Goal: Task Accomplishment & Management: Complete application form

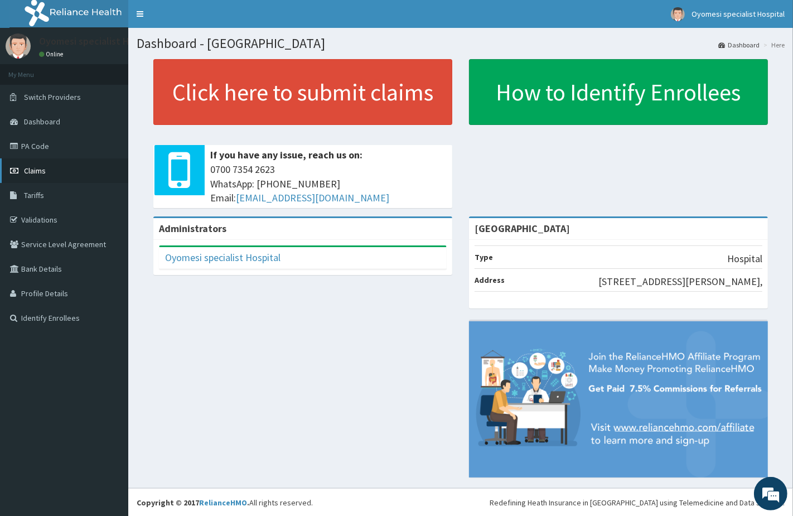
click at [38, 166] on span "Claims" at bounding box center [35, 171] width 22 height 10
click at [71, 147] on link "PA Code" at bounding box center [64, 146] width 128 height 25
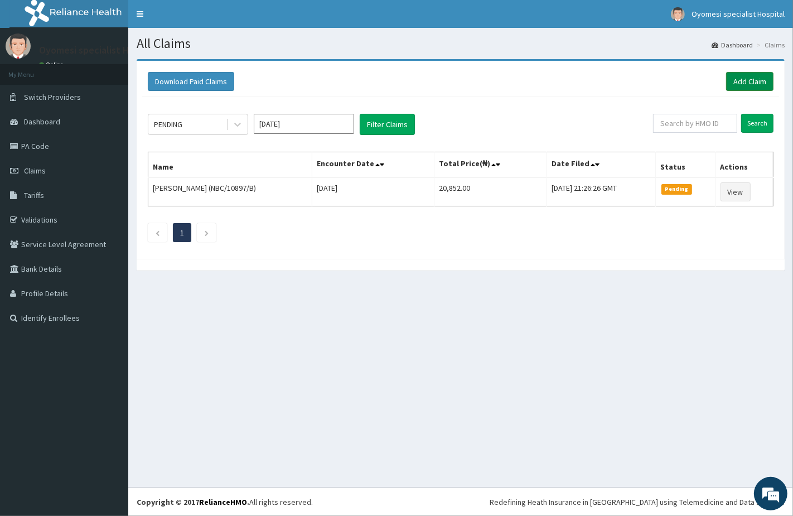
click at [737, 81] on link "Add Claim" at bounding box center [750, 81] width 47 height 19
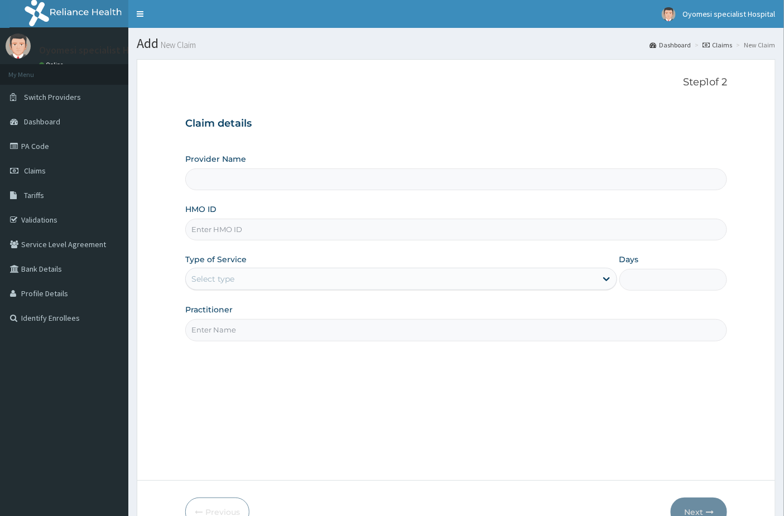
click at [239, 233] on input "HMO ID" at bounding box center [456, 230] width 542 height 22
type input "Oyomesi hospital"
paste input "TLT/10124/B"
type input "TLT/10124/B"
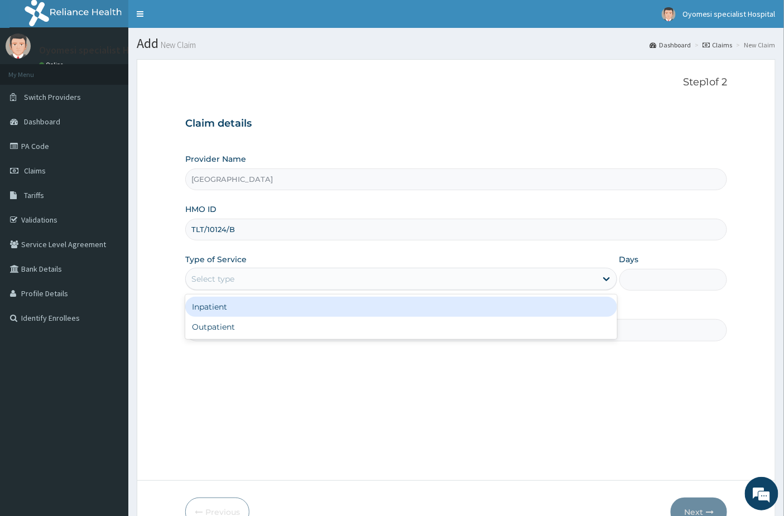
click at [248, 278] on div "Select type" at bounding box center [391, 279] width 411 height 18
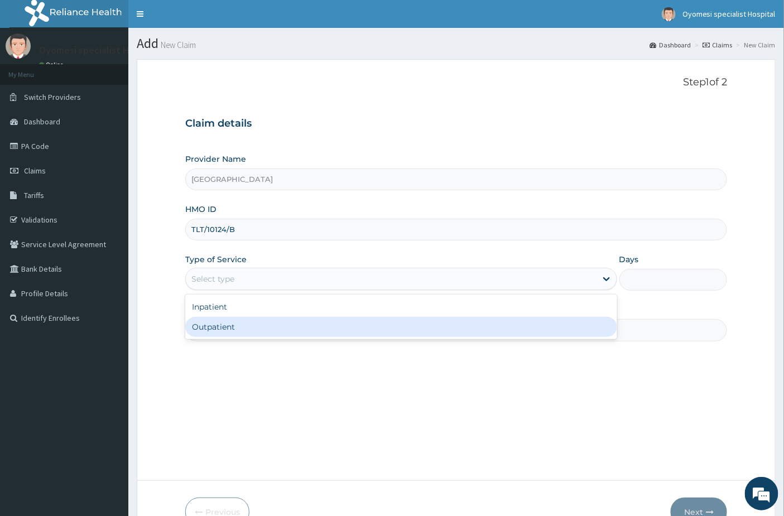
click at [231, 331] on div "Outpatient" at bounding box center [401, 327] width 432 height 20
type input "1"
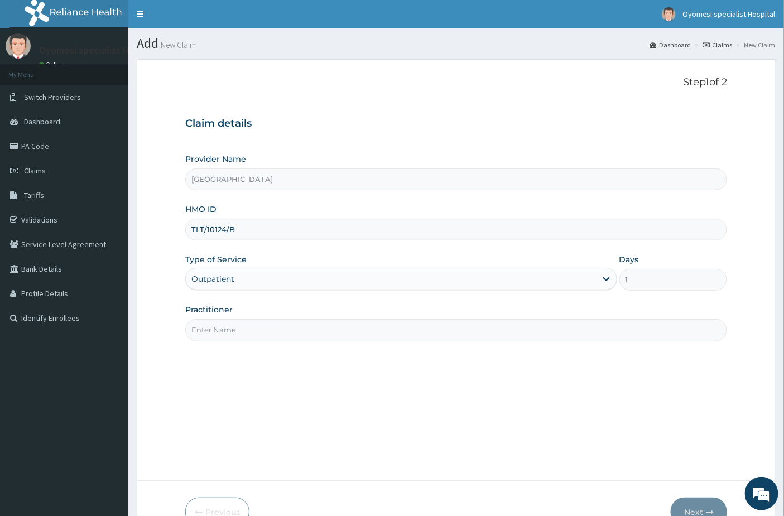
click at [239, 327] on input "Practitioner" at bounding box center [456, 330] width 542 height 22
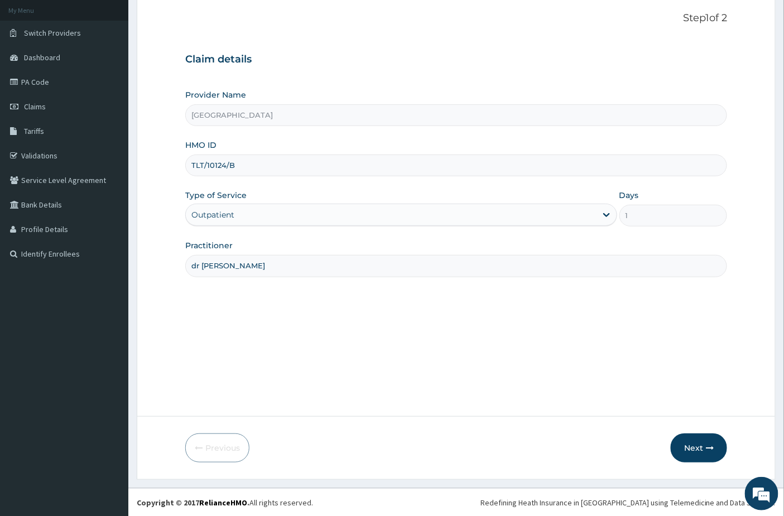
scroll to position [65, 0]
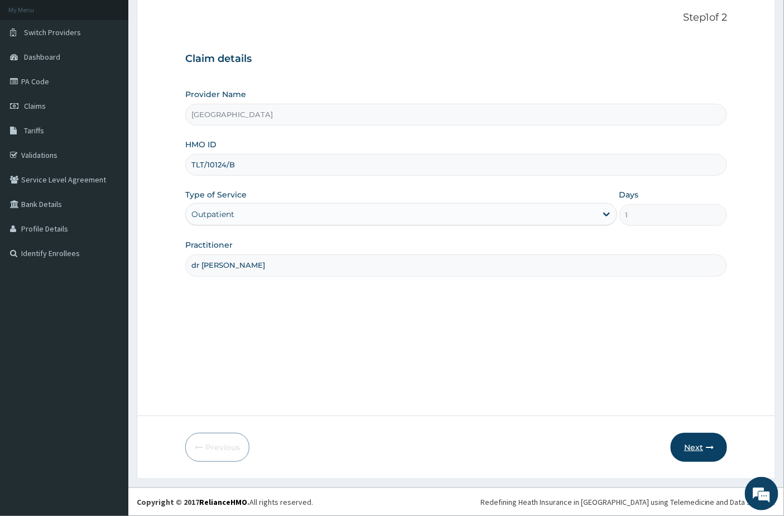
type input "dr emma"
click at [705, 448] on button "Next" at bounding box center [699, 447] width 56 height 29
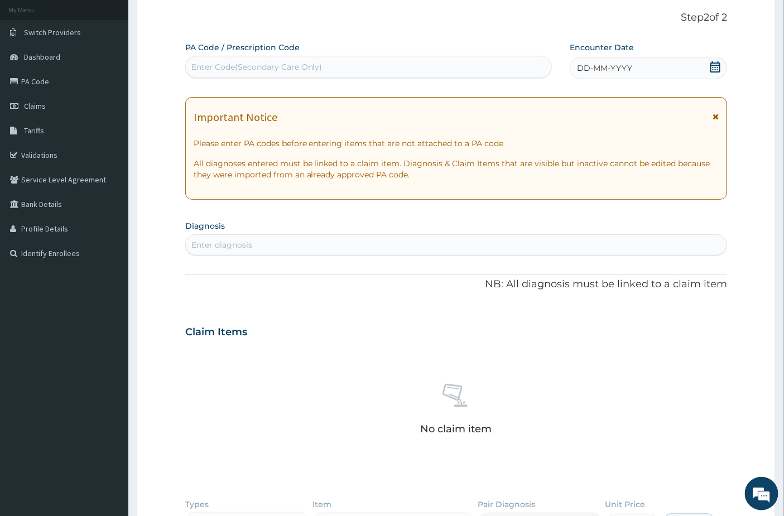
click at [270, 54] on div "PA Code / Prescription Code Enter Code(Secondary Care Only)" at bounding box center [368, 60] width 367 height 36
click at [271, 63] on div "Enter Code(Secondary Care Only)" at bounding box center [256, 66] width 131 height 11
drag, startPoint x: 265, startPoint y: 69, endPoint x: 225, endPoint y: 61, distance: 40.8
click at [225, 61] on div "Enter Code(Secondary Care Only)" at bounding box center [256, 66] width 131 height 11
paste input "PA/AAC345"
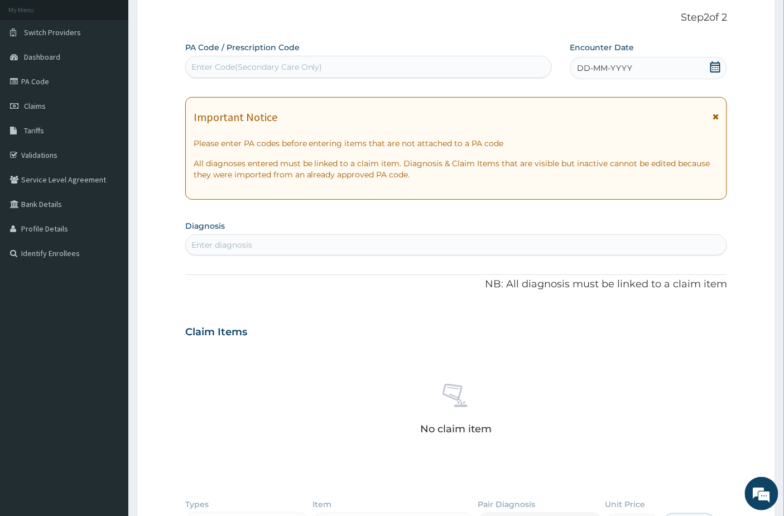
type input "PA/AAC345"
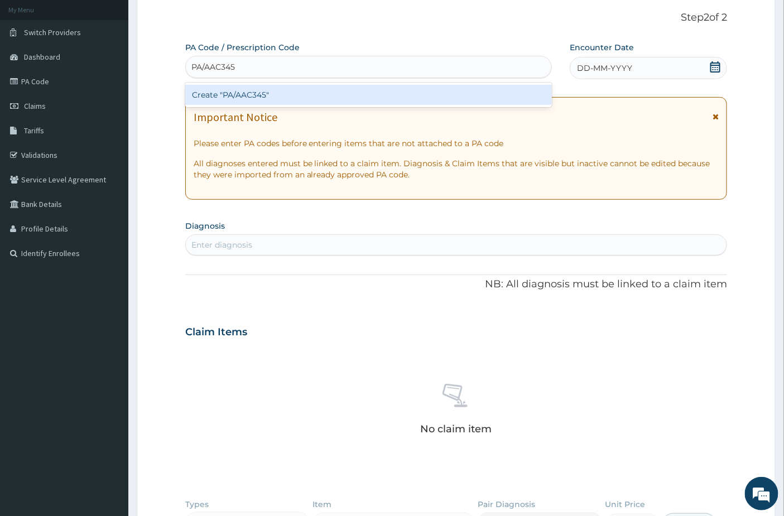
click at [222, 94] on div "Create "PA/AAC345"" at bounding box center [368, 95] width 367 height 20
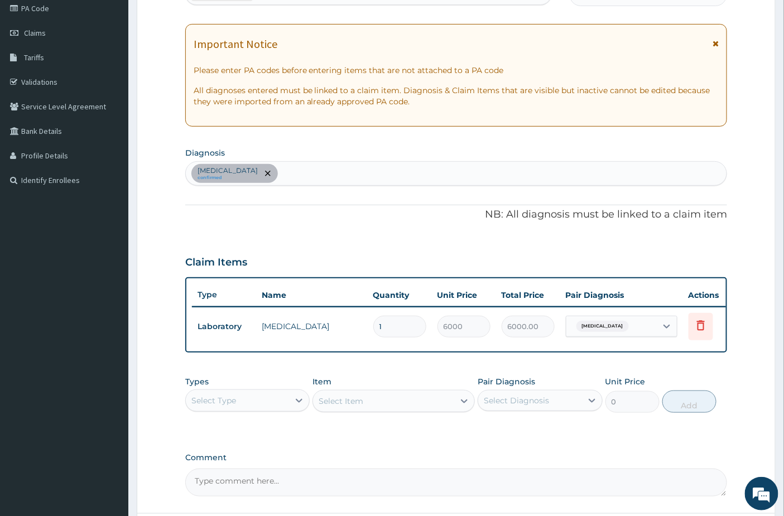
scroll to position [0, 0]
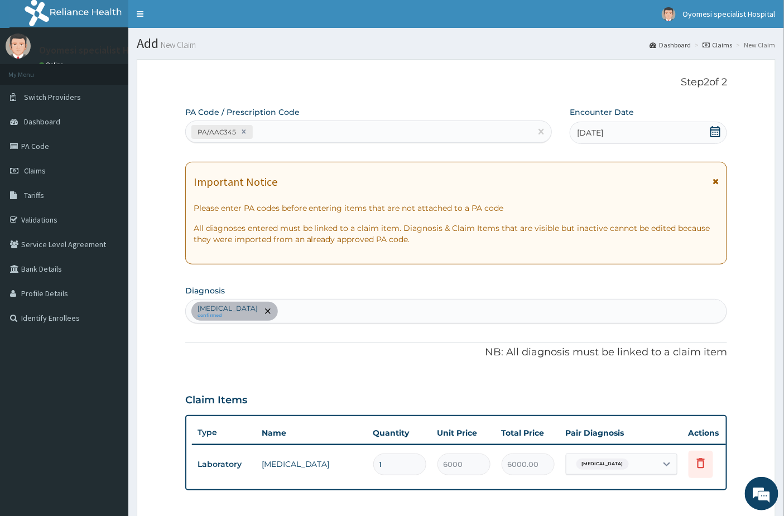
drag, startPoint x: 295, startPoint y: 107, endPoint x: 295, endPoint y: 117, distance: 10.6
click at [294, 113] on label "PA Code / Prescription Code" at bounding box center [242, 112] width 114 height 11
click at [294, 129] on div "PA/AAC345" at bounding box center [359, 132] width 346 height 18
paste input "PA/848ED0"
type input "PA/848ED0"
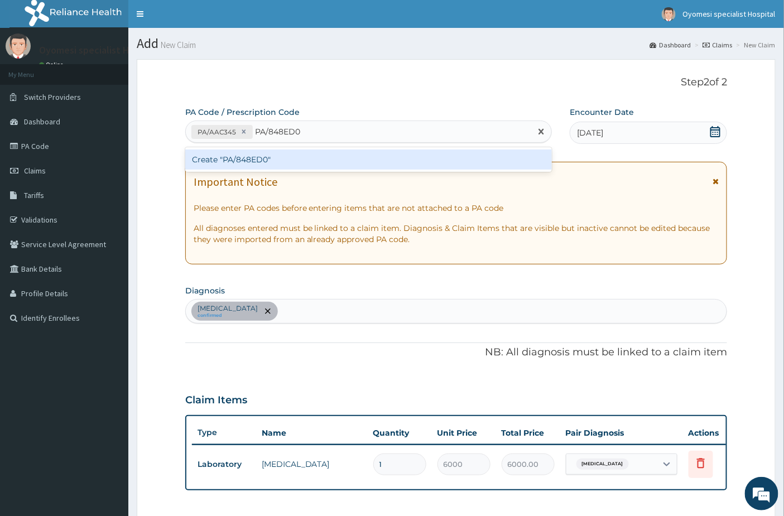
click at [306, 160] on div "Create "PA/848ED0"" at bounding box center [368, 160] width 367 height 20
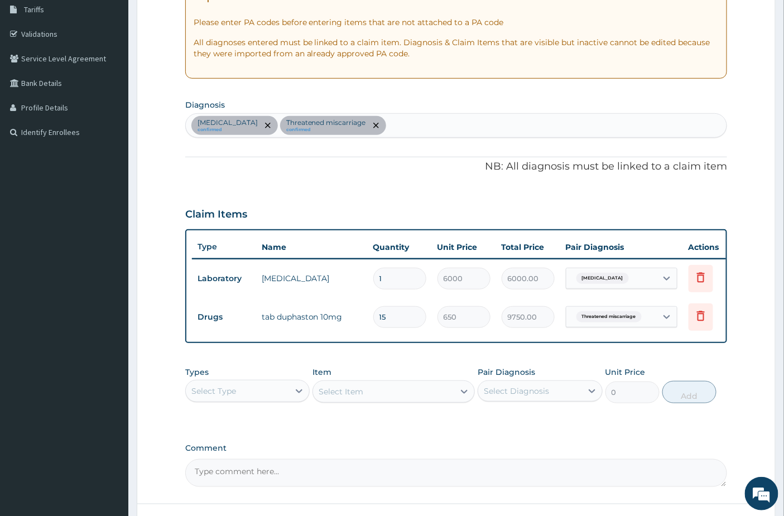
scroll to position [282, 0]
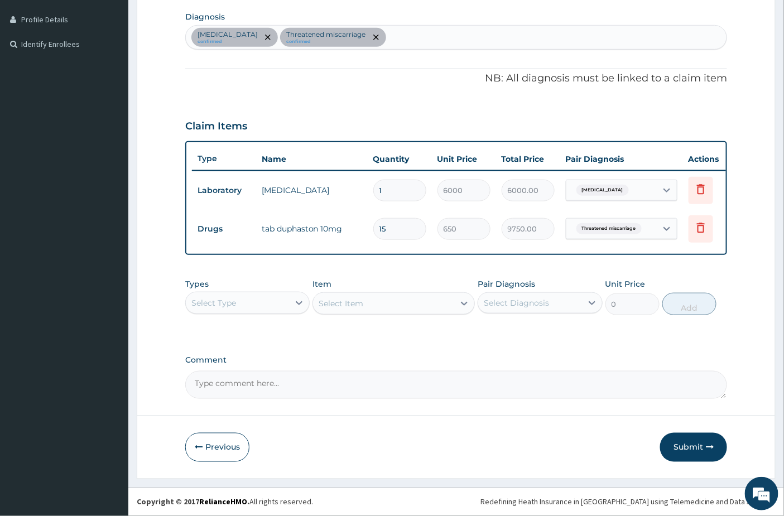
click at [378, 26] on div "Sepsis confirmed Threatened miscarriage confirmed" at bounding box center [456, 37] width 541 height 23
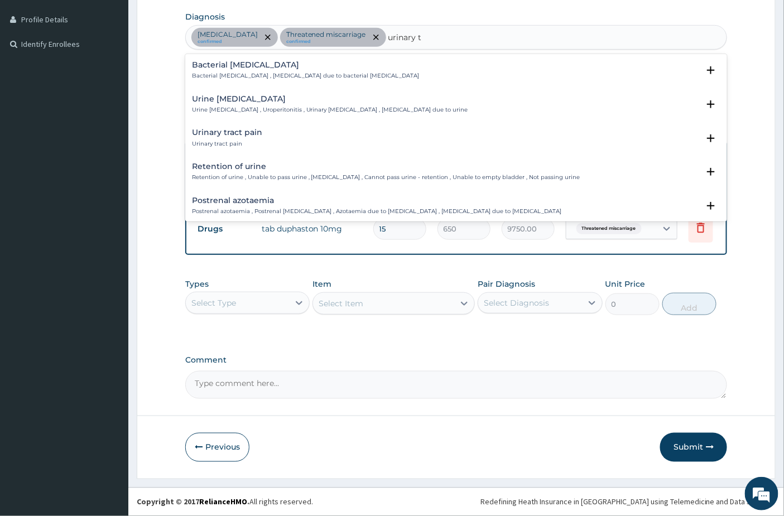
type input "urinary tr"
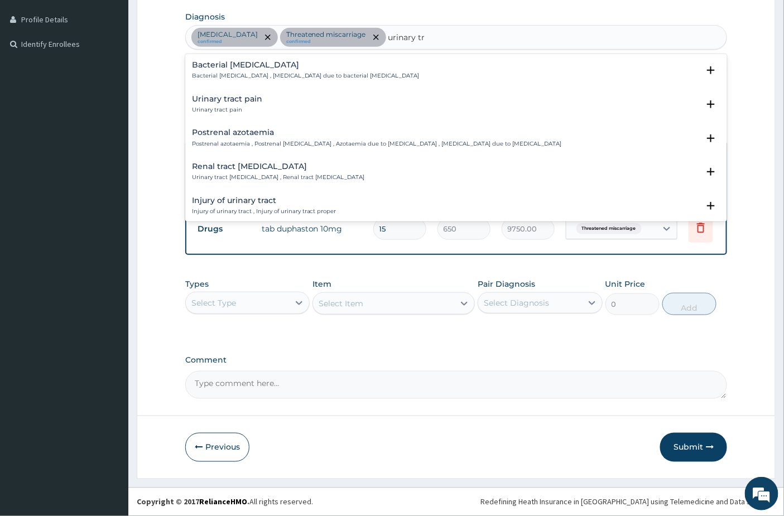
click at [288, 98] on div "Urinary tract pain Urinary tract pain" at bounding box center [456, 105] width 529 height 20
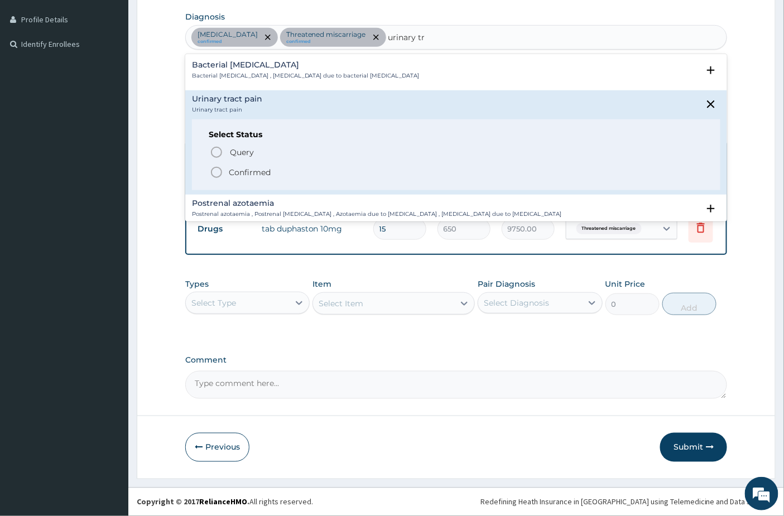
click at [252, 167] on p "Confirmed" at bounding box center [250, 172] width 42 height 11
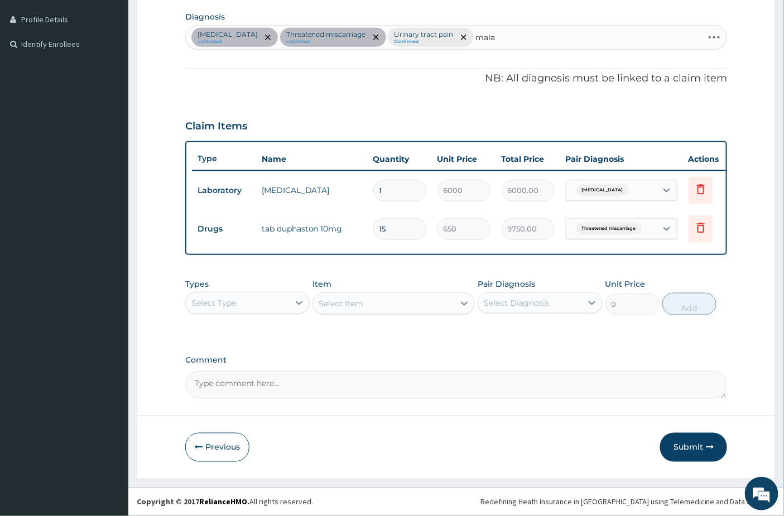
type input "malar"
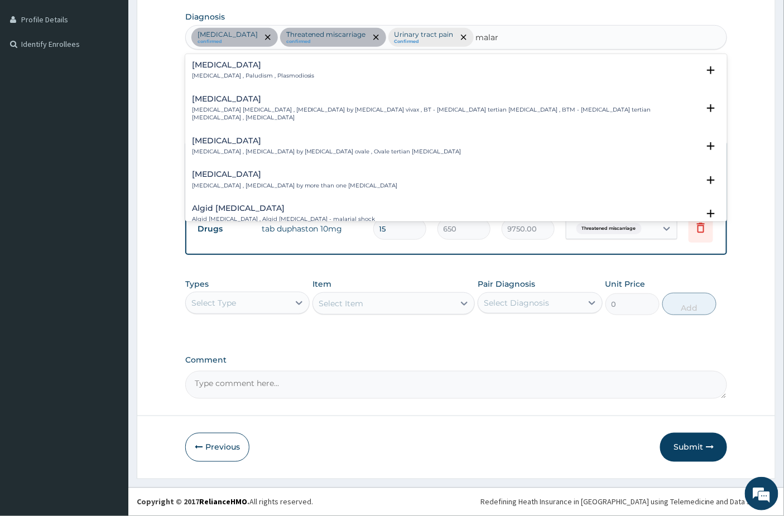
click at [311, 73] on div "Malaria Malaria , Paludism , Plasmodiosis Select Status Query Query covers susp…" at bounding box center [456, 73] width 529 height 25
click at [287, 61] on div "Malaria Malaria , Paludism , Plasmodiosis" at bounding box center [456, 71] width 529 height 20
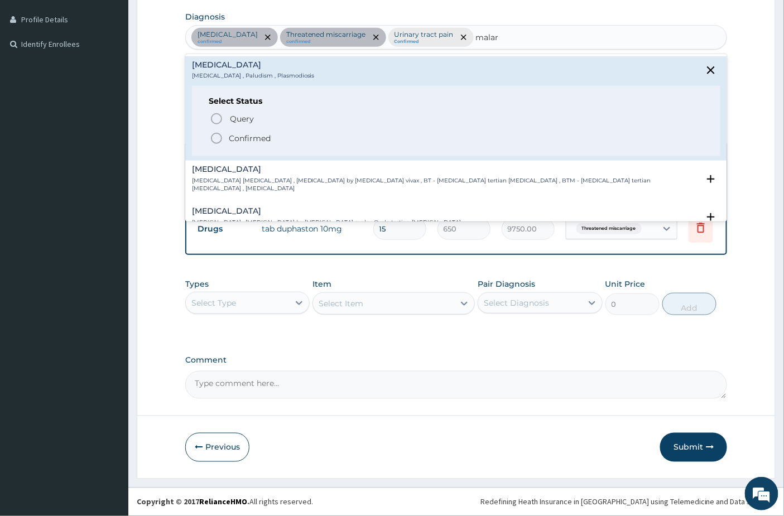
click at [255, 133] on p "Confirmed" at bounding box center [250, 138] width 42 height 11
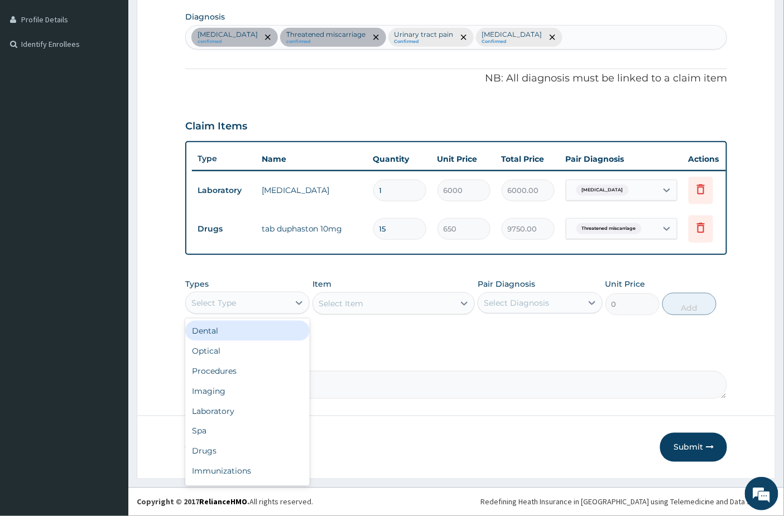
click at [248, 301] on div "Select Type" at bounding box center [237, 303] width 103 height 18
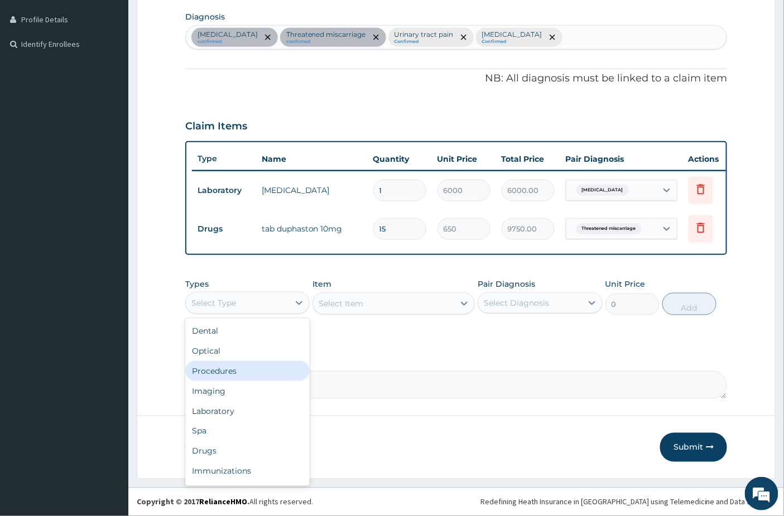
click at [249, 372] on div "Procedures" at bounding box center [247, 371] width 124 height 20
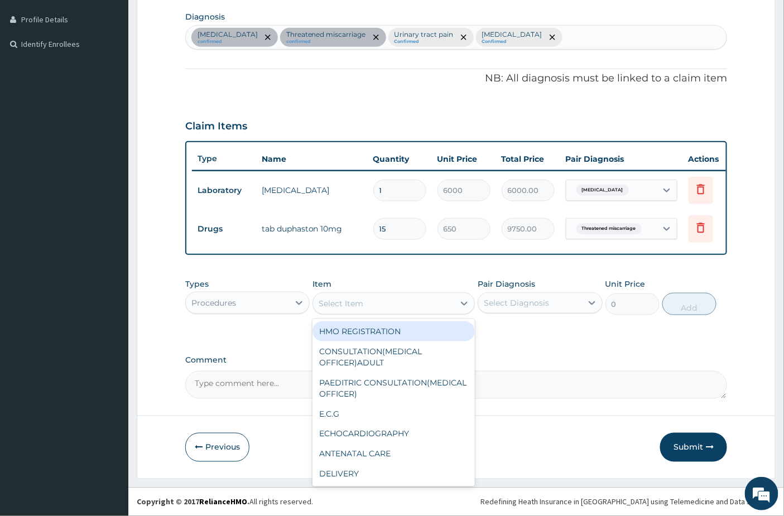
click at [338, 299] on div "Select Item" at bounding box center [341, 303] width 45 height 11
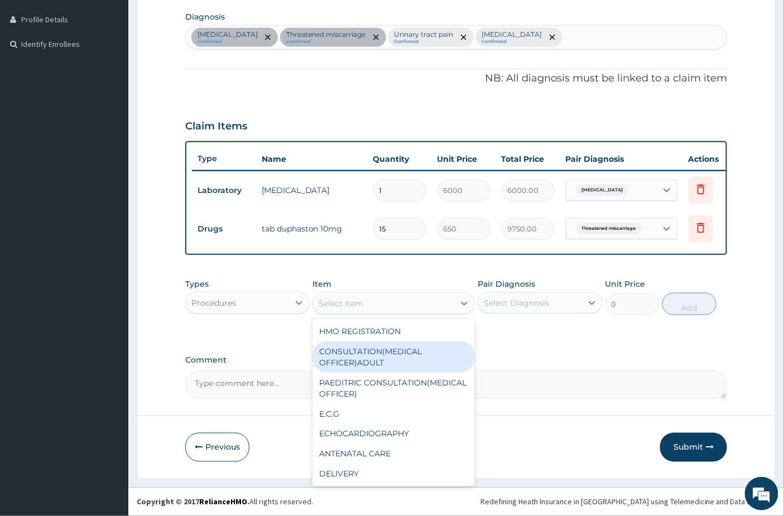
click at [349, 343] on div "CONSULTATION(MEDICAL OFFICER)ADULT" at bounding box center [393, 357] width 162 height 31
type input "2000"
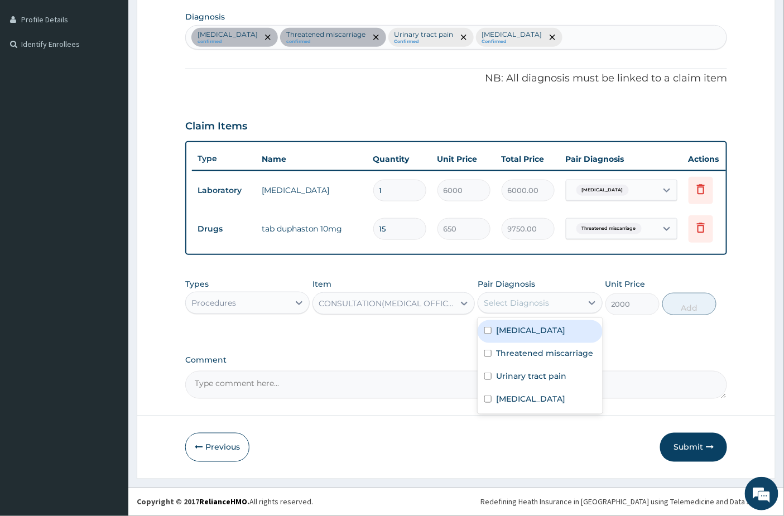
click at [559, 307] on div "Select Diagnosis" at bounding box center [529, 303] width 103 height 18
click at [537, 333] on div "[MEDICAL_DATA]" at bounding box center [540, 331] width 124 height 23
checkbox input "true"
click at [670, 303] on button "Add" at bounding box center [689, 304] width 54 height 22
type input "0"
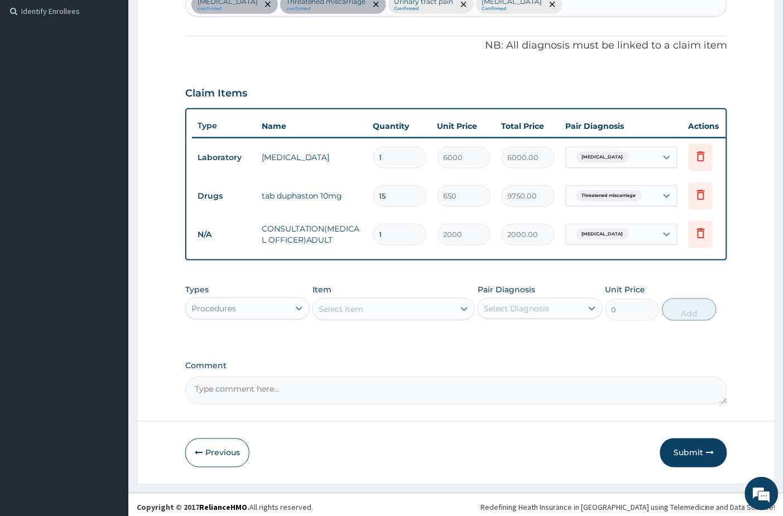
scroll to position [321, 0]
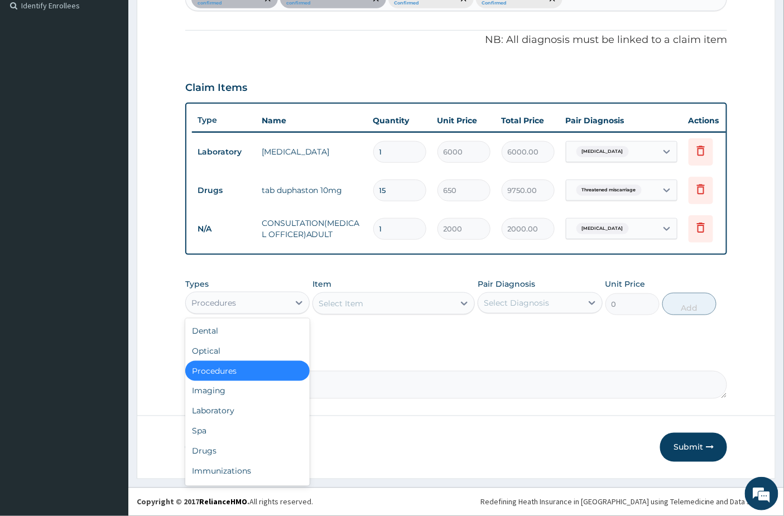
click at [269, 304] on div "Procedures" at bounding box center [237, 303] width 103 height 18
click at [234, 414] on div "Laboratory" at bounding box center [247, 411] width 124 height 20
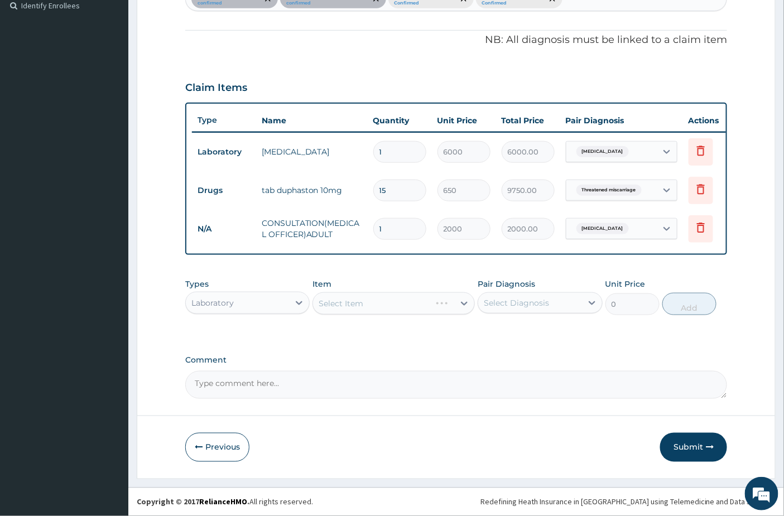
click at [536, 299] on div "Select Diagnosis" at bounding box center [516, 302] width 65 height 11
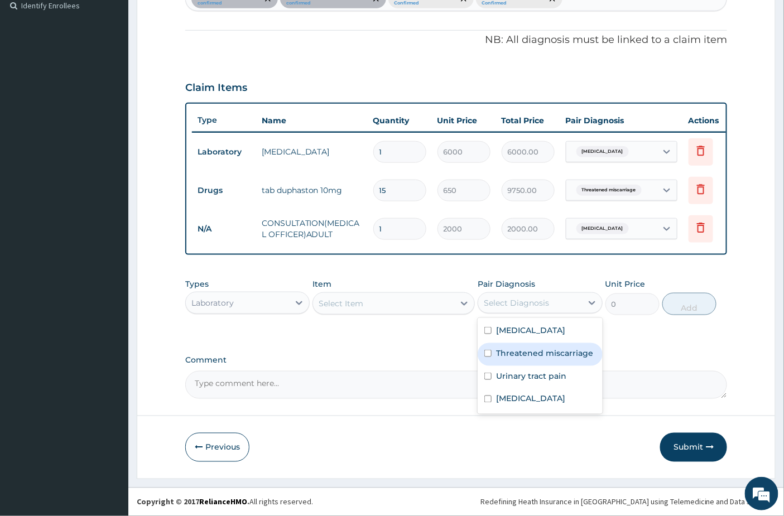
click at [534, 354] on label "Threatened miscarriage" at bounding box center [544, 353] width 97 height 11
checkbox input "false"
click at [526, 374] on label "Urinary tract pain" at bounding box center [531, 376] width 70 height 11
checkbox input "true"
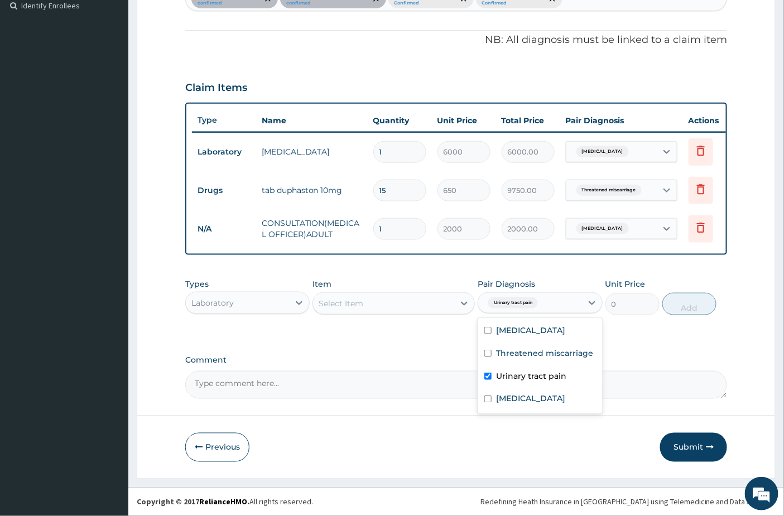
click at [388, 298] on div "Select Item" at bounding box center [383, 304] width 141 height 18
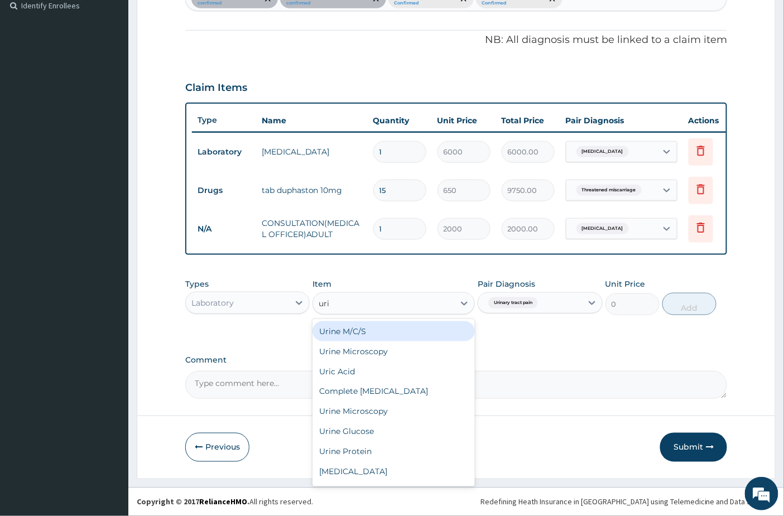
type input "urin"
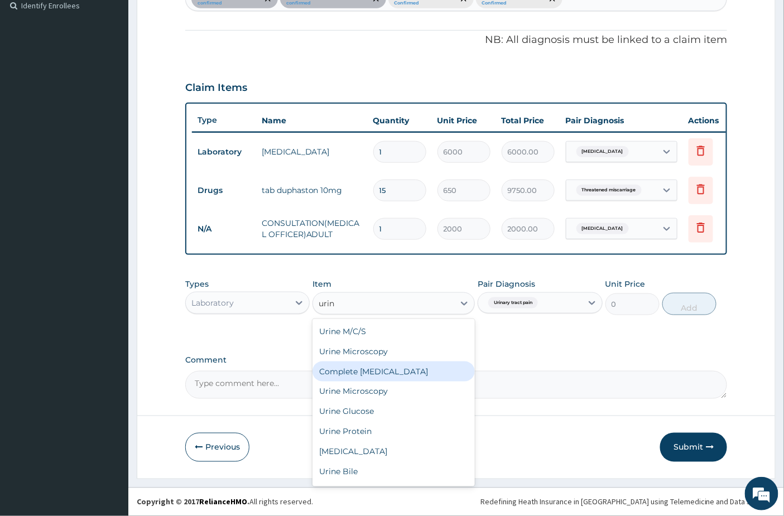
click at [358, 366] on div "Complete Urinalysis" at bounding box center [393, 372] width 162 height 20
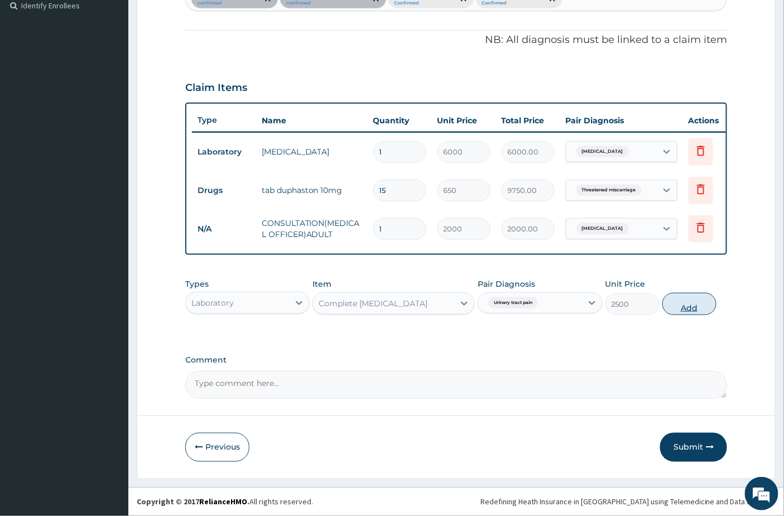
click at [701, 308] on button "Add" at bounding box center [689, 304] width 54 height 22
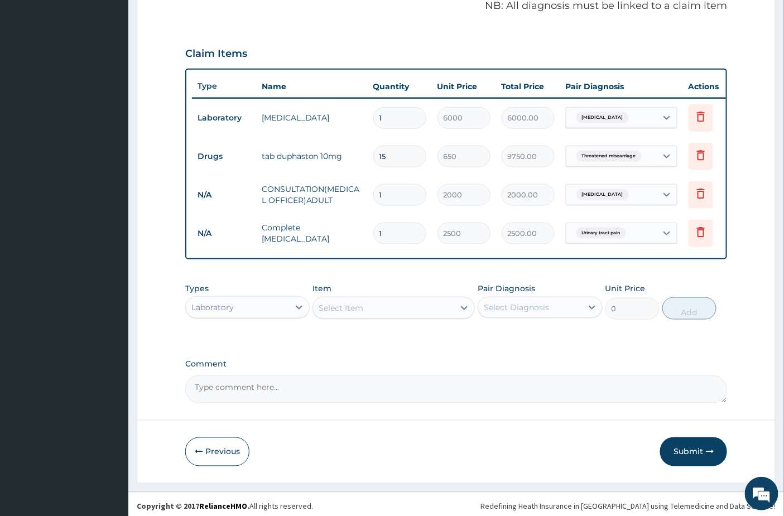
scroll to position [360, 0]
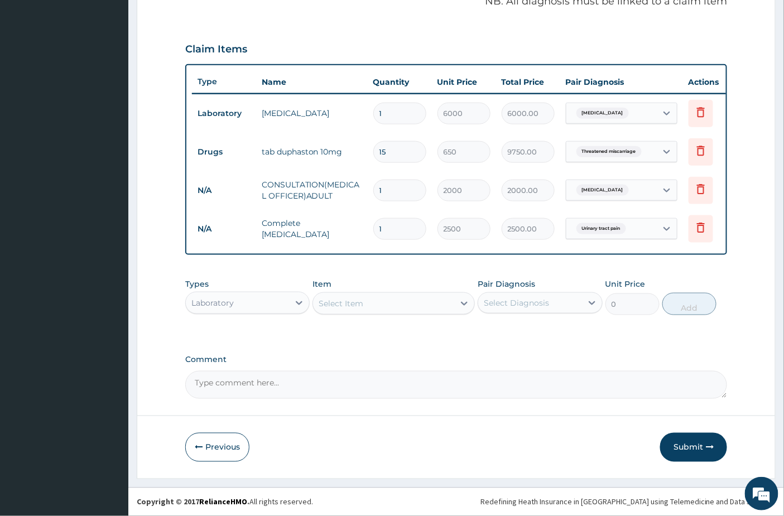
click at [350, 308] on div "Select Item" at bounding box center [341, 303] width 45 height 11
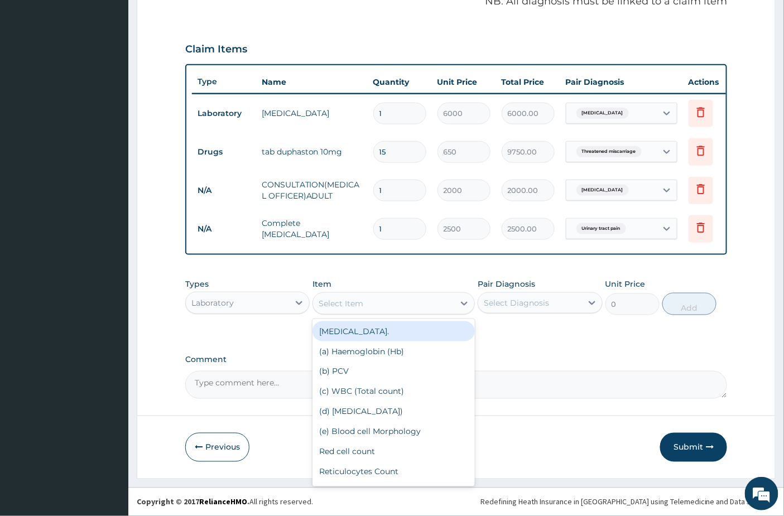
click at [348, 328] on div "FULL BLOOD COUNT." at bounding box center [393, 331] width 162 height 20
type input "2500"
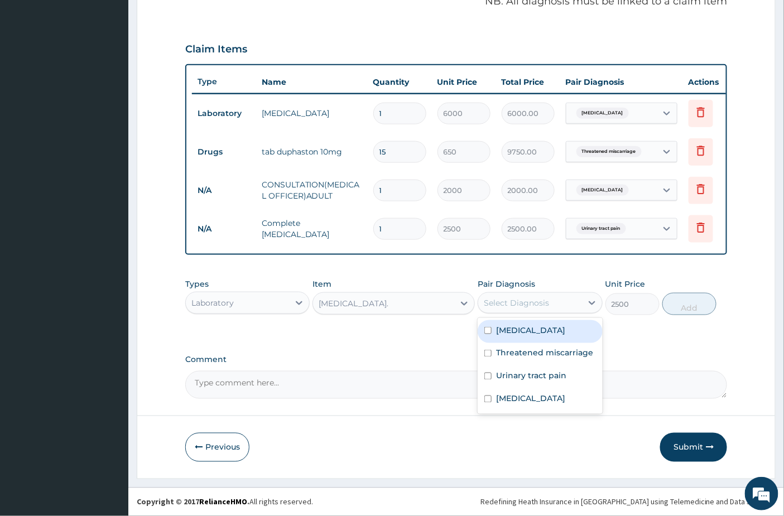
click at [526, 297] on div "Select Diagnosis" at bounding box center [516, 302] width 65 height 11
click at [518, 328] on label "Sepsis" at bounding box center [530, 330] width 69 height 11
checkbox input "true"
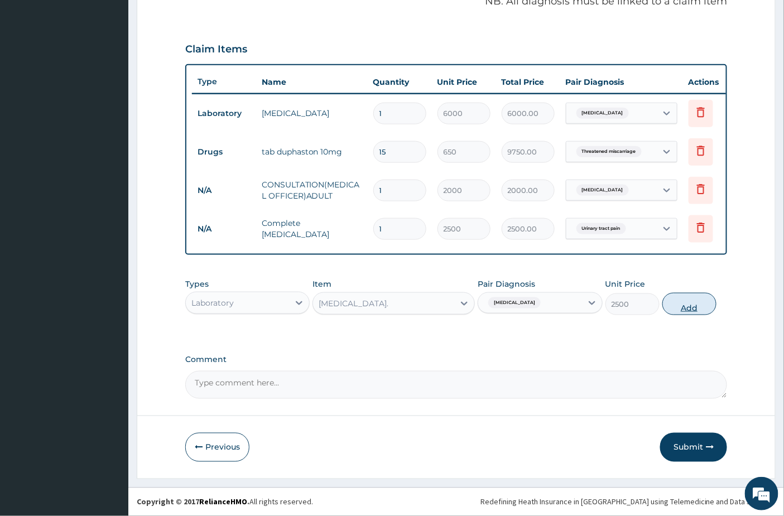
click at [682, 302] on button "Add" at bounding box center [689, 304] width 54 height 22
type input "0"
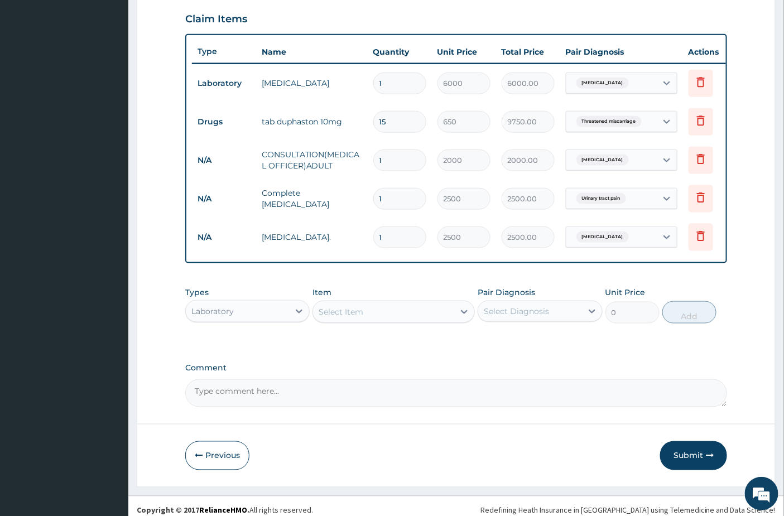
scroll to position [398, 0]
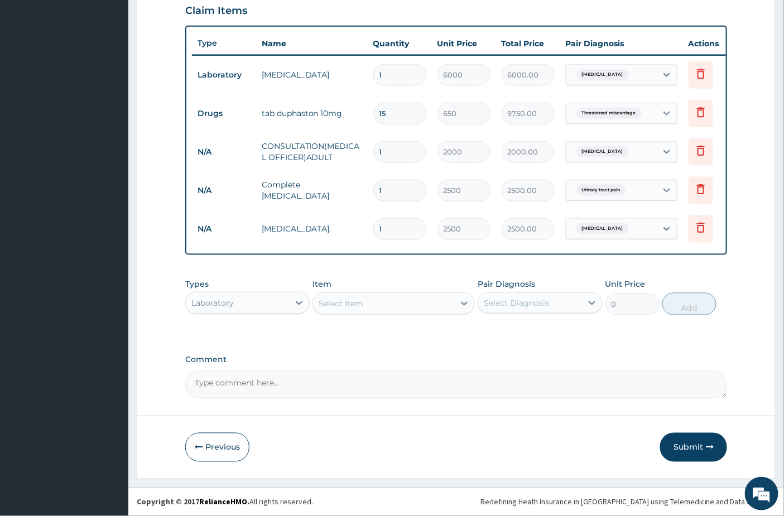
click at [348, 306] on div "Select Item" at bounding box center [341, 303] width 45 height 11
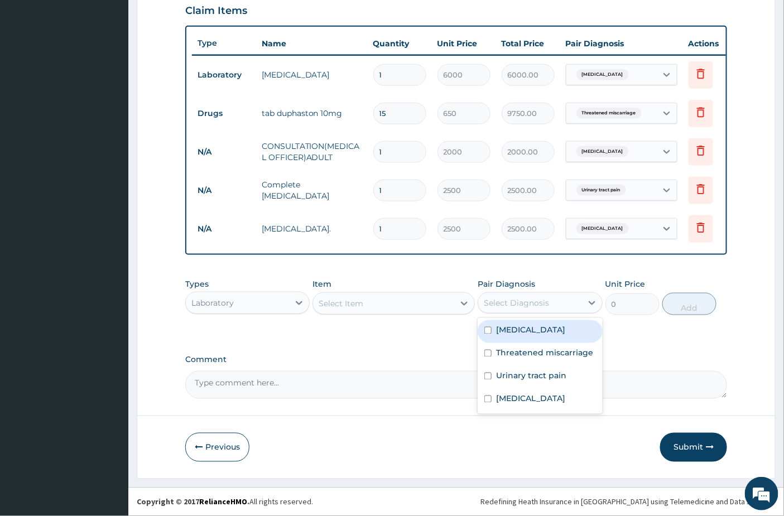
click at [520, 296] on div "Select Diagnosis" at bounding box center [529, 303] width 103 height 18
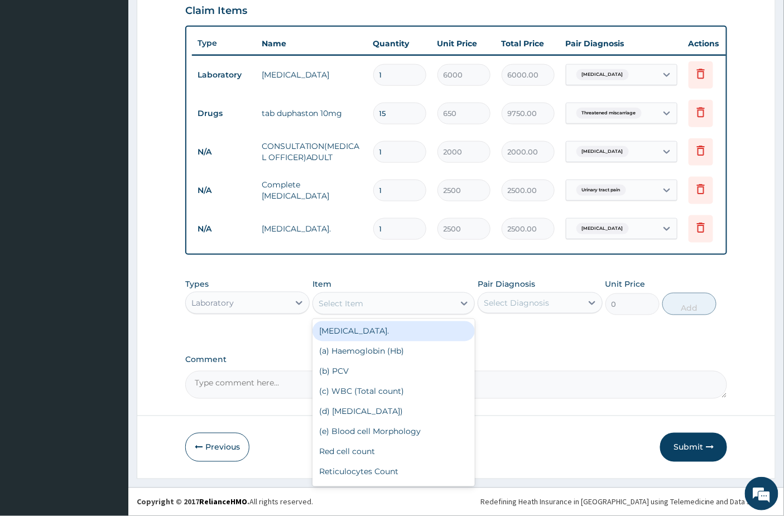
click at [391, 307] on div "Select Item" at bounding box center [383, 304] width 141 height 18
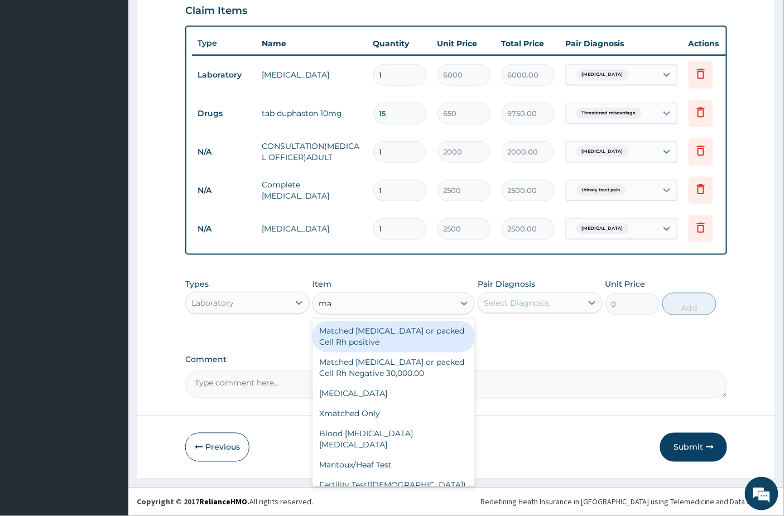
type input "mal"
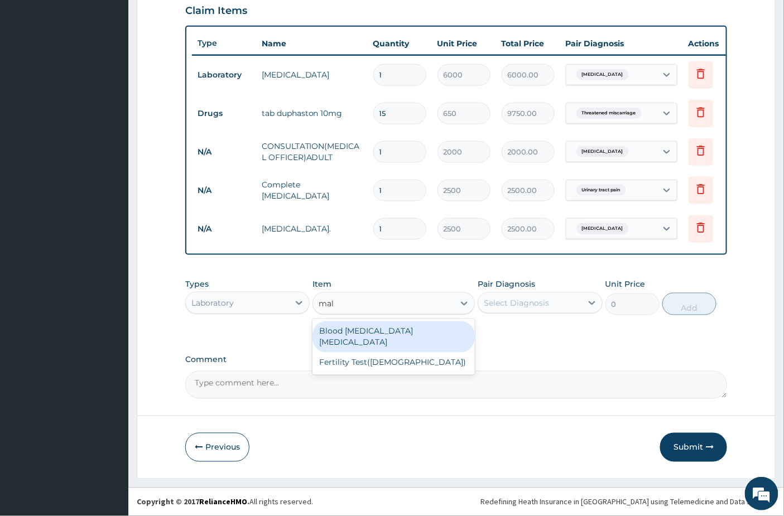
click at [386, 330] on div "Blood Malaria Parasite" at bounding box center [393, 336] width 162 height 31
type input "1000"
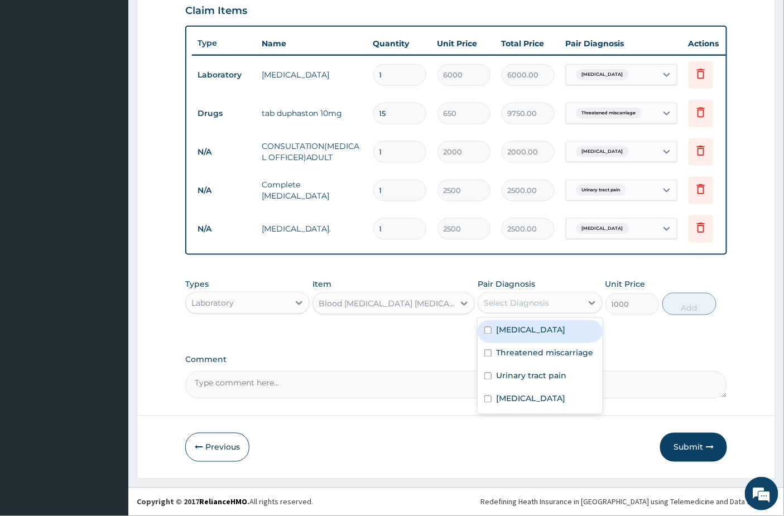
click at [538, 309] on div "Select Diagnosis" at bounding box center [529, 303] width 103 height 18
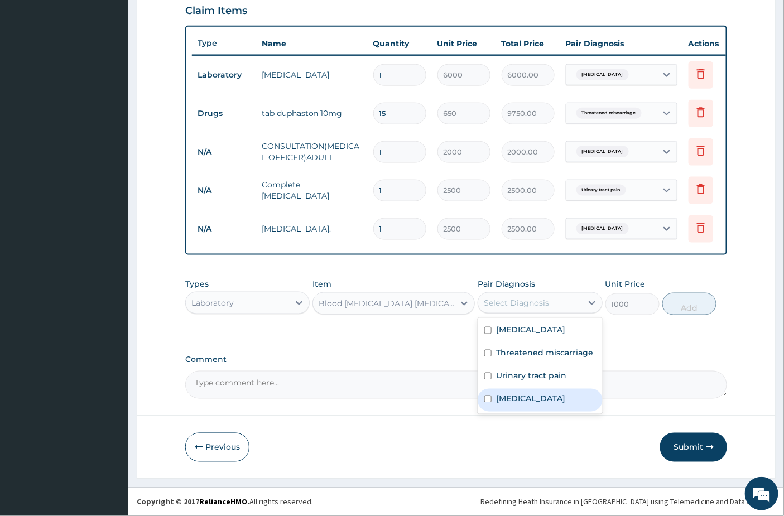
click at [509, 398] on label "Malaria" at bounding box center [530, 398] width 69 height 11
checkbox input "true"
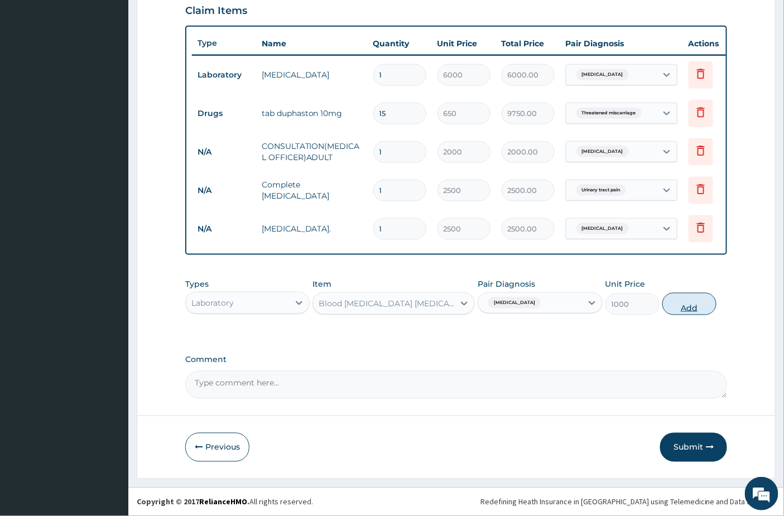
click at [678, 308] on button "Add" at bounding box center [689, 304] width 54 height 22
type input "0"
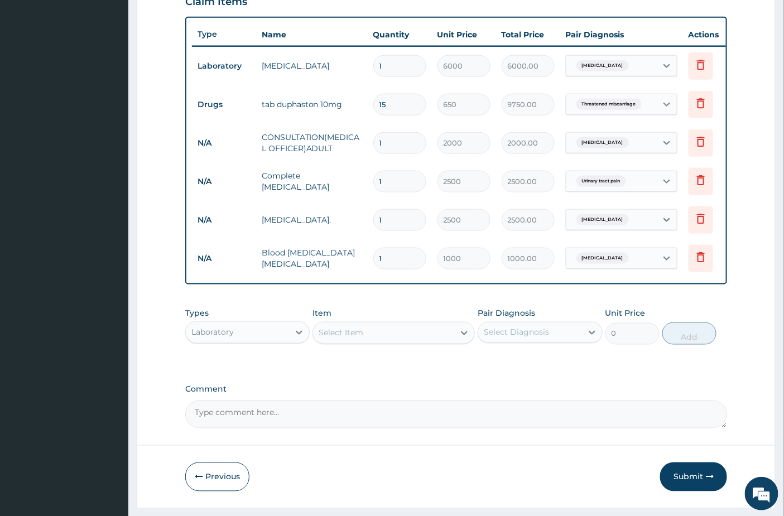
scroll to position [437, 0]
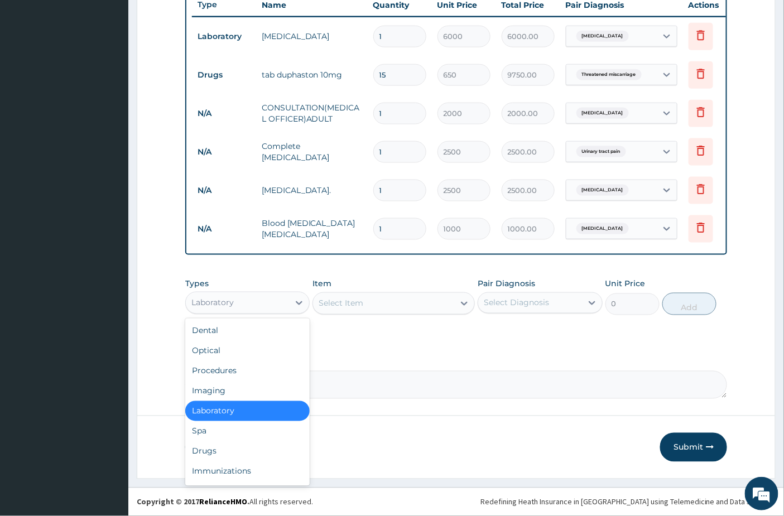
drag, startPoint x: 266, startPoint y: 299, endPoint x: 253, endPoint y: 335, distance: 37.8
click at [265, 299] on div "Laboratory" at bounding box center [237, 303] width 103 height 18
click at [226, 446] on div "Drugs" at bounding box center [247, 451] width 124 height 20
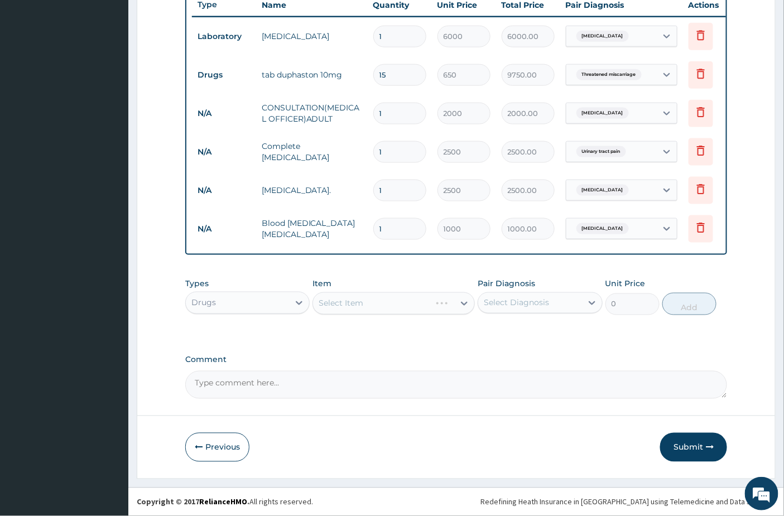
click at [363, 304] on div "Select Item" at bounding box center [393, 303] width 162 height 22
click at [517, 311] on div "Select Diagnosis" at bounding box center [529, 303] width 103 height 18
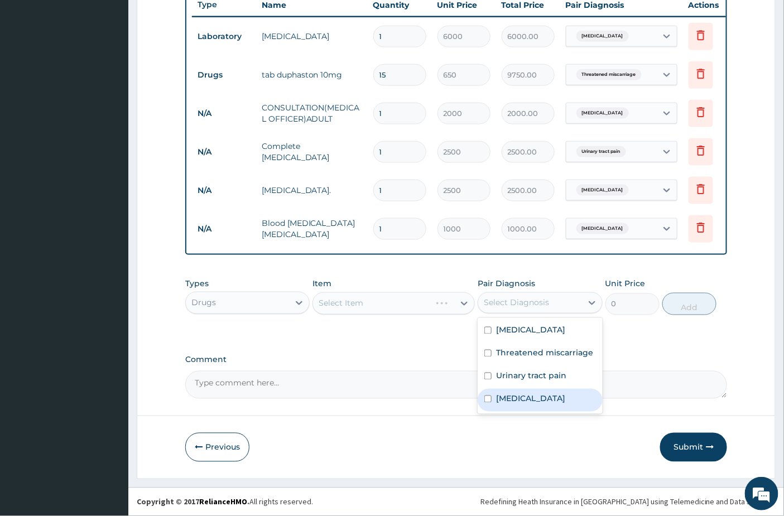
click at [517, 403] on label "Malaria" at bounding box center [530, 398] width 69 height 11
checkbox input "true"
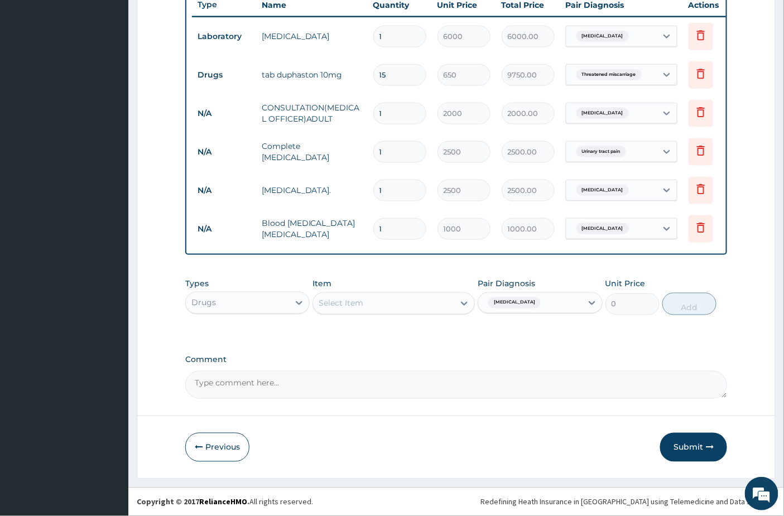
click at [381, 347] on div "PA Code / Prescription Code PA/AAC345 PA/848ED0 Encounter Date 12-09-2025 Impor…" at bounding box center [456, 39] width 542 height 720
click at [386, 305] on div "Select Item" at bounding box center [383, 304] width 141 height 18
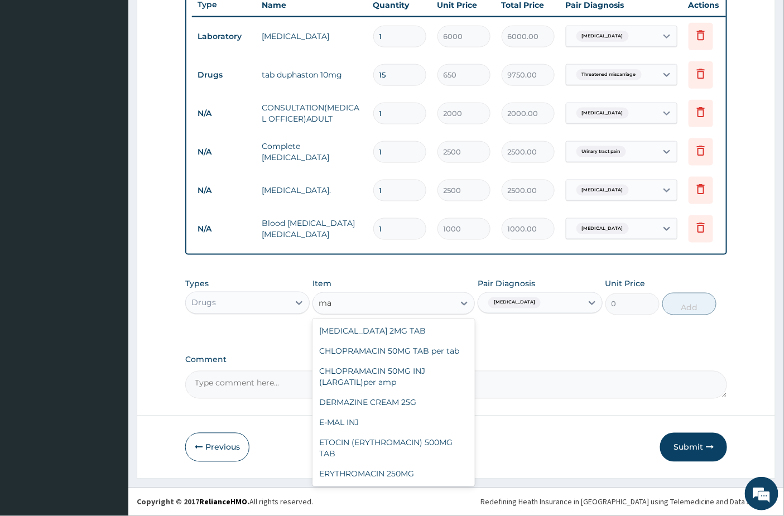
type input "m"
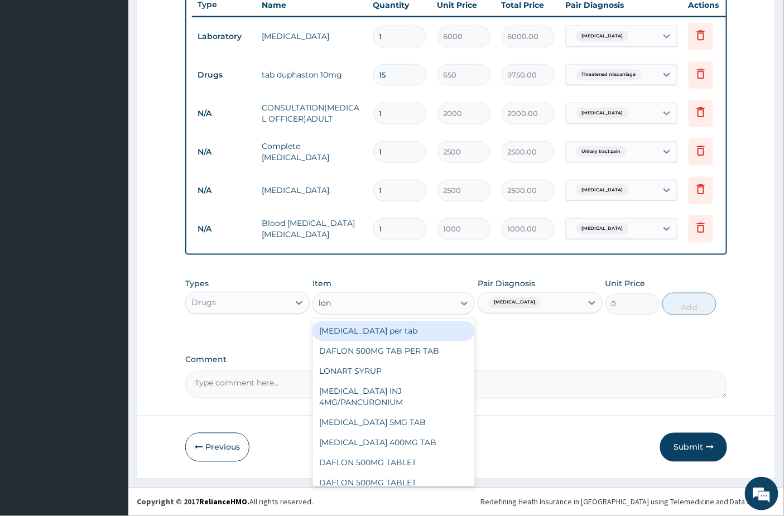
type input "[PERSON_NAME]"
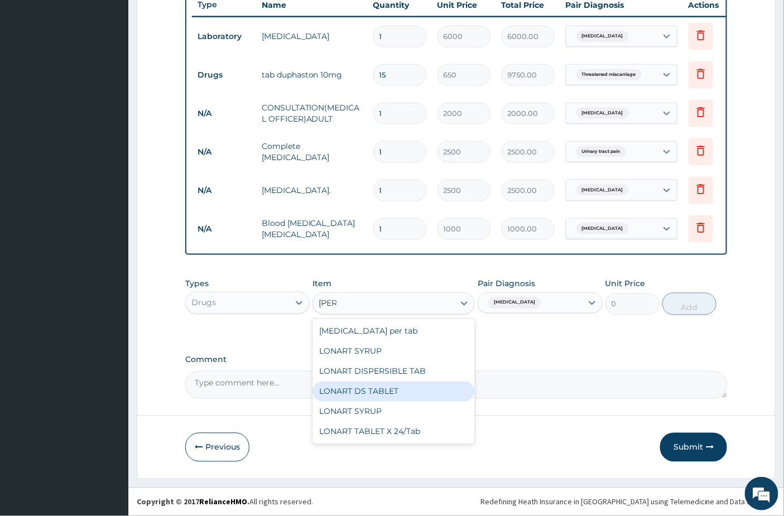
click at [358, 388] on div "LONART DS TABLET" at bounding box center [393, 392] width 162 height 20
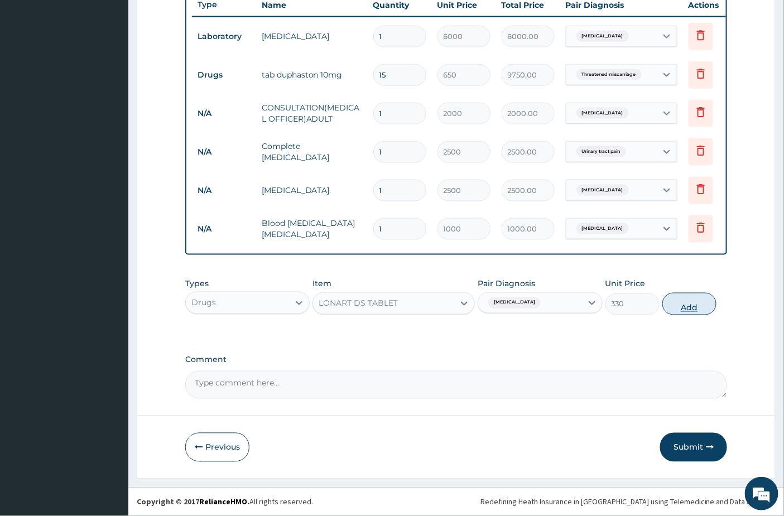
click at [704, 302] on button "Add" at bounding box center [689, 304] width 54 height 22
type input "0"
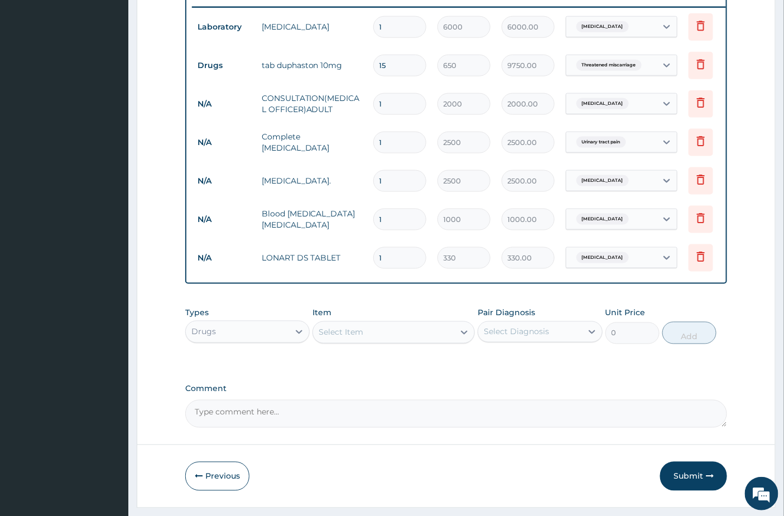
type input "0.00"
type input "6"
type input "1980.00"
type input "6"
click at [494, 257] on td "330" at bounding box center [464, 258] width 64 height 33
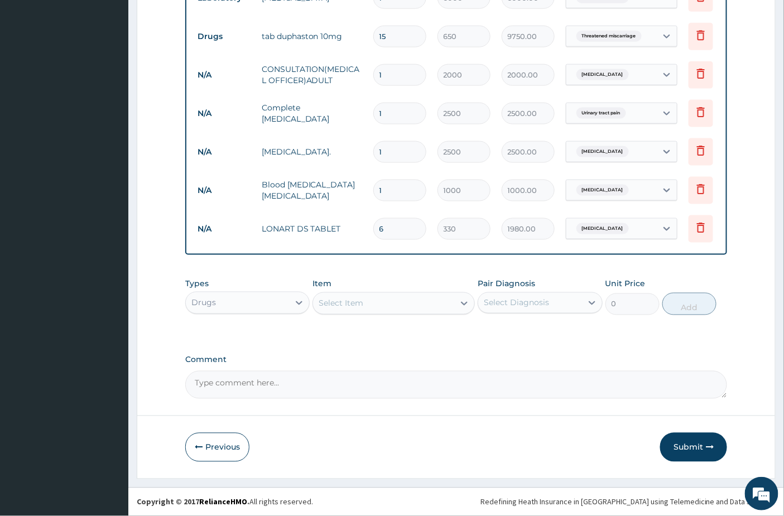
scroll to position [476, 0]
click at [685, 449] on button "Submit" at bounding box center [693, 447] width 67 height 29
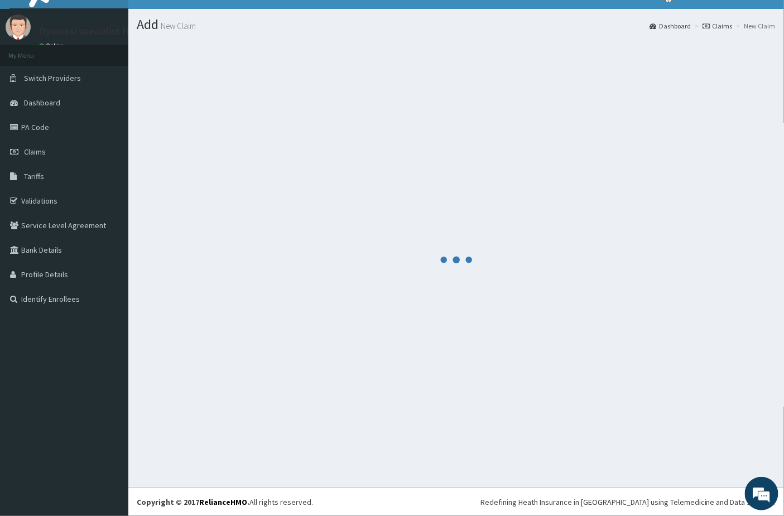
scroll to position [18, 0]
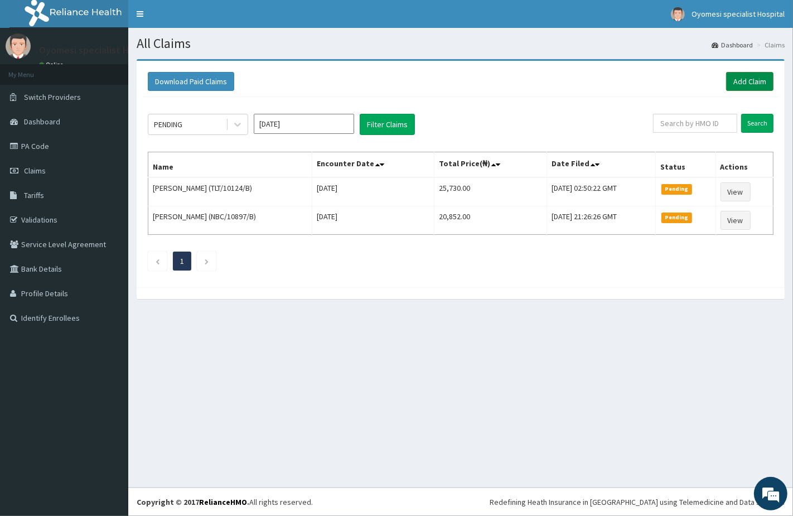
click at [756, 79] on link "Add Claim" at bounding box center [750, 81] width 47 height 19
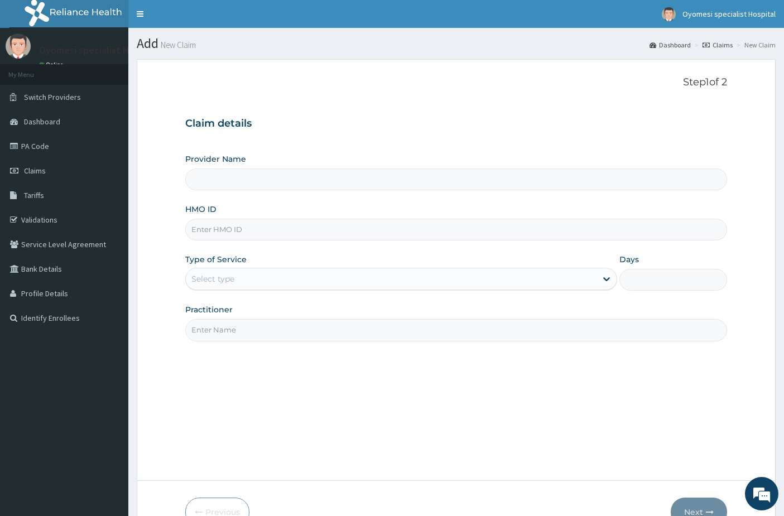
type input "[GEOGRAPHIC_DATA]"
click at [227, 225] on input "HMO ID" at bounding box center [456, 230] width 542 height 22
paste input "WCN/10086/A"
type input "WCN/10086/A"
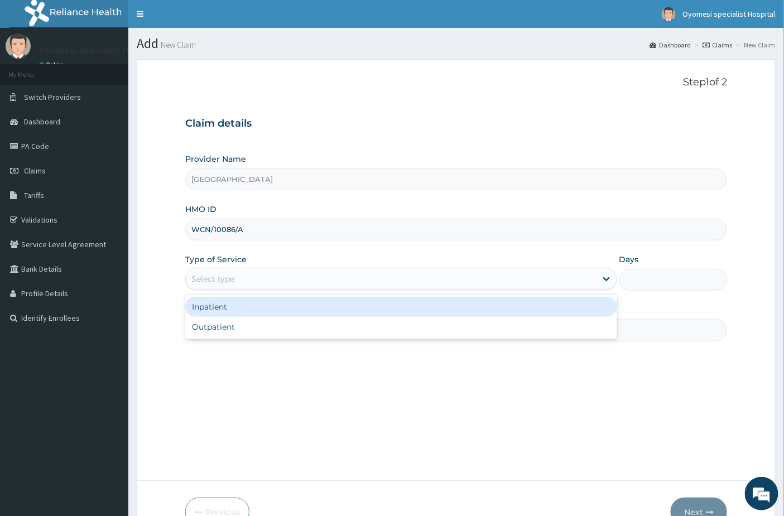
click at [241, 276] on div "Select type" at bounding box center [391, 279] width 411 height 18
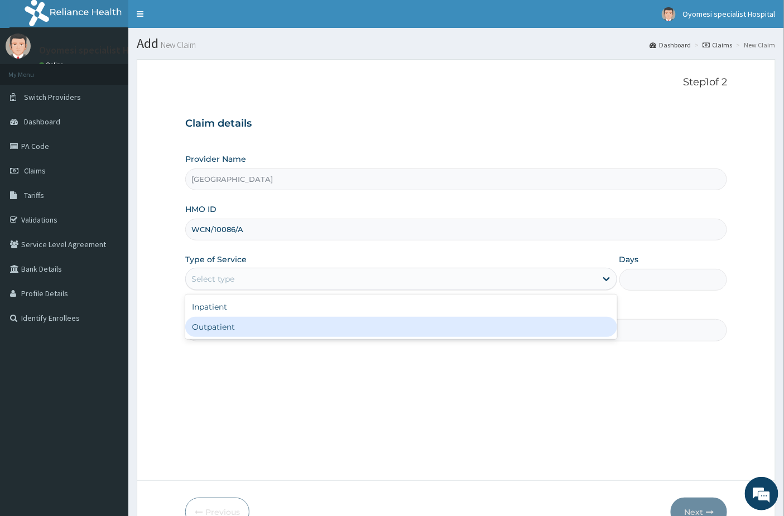
click at [233, 330] on div "Outpatient" at bounding box center [401, 327] width 432 height 20
type input "1"
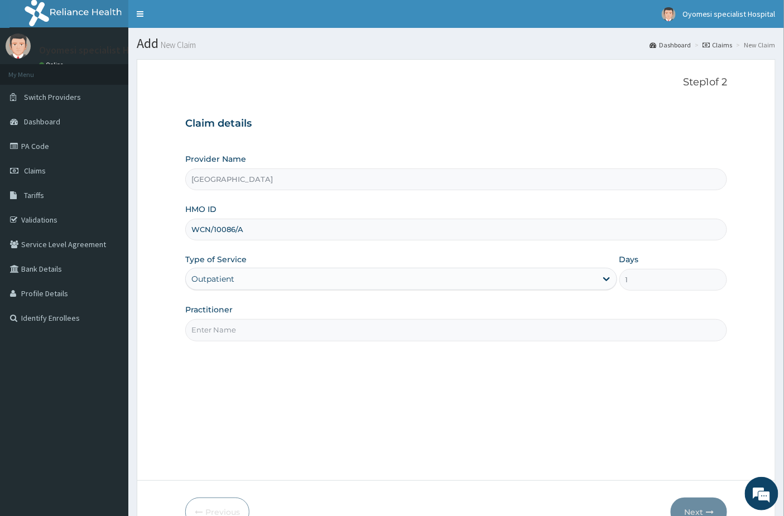
click at [229, 328] on input "Practitioner" at bounding box center [456, 330] width 542 height 22
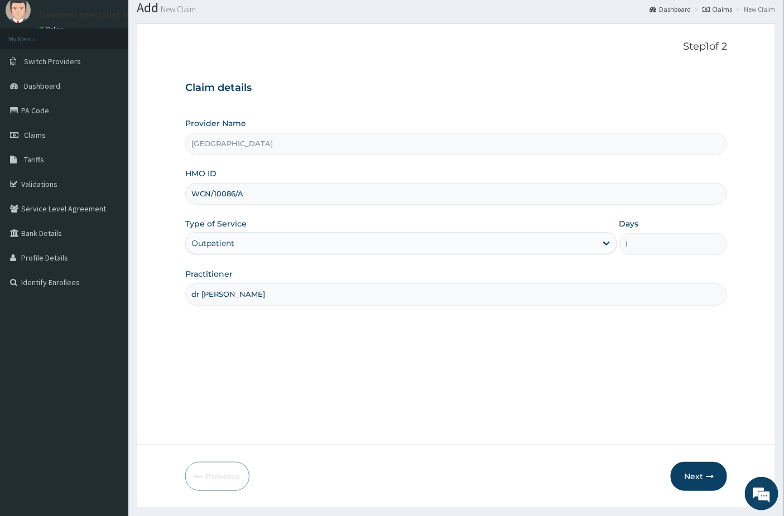
scroll to position [65, 0]
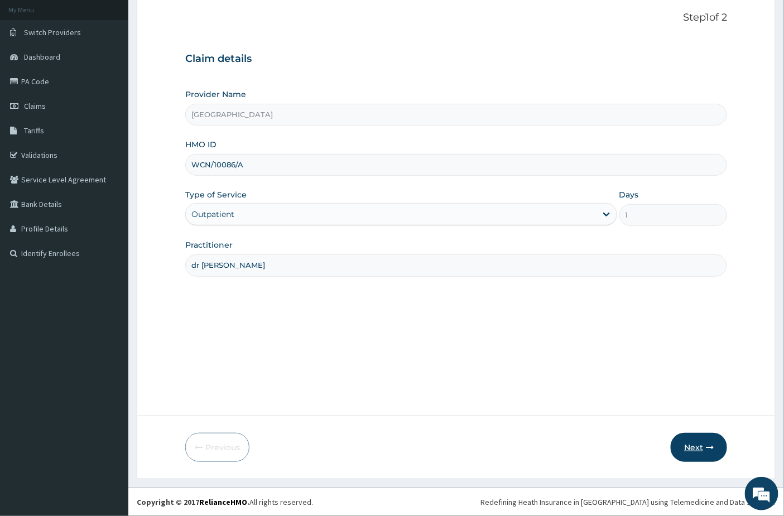
type input "dr [PERSON_NAME]"
click at [698, 455] on button "Next" at bounding box center [699, 447] width 56 height 29
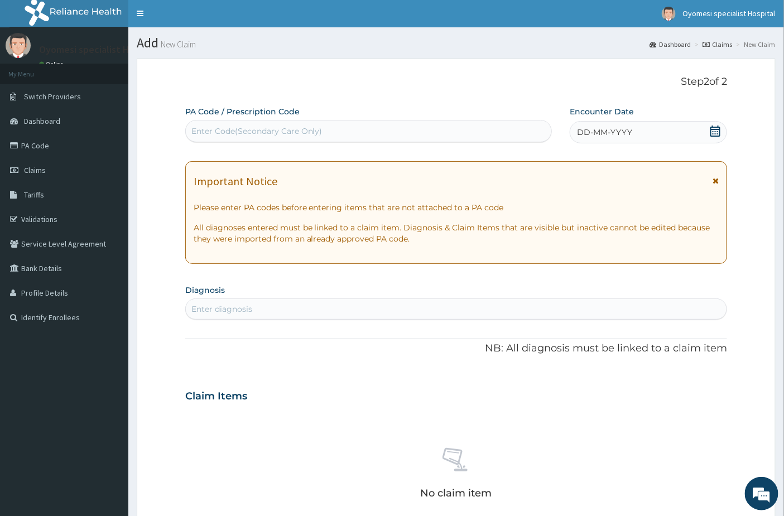
scroll to position [0, 0]
click at [716, 127] on icon at bounding box center [715, 131] width 10 height 11
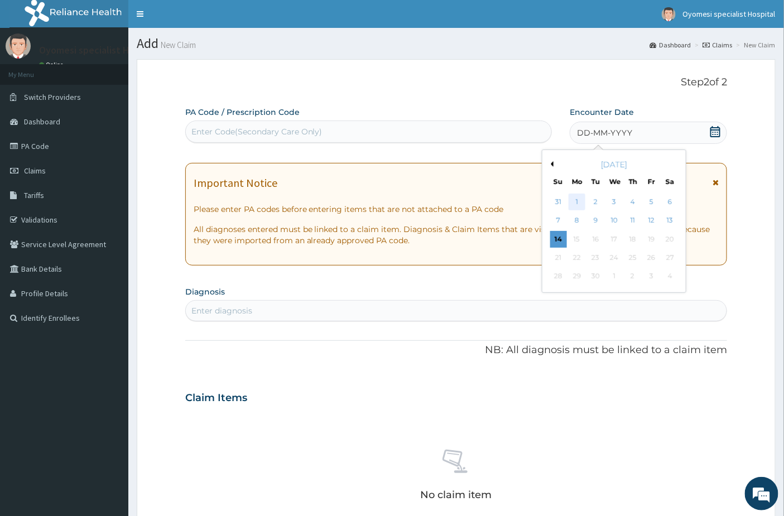
click at [577, 205] on div "1" at bounding box center [577, 202] width 17 height 17
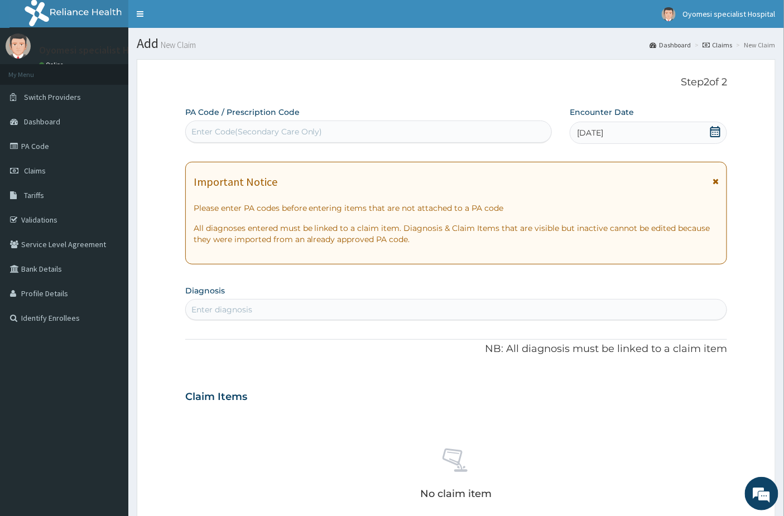
click at [266, 319] on div "Enter diagnosis" at bounding box center [456, 310] width 541 height 18
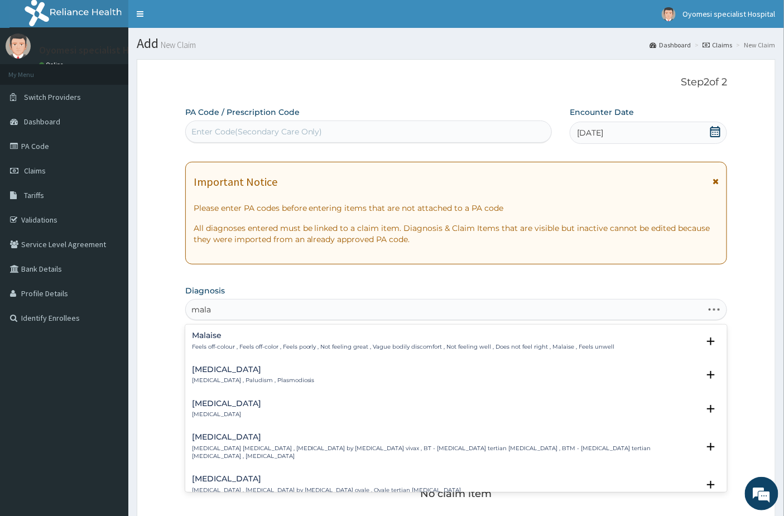
type input "malar"
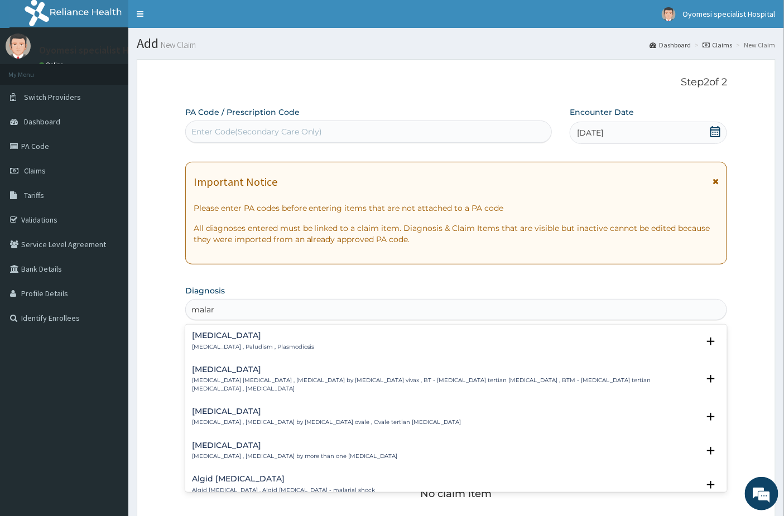
click at [249, 348] on p "Malaria , Paludism , Plasmodiosis" at bounding box center [253, 347] width 123 height 8
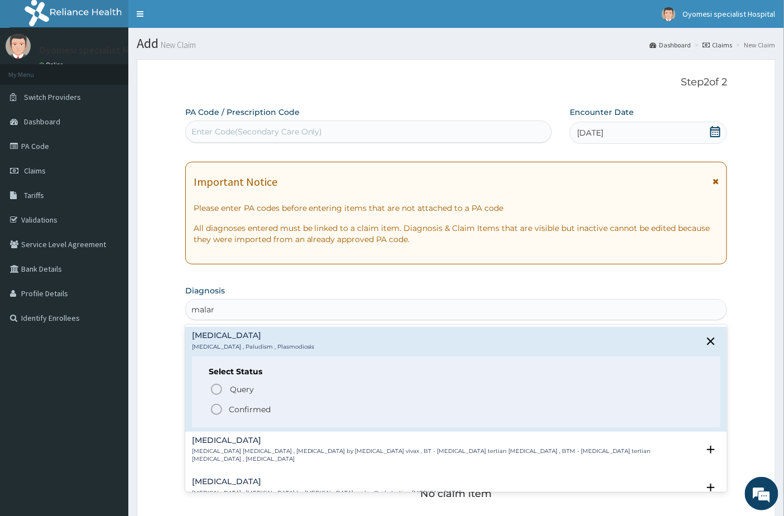
click at [235, 410] on p "Confirmed" at bounding box center [250, 409] width 42 height 11
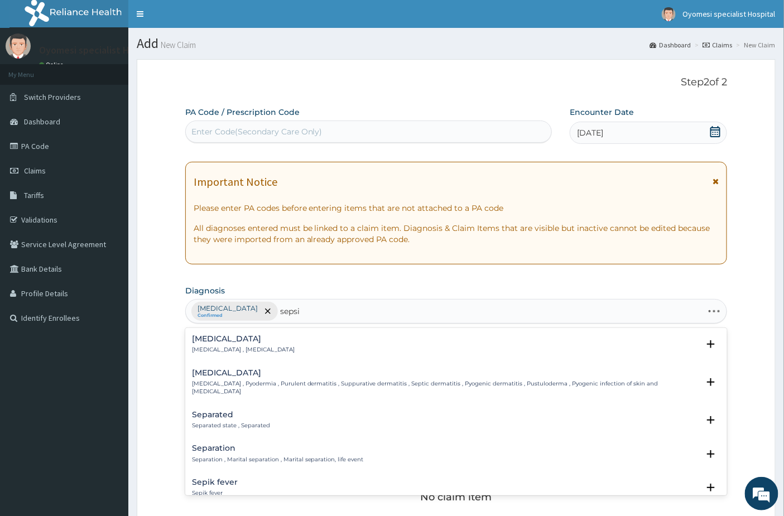
type input "sepsis"
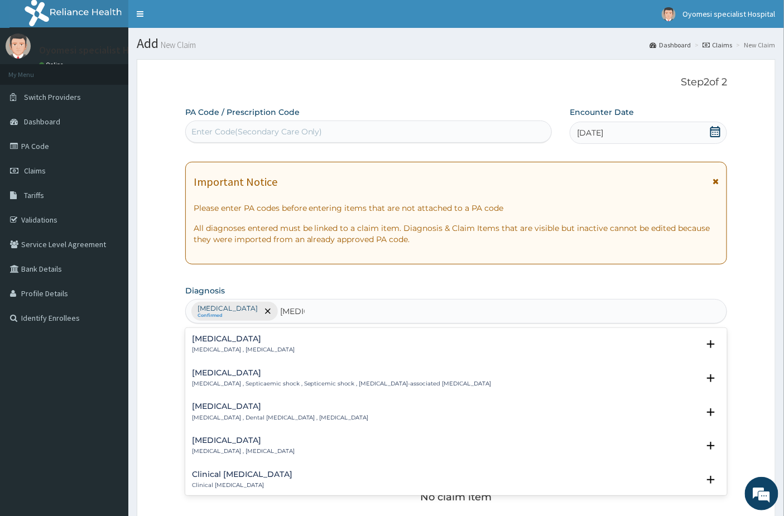
click at [209, 342] on h4 "Sepsis" at bounding box center [243, 339] width 103 height 8
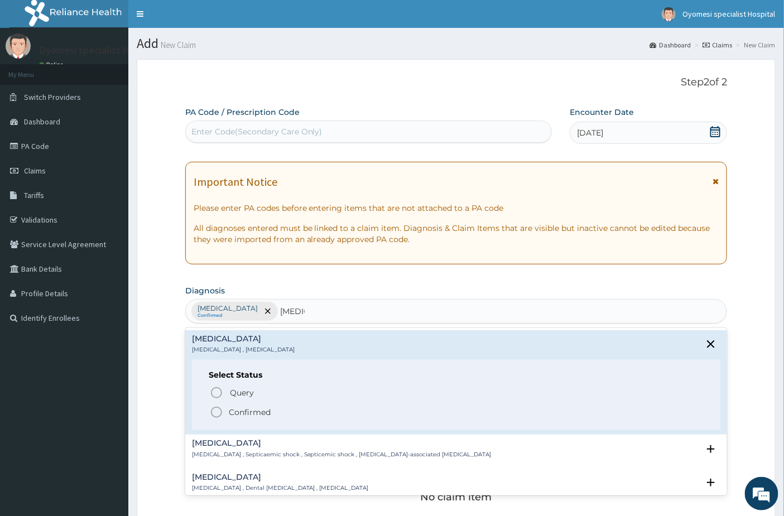
click at [214, 410] on icon "status option filled" at bounding box center [216, 412] width 13 height 13
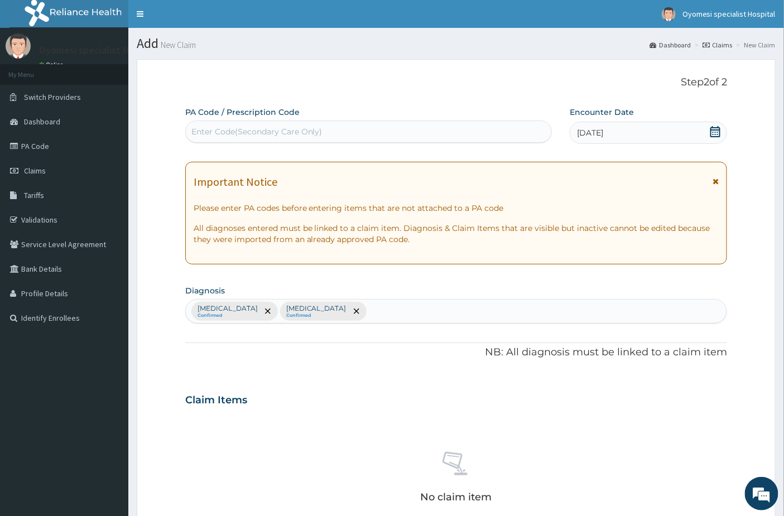
click at [332, 301] on div "Malaria Confirmed Sepsis Confirmed" at bounding box center [456, 311] width 541 height 23
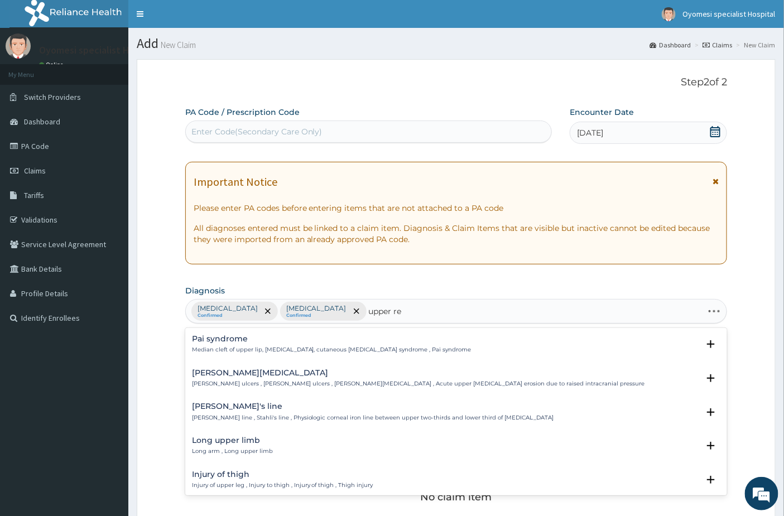
type input "upper res"
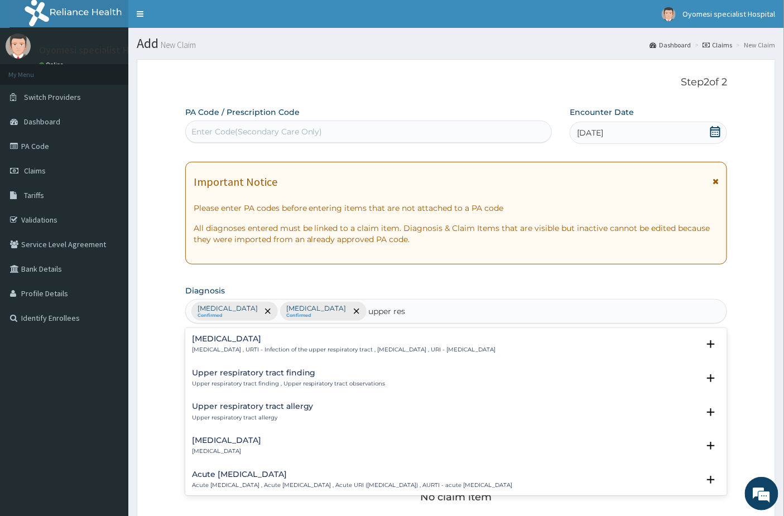
click at [310, 344] on div "Upper respiratory infection Upper respiratory infection , URTI - Infection of t…" at bounding box center [344, 345] width 304 height 20
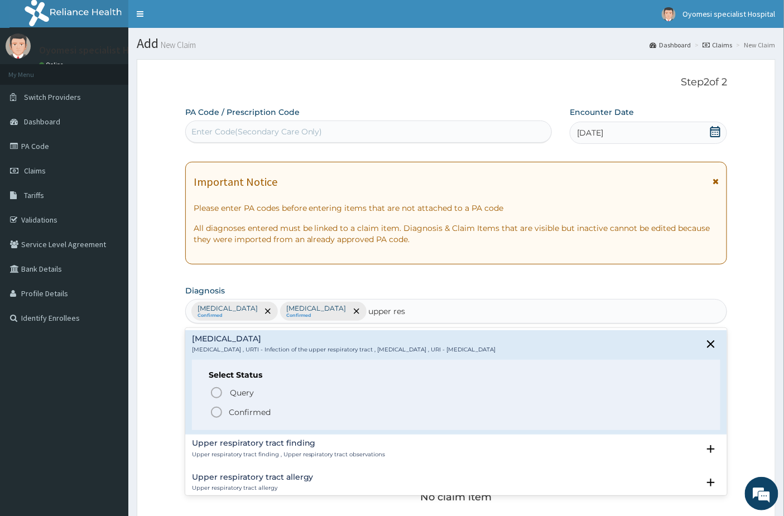
click at [234, 416] on p "Confirmed" at bounding box center [250, 412] width 42 height 11
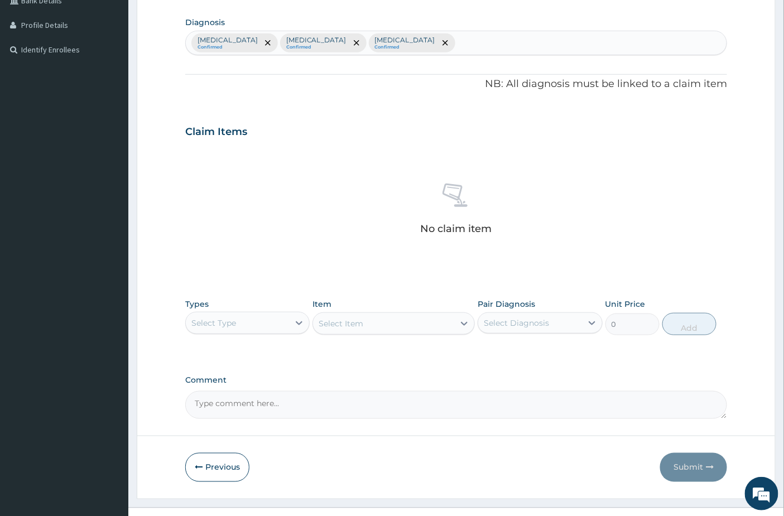
scroll to position [288, 0]
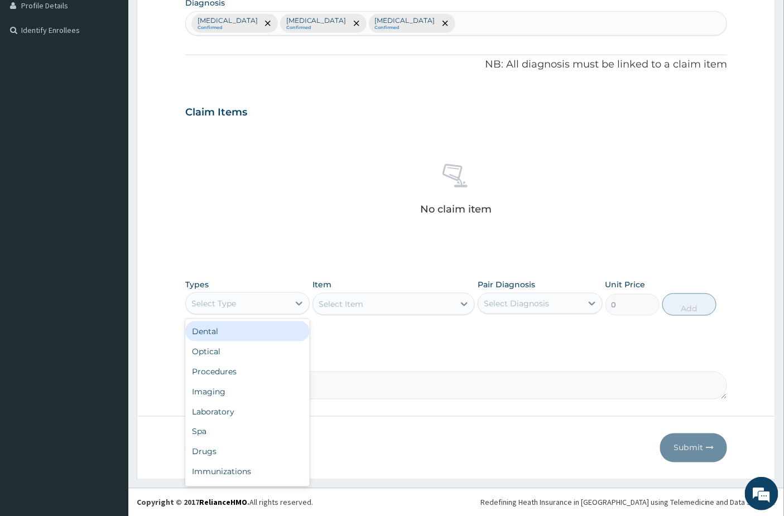
click at [258, 312] on div "Select Type" at bounding box center [247, 303] width 124 height 22
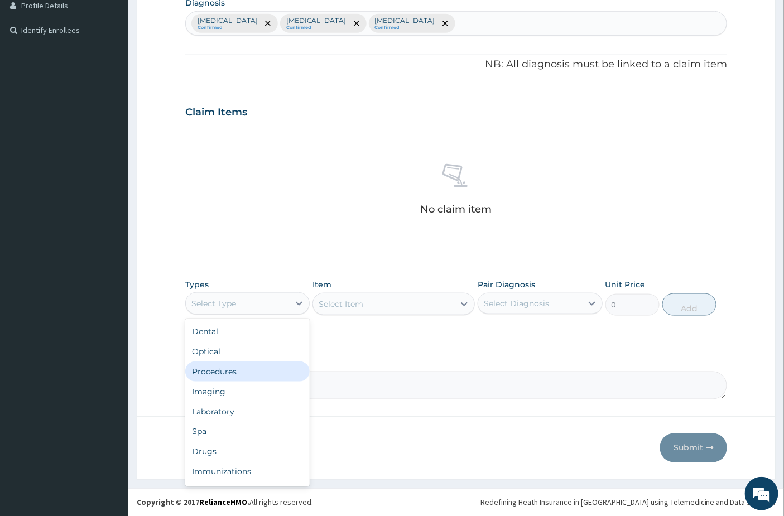
drag, startPoint x: 222, startPoint y: 376, endPoint x: 262, endPoint y: 276, distance: 107.7
click at [225, 377] on div "Procedures" at bounding box center [247, 372] width 124 height 20
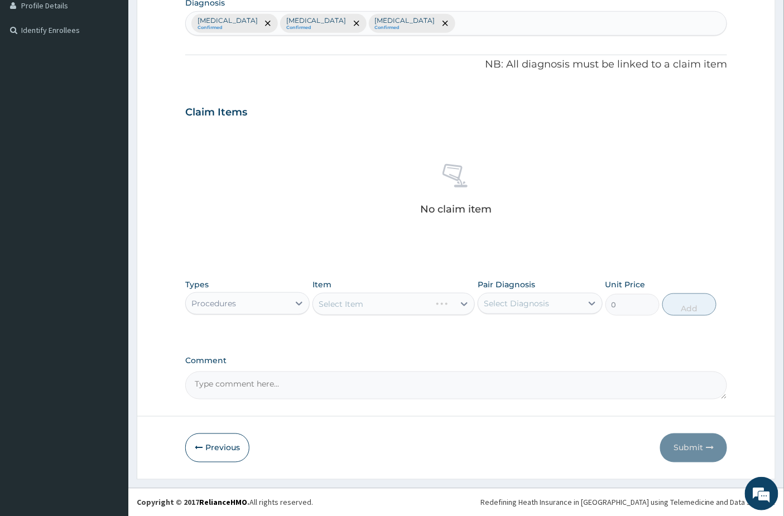
click at [548, 309] on div "Select Diagnosis" at bounding box center [516, 303] width 65 height 11
click at [525, 330] on label "Malaria" at bounding box center [530, 330] width 69 height 11
checkbox input "true"
click at [544, 244] on div "No claim item" at bounding box center [456, 191] width 542 height 128
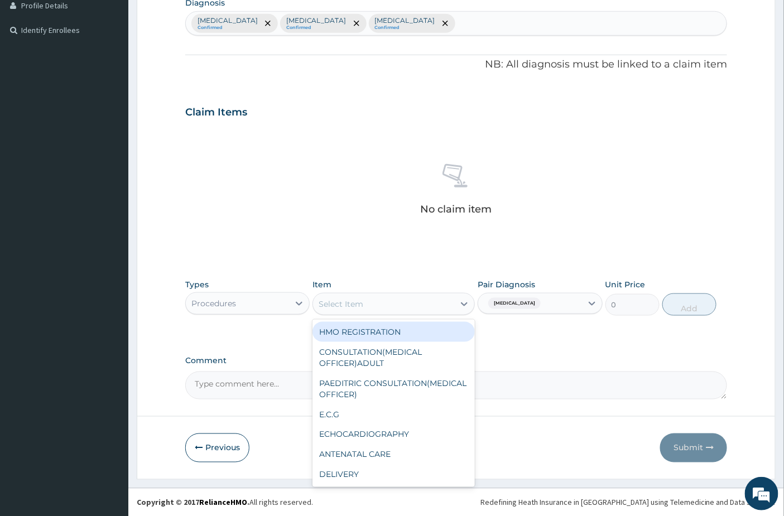
click at [421, 304] on div "Select Item" at bounding box center [383, 304] width 141 height 18
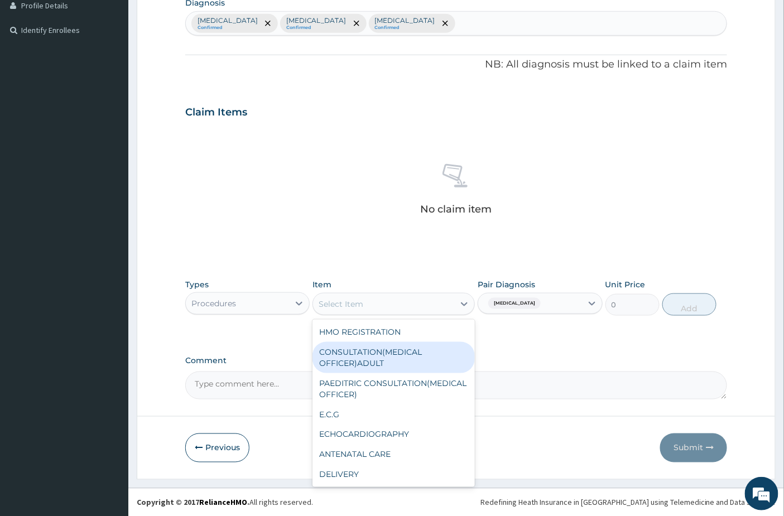
drag, startPoint x: 379, startPoint y: 360, endPoint x: 404, endPoint y: 355, distance: 25.1
click at [378, 361] on div "CONSULTATION(MEDICAL OFFICER)ADULT" at bounding box center [393, 357] width 162 height 31
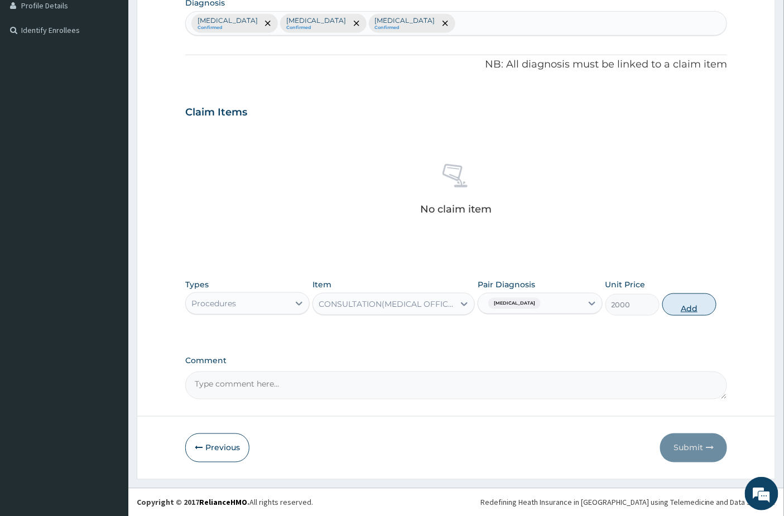
click at [685, 307] on button "Add" at bounding box center [689, 305] width 54 height 22
type input "0"
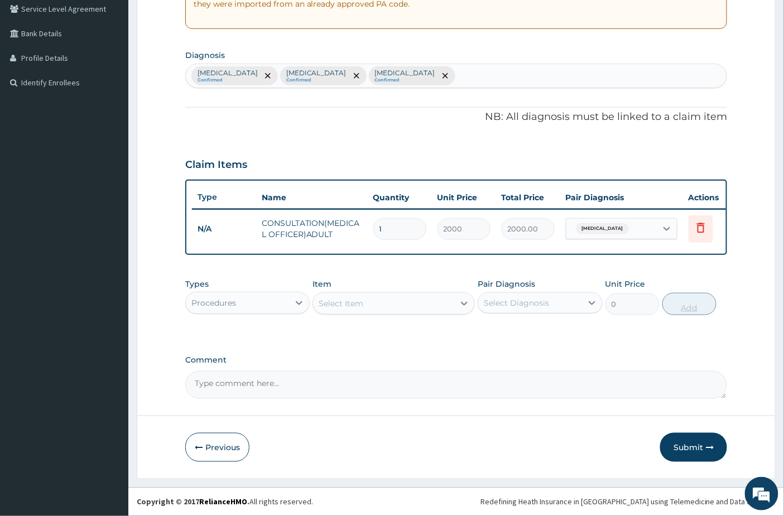
scroll to position [243, 0]
click at [226, 300] on div "Procedures" at bounding box center [213, 302] width 45 height 11
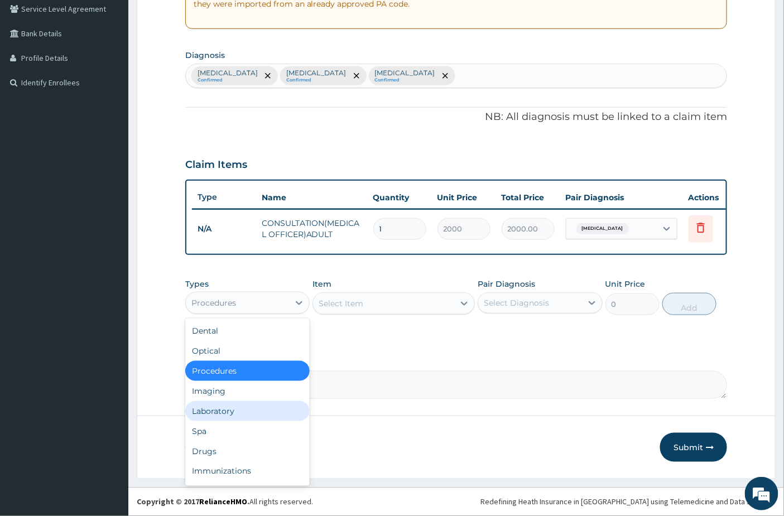
drag, startPoint x: 220, startPoint y: 411, endPoint x: 239, endPoint y: 389, distance: 28.9
click at [216, 412] on div "Laboratory" at bounding box center [247, 411] width 124 height 20
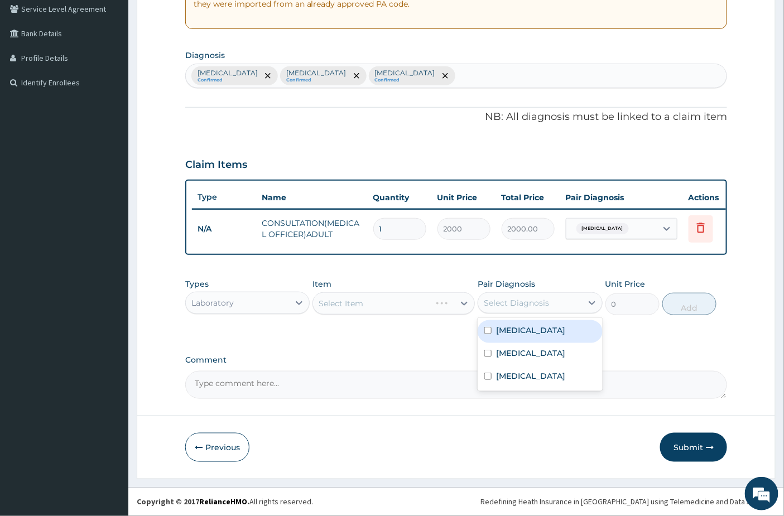
click at [551, 299] on div "Select Diagnosis" at bounding box center [529, 303] width 103 height 18
click at [529, 320] on div "Malaria" at bounding box center [540, 331] width 124 height 23
checkbox input "true"
click at [408, 305] on div "Select Item" at bounding box center [383, 304] width 141 height 18
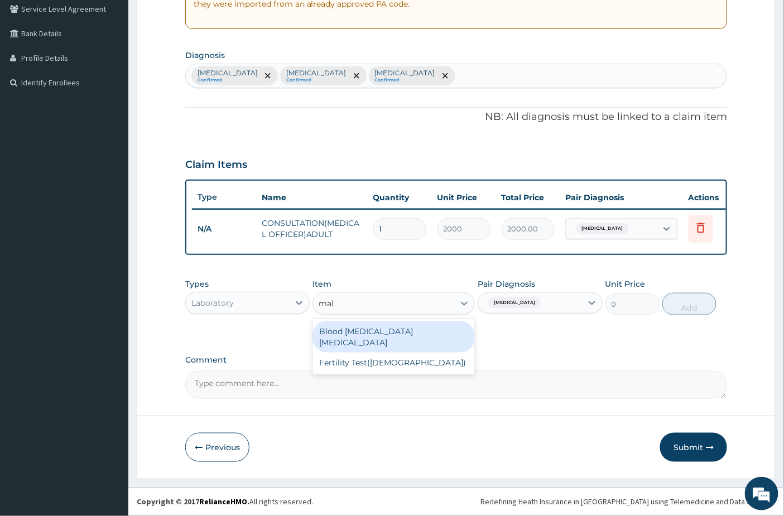
type input "mala"
click at [398, 332] on div "Blood Malaria Parasite" at bounding box center [393, 336] width 162 height 31
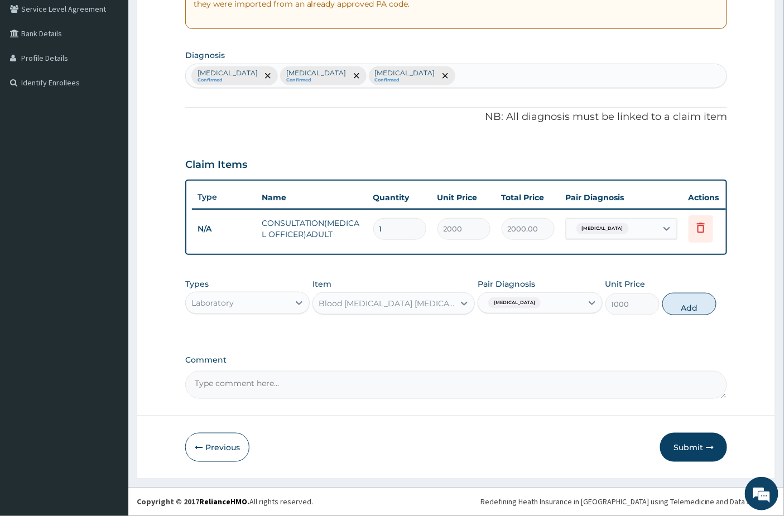
click at [684, 296] on button "Add" at bounding box center [689, 304] width 54 height 22
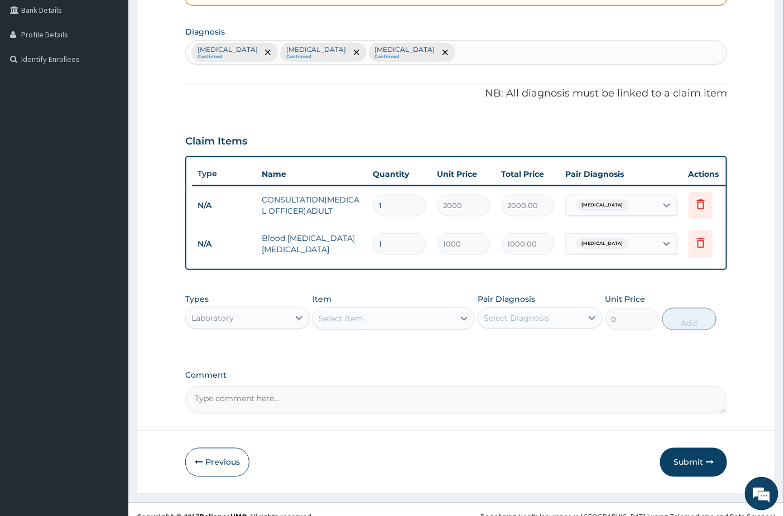
scroll to position [282, 0]
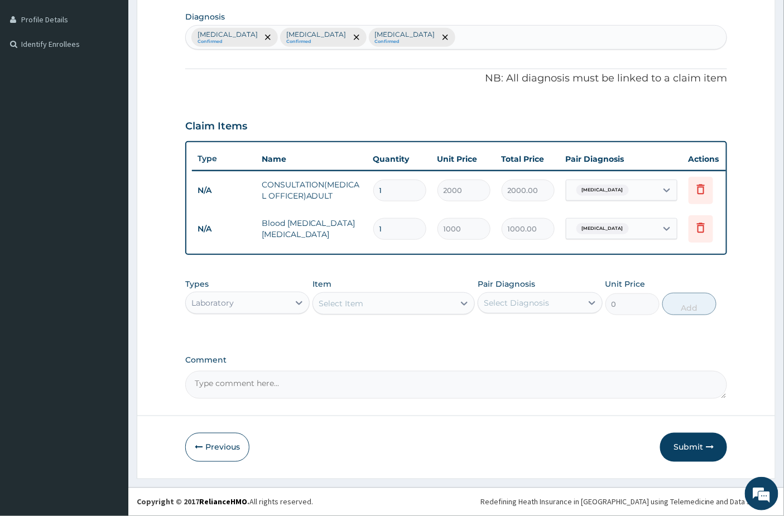
click at [352, 298] on div "Select Item" at bounding box center [341, 303] width 45 height 11
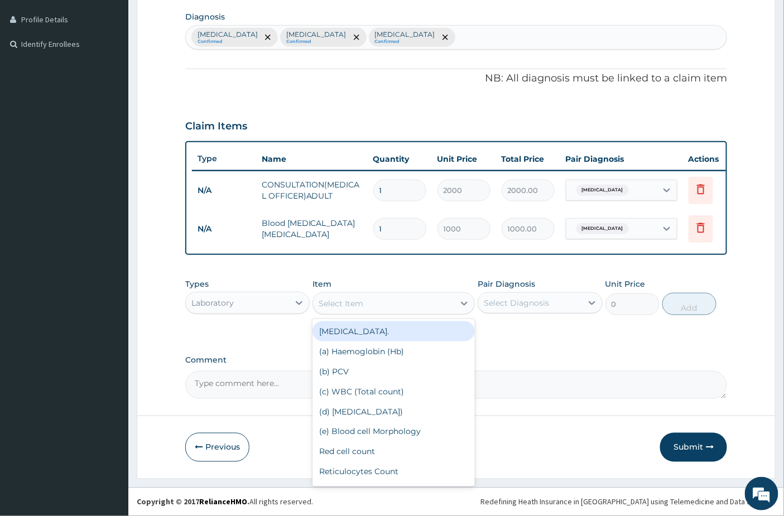
click at [353, 335] on div "FULL BLOOD COUNT." at bounding box center [393, 331] width 162 height 20
type input "2500"
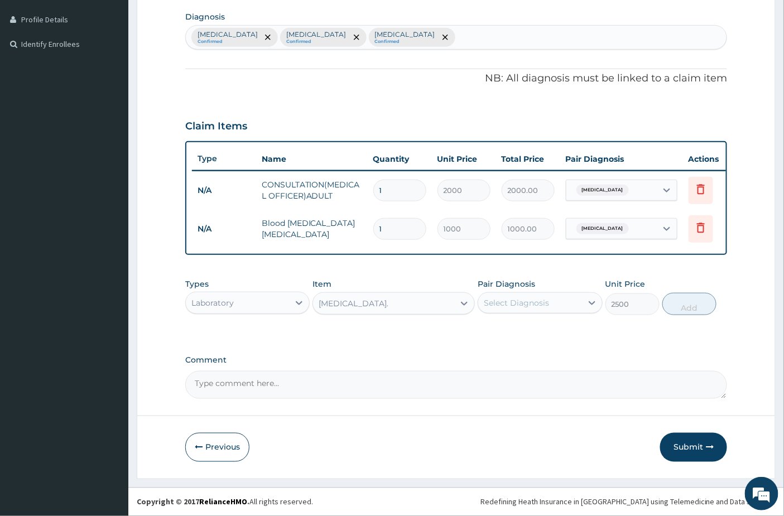
click at [536, 311] on div "Select Diagnosis" at bounding box center [529, 303] width 103 height 18
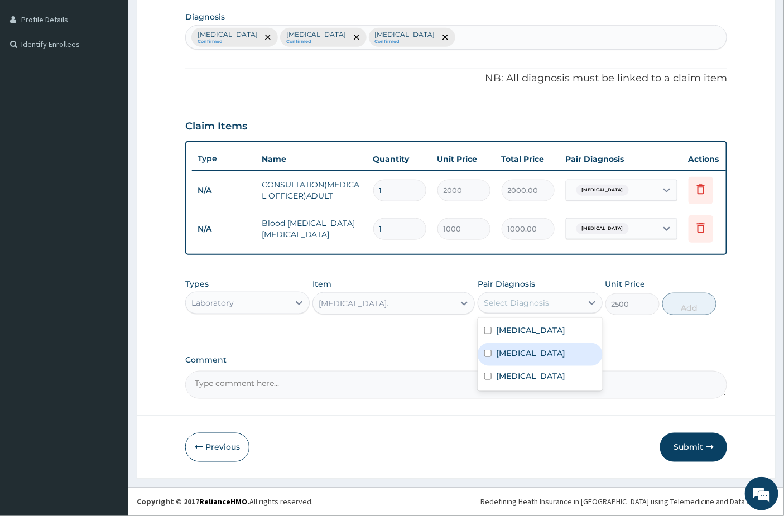
click at [536, 359] on div "Sepsis" at bounding box center [540, 354] width 124 height 23
checkbox input "true"
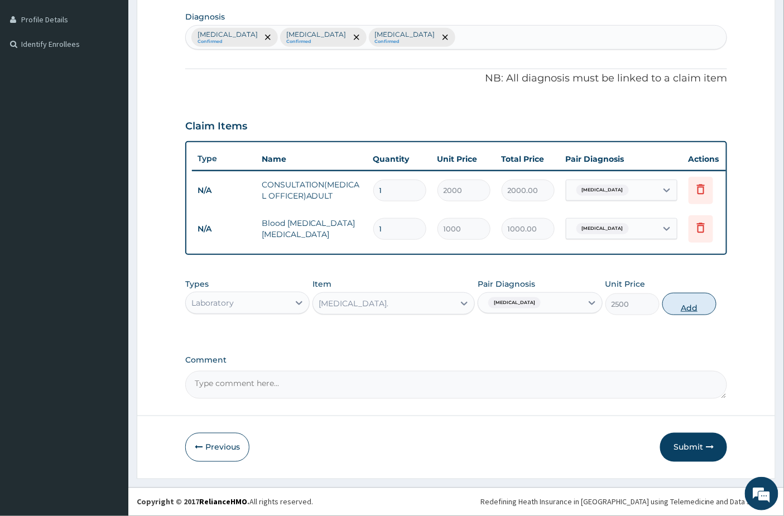
click at [684, 302] on button "Add" at bounding box center [689, 304] width 54 height 22
type input "0"
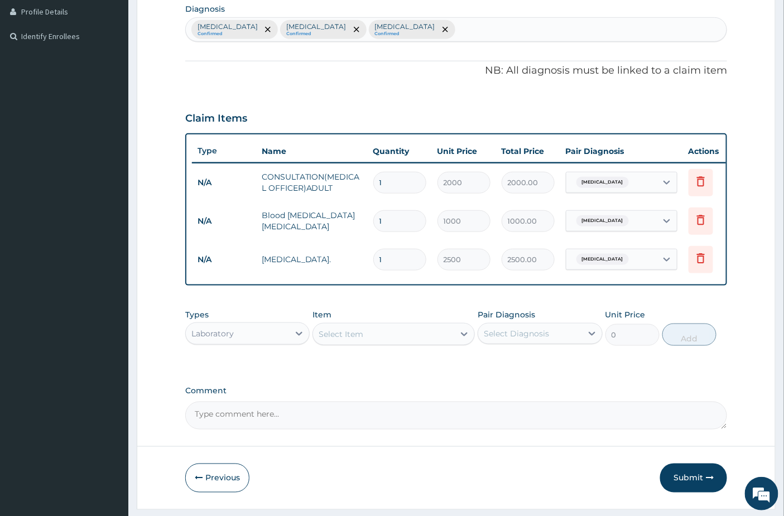
scroll to position [321, 0]
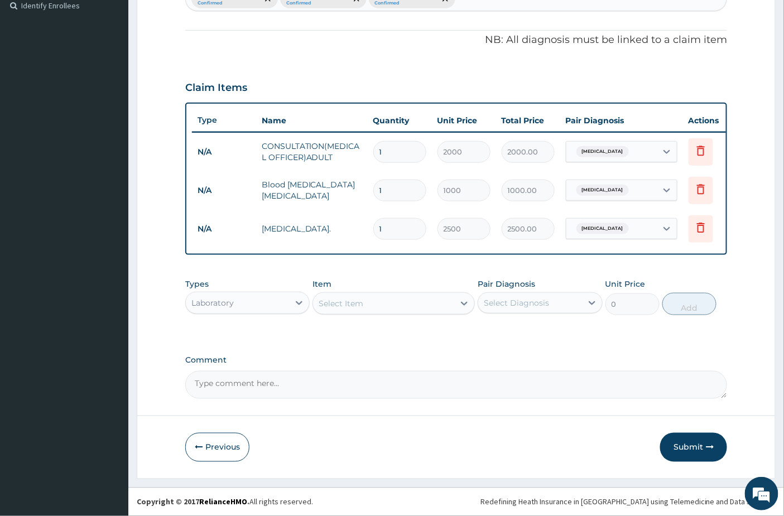
click at [249, 307] on div "Laboratory" at bounding box center [237, 303] width 103 height 18
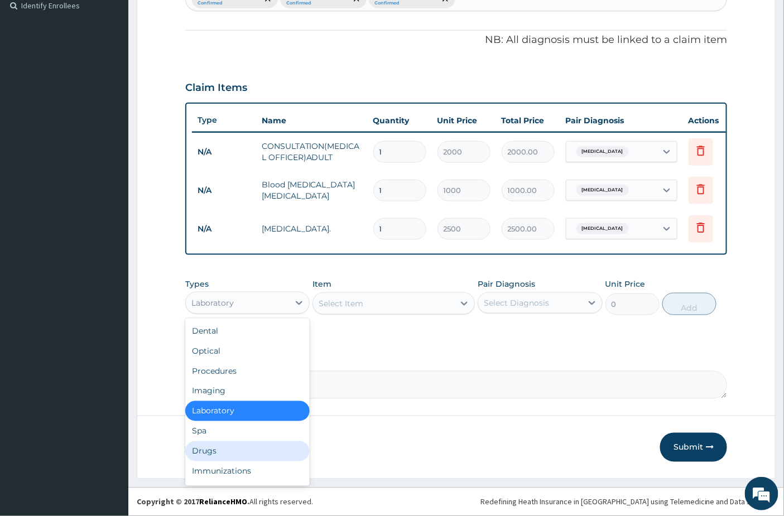
click at [225, 460] on div "Drugs" at bounding box center [247, 451] width 124 height 20
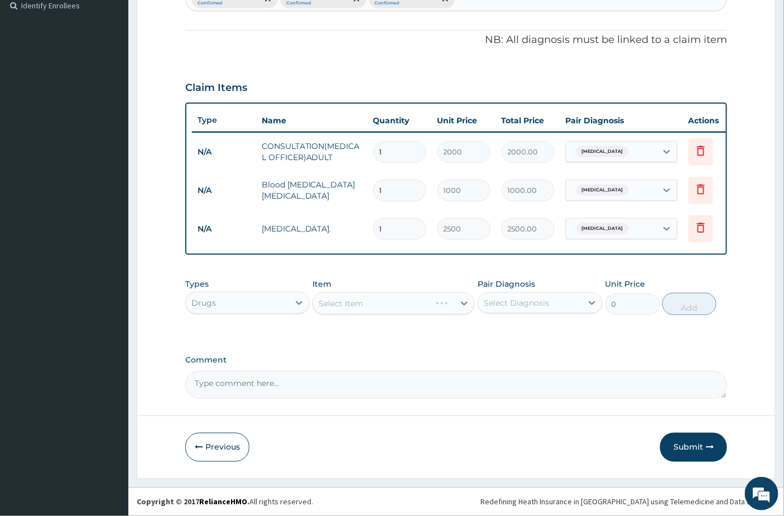
click at [528, 298] on div "Select Diagnosis" at bounding box center [516, 302] width 65 height 11
click at [521, 333] on label "Malaria" at bounding box center [530, 330] width 69 height 11
checkbox input "true"
click at [408, 302] on div "Select Item" at bounding box center [393, 303] width 162 height 22
click at [408, 302] on div "Select Item" at bounding box center [383, 304] width 141 height 18
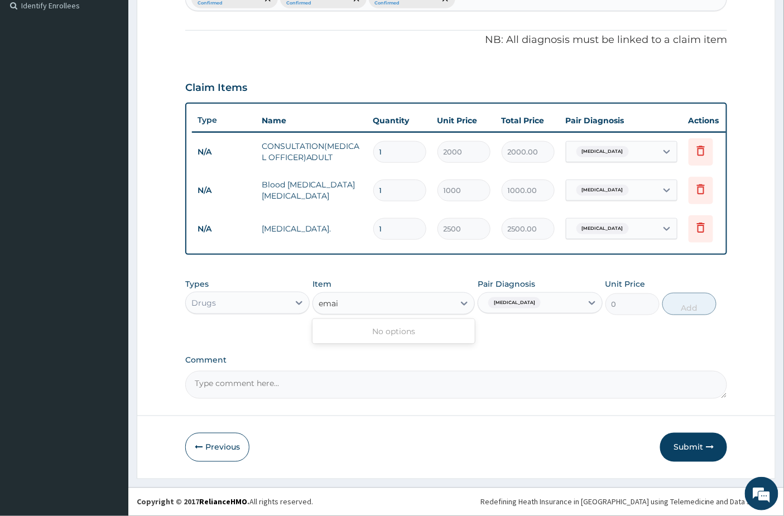
type input "ema"
click at [388, 336] on div "EMAL INJECTION" at bounding box center [393, 331] width 162 height 20
click at [696, 304] on button "Add" at bounding box center [689, 304] width 54 height 22
type input "0"
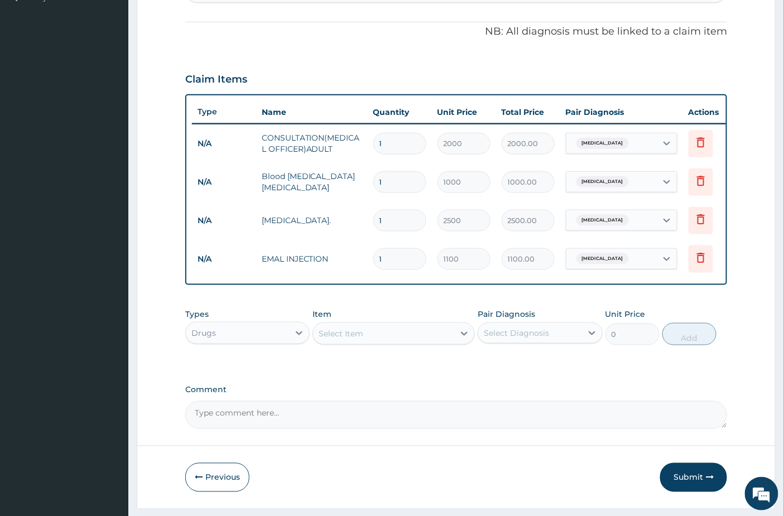
click at [349, 339] on div "Select Item" at bounding box center [341, 333] width 45 height 11
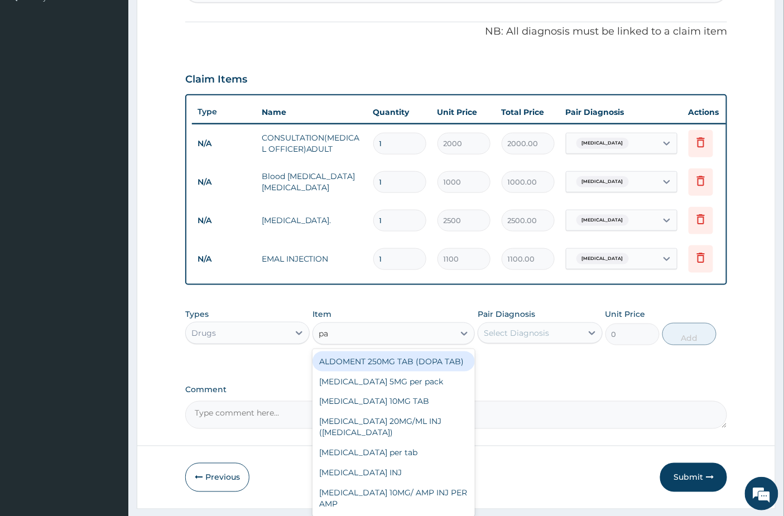
type input "par"
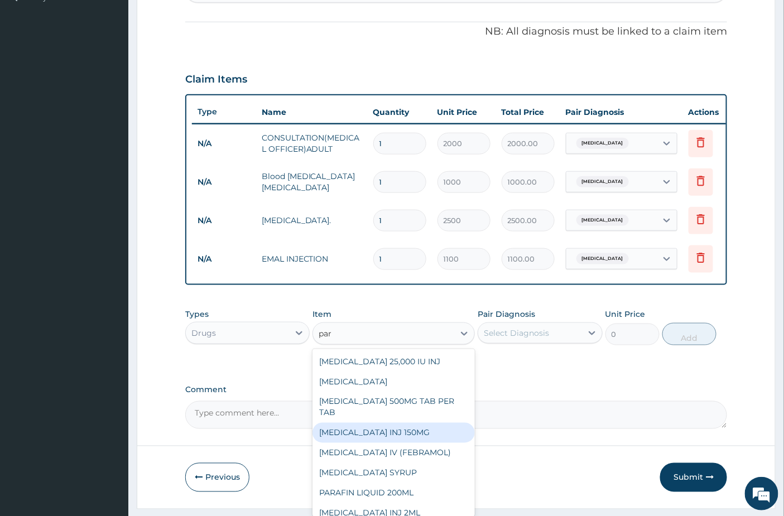
click at [376, 443] on div "[MEDICAL_DATA] INJ 150MG" at bounding box center [393, 433] width 162 height 20
type input "200"
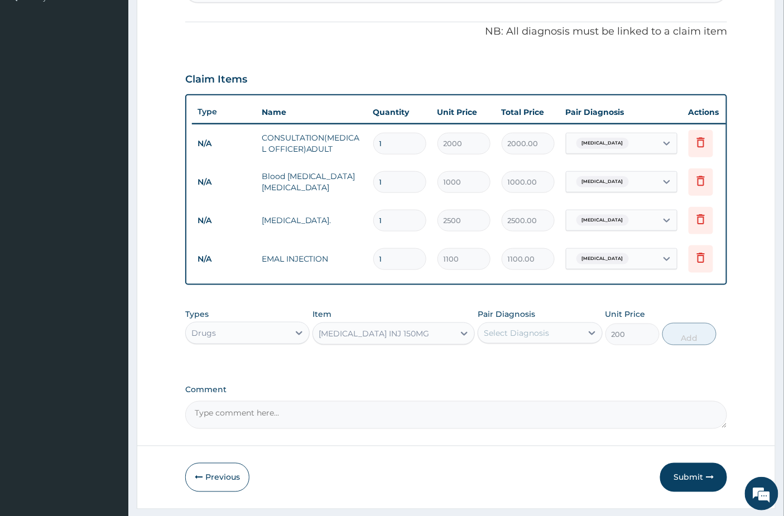
click at [565, 342] on div "Select Diagnosis" at bounding box center [529, 333] width 103 height 18
click at [532, 373] on div "Malaria" at bounding box center [540, 361] width 124 height 23
checkbox input "true"
click at [682, 345] on button "Add" at bounding box center [689, 334] width 54 height 22
type input "0"
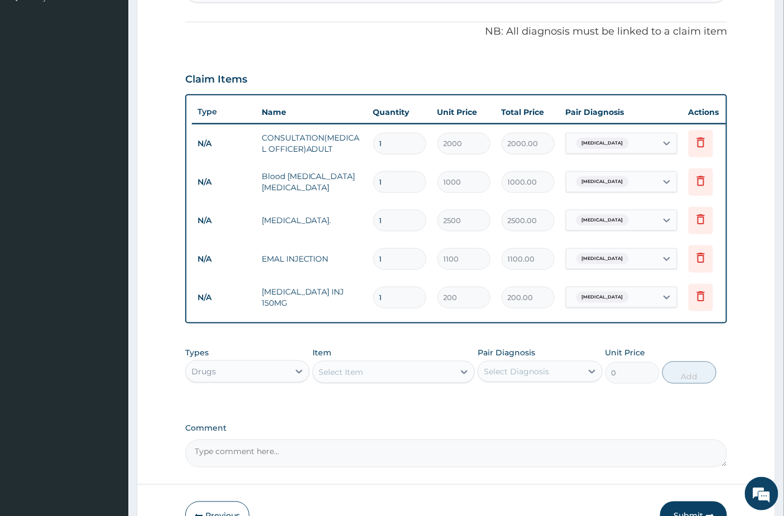
type input "0.00"
type input "4"
type input "800.00"
type input "4"
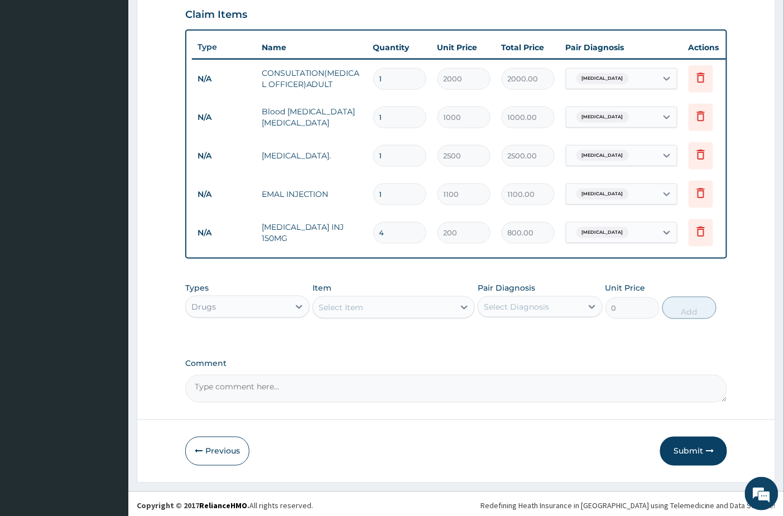
scroll to position [398, 0]
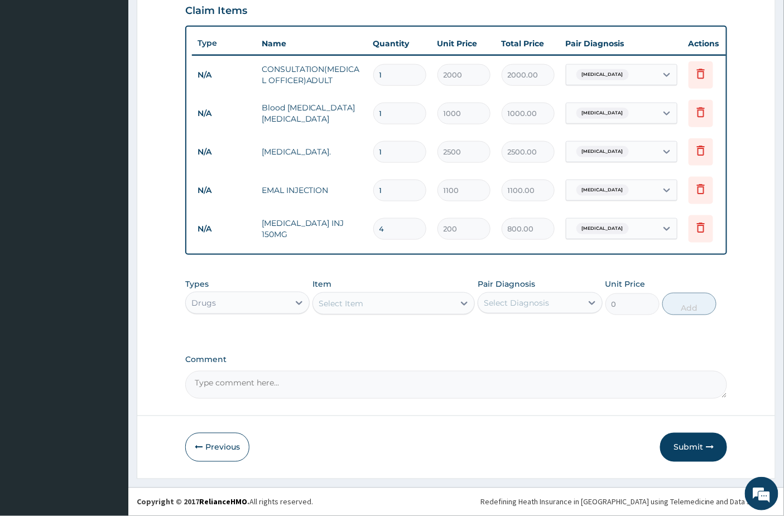
click at [333, 309] on div "Select Item" at bounding box center [341, 303] width 45 height 11
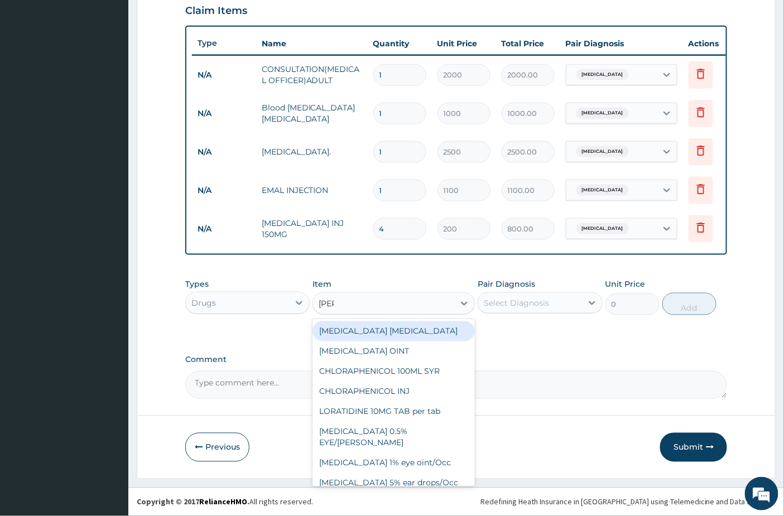
type input "lorat"
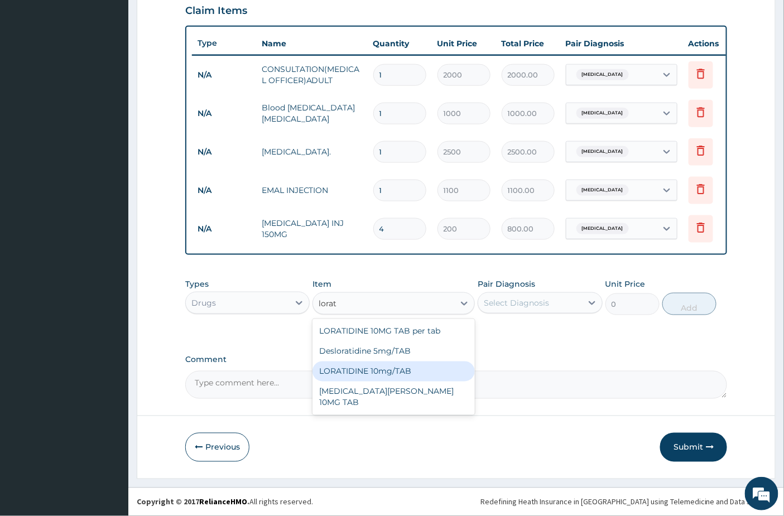
click at [348, 374] on div "LORATIDINE 10mg/TAB" at bounding box center [393, 372] width 162 height 20
type input "22"
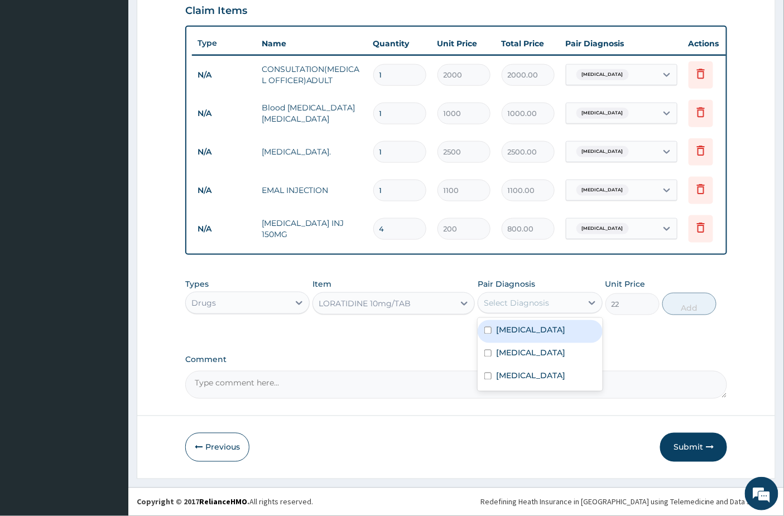
click at [545, 309] on div "Select Diagnosis" at bounding box center [529, 303] width 103 height 18
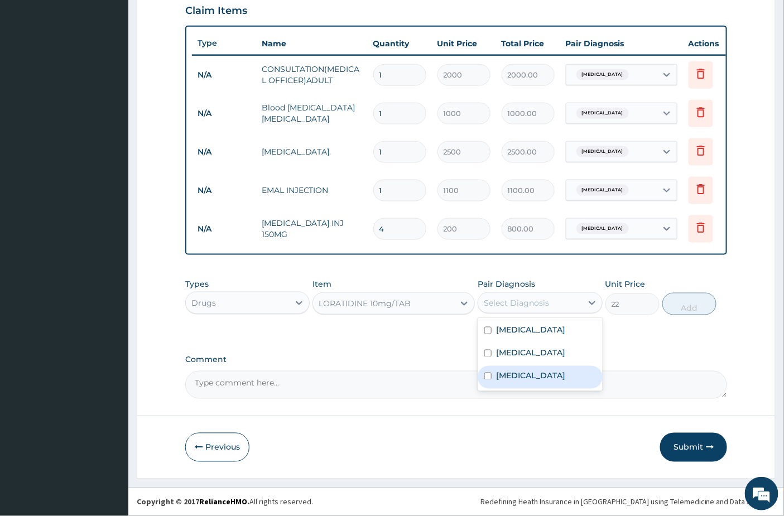
click at [532, 369] on div "Upper respiratory infection" at bounding box center [540, 377] width 124 height 23
checkbox input "true"
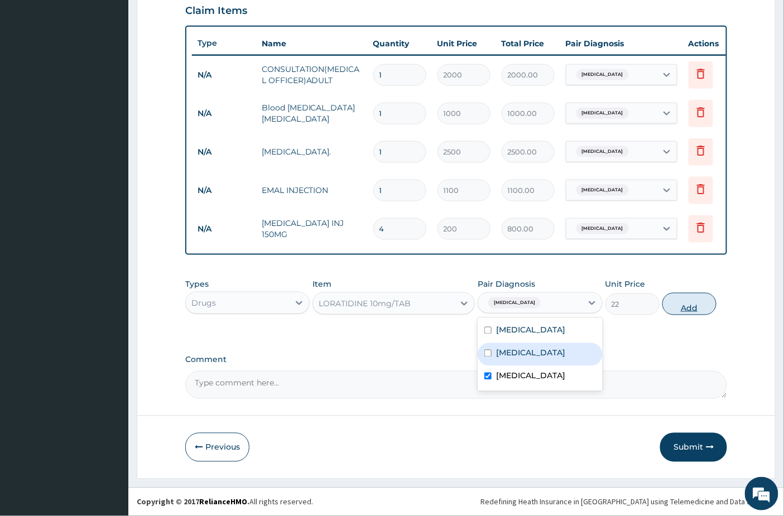
click at [670, 305] on button "Add" at bounding box center [689, 304] width 54 height 22
type input "0"
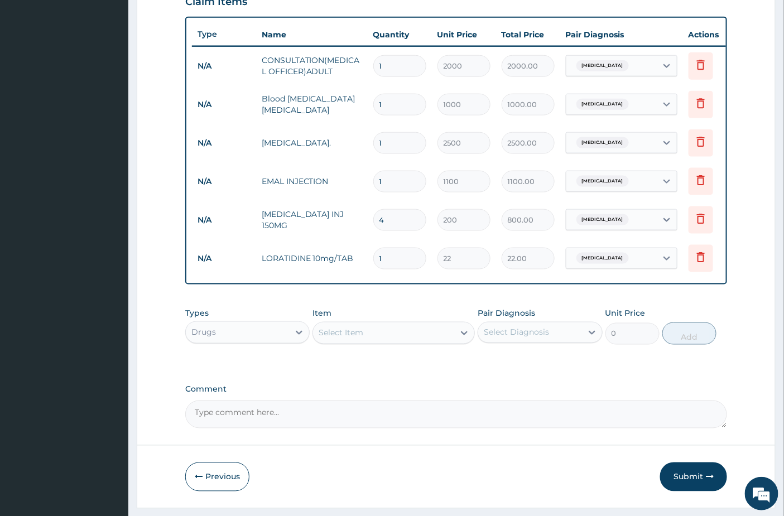
type input "10"
type input "220.00"
type input "10"
click at [363, 339] on div "Select Item" at bounding box center [341, 333] width 45 height 11
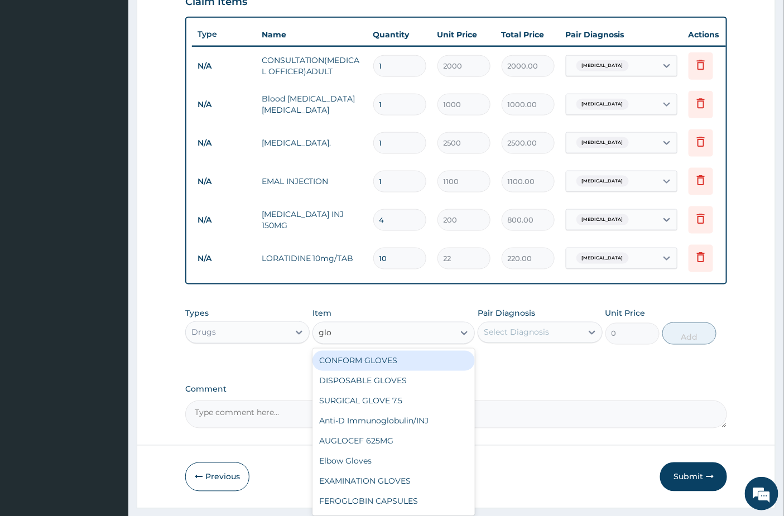
type input "glov"
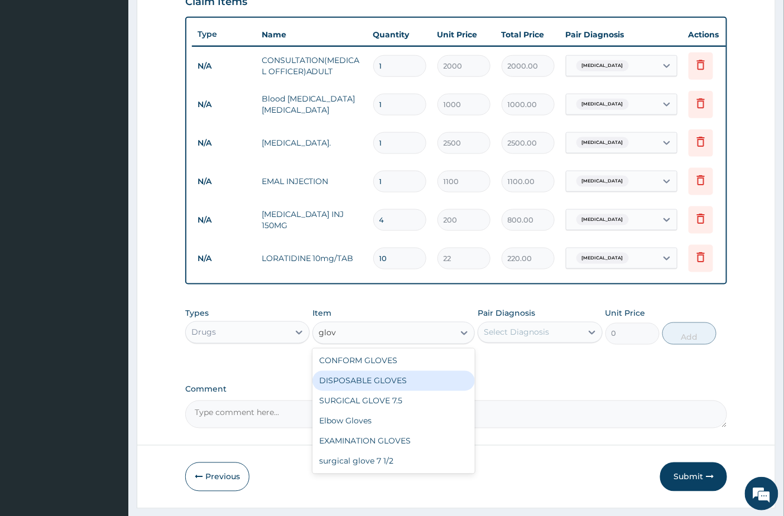
click at [358, 391] on div "DISPOSABLE GLOVES" at bounding box center [393, 381] width 162 height 20
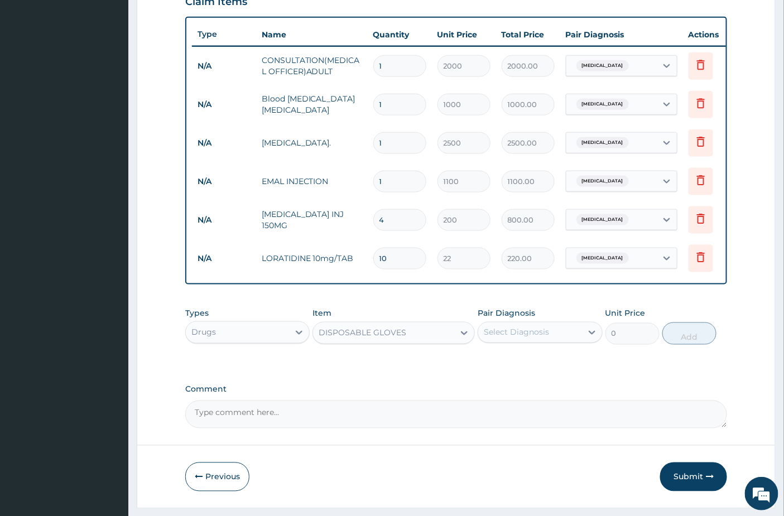
type input "100"
click at [571, 342] on div "Select Diagnosis" at bounding box center [529, 333] width 103 height 18
click at [532, 366] on div "Malaria" at bounding box center [540, 361] width 124 height 23
checkbox input "true"
click at [674, 345] on button "Add" at bounding box center [689, 334] width 54 height 22
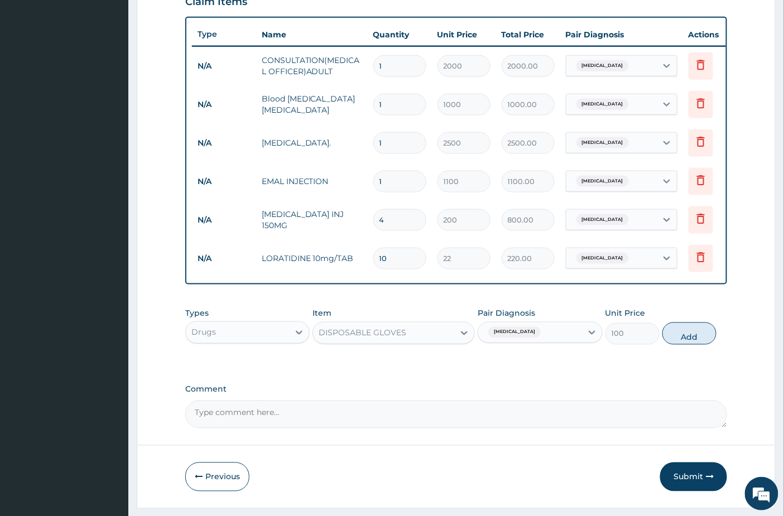
type input "0"
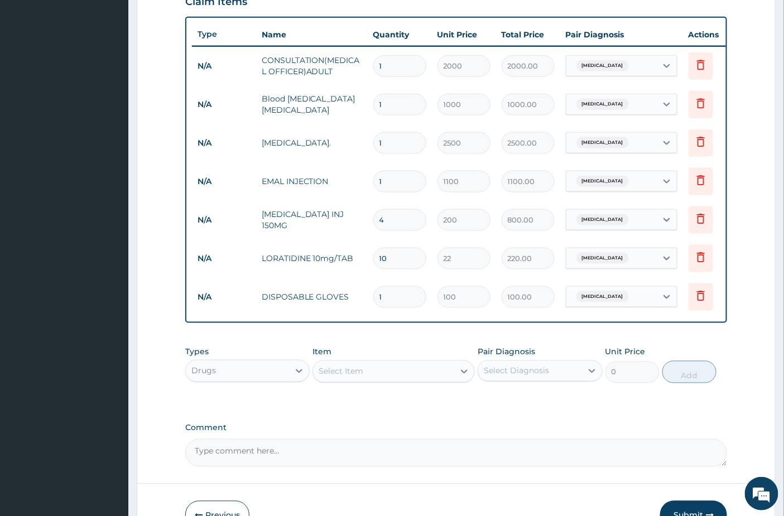
type input "0.00"
type input "4"
type input "400.00"
type input "4"
type input "0.00"
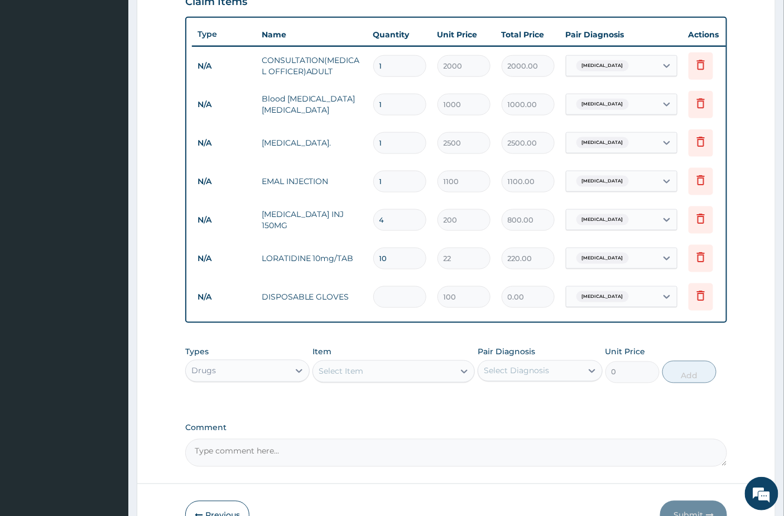
type input "1"
type input "100.00"
type input "1"
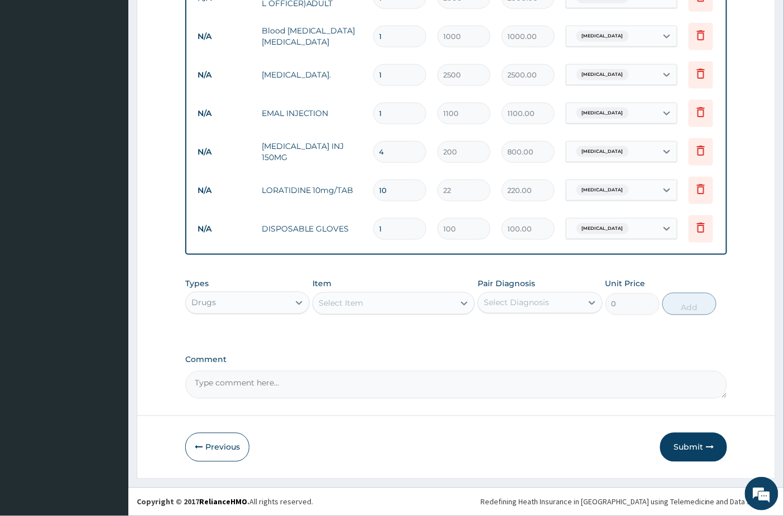
scroll to position [476, 0]
click at [360, 312] on div "Select Item" at bounding box center [383, 304] width 141 height 18
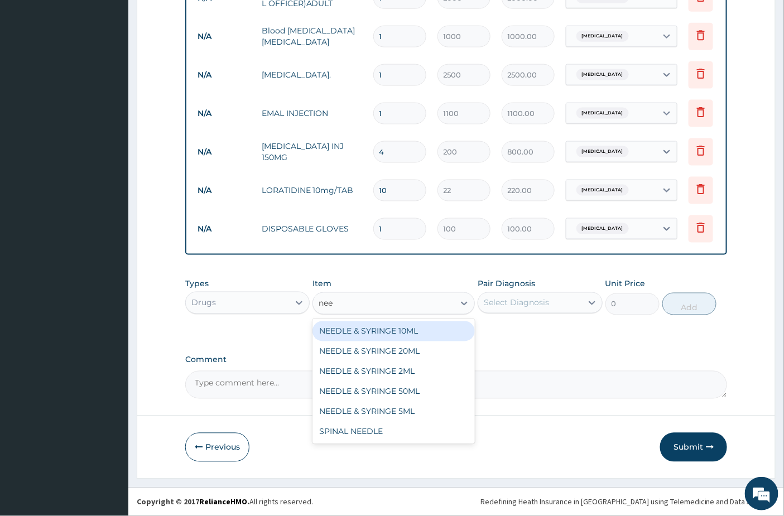
type input "need"
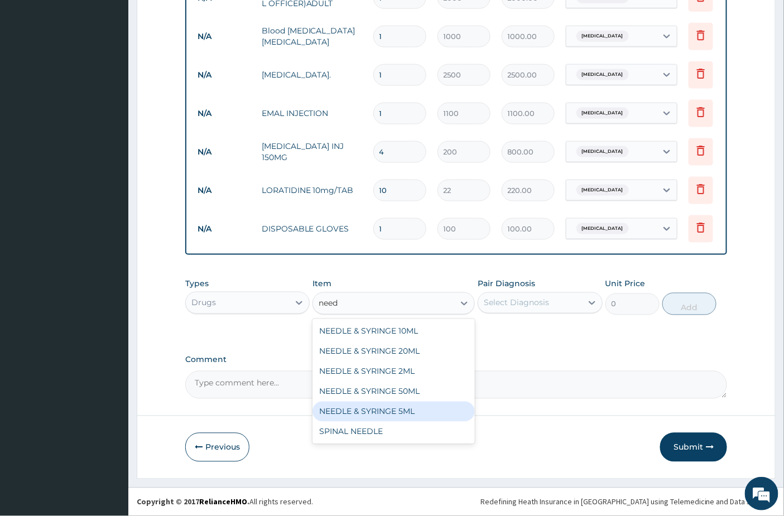
click at [394, 406] on div "NEEDLE & SYRINGE 5ML" at bounding box center [393, 412] width 162 height 20
type input "100"
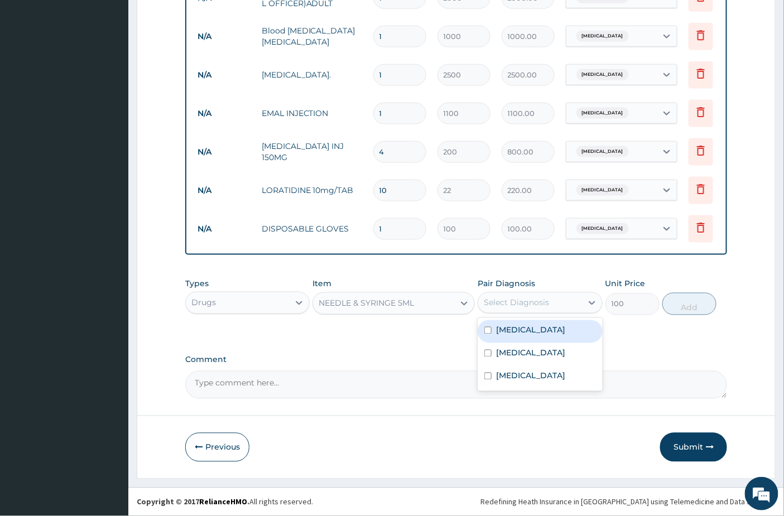
click at [533, 307] on div "Select Diagnosis" at bounding box center [516, 302] width 65 height 11
click at [517, 323] on div "Malaria" at bounding box center [540, 331] width 124 height 23
checkbox input "true"
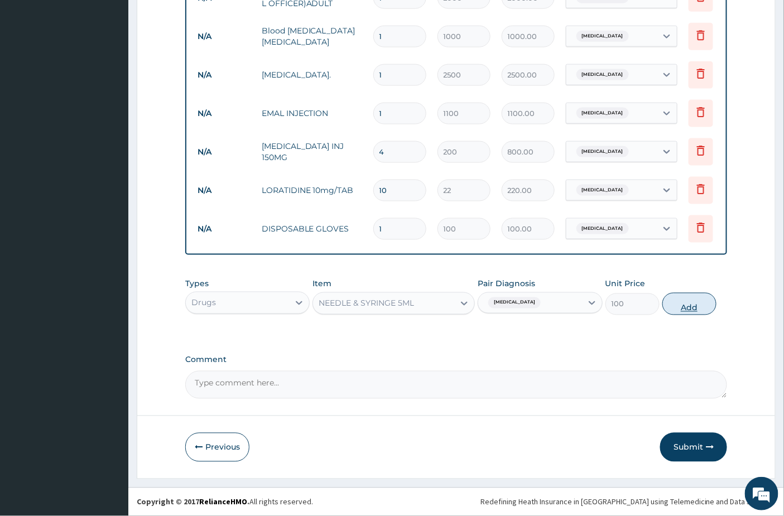
click at [684, 302] on button "Add" at bounding box center [689, 304] width 54 height 22
type input "0"
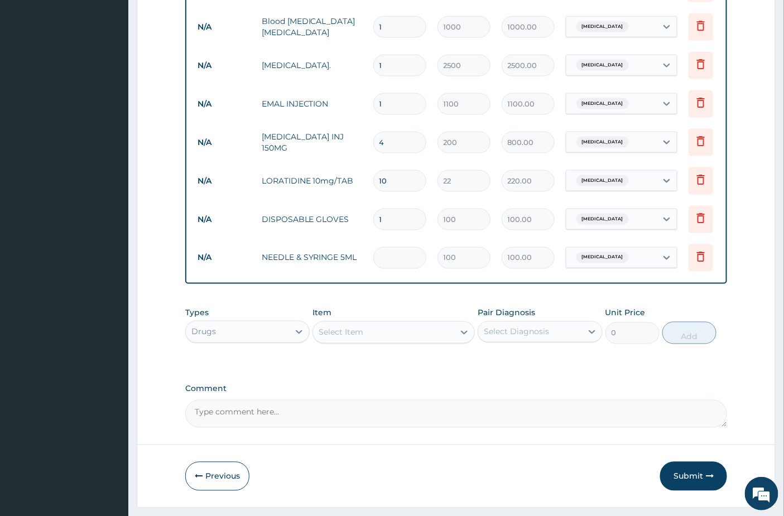
type input "0.00"
type input "4"
type input "400.00"
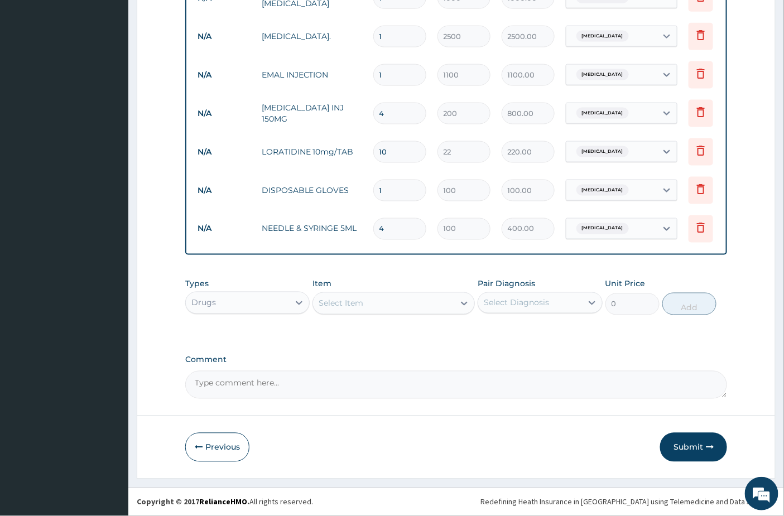
type input "4"
click at [694, 444] on button "Submit" at bounding box center [693, 447] width 67 height 29
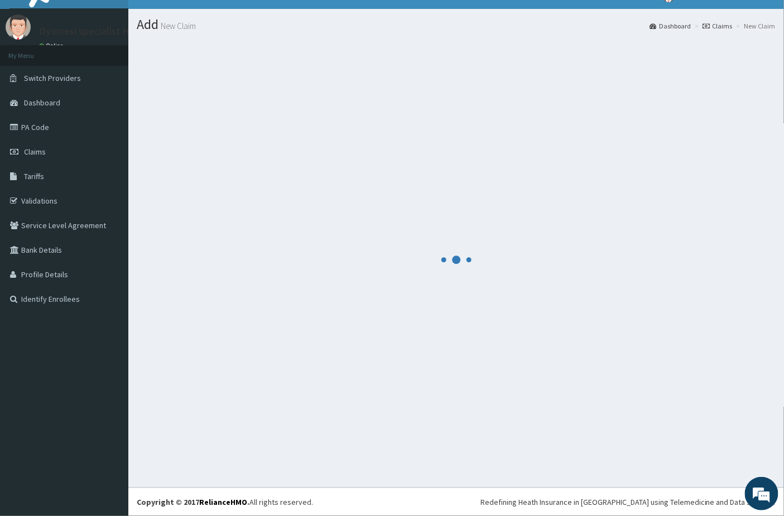
scroll to position [18, 0]
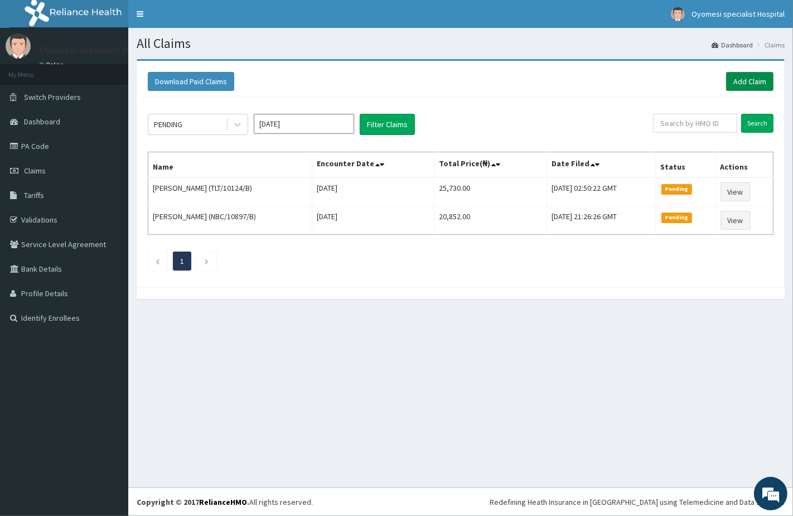
click at [767, 79] on link "Add Claim" at bounding box center [750, 81] width 47 height 19
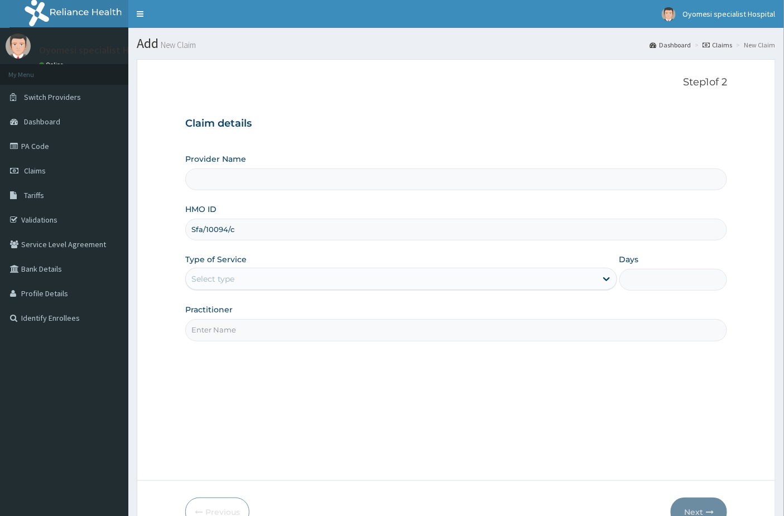
type input "Sfa/10094/c"
drag, startPoint x: 233, startPoint y: 275, endPoint x: 235, endPoint y: 292, distance: 17.4
click at [233, 276] on div "Select type" at bounding box center [212, 278] width 43 height 11
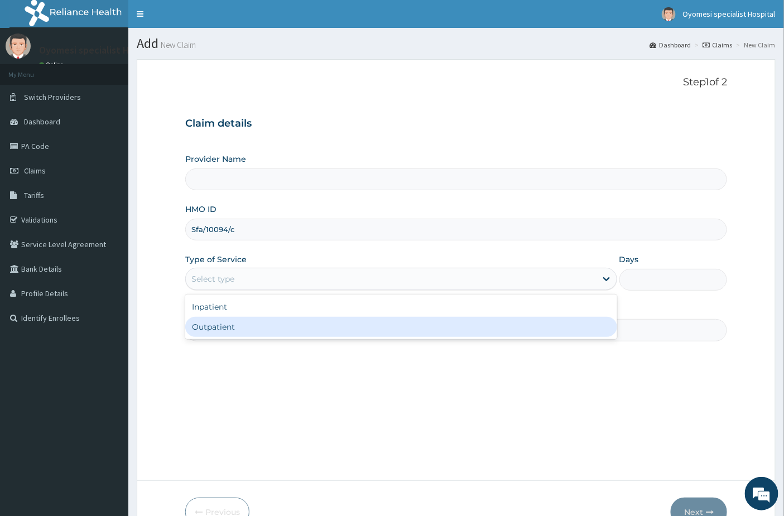
click at [240, 323] on div "Outpatient" at bounding box center [401, 327] width 432 height 20
type input "1"
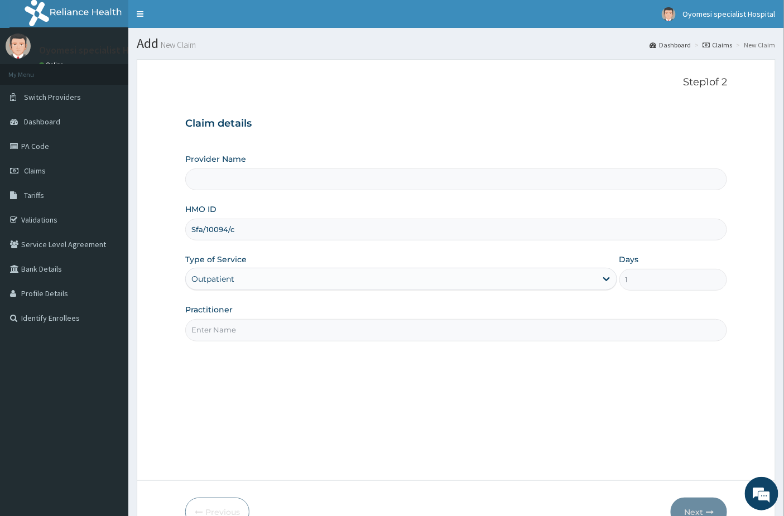
click at [237, 326] on input "Practitioner" at bounding box center [456, 330] width 542 height 22
type input "dr e"
type input "Oyomesi hospital"
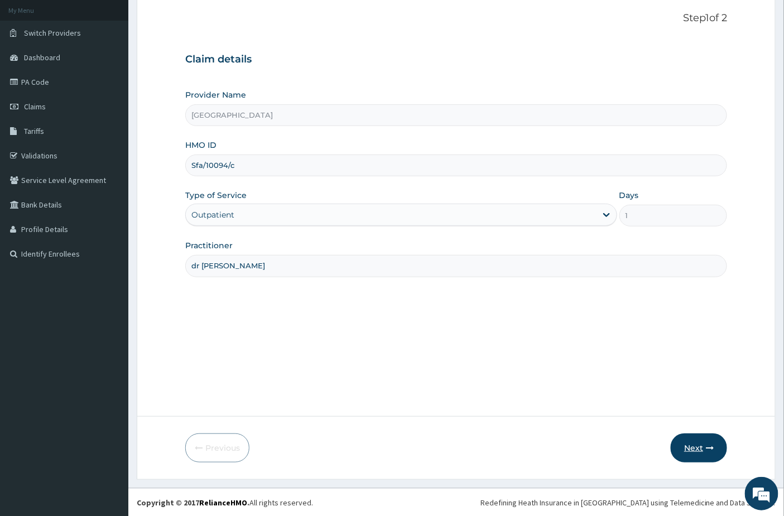
scroll to position [65, 0]
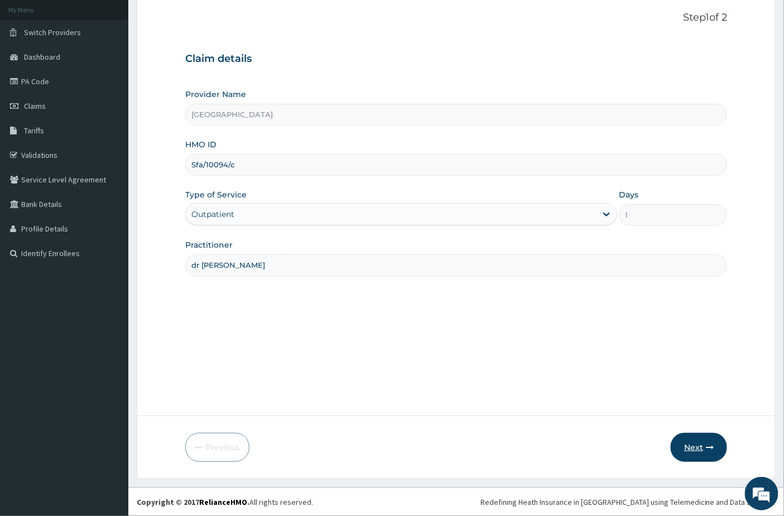
type input "dr emma"
click at [706, 448] on icon "button" at bounding box center [710, 448] width 8 height 8
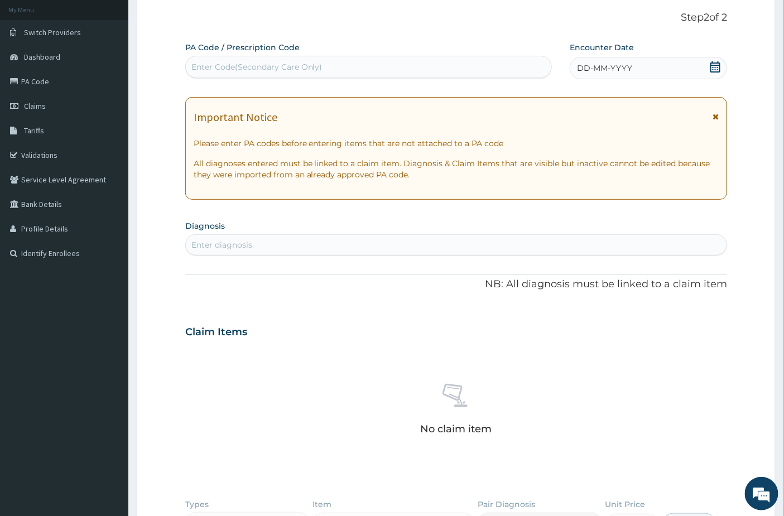
scroll to position [0, 0]
click at [716, 62] on icon at bounding box center [715, 66] width 10 height 11
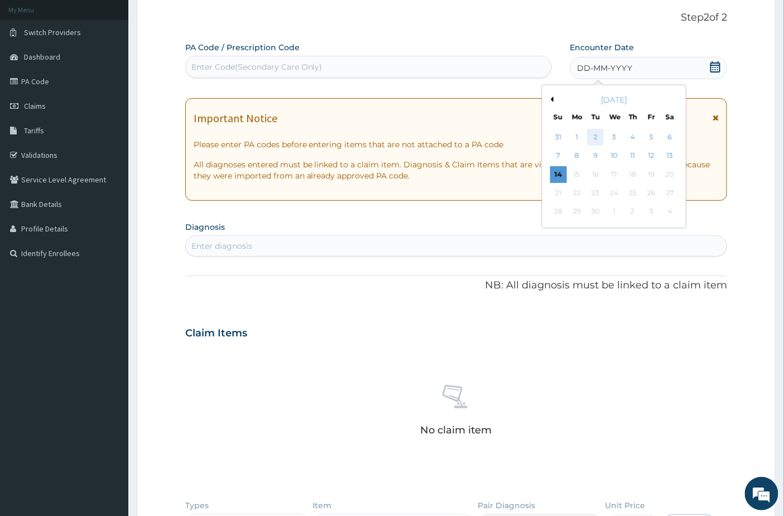
click at [594, 133] on div "2" at bounding box center [596, 137] width 17 height 17
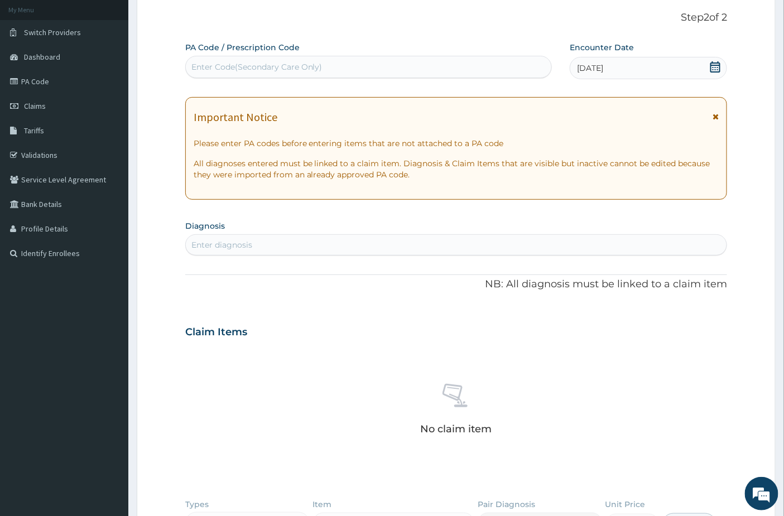
click at [430, 305] on div "PA Code / Prescription Code Enter Code(Secondary Care Only) Encounter Date 02-0…" at bounding box center [456, 331] width 542 height 578
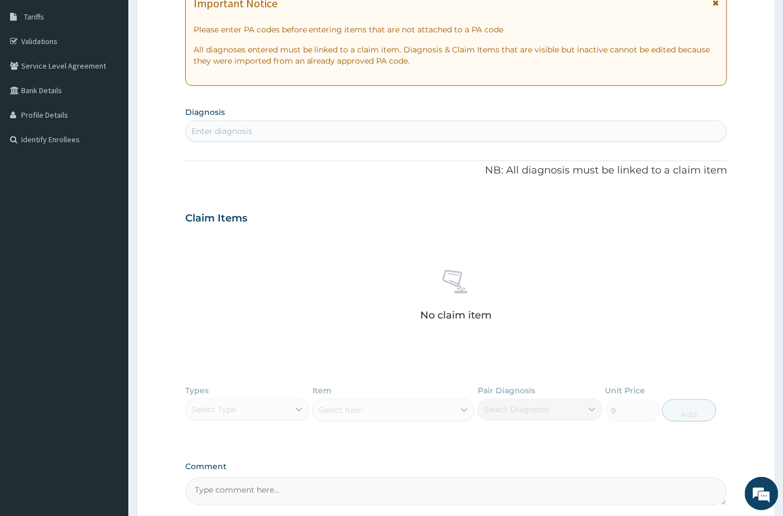
scroll to position [189, 0]
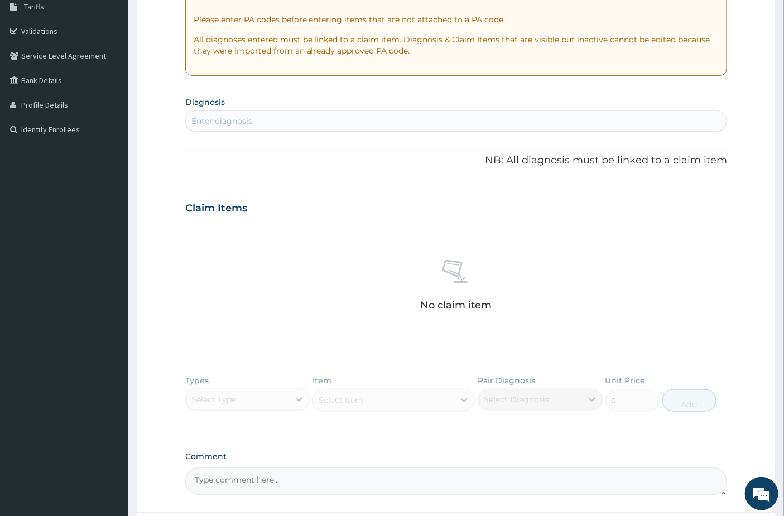
click at [237, 128] on div "Enter diagnosis" at bounding box center [456, 121] width 541 height 18
type input "m"
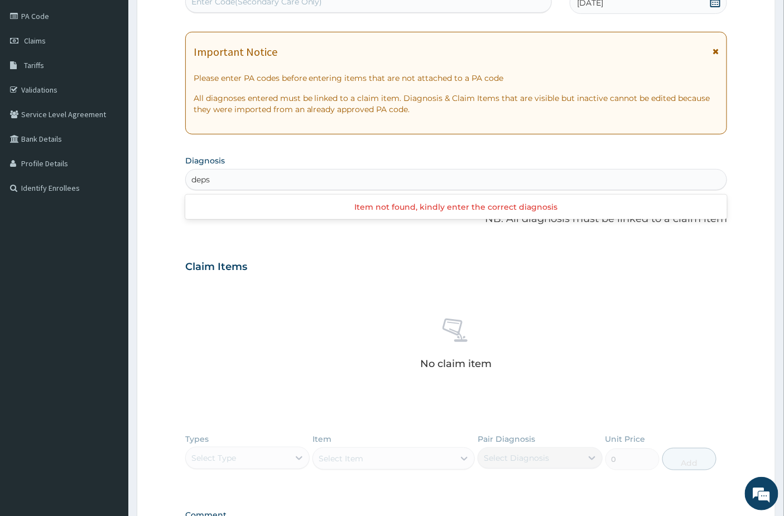
scroll to position [127, 0]
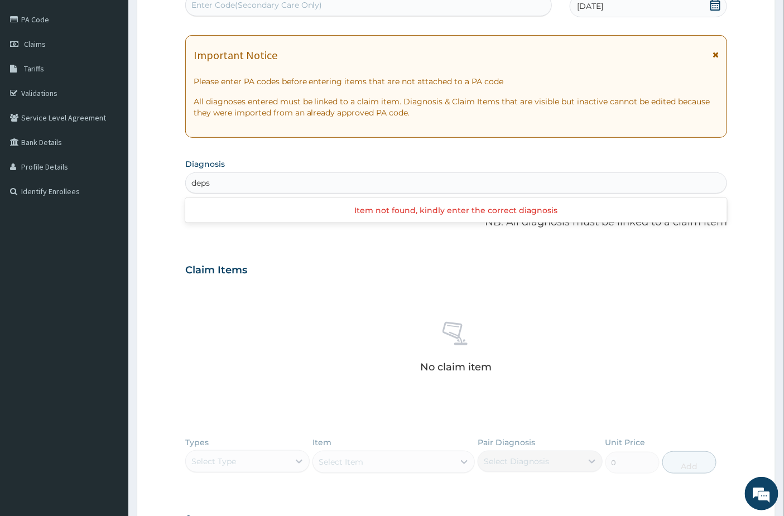
click at [193, 181] on input "deps" at bounding box center [201, 182] width 20 height 11
click at [198, 185] on input "deps" at bounding box center [201, 182] width 20 height 11
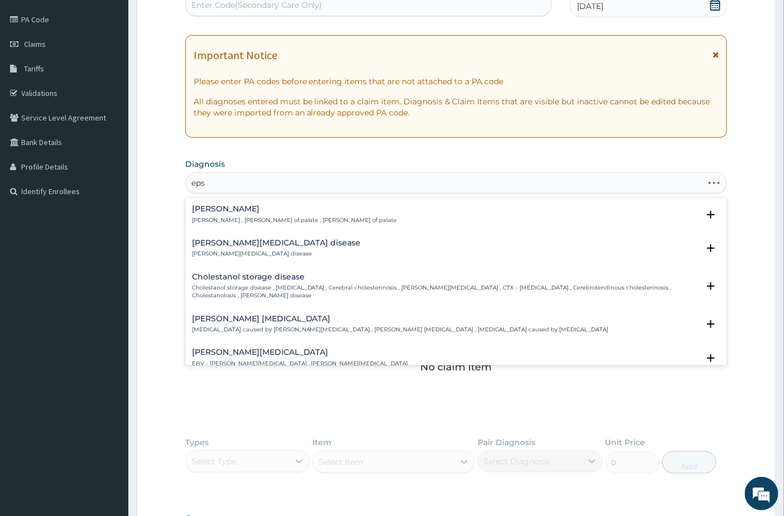
type input "seps"
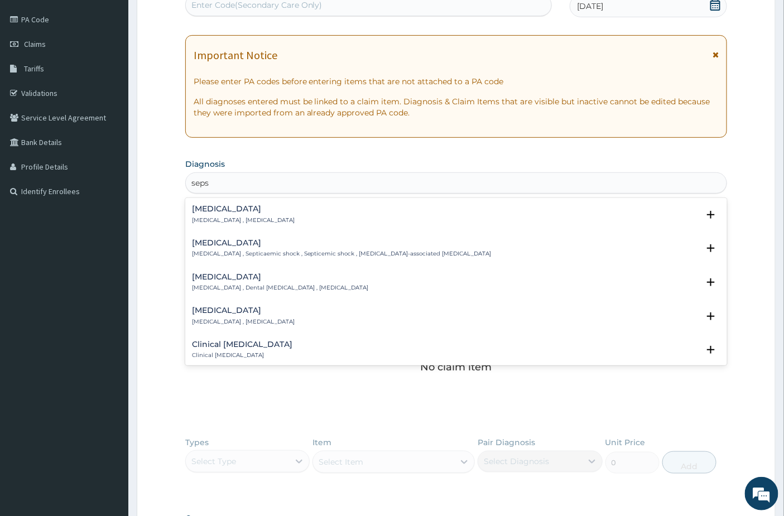
click at [222, 227] on div "Sepsis Systemic infection , Sepsis Select Status Query Query covers suspected (…" at bounding box center [456, 217] width 529 height 25
click at [231, 218] on p "Systemic infection , Sepsis" at bounding box center [243, 221] width 103 height 8
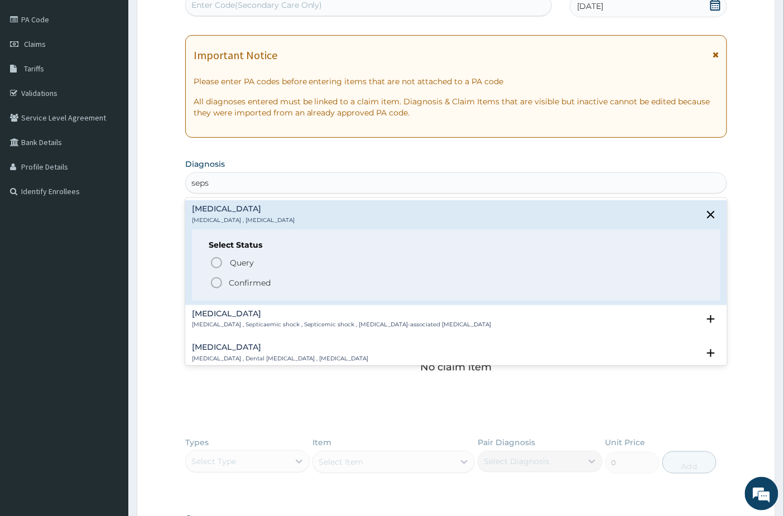
click at [227, 277] on span "Confirmed" at bounding box center [457, 282] width 494 height 13
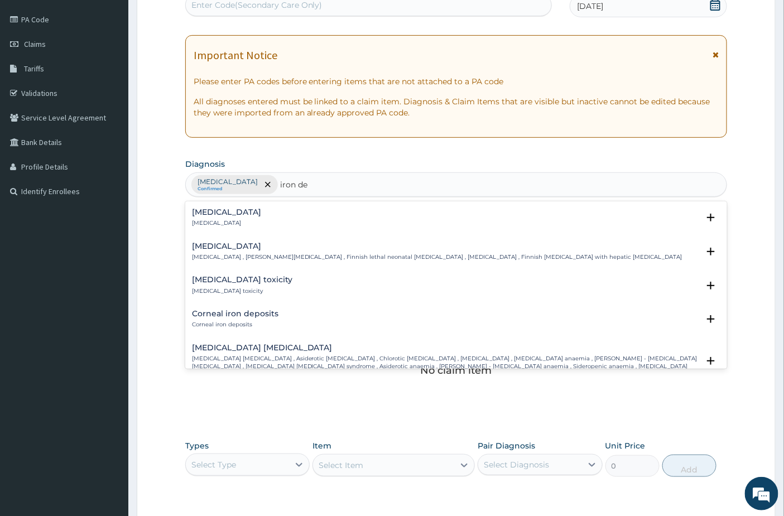
type input "iron def"
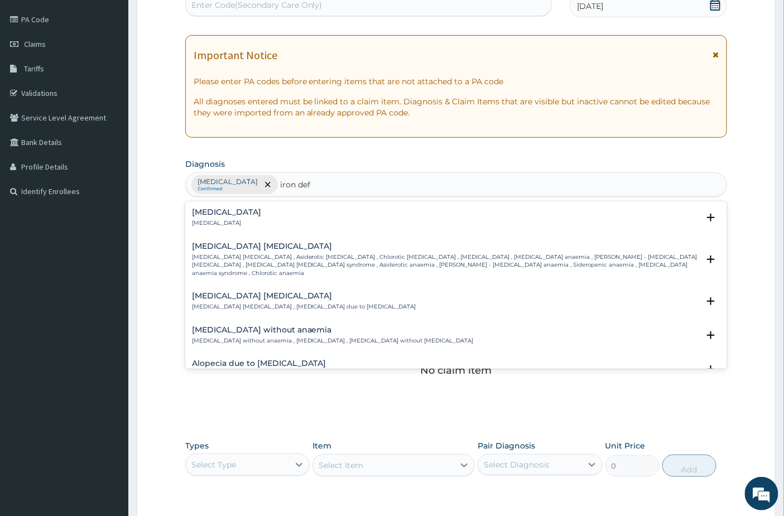
click at [243, 248] on h4 "Iron deficiency anemia" at bounding box center [445, 246] width 507 height 8
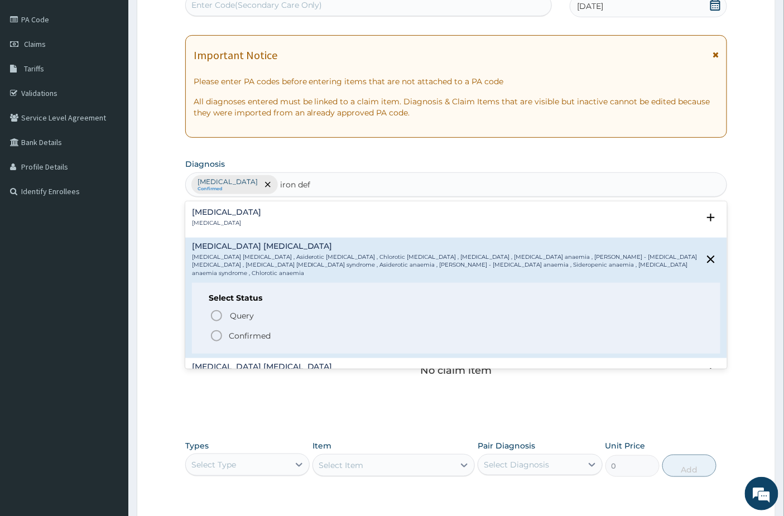
click at [230, 330] on p "Confirmed" at bounding box center [250, 335] width 42 height 11
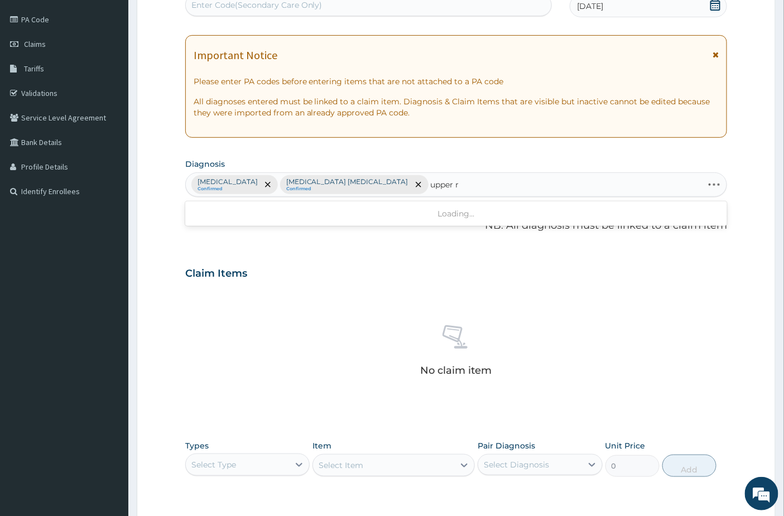
type input "upper re"
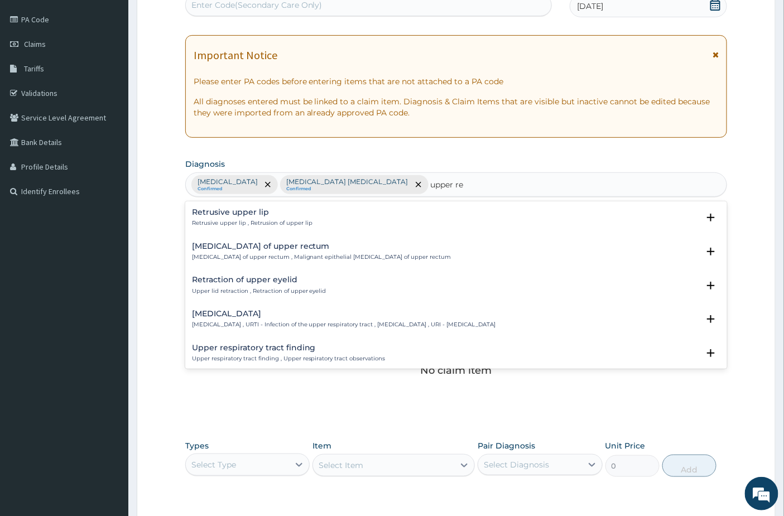
click at [275, 318] on div "Upper respiratory infection Upper respiratory infection , URTI - Infection of t…" at bounding box center [344, 320] width 304 height 20
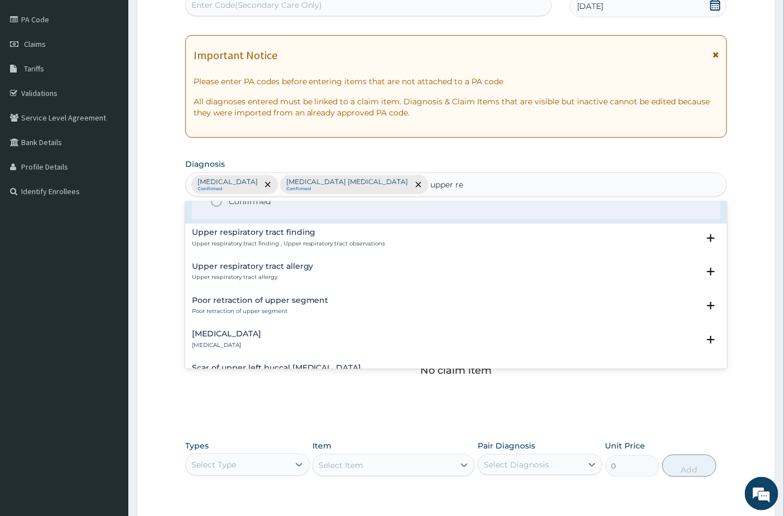
scroll to position [124, 0]
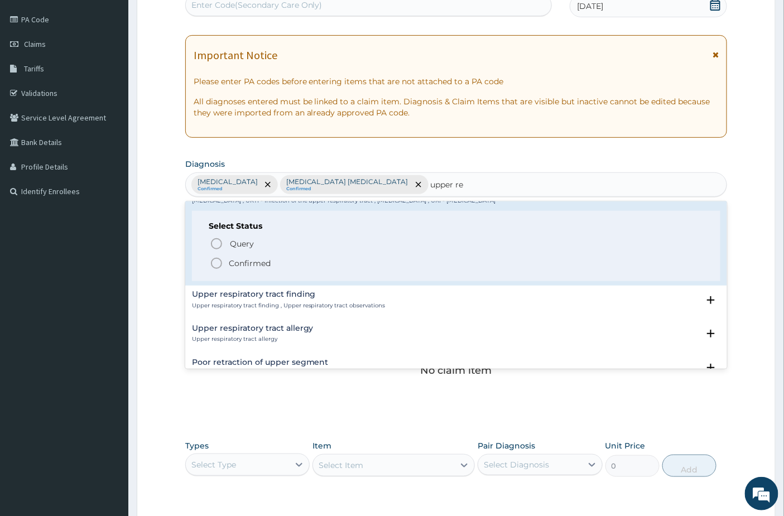
click at [237, 262] on p "Confirmed" at bounding box center [250, 263] width 42 height 11
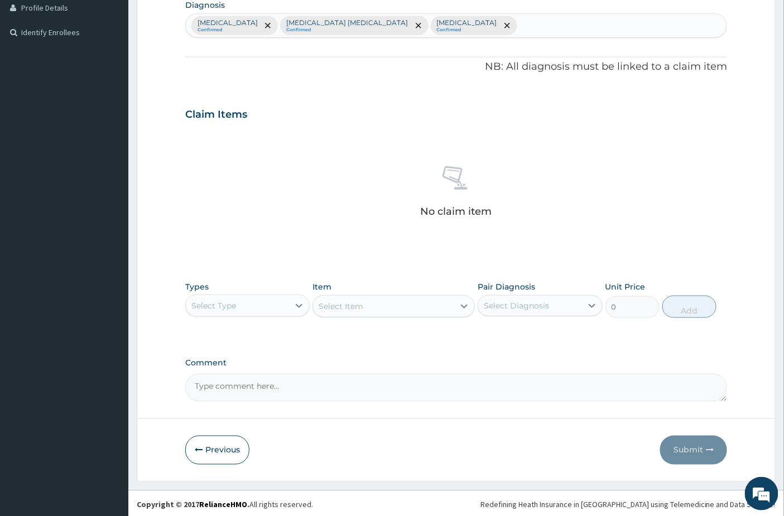
scroll to position [288, 0]
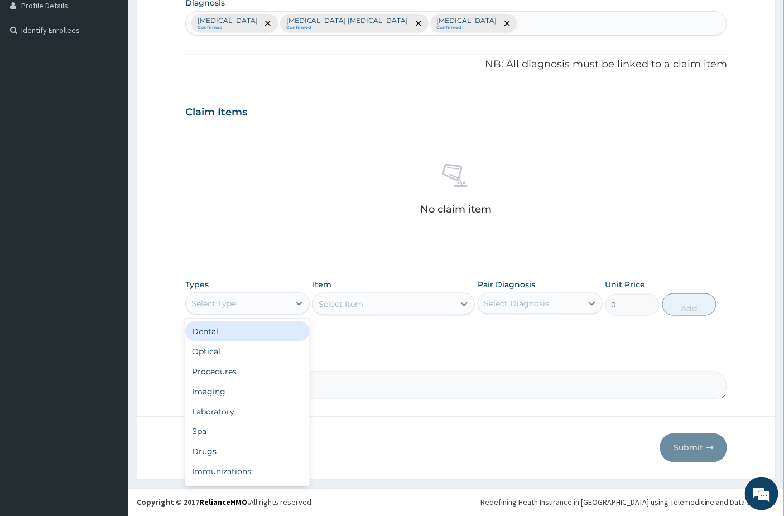
click at [249, 301] on div "Select Type" at bounding box center [237, 304] width 103 height 18
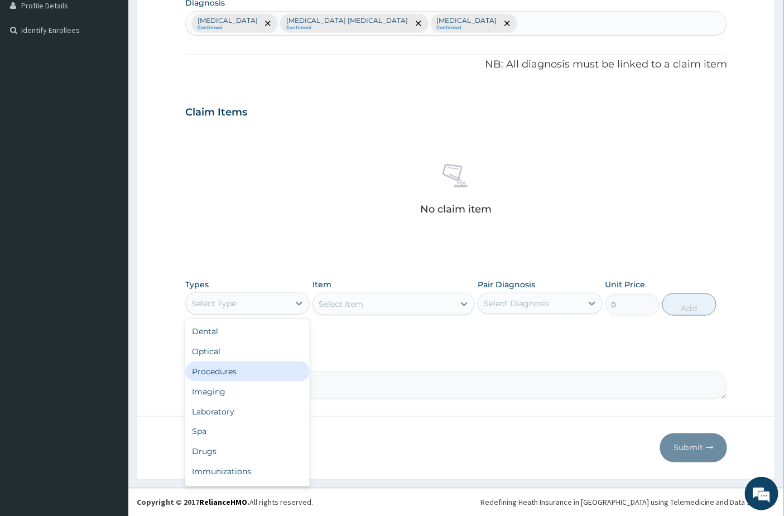
click at [247, 371] on div "Procedures" at bounding box center [247, 372] width 124 height 20
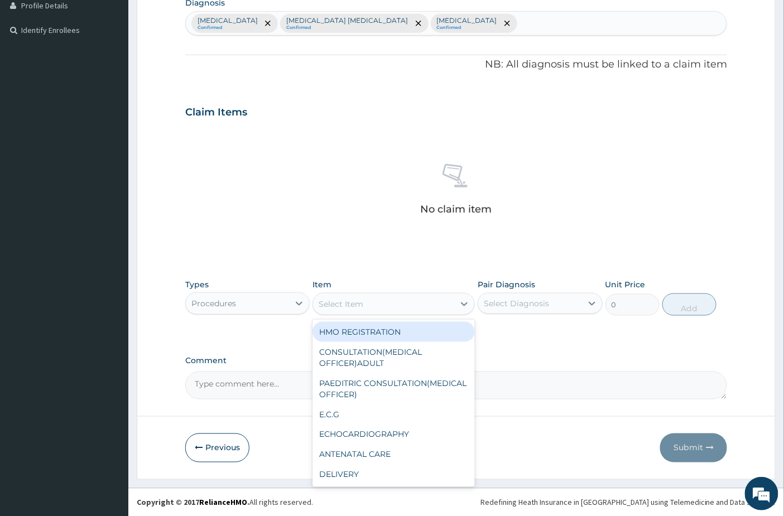
click at [397, 304] on div "Select Item" at bounding box center [383, 304] width 141 height 18
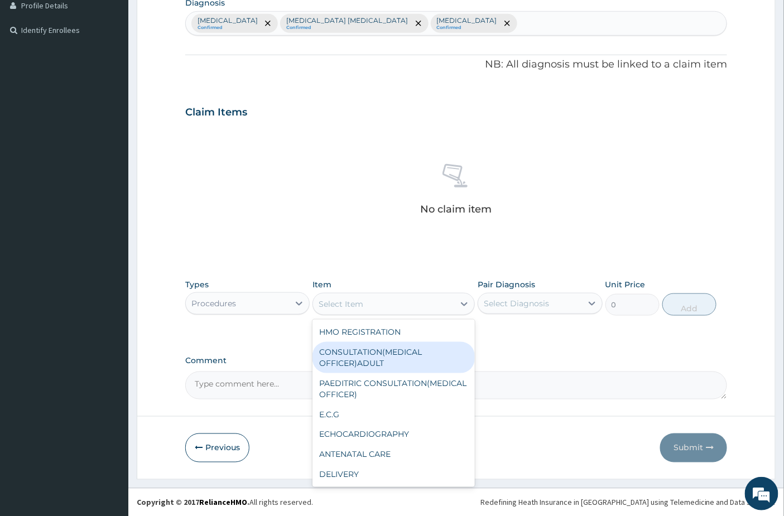
click at [372, 363] on div "CONSULTATION(MEDICAL OFFICER)ADULT" at bounding box center [393, 357] width 162 height 31
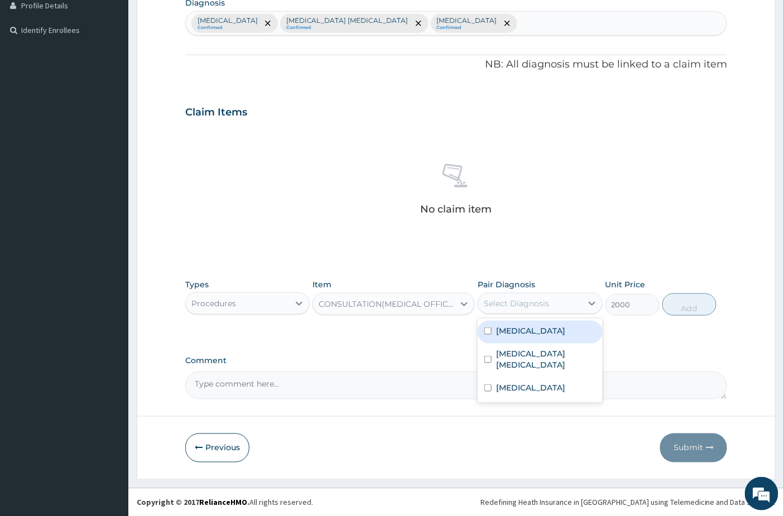
click at [547, 309] on div "Select Diagnosis" at bounding box center [529, 304] width 103 height 18
type input "2000"
click at [537, 332] on div "Sepsis" at bounding box center [540, 332] width 124 height 23
checkbox input "true"
click at [689, 300] on button "Add" at bounding box center [689, 305] width 54 height 22
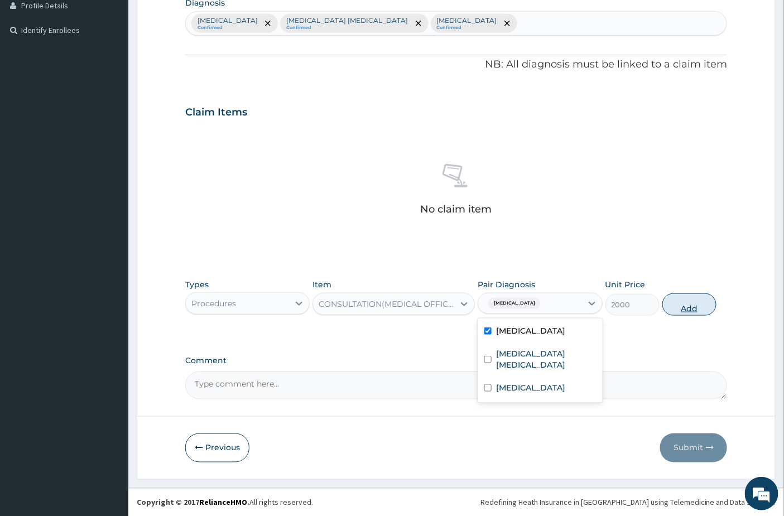
type input "0"
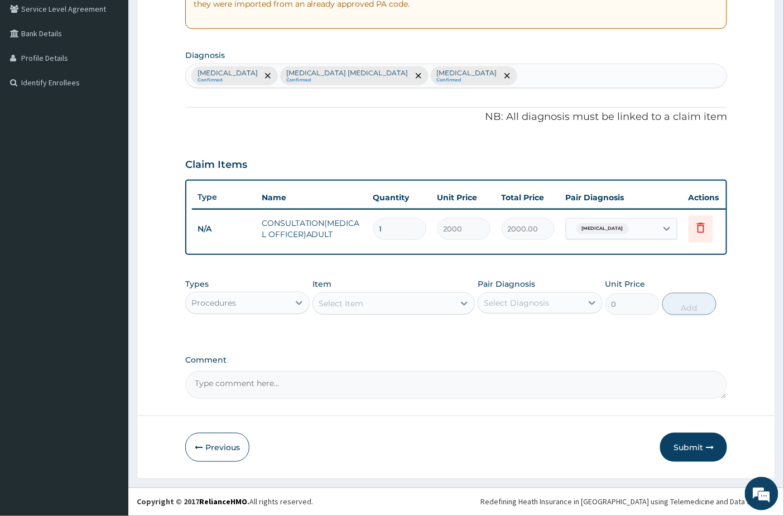
scroll to position [243, 0]
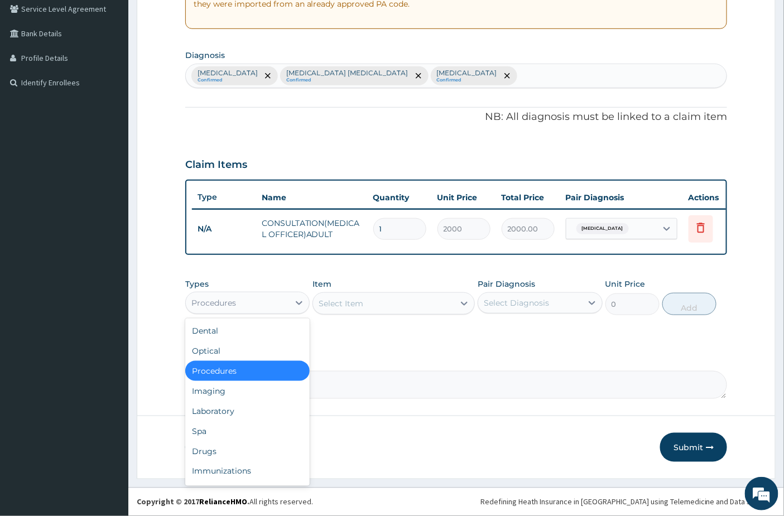
click at [273, 307] on div "Procedures" at bounding box center [237, 303] width 103 height 18
click at [237, 415] on div "Laboratory" at bounding box center [247, 411] width 124 height 20
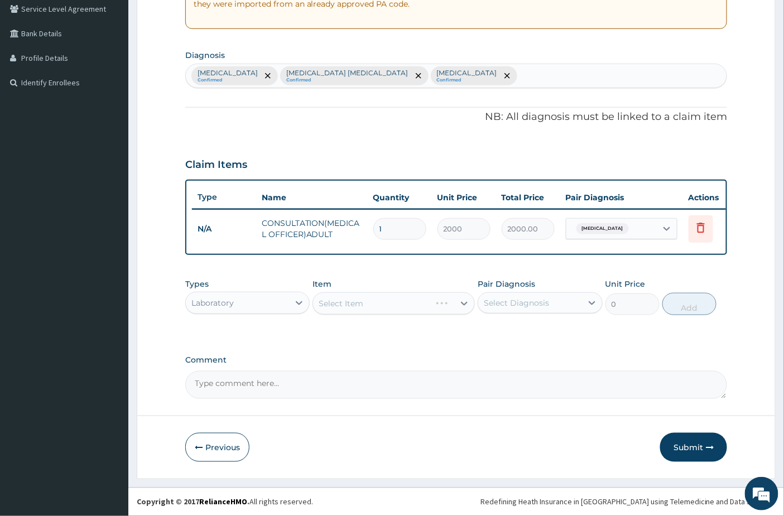
click at [565, 294] on div "Select Diagnosis" at bounding box center [529, 303] width 103 height 18
click at [549, 342] on div "Sepsis" at bounding box center [540, 331] width 124 height 23
checkbox input "true"
click at [364, 356] on label "Comment" at bounding box center [456, 359] width 542 height 9
click at [364, 371] on textarea "Comment" at bounding box center [456, 385] width 542 height 28
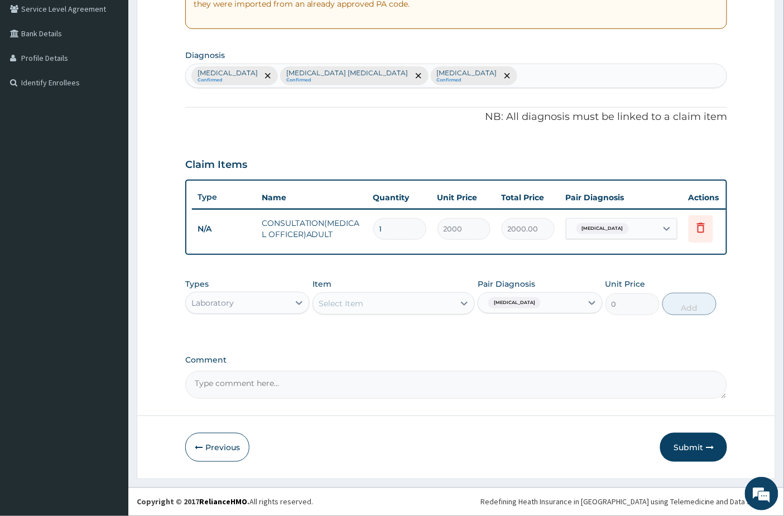
click at [429, 308] on div "Select Item" at bounding box center [383, 304] width 141 height 18
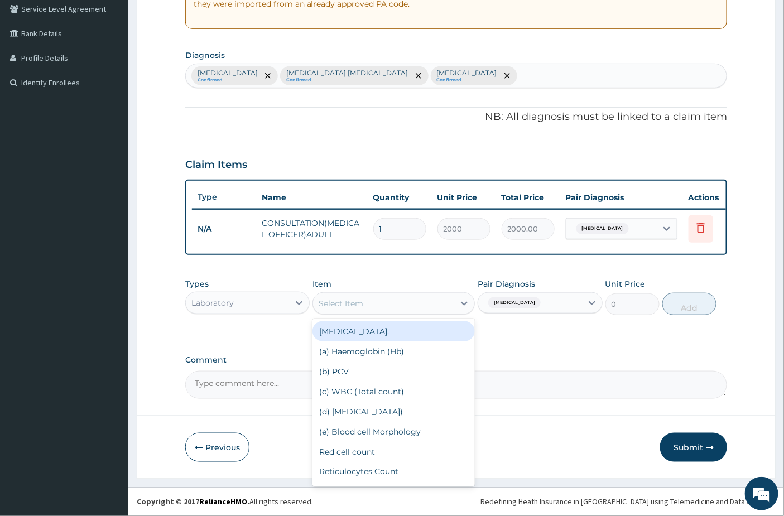
click at [400, 337] on div "FULL BLOOD COUNT." at bounding box center [393, 331] width 162 height 20
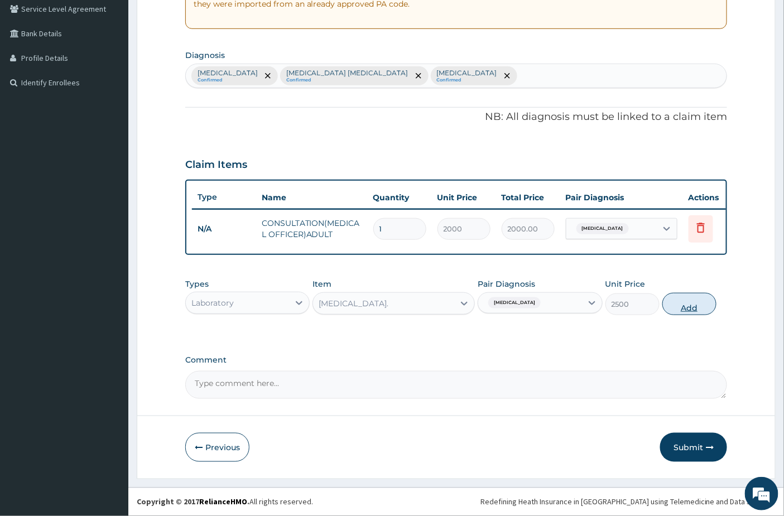
click at [684, 304] on button "Add" at bounding box center [689, 304] width 54 height 22
type input "0"
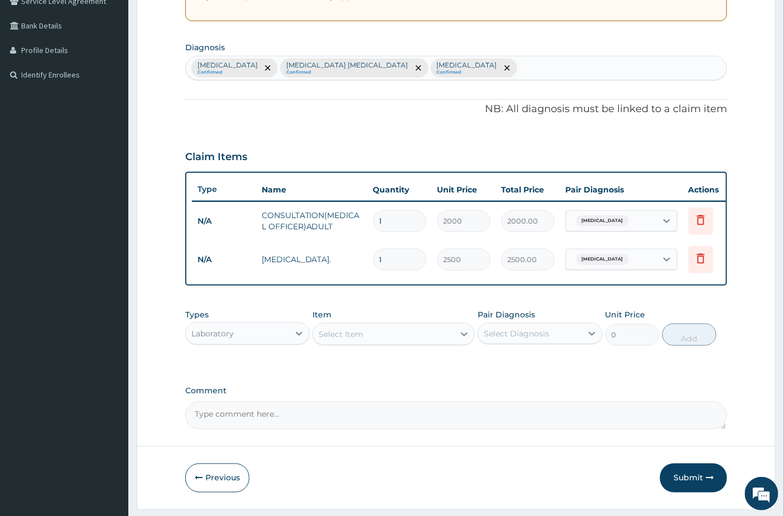
click at [246, 345] on div "Laboratory" at bounding box center [247, 334] width 124 height 22
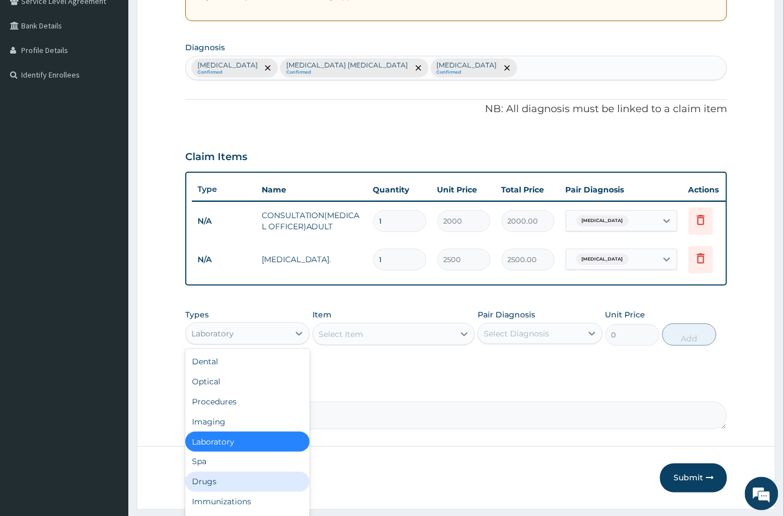
drag, startPoint x: 235, startPoint y: 492, endPoint x: 235, endPoint y: 482, distance: 9.5
click at [237, 492] on div "Drugs" at bounding box center [247, 482] width 124 height 20
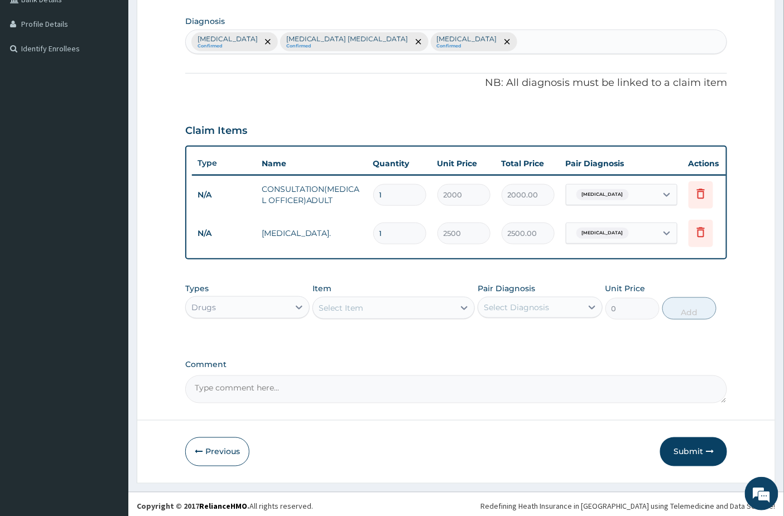
scroll to position [282, 0]
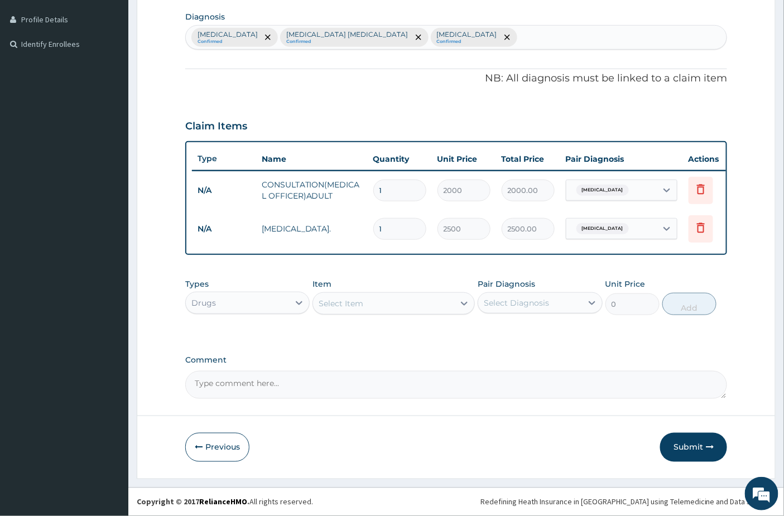
click at [359, 304] on div "Select Item" at bounding box center [341, 303] width 45 height 11
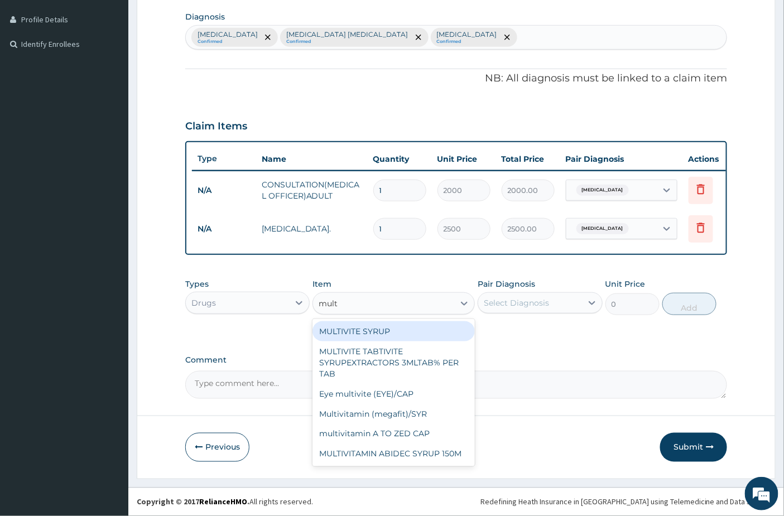
type input "multi"
click at [369, 333] on div "MULTIVITE SYRUP" at bounding box center [393, 331] width 162 height 20
type input "350"
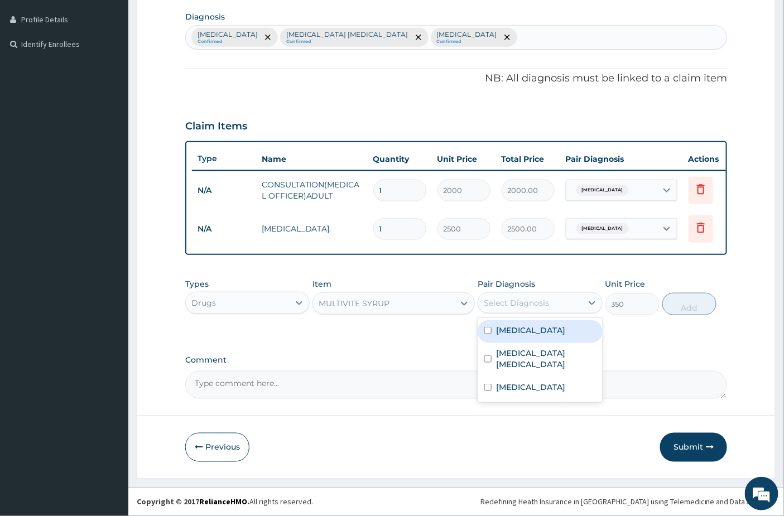
click at [500, 301] on div "Select Diagnosis" at bounding box center [516, 302] width 65 height 11
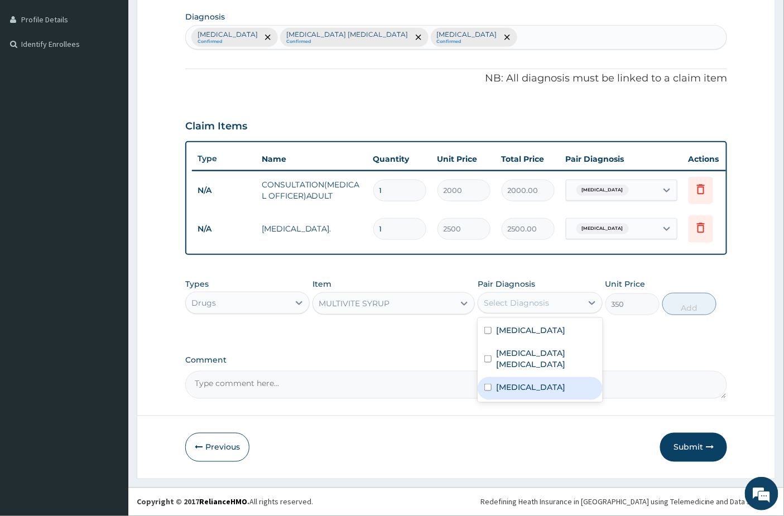
click at [523, 382] on label "Upper respiratory infection" at bounding box center [530, 387] width 69 height 11
checkbox input "true"
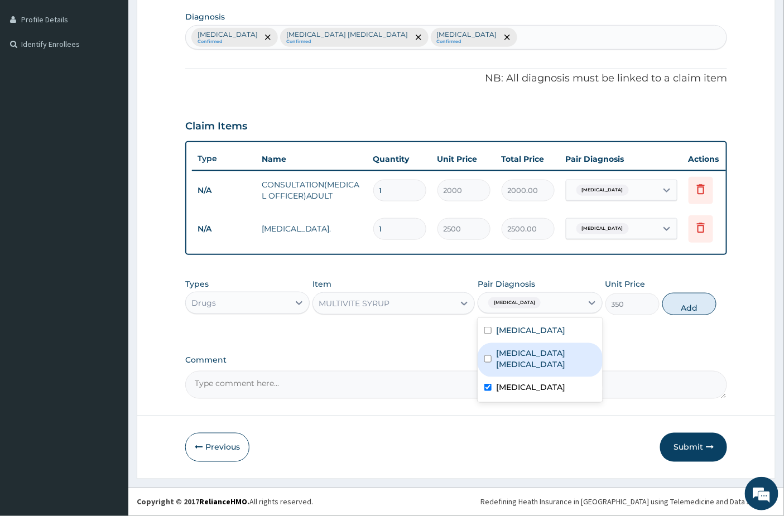
click at [562, 353] on label "Iron deficiency anemia" at bounding box center [545, 359] width 99 height 22
checkbox input "true"
click at [531, 386] on label "Upper respiratory infection" at bounding box center [530, 387] width 69 height 11
checkbox input "false"
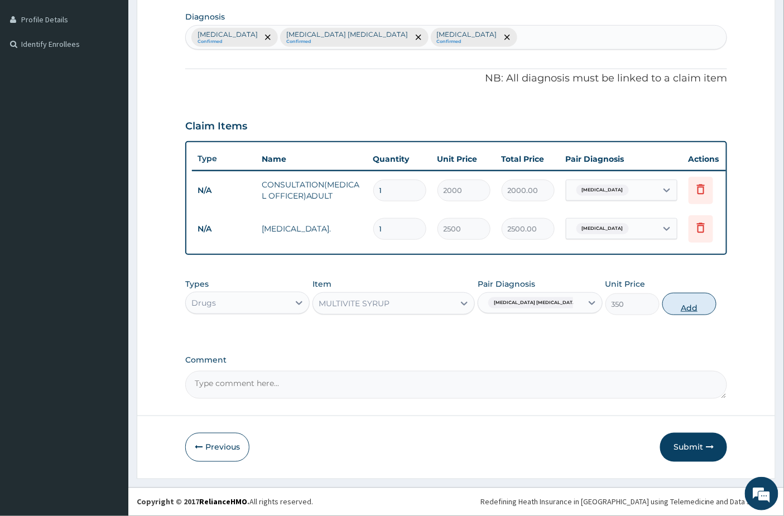
click at [704, 302] on button "Add" at bounding box center [689, 304] width 54 height 22
type input "0"
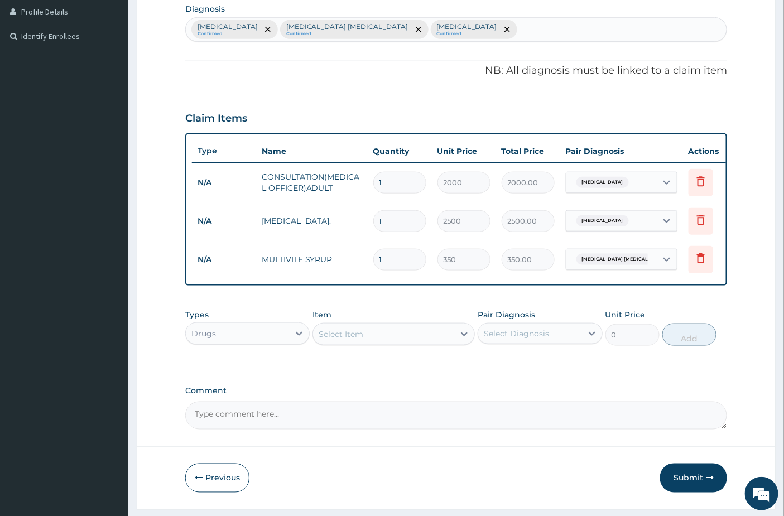
click at [343, 340] on div "Select Item" at bounding box center [341, 334] width 45 height 11
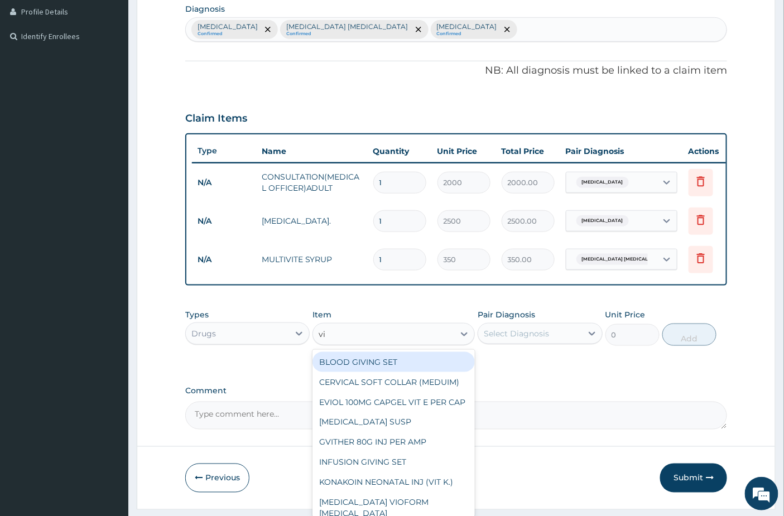
type input "vit"
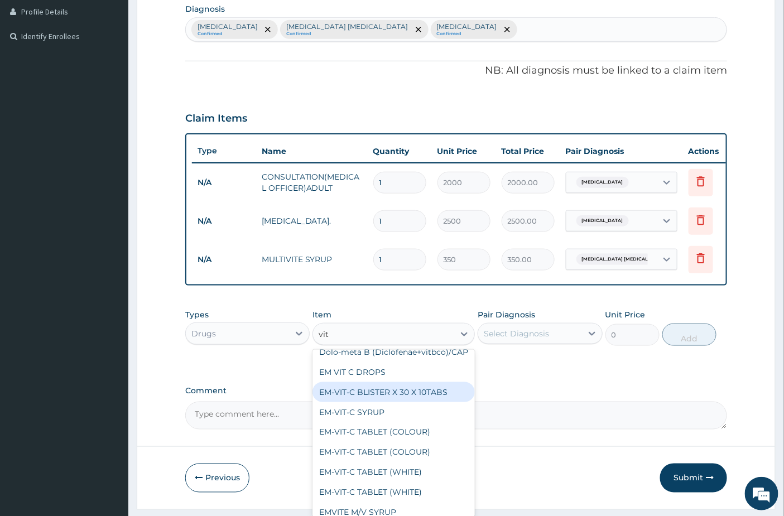
scroll to position [496, 0]
click at [368, 401] on div "EM-VIT-C SYRUP" at bounding box center [393, 391] width 162 height 20
type input "385"
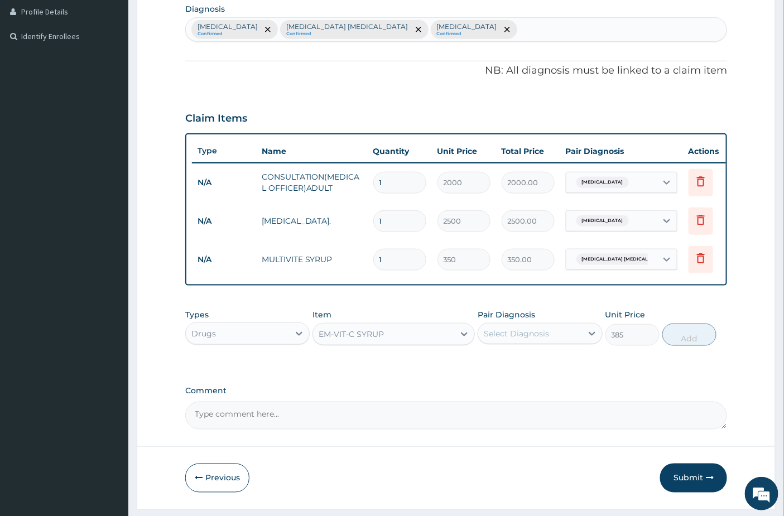
click at [520, 334] on div "Select Diagnosis" at bounding box center [529, 334] width 103 height 18
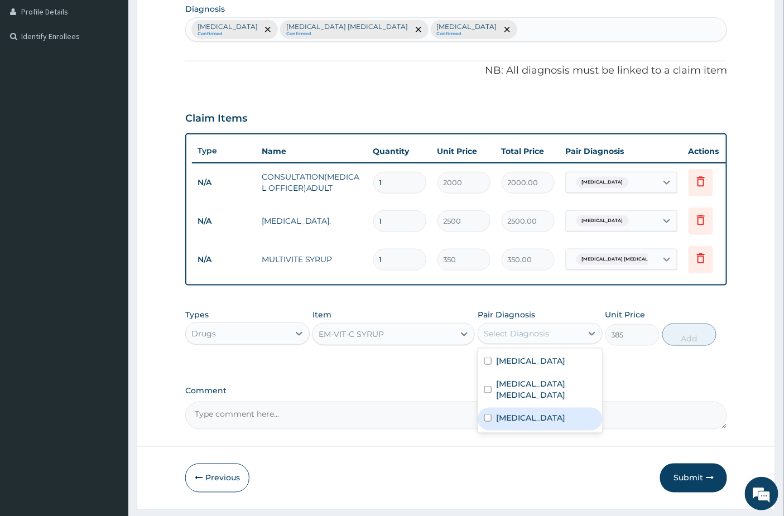
click at [515, 421] on label "Upper respiratory infection" at bounding box center [530, 417] width 69 height 11
checkbox input "true"
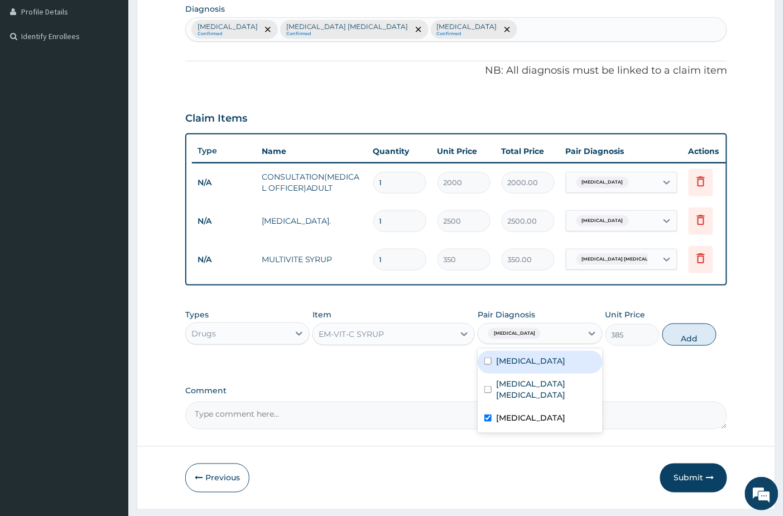
click at [688, 352] on div "Types Drugs Item EM-VIT-C SYRUP Pair Diagnosis option Upper respiratory infecti…" at bounding box center [456, 328] width 542 height 48
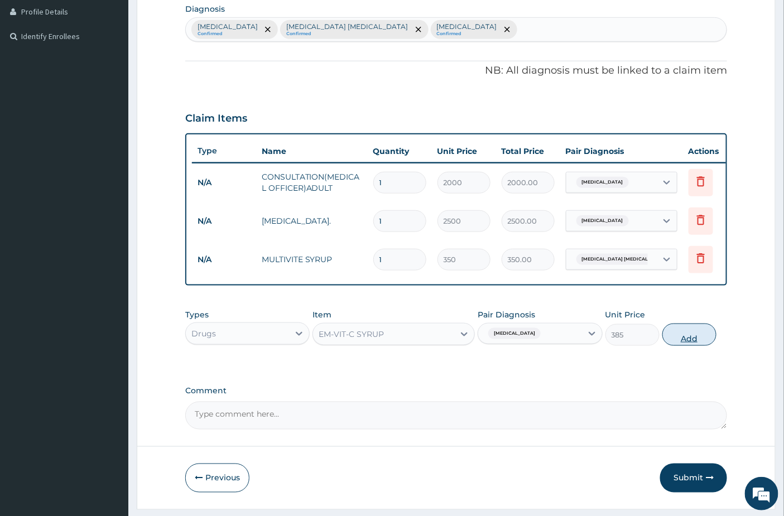
click at [701, 346] on button "Add" at bounding box center [689, 335] width 54 height 22
type input "0"
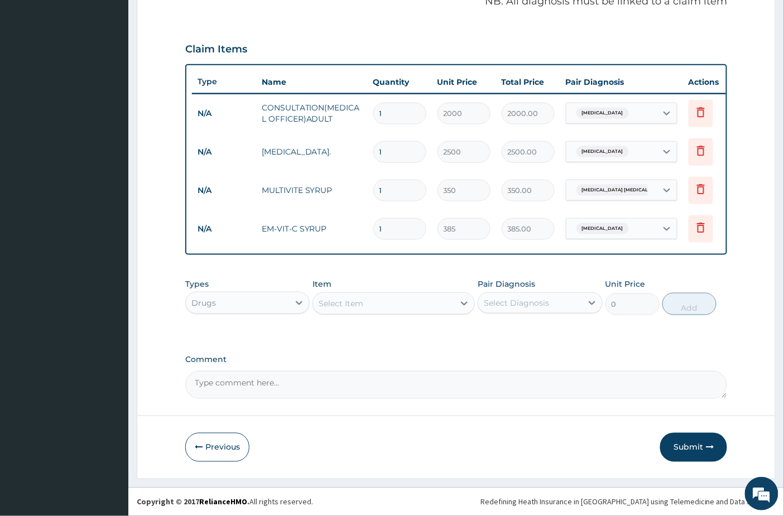
scroll to position [360, 0]
click at [350, 310] on div "Select Item" at bounding box center [383, 304] width 141 height 18
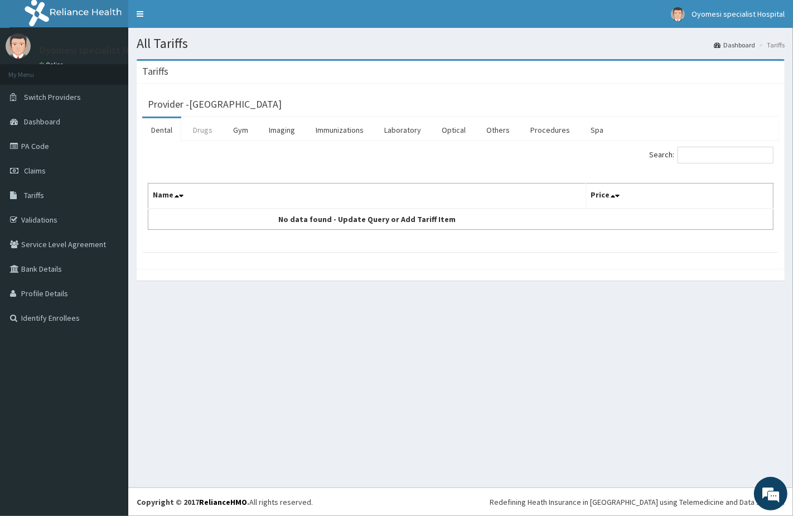
click at [196, 124] on link "Drugs" at bounding box center [202, 129] width 37 height 23
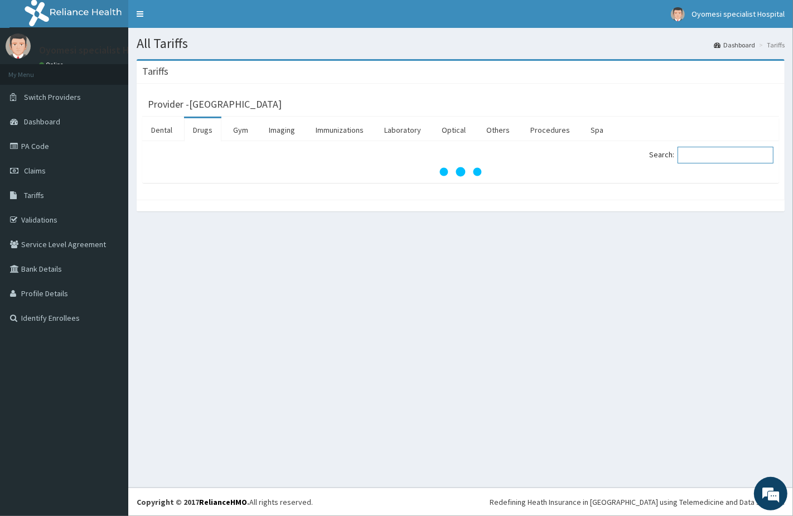
click at [693, 157] on input "Search:" at bounding box center [726, 155] width 96 height 17
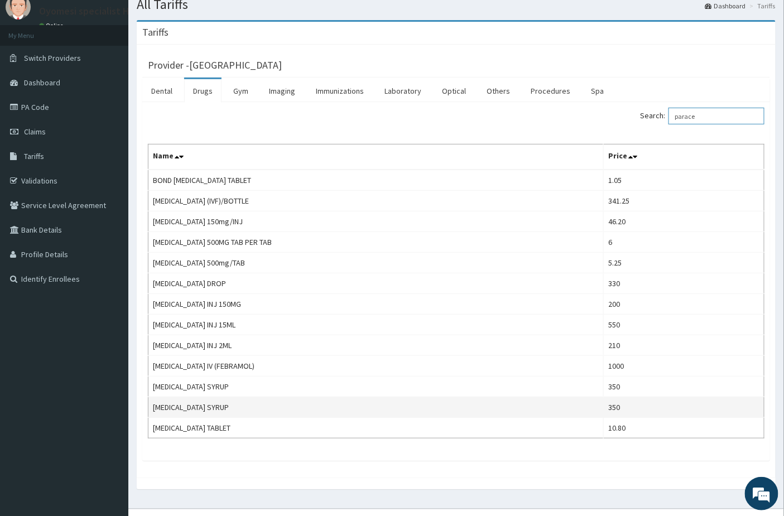
scroll to position [60, 0]
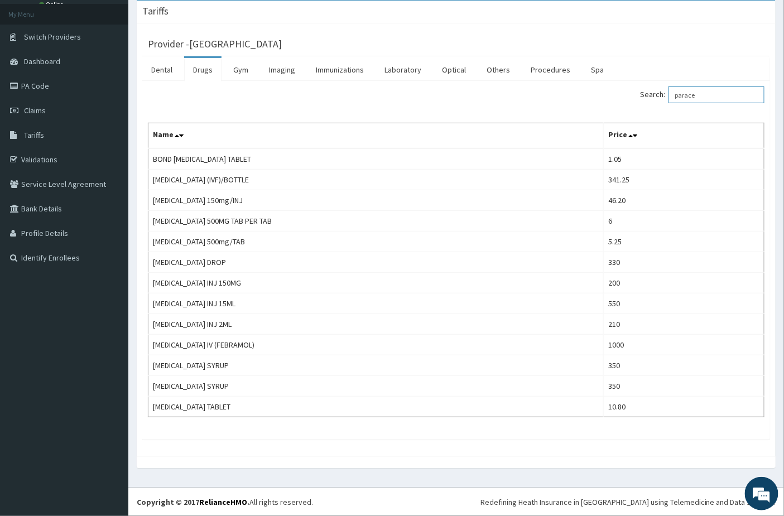
click at [705, 98] on input "parace" at bounding box center [716, 94] width 96 height 17
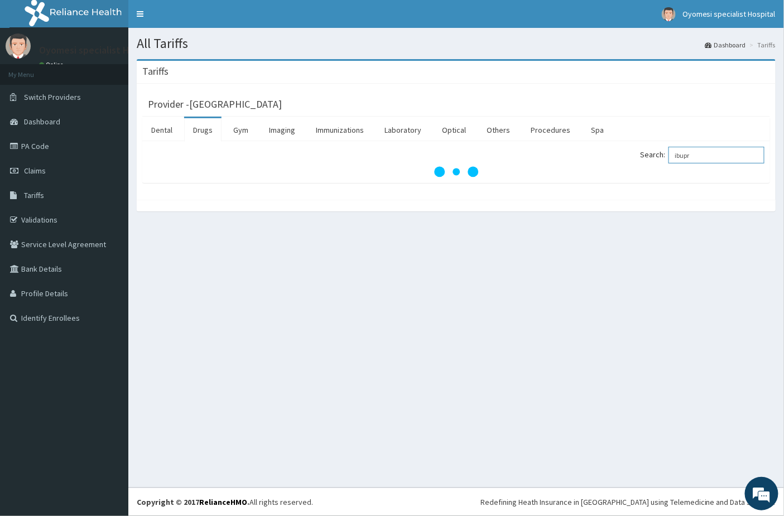
scroll to position [0, 0]
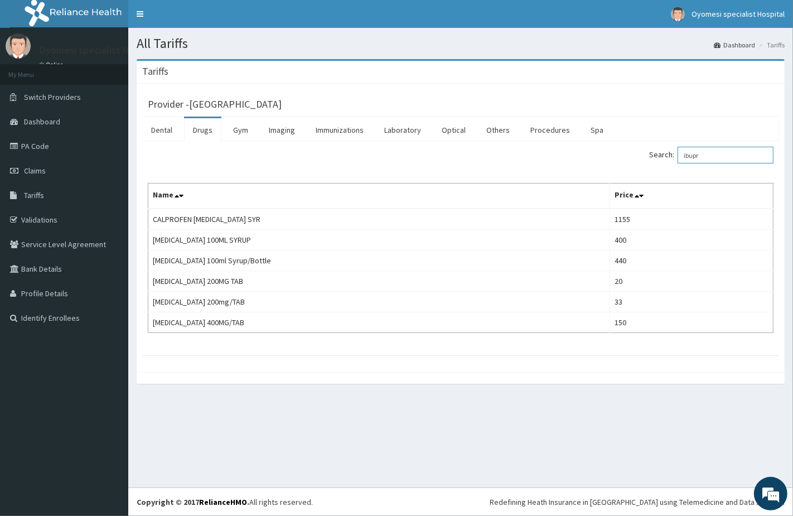
click at [709, 152] on input "ibupr" at bounding box center [726, 155] width 96 height 17
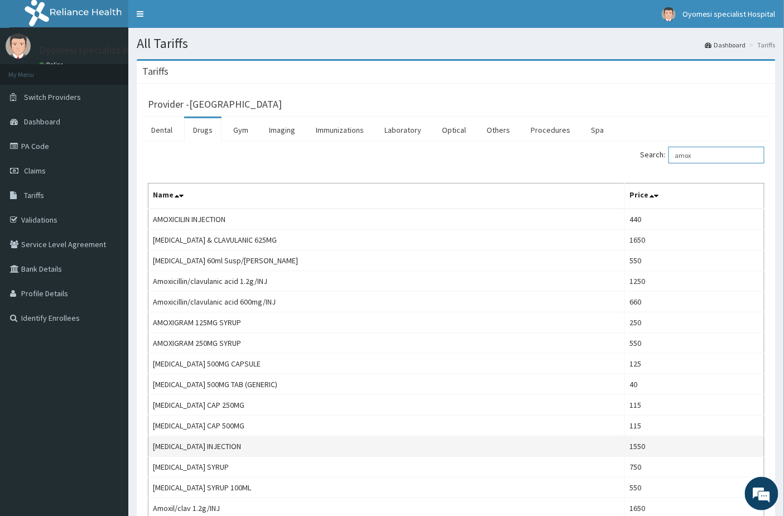
scroll to position [62, 0]
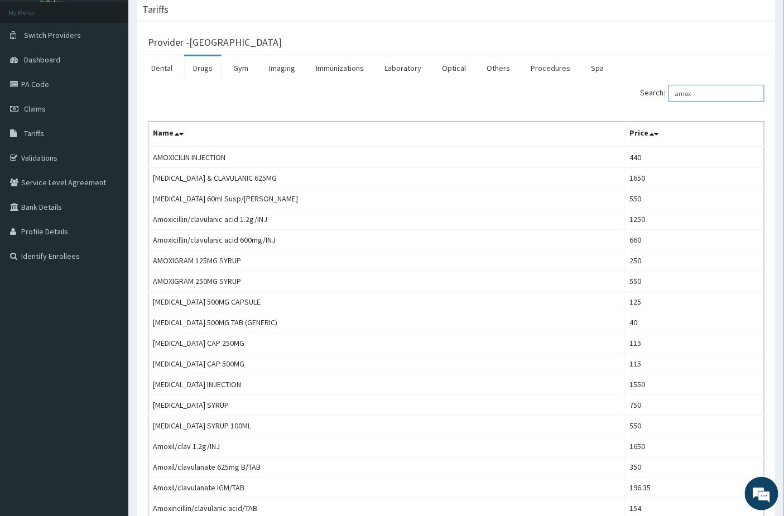
type input "amox"
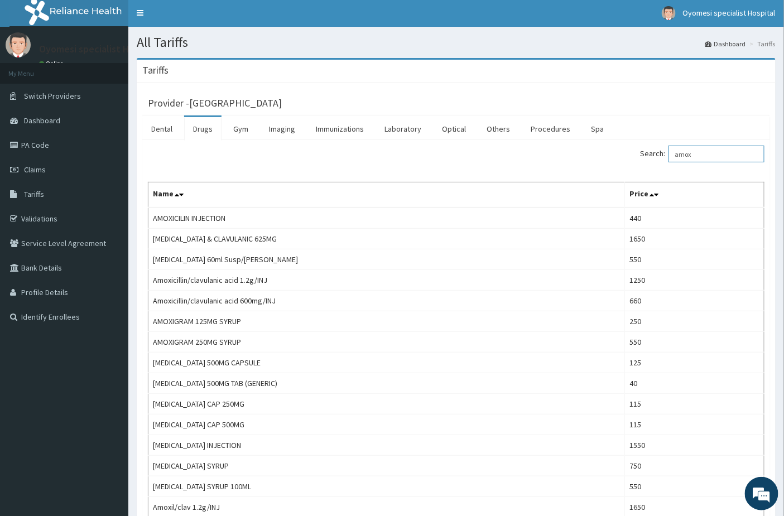
scroll to position [0, 0]
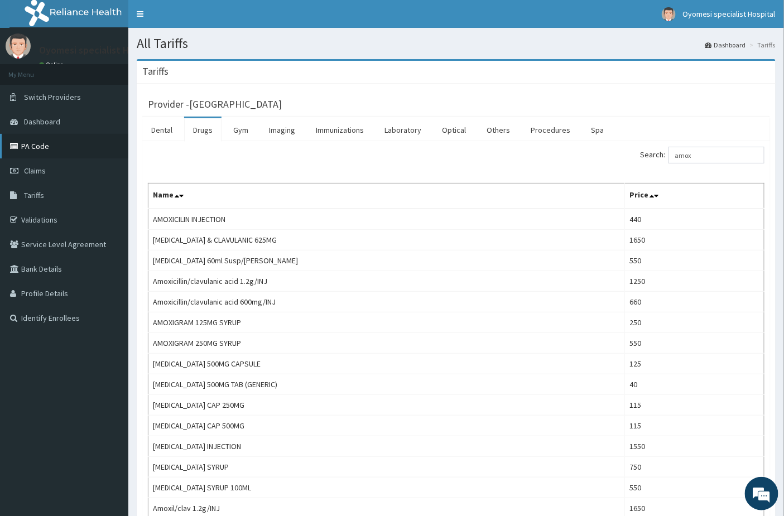
click at [43, 149] on link "PA Code" at bounding box center [64, 146] width 128 height 25
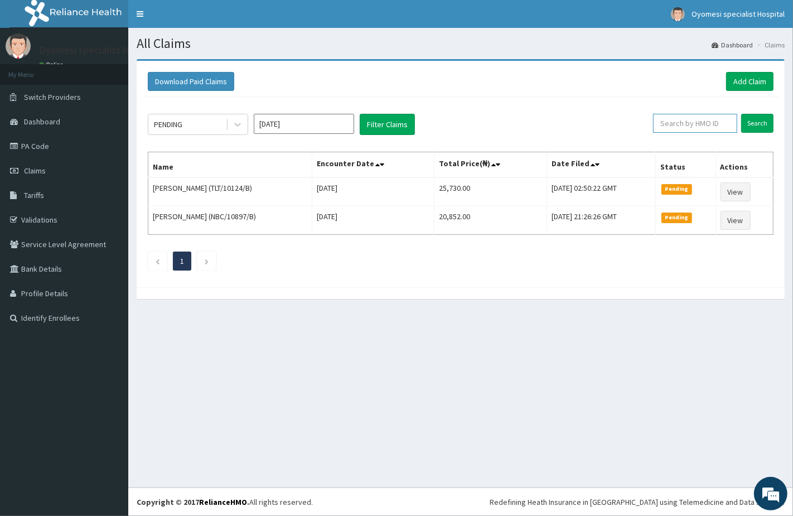
click at [682, 121] on input "text" at bounding box center [695, 123] width 84 height 19
paste input "Sfa/10094/b"
type input "Sfa/10094/b"
click at [752, 122] on input "Search" at bounding box center [758, 123] width 32 height 19
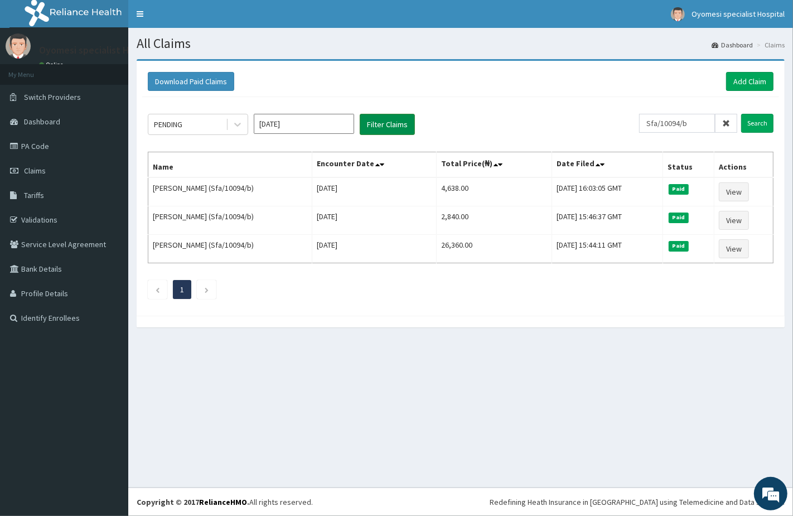
click at [386, 124] on button "Filter Claims" at bounding box center [387, 124] width 55 height 21
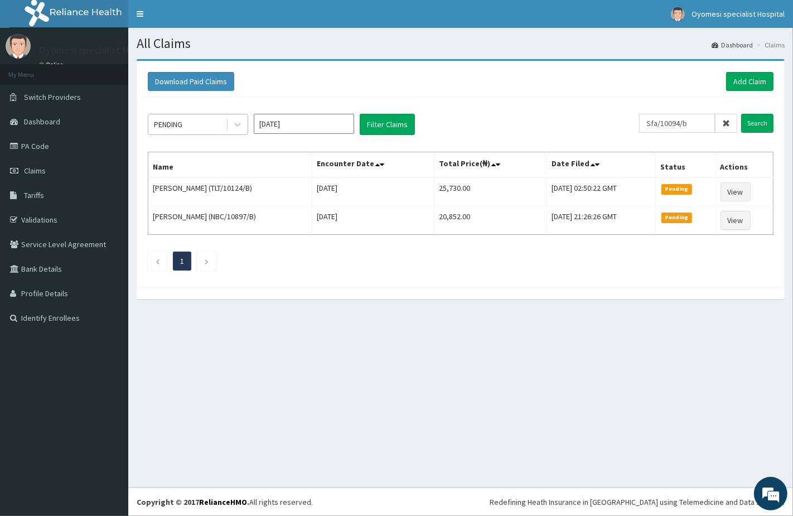
click at [218, 125] on div "PENDING" at bounding box center [187, 125] width 78 height 18
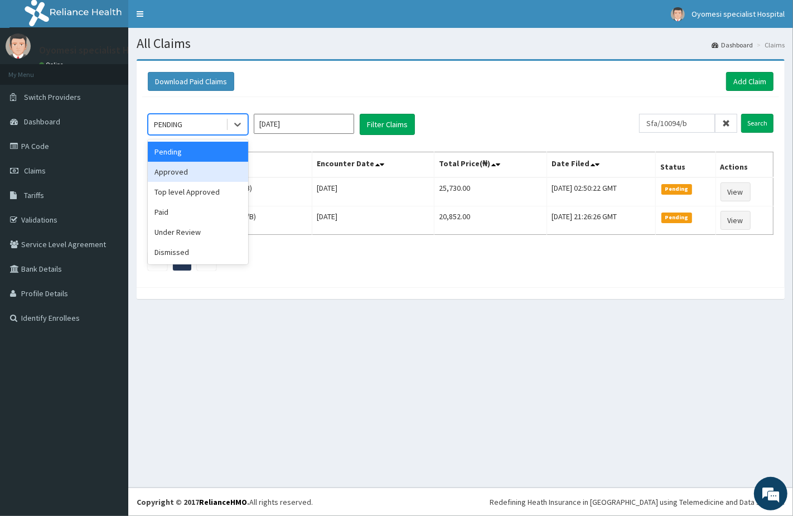
click at [190, 175] on div "Approved" at bounding box center [198, 172] width 100 height 20
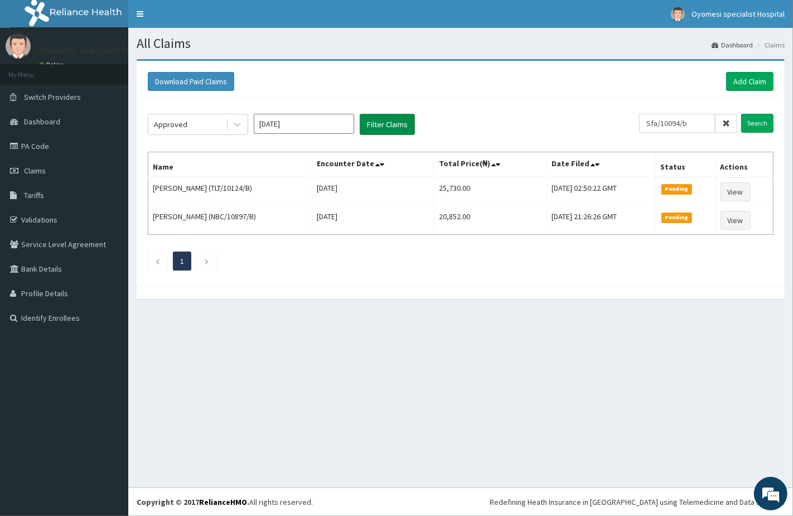
click at [387, 114] on button "Filter Claims" at bounding box center [387, 124] width 55 height 21
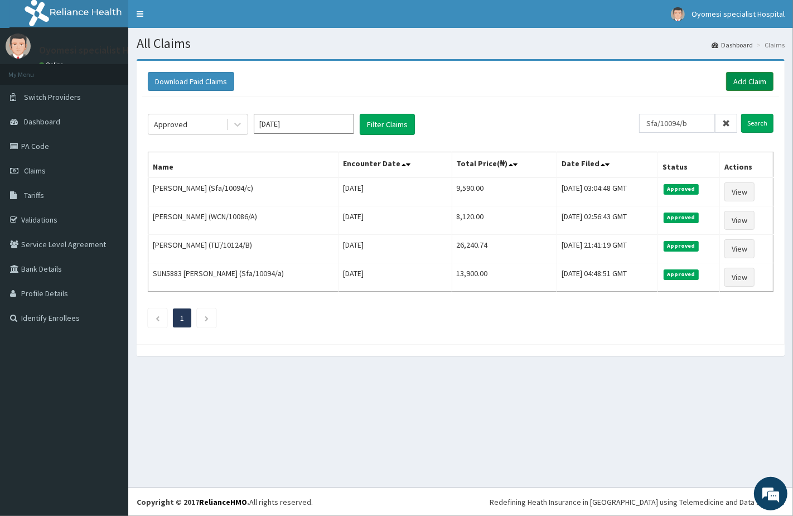
click at [751, 83] on link "Add Claim" at bounding box center [750, 81] width 47 height 19
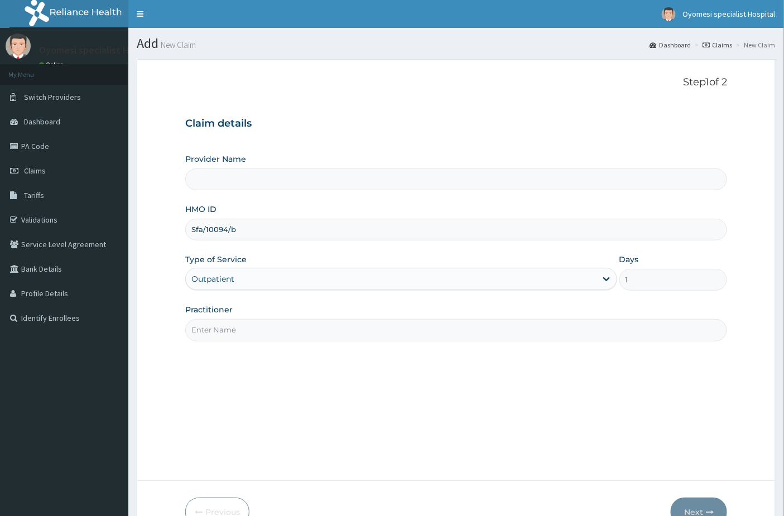
click at [246, 330] on input "Practitioner" at bounding box center [456, 330] width 542 height 22
type input "dr [PERSON_NAME]"
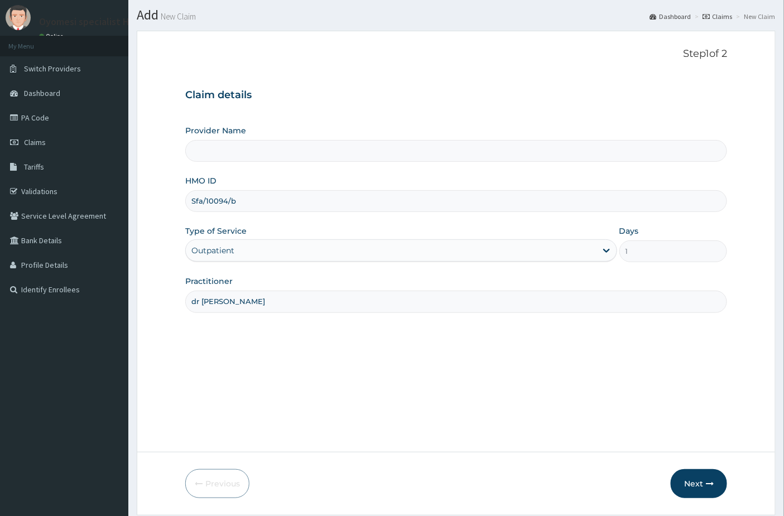
scroll to position [65, 0]
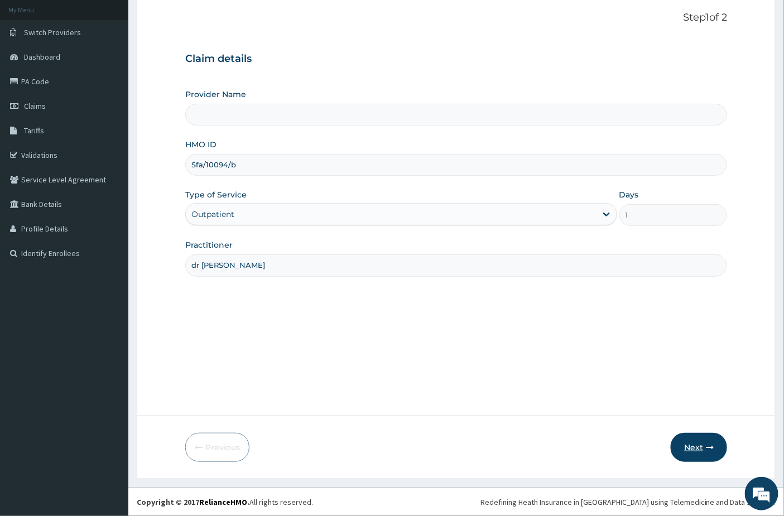
click at [683, 444] on button "Next" at bounding box center [699, 447] width 56 height 29
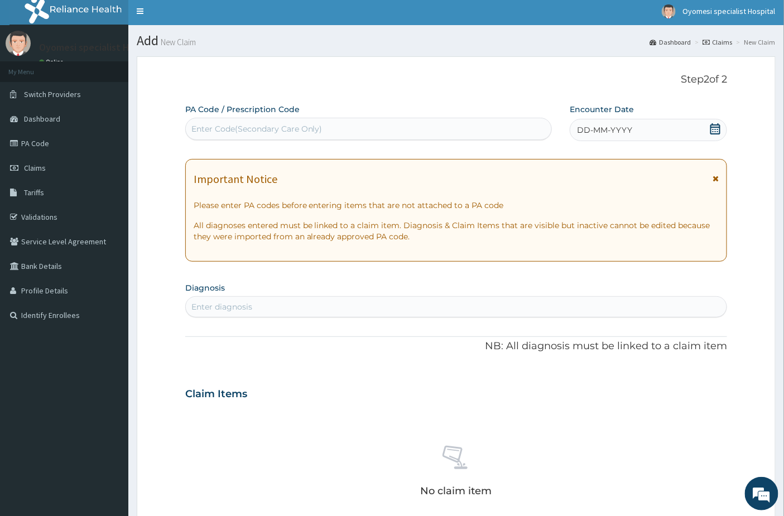
scroll to position [0, 0]
click at [311, 309] on div "Enter diagnosis" at bounding box center [456, 307] width 541 height 18
type input "sepsi"
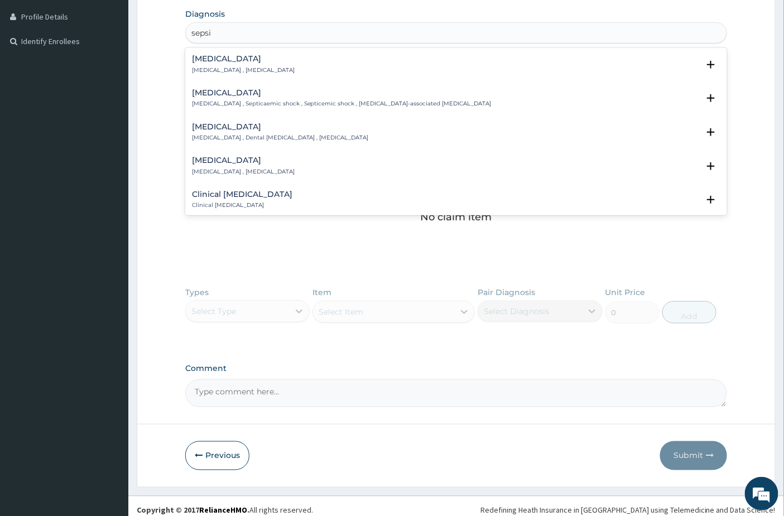
scroll to position [285, 0]
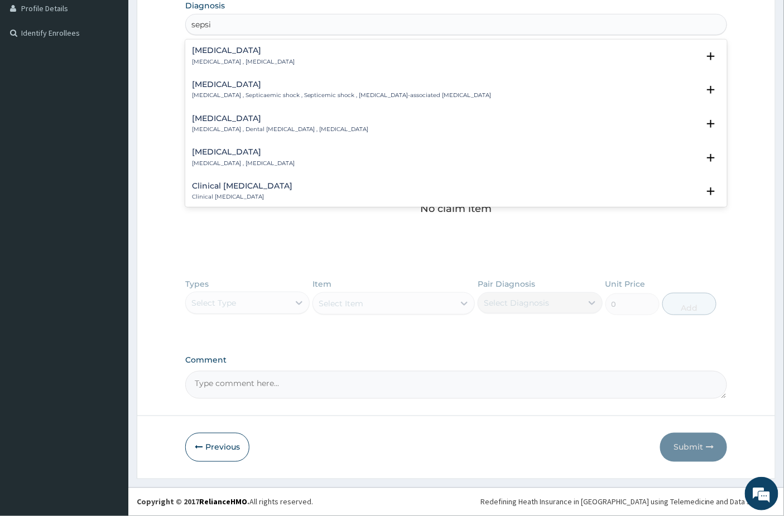
click at [274, 60] on div "[MEDICAL_DATA] [MEDICAL_DATA] , [MEDICAL_DATA]" at bounding box center [456, 56] width 529 height 20
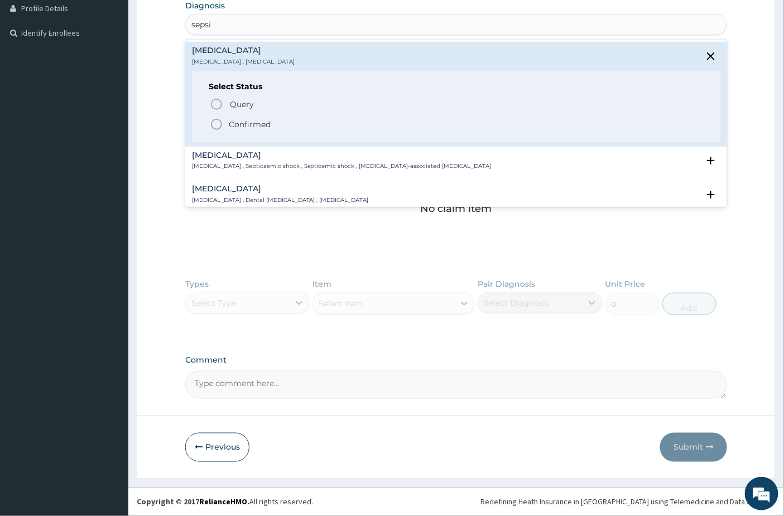
click at [230, 129] on p "Confirmed" at bounding box center [250, 124] width 42 height 11
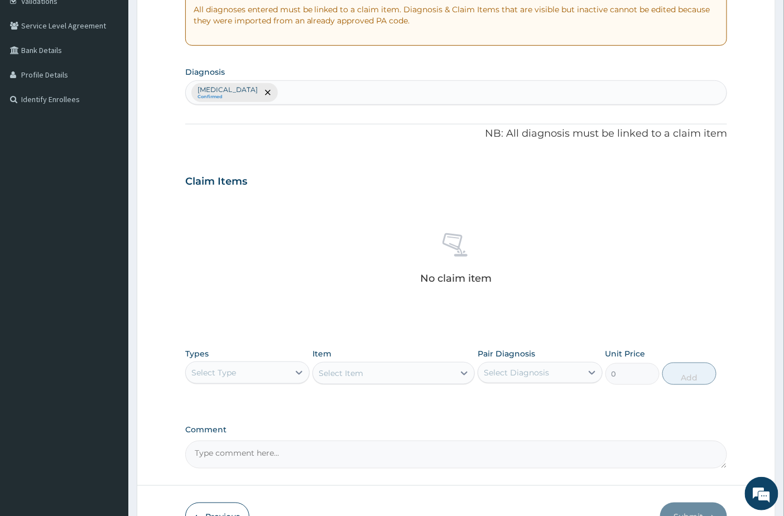
scroll to position [288, 0]
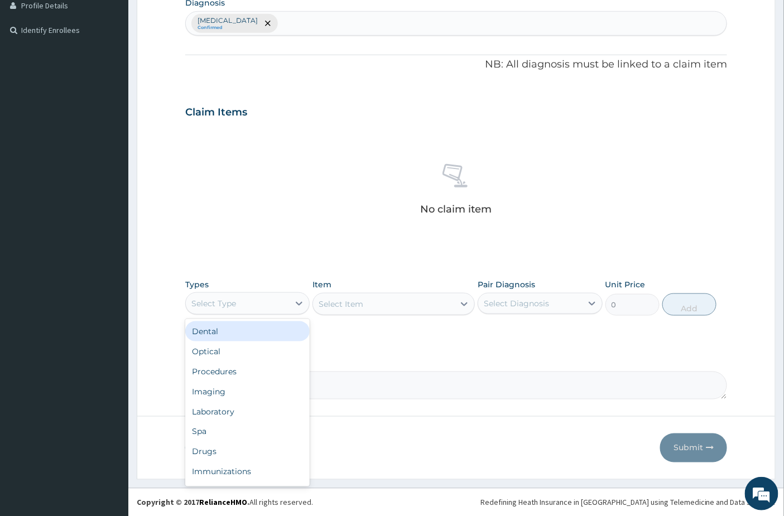
click at [265, 308] on div "Select Type" at bounding box center [237, 304] width 103 height 18
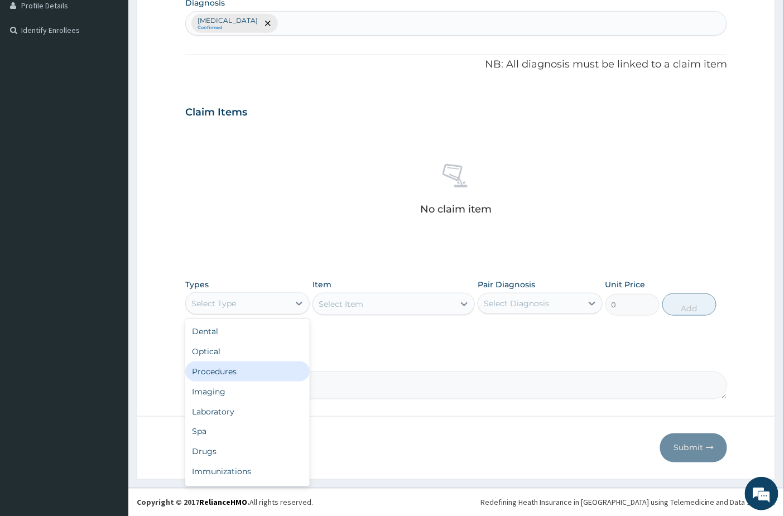
click at [222, 378] on div "Procedures" at bounding box center [247, 372] width 124 height 20
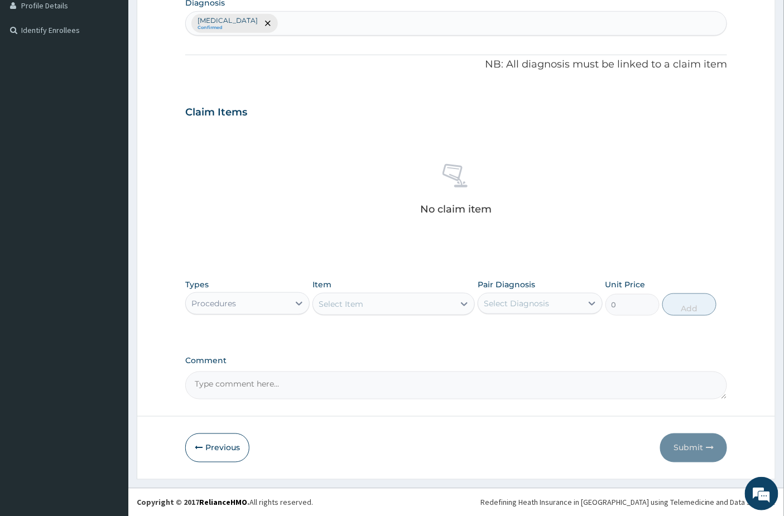
click at [364, 307] on div "Select Item" at bounding box center [383, 304] width 141 height 18
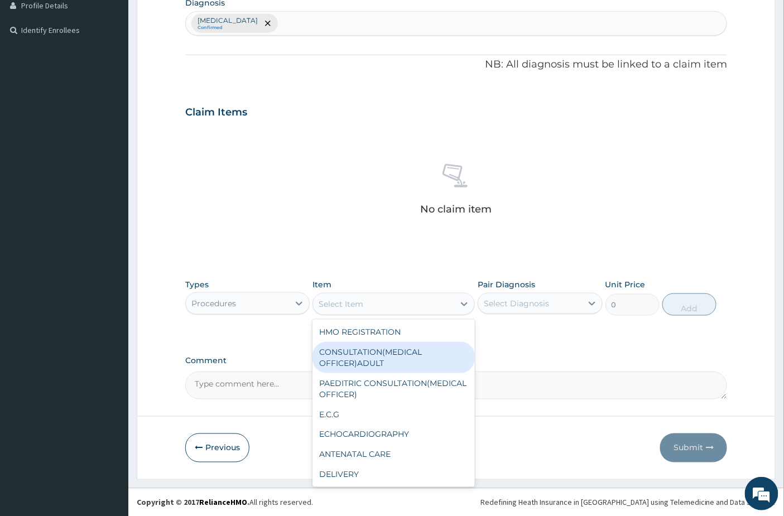
click at [358, 368] on div "CONSULTATION(MEDICAL OFFICER)ADULT" at bounding box center [393, 357] width 162 height 31
type input "2000"
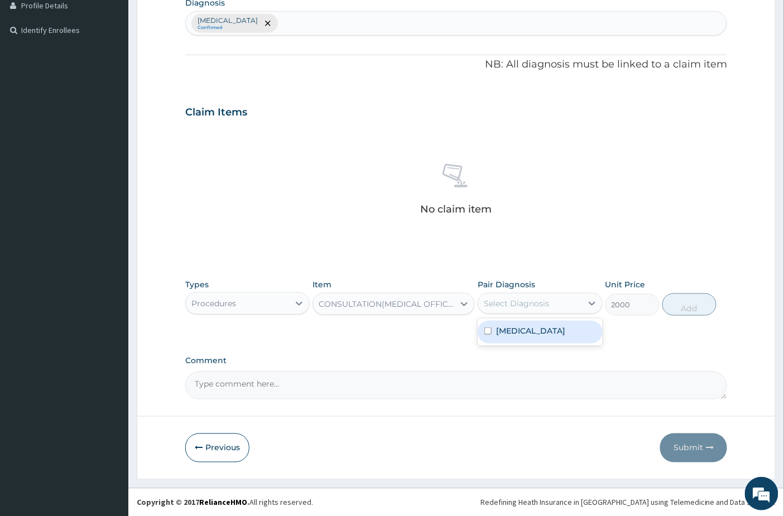
click at [550, 306] on div "Select Diagnosis" at bounding box center [529, 304] width 103 height 18
click at [533, 339] on div "[MEDICAL_DATA]" at bounding box center [540, 332] width 124 height 23
checkbox input "true"
click at [680, 309] on button "Add" at bounding box center [689, 305] width 54 height 22
type input "0"
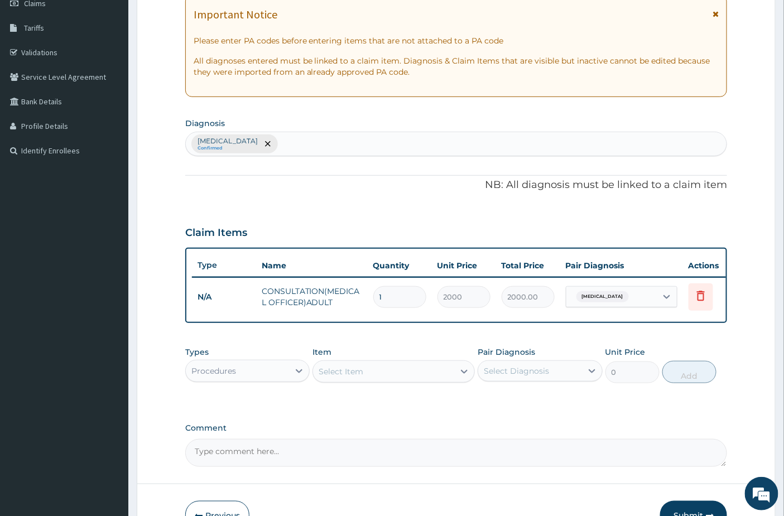
scroll to position [57, 0]
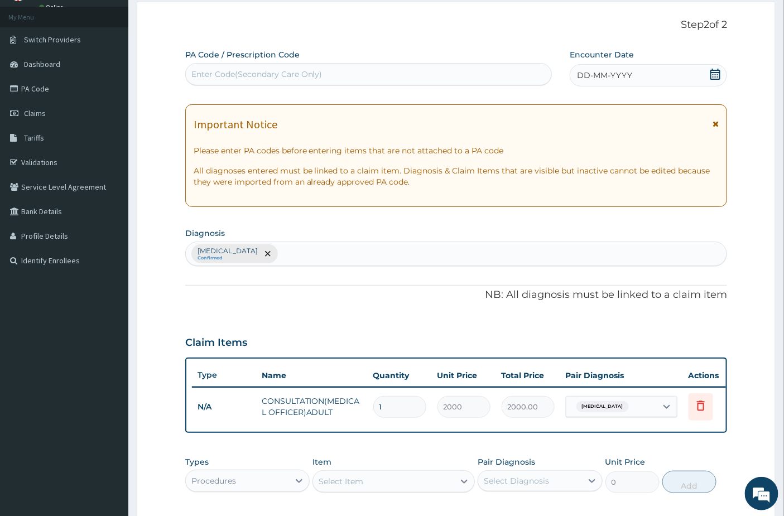
click at [277, 246] on div "[MEDICAL_DATA] Confirmed" at bounding box center [456, 253] width 541 height 23
type input "upper res"
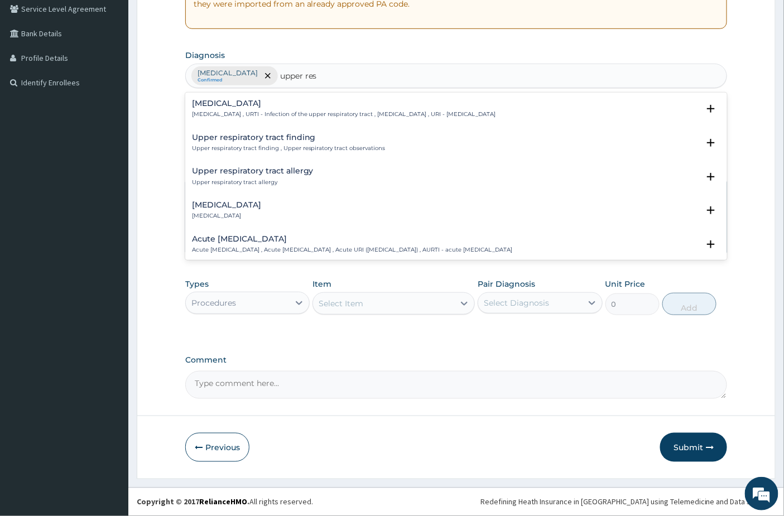
scroll to position [243, 0]
click at [243, 99] on h4 "[MEDICAL_DATA]" at bounding box center [344, 103] width 304 height 8
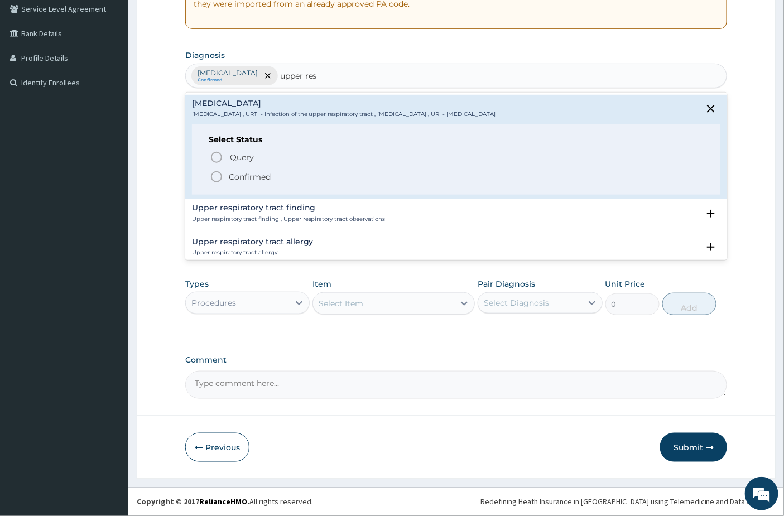
click at [247, 171] on p "Confirmed" at bounding box center [250, 176] width 42 height 11
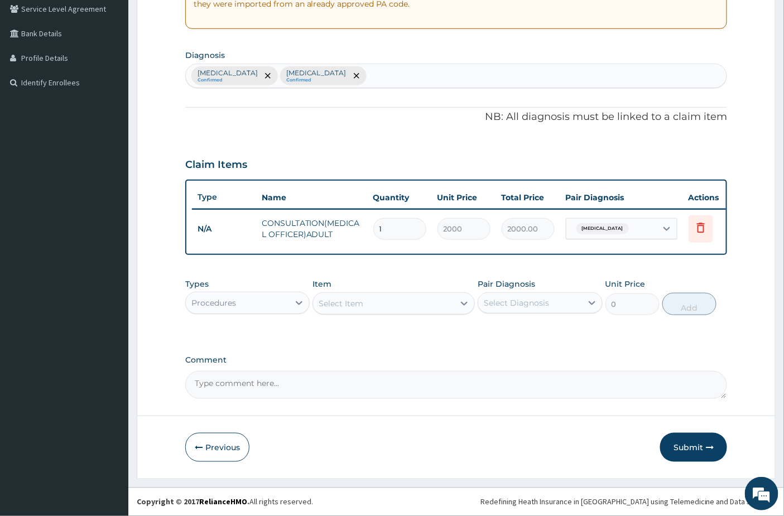
click at [248, 309] on div "Procedures" at bounding box center [237, 303] width 103 height 18
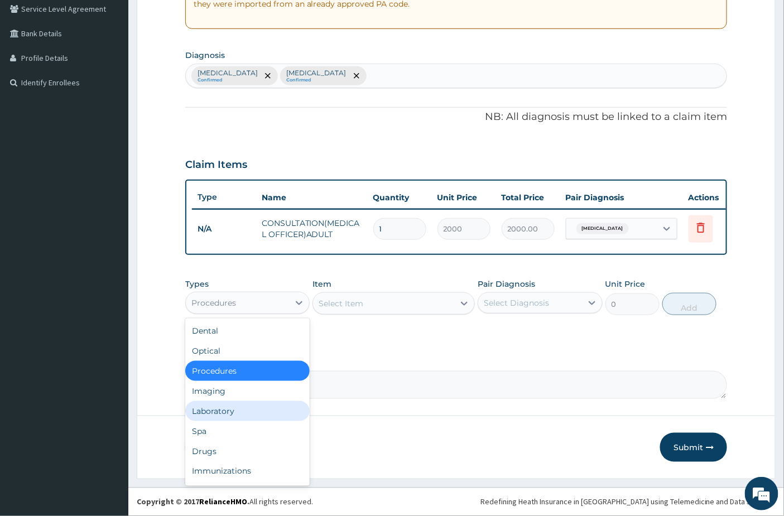
click at [233, 414] on div "Laboratory" at bounding box center [247, 411] width 124 height 20
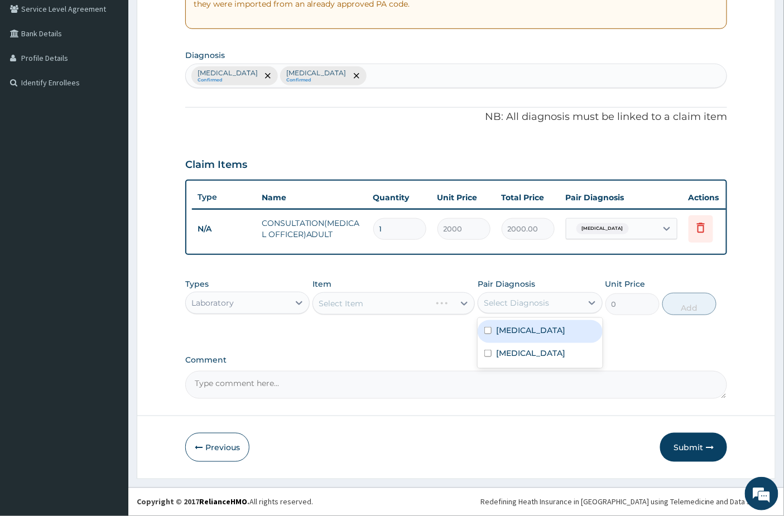
click at [538, 301] on div "Select Diagnosis" at bounding box center [516, 302] width 65 height 11
click at [522, 325] on div "[MEDICAL_DATA]" at bounding box center [540, 331] width 124 height 23
checkbox input "true"
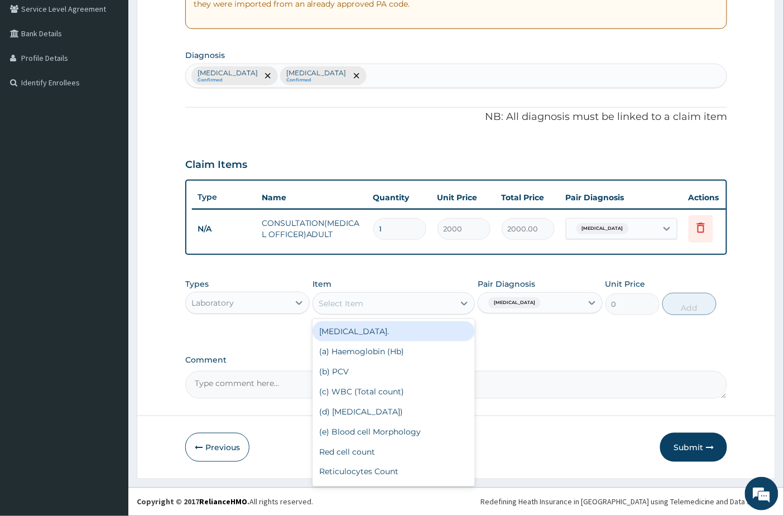
click at [349, 301] on div "Select Item" at bounding box center [341, 303] width 45 height 11
click at [365, 333] on div "[MEDICAL_DATA]." at bounding box center [393, 331] width 162 height 20
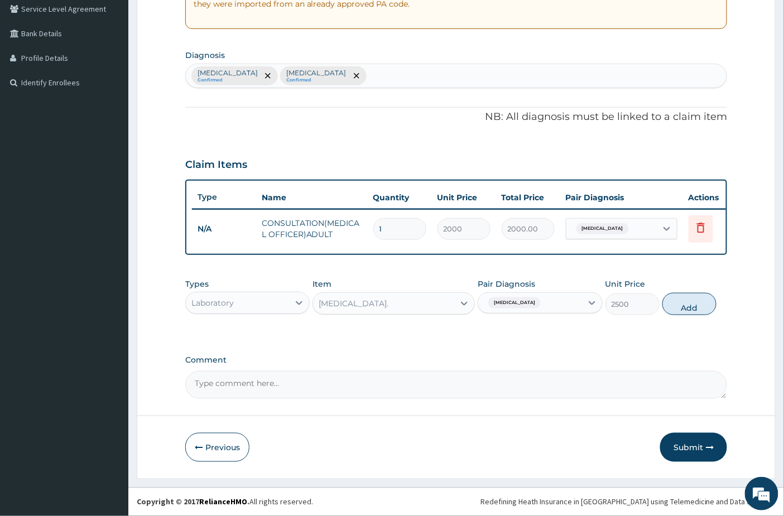
click at [576, 334] on div "Types Laboratory Item option [MEDICAL_DATA]., selected. Select is focused ,type…" at bounding box center [456, 305] width 542 height 65
click at [683, 299] on button "Add" at bounding box center [689, 304] width 54 height 22
type input "0"
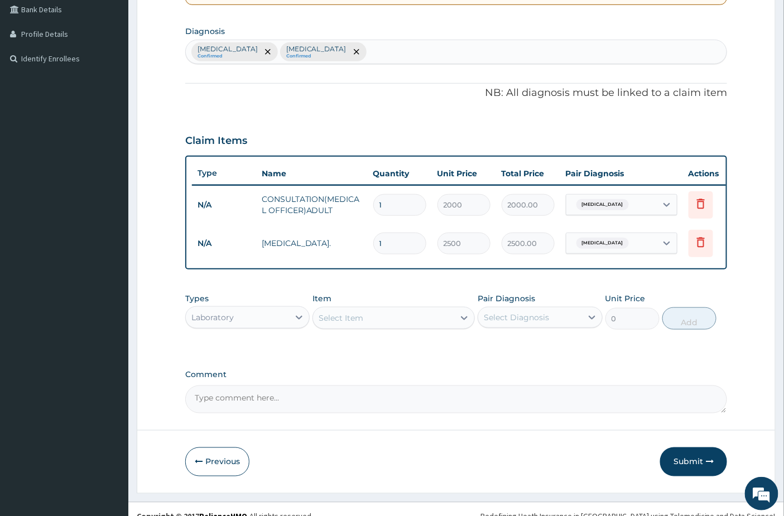
scroll to position [282, 0]
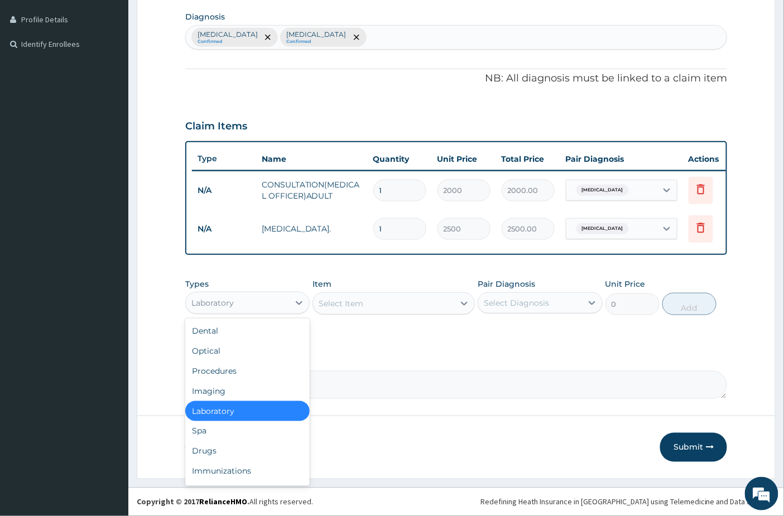
click at [273, 305] on div "Laboratory" at bounding box center [237, 303] width 103 height 18
click at [211, 450] on div "Drugs" at bounding box center [247, 451] width 124 height 20
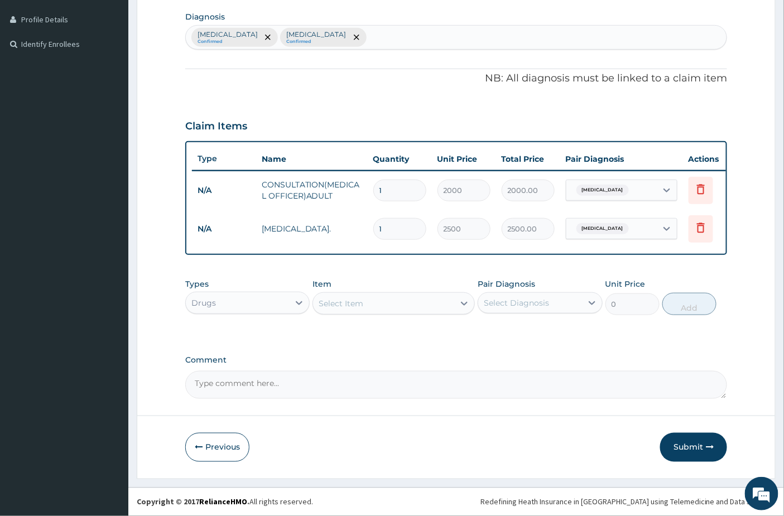
click at [355, 305] on div "Select Item" at bounding box center [341, 303] width 45 height 11
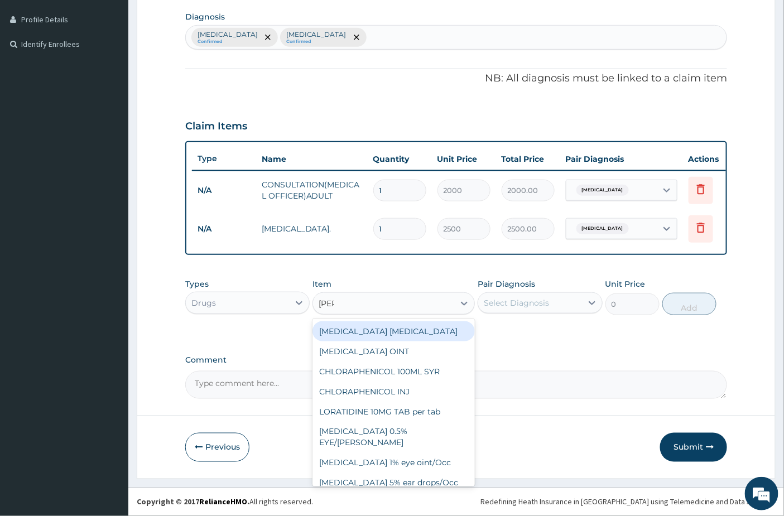
type input "lorat"
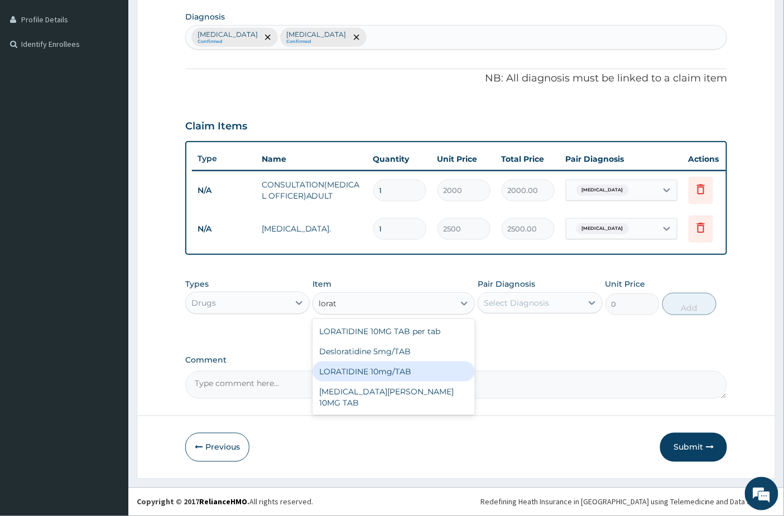
click at [362, 372] on div "LORATIDINE 10mg/TAB" at bounding box center [393, 372] width 162 height 20
type input "22"
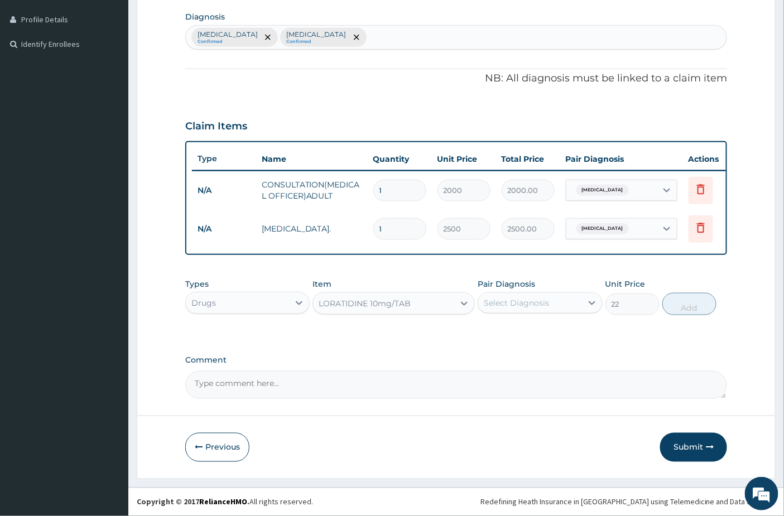
click at [543, 300] on div "Select Diagnosis" at bounding box center [516, 302] width 65 height 11
click at [523, 349] on label "[MEDICAL_DATA]" at bounding box center [530, 353] width 69 height 11
checkbox input "true"
click at [694, 302] on button "Add" at bounding box center [689, 304] width 54 height 22
type input "0"
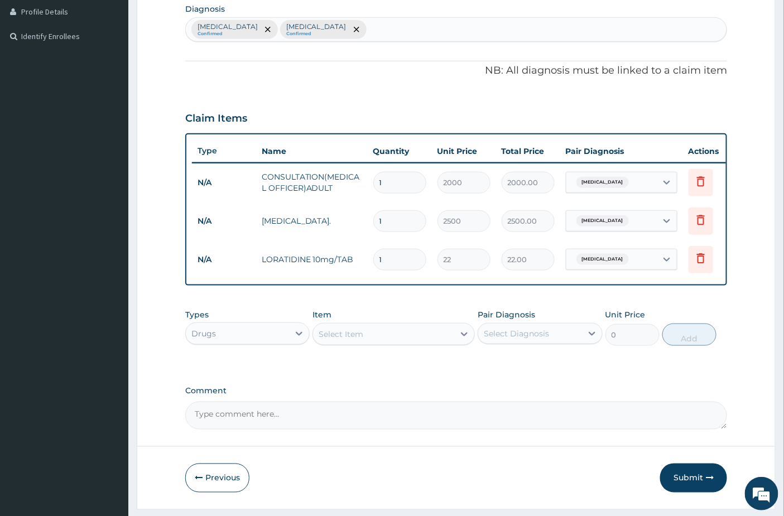
type input "10"
type input "220.00"
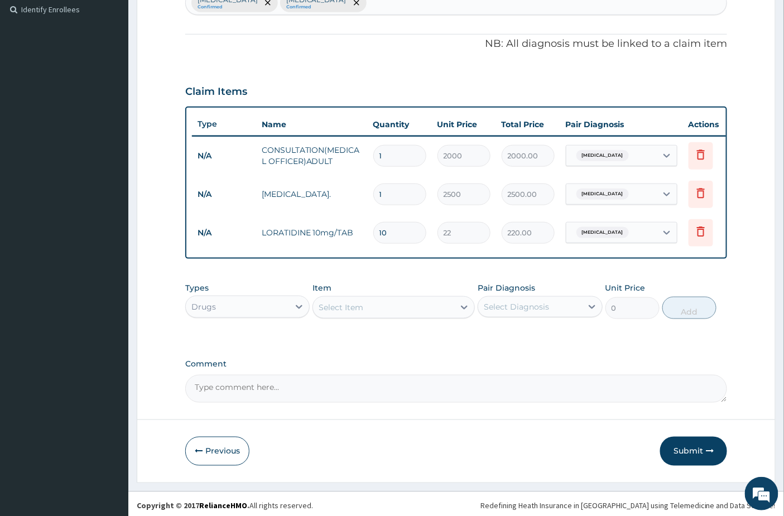
scroll to position [321, 0]
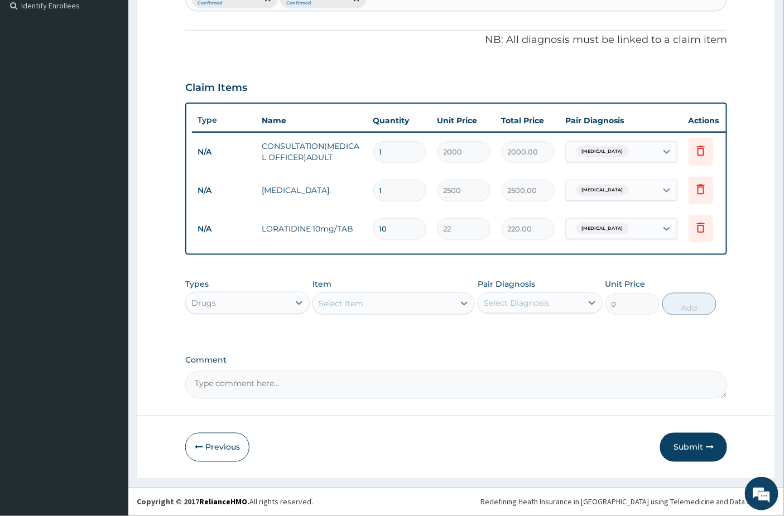
type input "10"
click at [339, 307] on div "Select Item" at bounding box center [341, 303] width 45 height 11
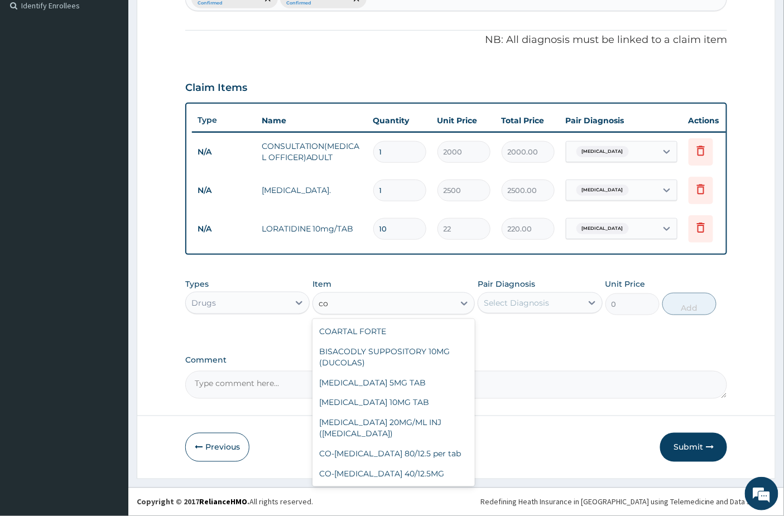
type input "c"
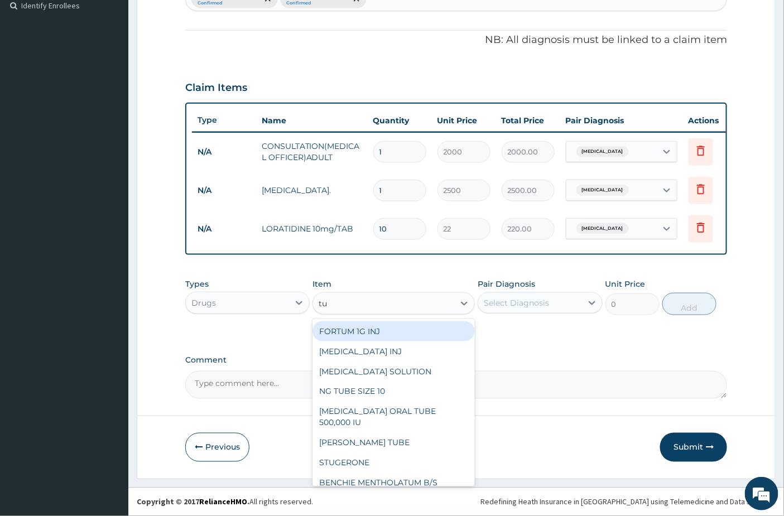
type input "tux"
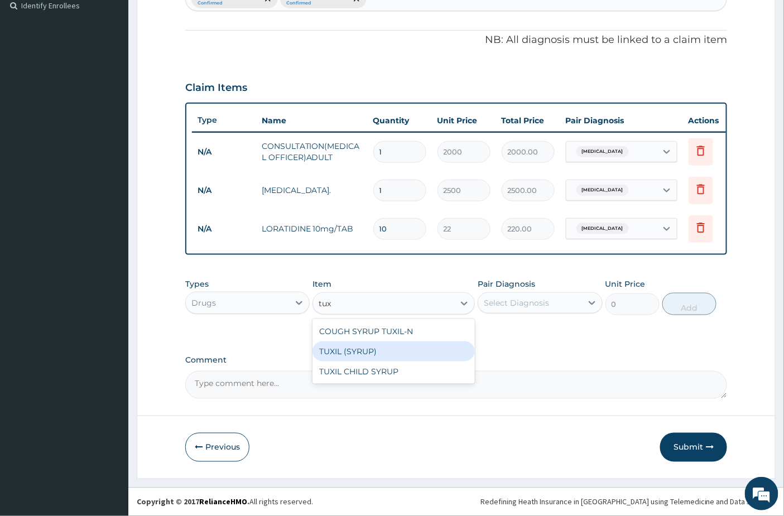
click at [417, 348] on div "TUXIL (SYRUP)" at bounding box center [393, 352] width 162 height 20
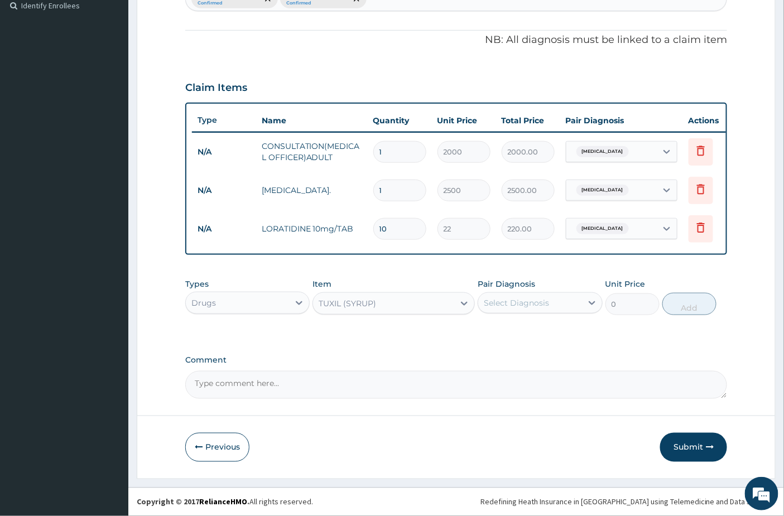
type input "2000"
click at [512, 304] on div "Select Diagnosis" at bounding box center [516, 302] width 65 height 11
click at [514, 350] on label "[MEDICAL_DATA]" at bounding box center [530, 353] width 69 height 11
checkbox input "true"
click at [698, 302] on button "Add" at bounding box center [689, 304] width 54 height 22
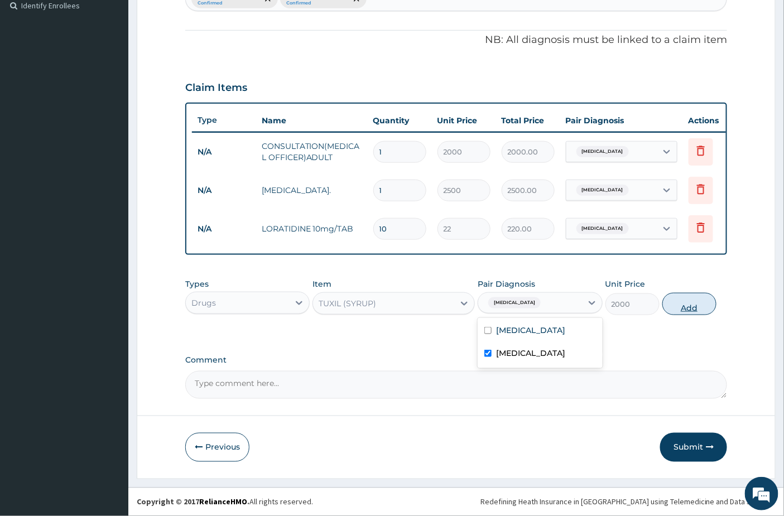
type input "0"
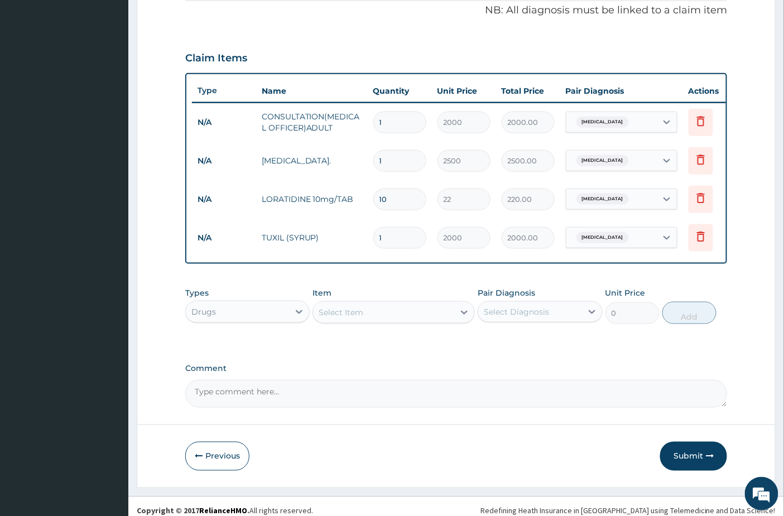
scroll to position [360, 0]
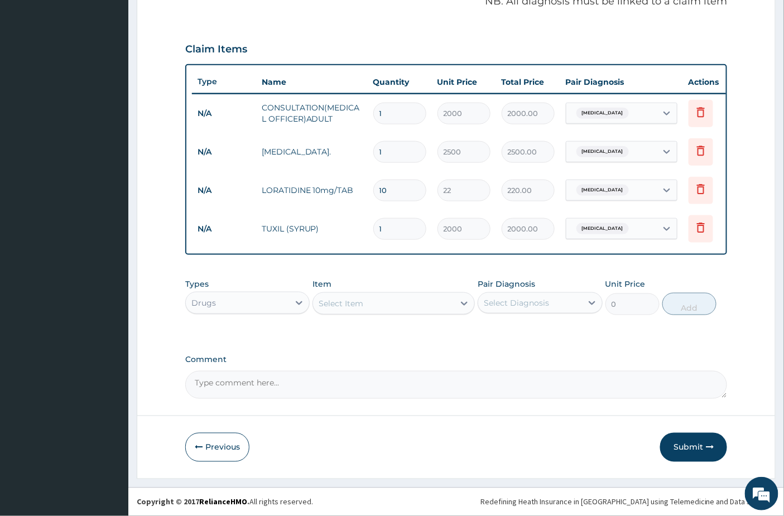
click at [344, 302] on div "Select Item" at bounding box center [341, 303] width 45 height 11
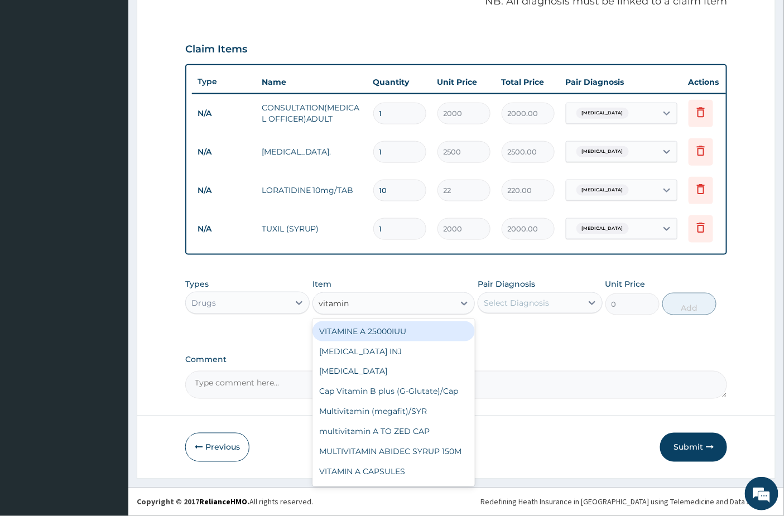
type input "vitamin c"
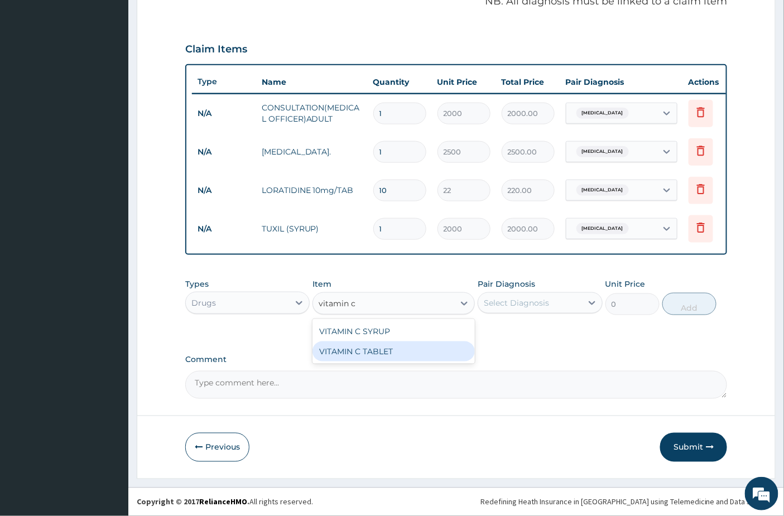
click at [339, 352] on div "VITAMIN C TABLET" at bounding box center [393, 352] width 162 height 20
type input "6.193"
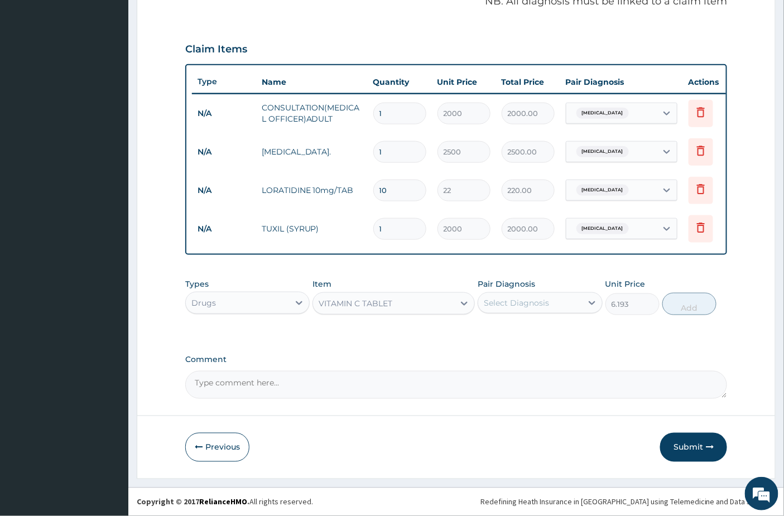
click at [569, 315] on div "Pair Diagnosis Select Diagnosis" at bounding box center [540, 296] width 124 height 37
click at [547, 305] on div "Select Diagnosis" at bounding box center [516, 302] width 65 height 11
click at [511, 359] on label "[MEDICAL_DATA]" at bounding box center [530, 353] width 69 height 11
checkbox input "true"
click at [690, 305] on button "Add" at bounding box center [689, 304] width 54 height 22
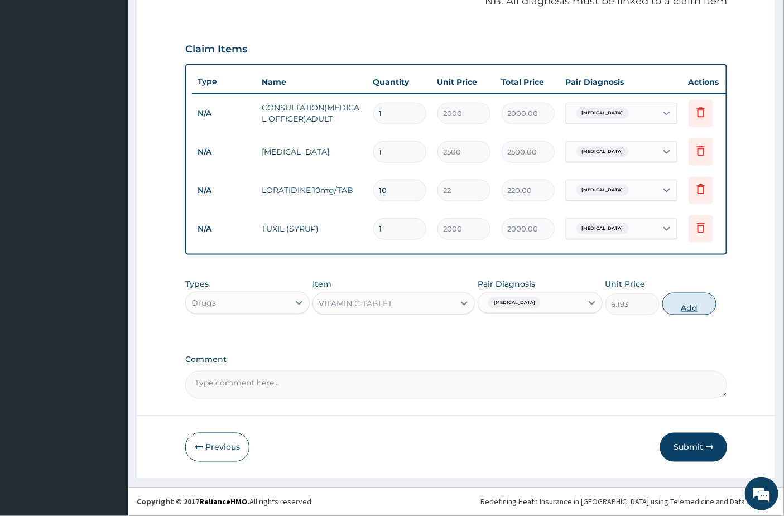
type input "0"
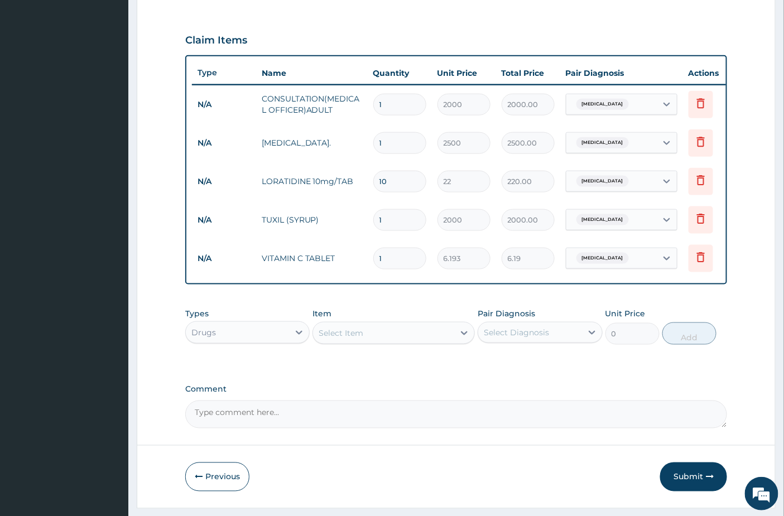
type input "0.00"
type input "3"
type input "18.58"
type input "30"
type input "185.79"
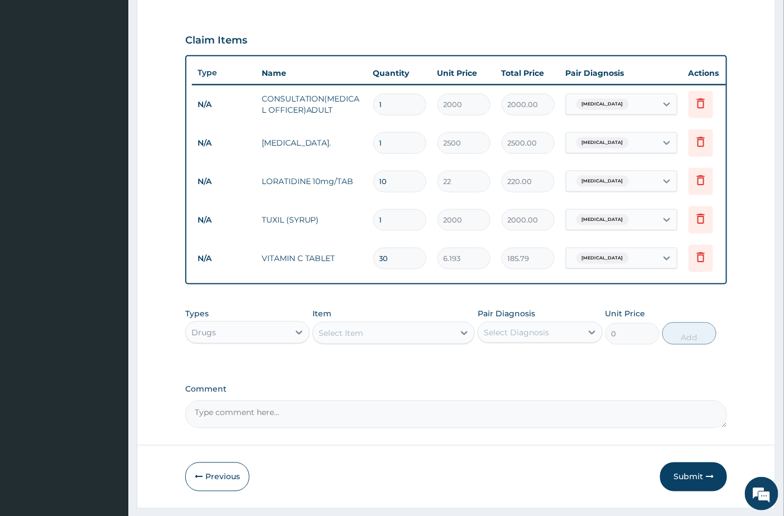
type input "30"
click at [498, 254] on td "185.79" at bounding box center [528, 258] width 64 height 33
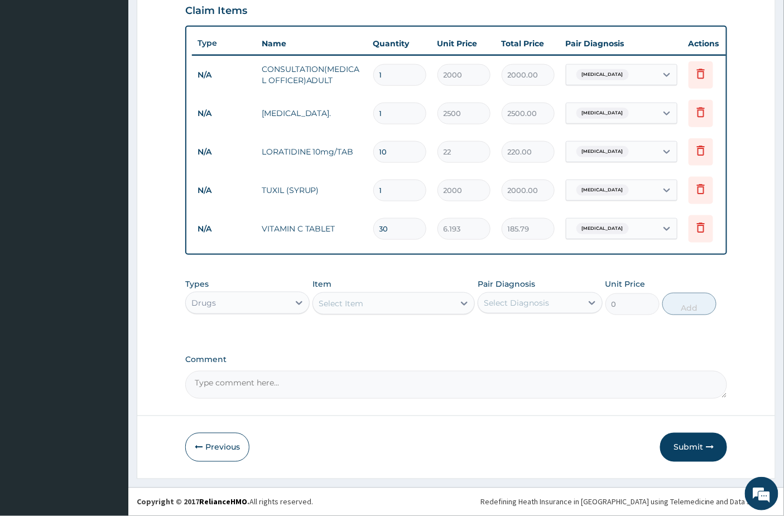
click at [622, 357] on label "Comment" at bounding box center [456, 359] width 542 height 9
click at [622, 371] on textarea "Comment" at bounding box center [456, 385] width 542 height 28
click at [675, 443] on button "Submit" at bounding box center [693, 447] width 67 height 29
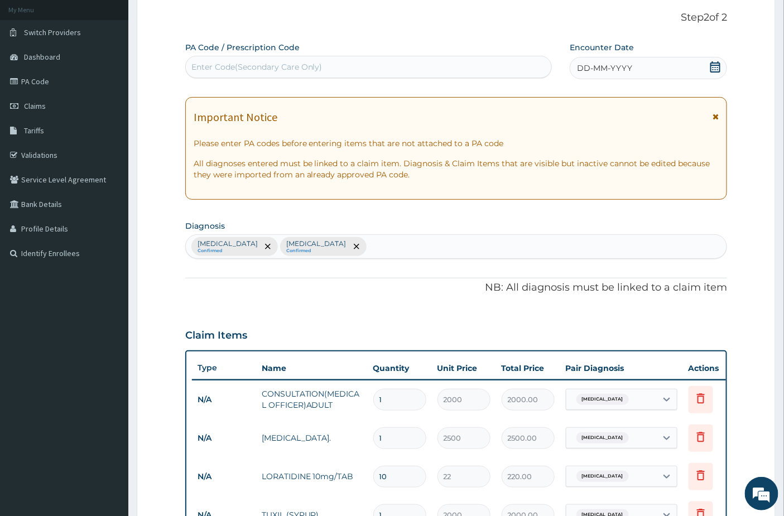
scroll to position [0, 0]
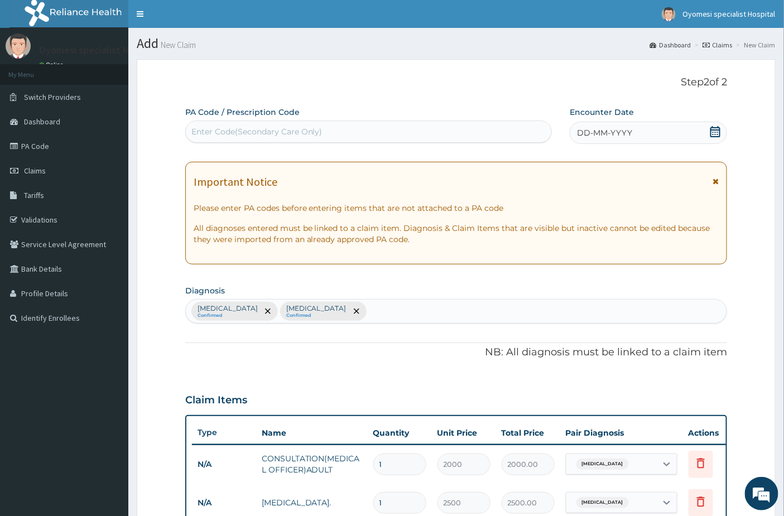
click at [715, 129] on icon at bounding box center [715, 131] width 10 height 11
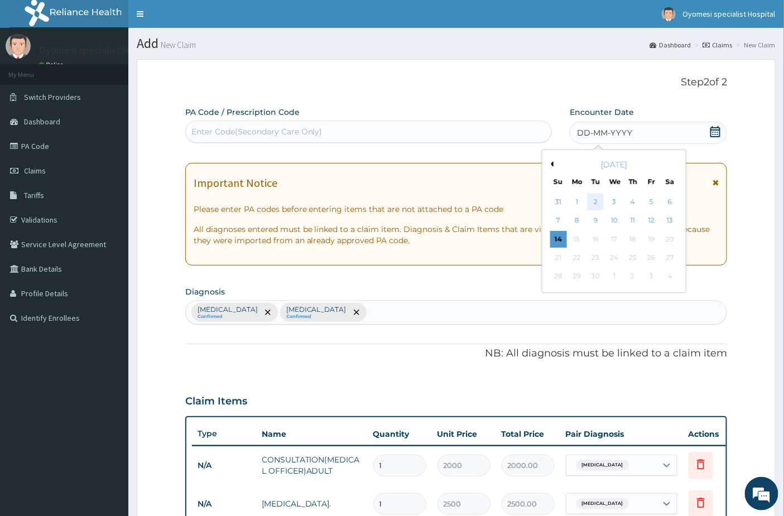
click at [594, 204] on div "2" at bounding box center [596, 202] width 17 height 17
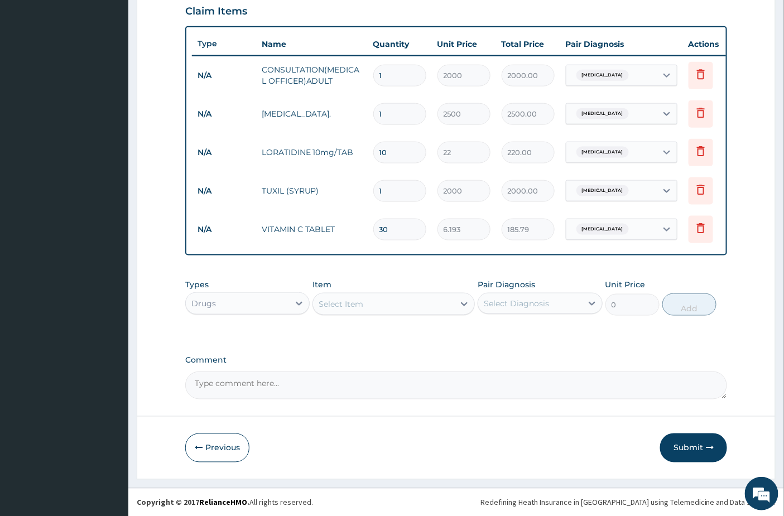
scroll to position [398, 0]
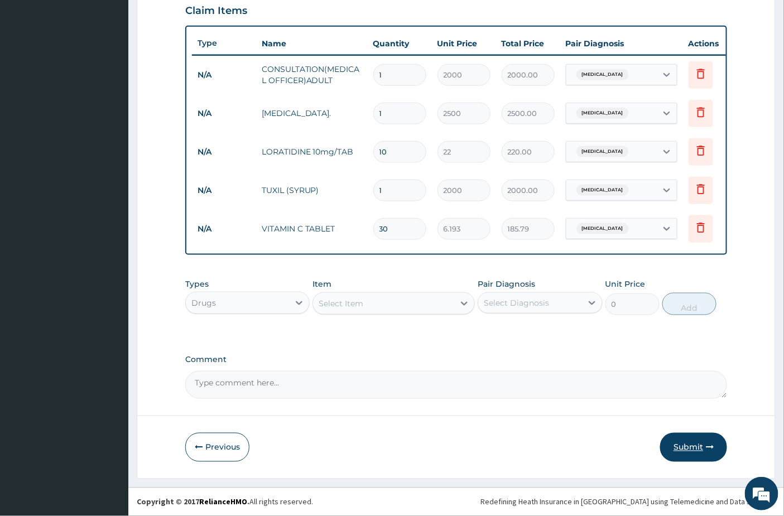
click at [691, 446] on button "Submit" at bounding box center [693, 447] width 67 height 29
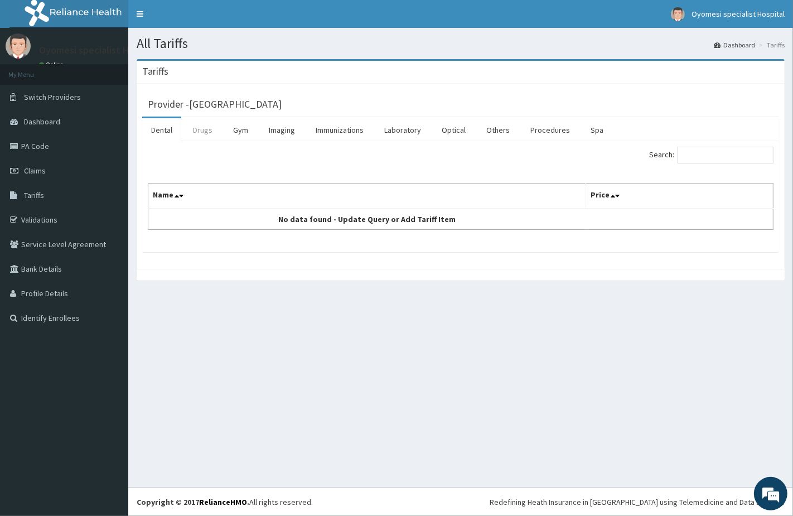
click at [202, 138] on link "Drugs" at bounding box center [202, 129] width 37 height 23
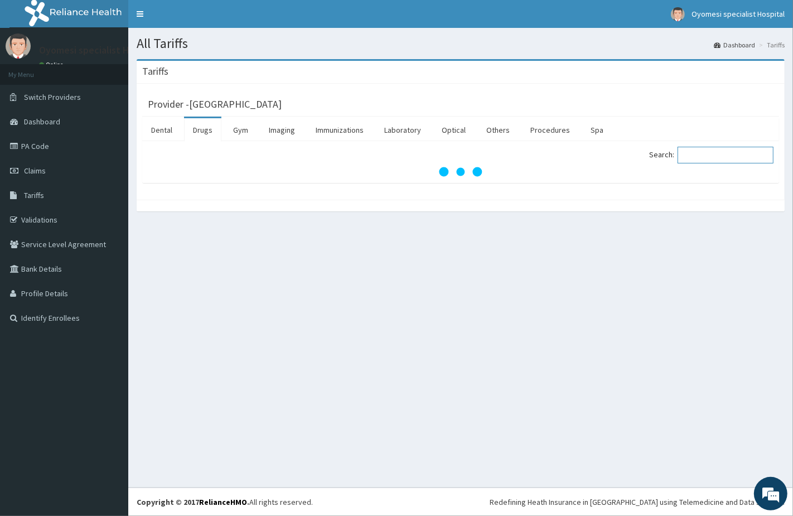
click at [724, 157] on input "Search:" at bounding box center [726, 155] width 96 height 17
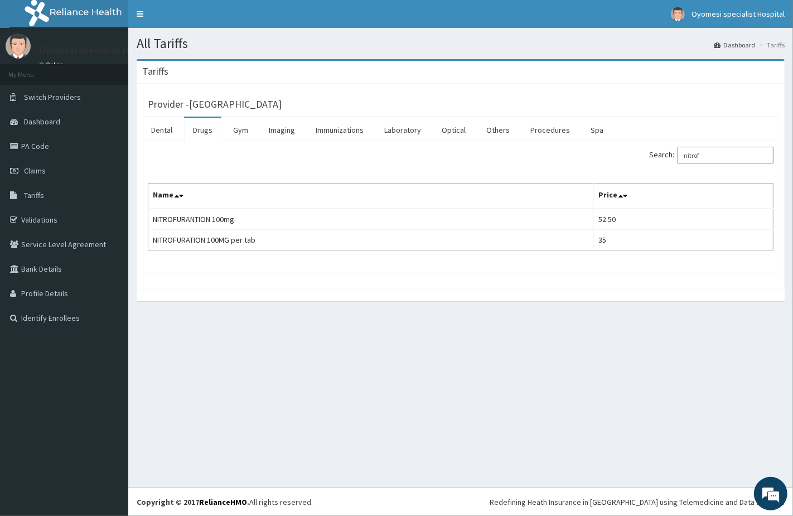
click at [707, 157] on input "nitrof" at bounding box center [726, 155] width 96 height 17
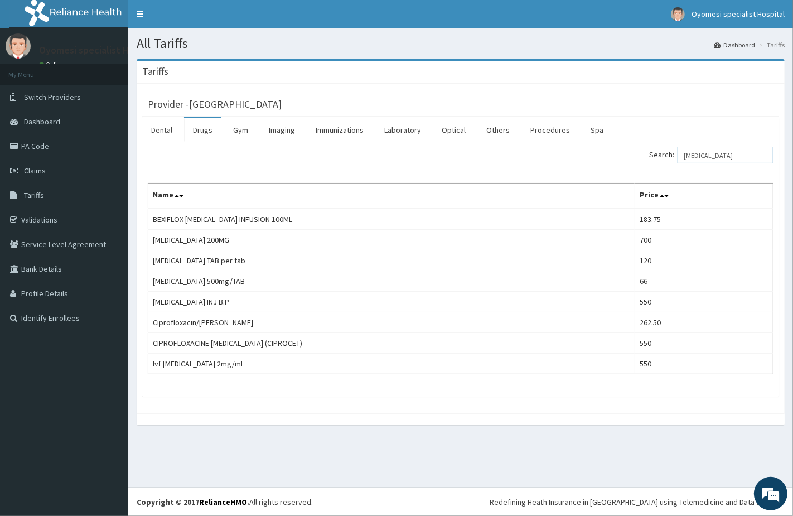
click at [716, 155] on input "[MEDICAL_DATA]" at bounding box center [726, 155] width 96 height 17
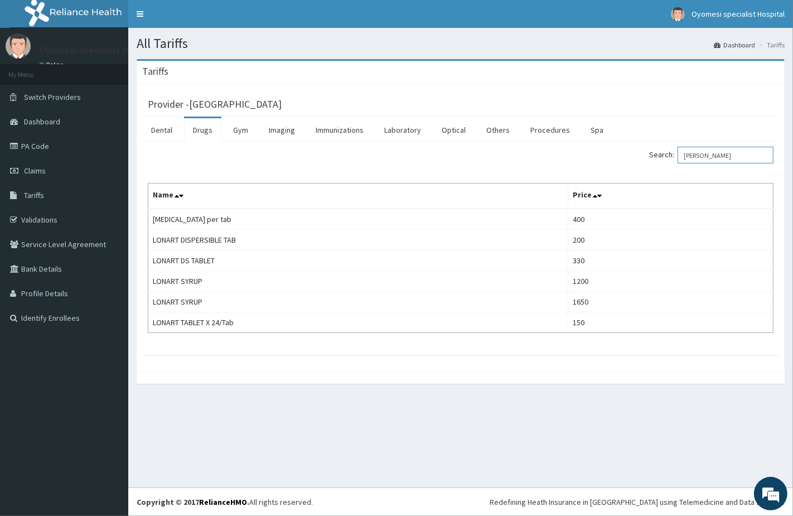
click at [716, 156] on input "[PERSON_NAME]" at bounding box center [726, 155] width 96 height 17
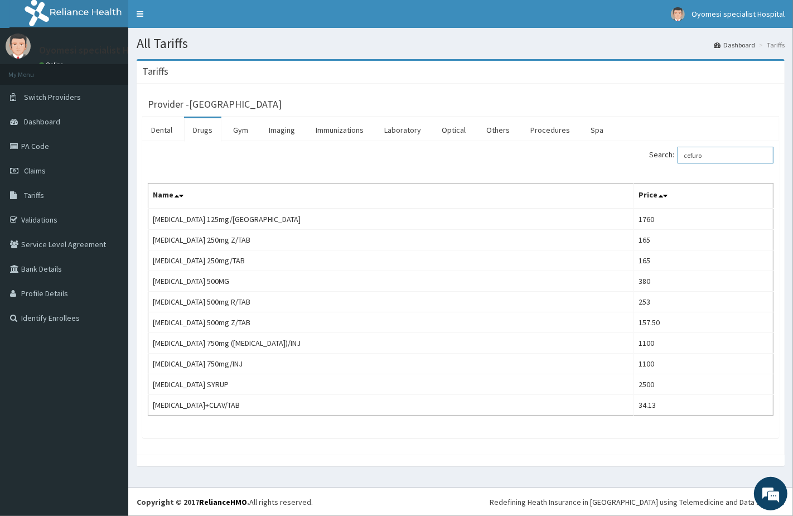
type input "cefuro"
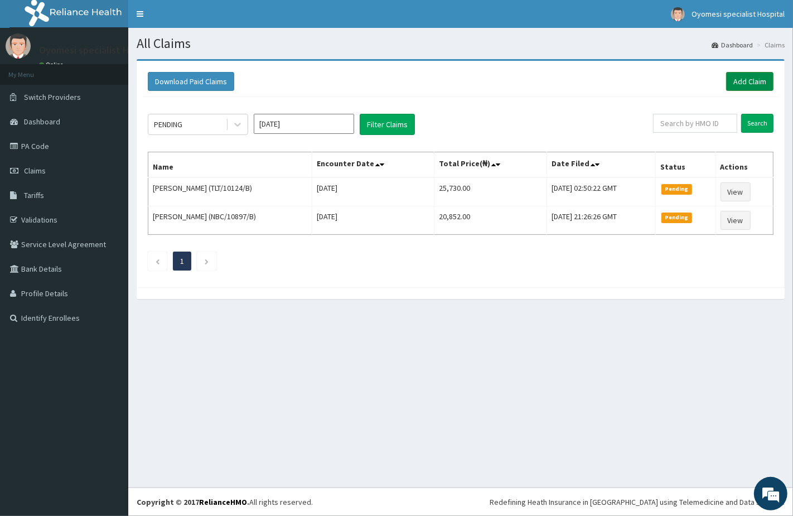
click at [733, 84] on link "Add Claim" at bounding box center [750, 81] width 47 height 19
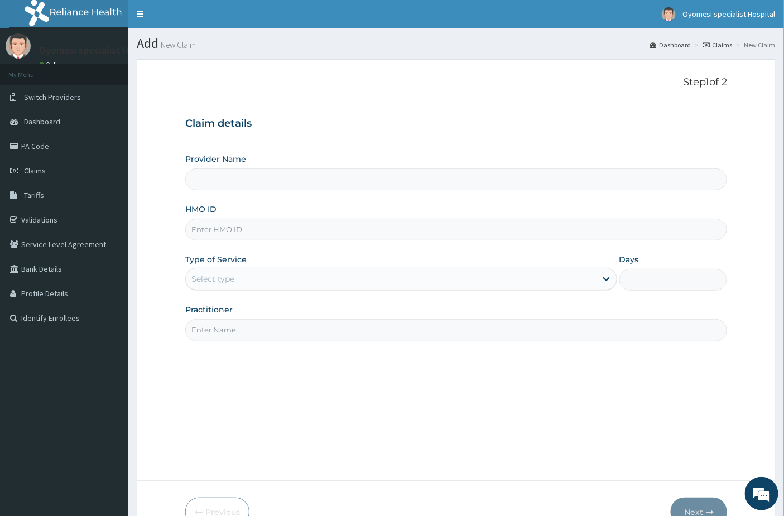
click at [285, 227] on input "HMO ID" at bounding box center [456, 230] width 542 height 22
paste input "Sfa/10094/b"
type input "Sfa/10094/b"
drag, startPoint x: 237, startPoint y: 281, endPoint x: 238, endPoint y: 293, distance: 11.8
click at [237, 283] on div "Select type" at bounding box center [391, 279] width 411 height 18
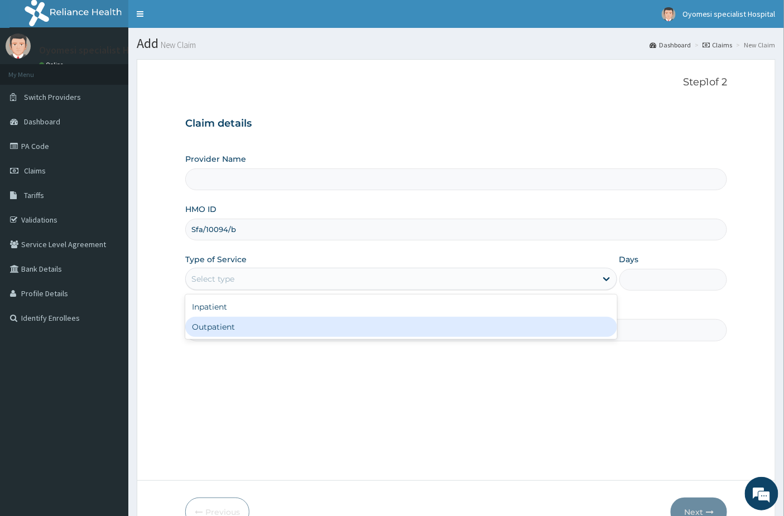
click at [238, 326] on div "Outpatient" at bounding box center [401, 327] width 432 height 20
type input "1"
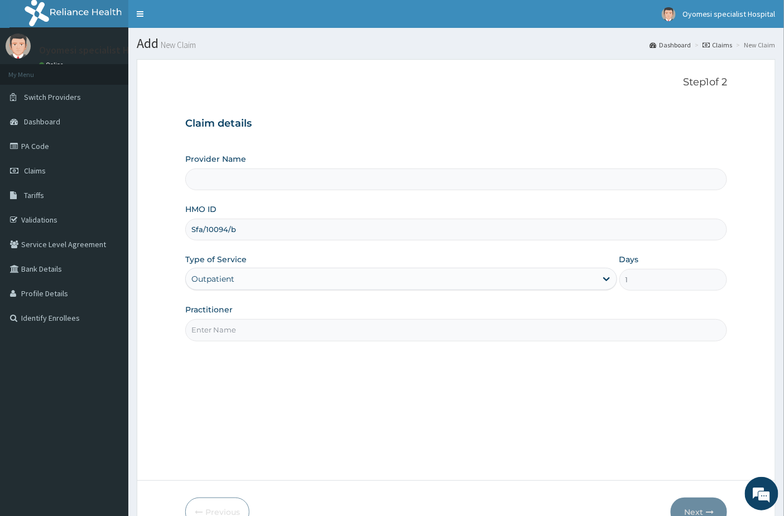
click at [238, 333] on input "Practitioner" at bounding box center [456, 330] width 542 height 22
type input "[GEOGRAPHIC_DATA]"
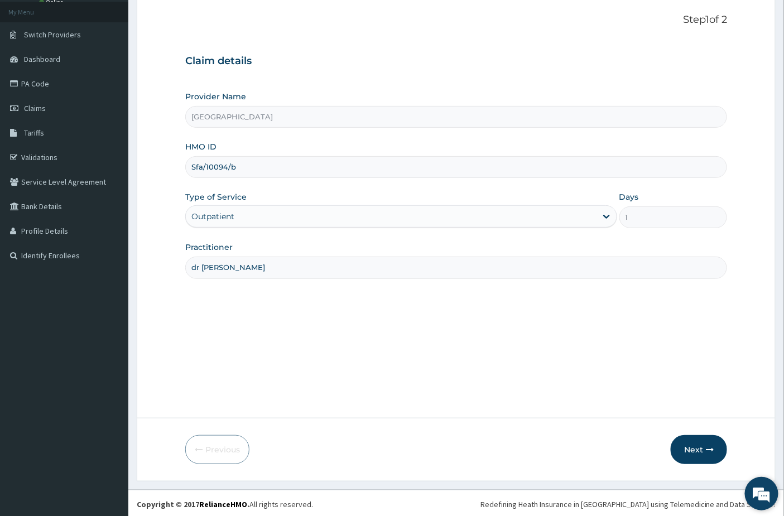
scroll to position [65, 0]
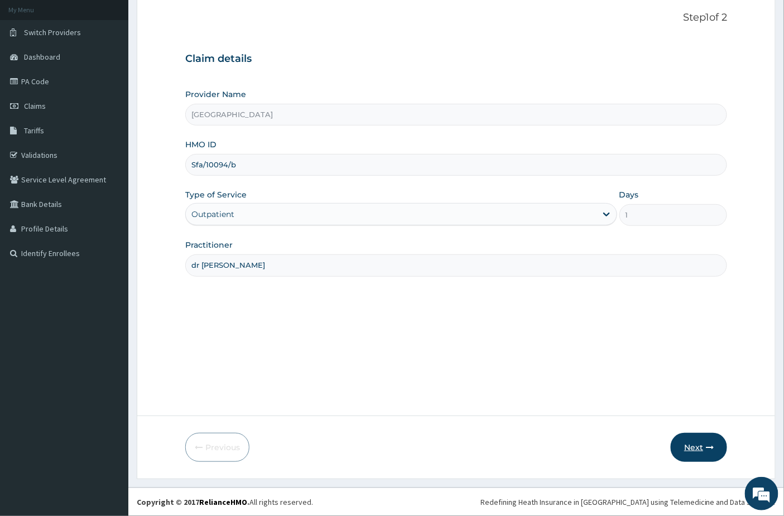
type input "dr [PERSON_NAME]"
click at [701, 452] on button "Next" at bounding box center [699, 447] width 56 height 29
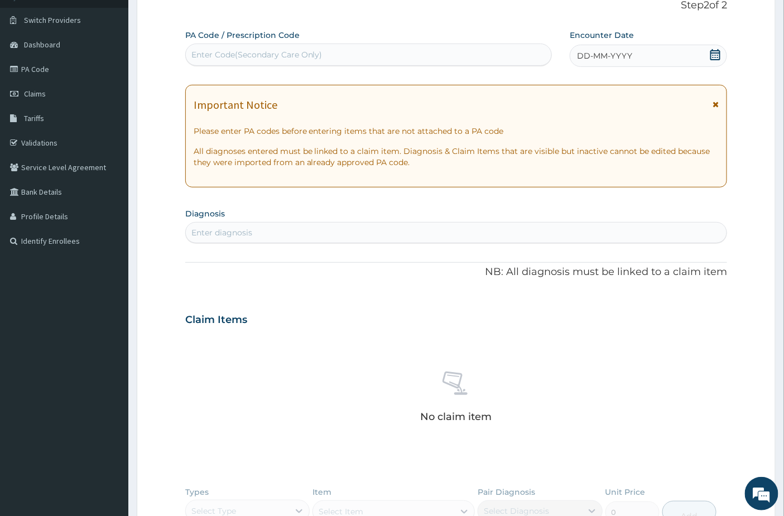
scroll to position [3, 0]
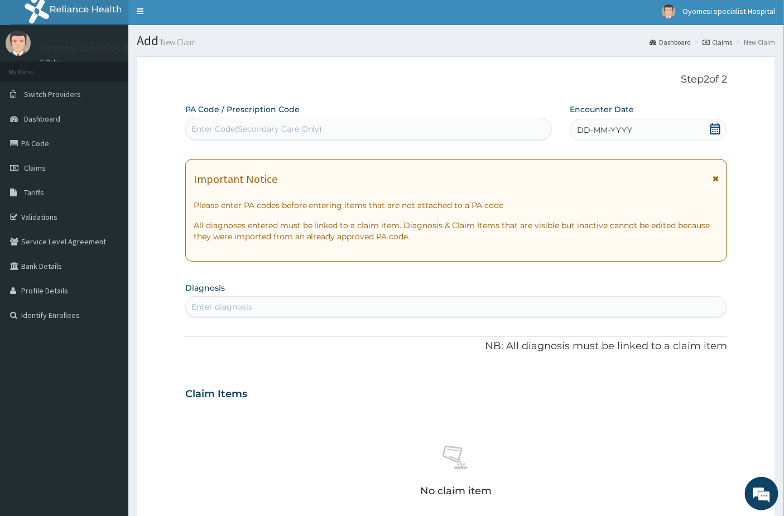
click at [714, 121] on div "DD-MM-YYYY" at bounding box center [648, 130] width 157 height 22
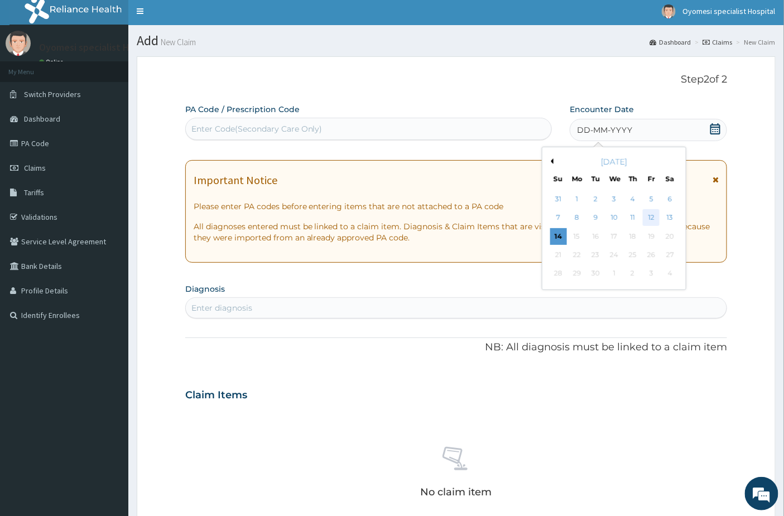
click at [655, 218] on div "12" at bounding box center [651, 218] width 17 height 17
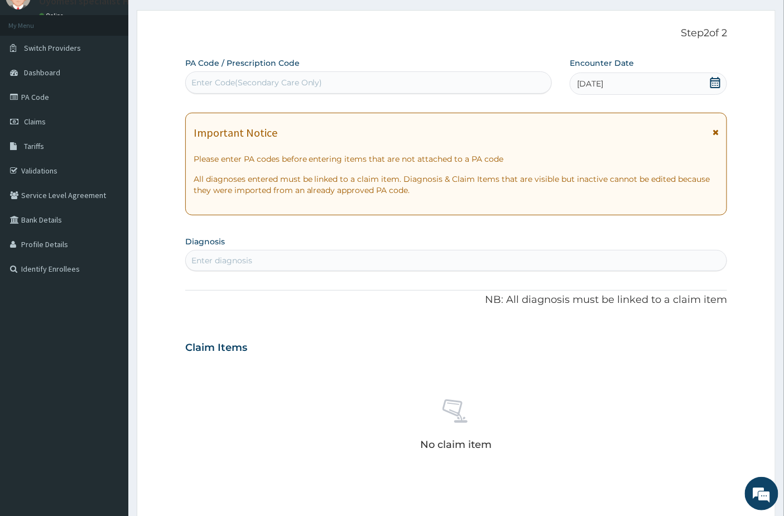
scroll to position [127, 0]
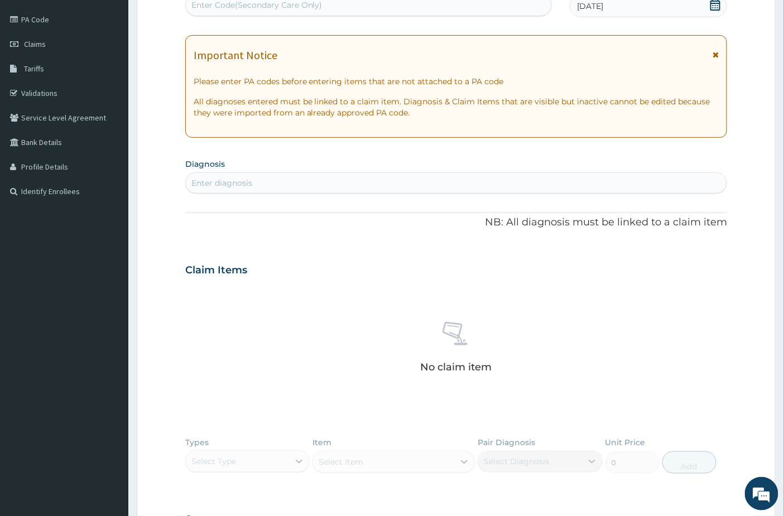
click at [309, 186] on div "Enter diagnosis" at bounding box center [456, 183] width 541 height 18
type input "candidia"
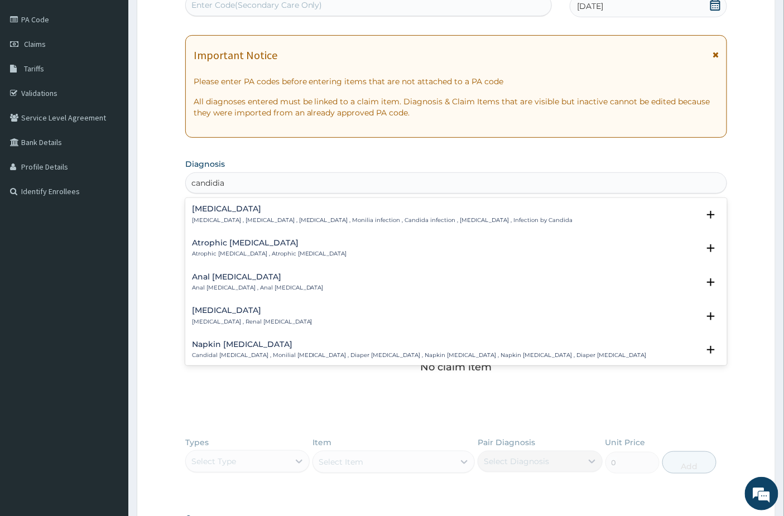
click at [309, 214] on div "[MEDICAL_DATA] [MEDICAL_DATA] , [MEDICAL_DATA] , [MEDICAL_DATA] , Monilia infec…" at bounding box center [382, 215] width 381 height 20
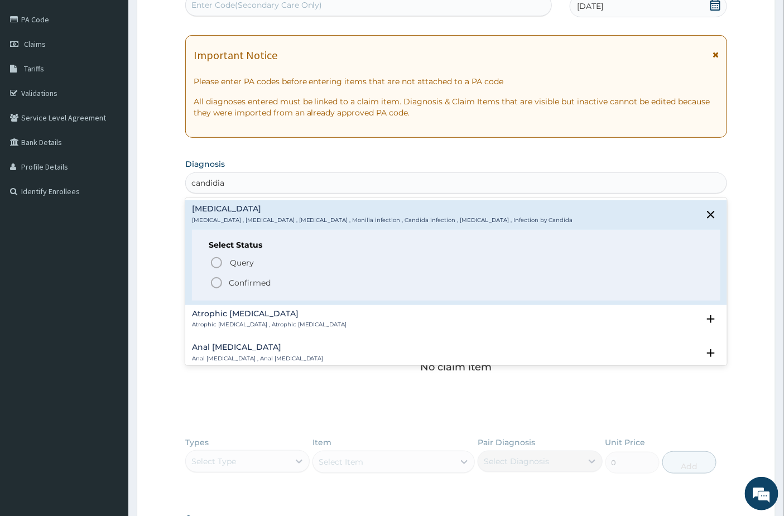
click at [257, 283] on p "Confirmed" at bounding box center [250, 282] width 42 height 11
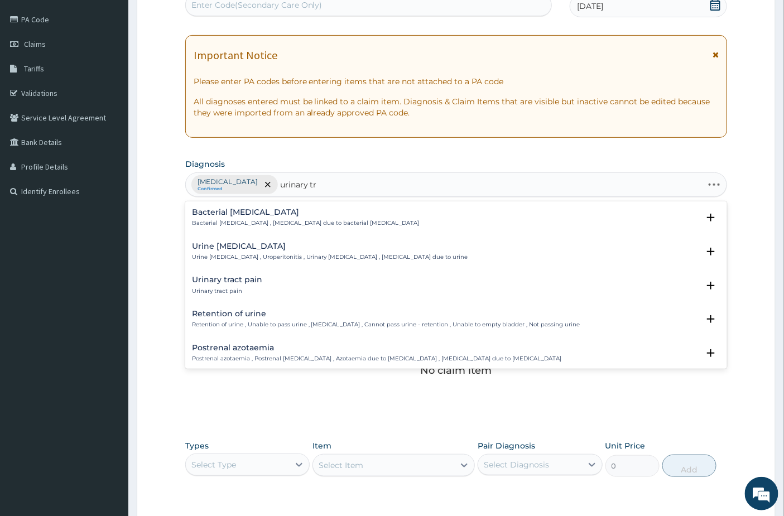
type input "urinary tra"
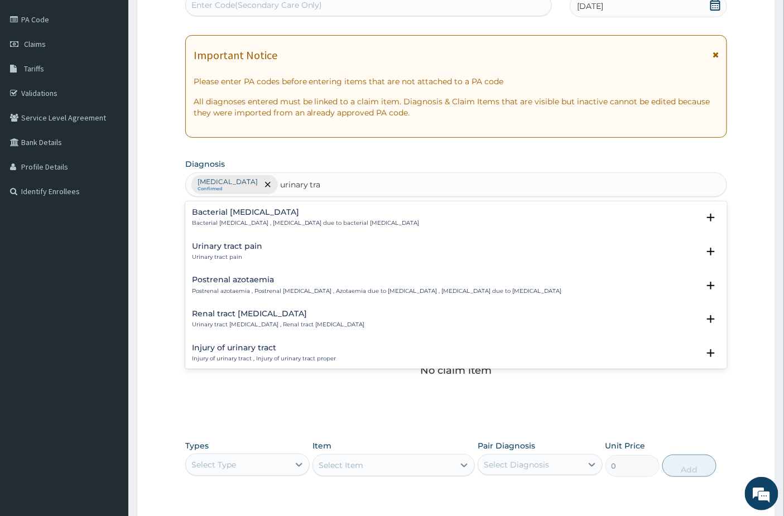
click at [276, 254] on div "Urinary tract pain Urinary tract pain" at bounding box center [456, 252] width 529 height 20
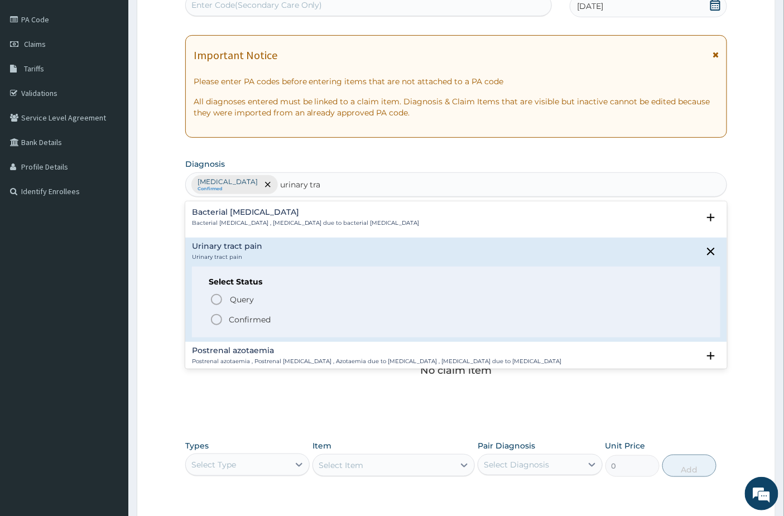
click at [261, 314] on p "Confirmed" at bounding box center [250, 319] width 42 height 11
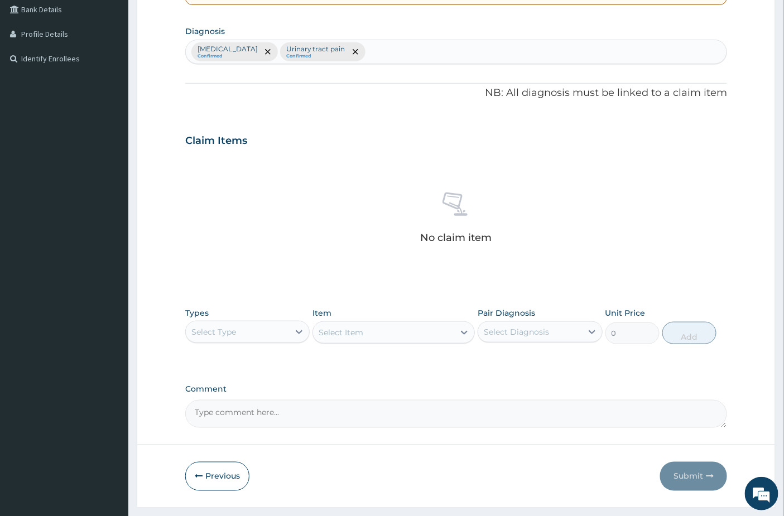
scroll to position [288, 0]
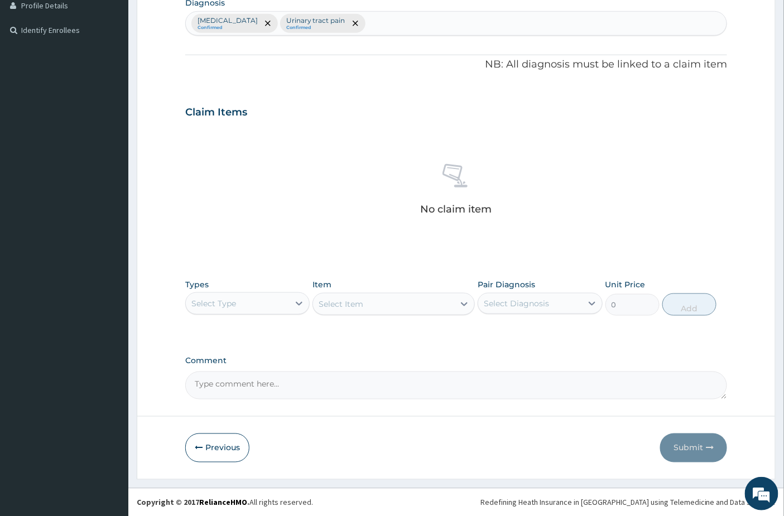
click at [209, 308] on div "Select Type" at bounding box center [213, 303] width 45 height 11
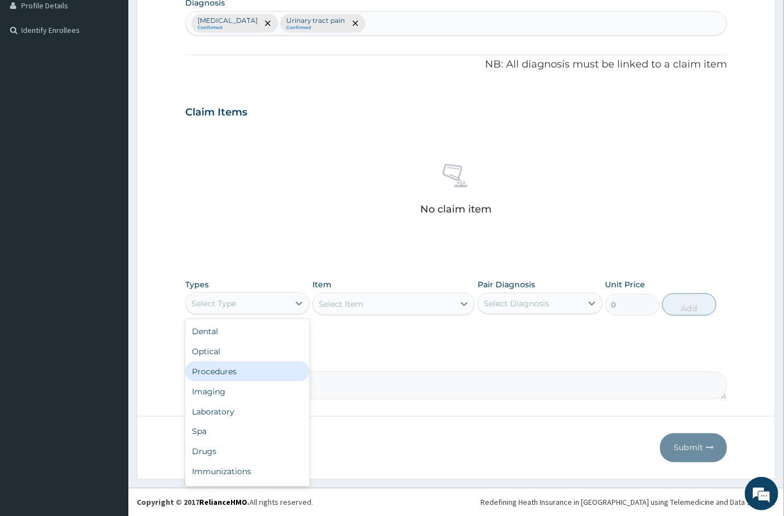
drag, startPoint x: 220, startPoint y: 378, endPoint x: 439, endPoint y: 243, distance: 257.4
click at [222, 378] on div "Procedures" at bounding box center [247, 372] width 124 height 20
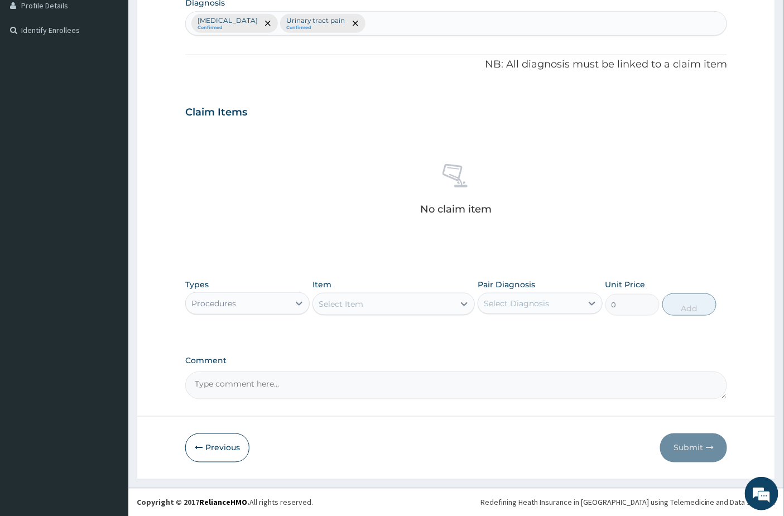
click at [338, 307] on div "Select Item" at bounding box center [341, 304] width 45 height 11
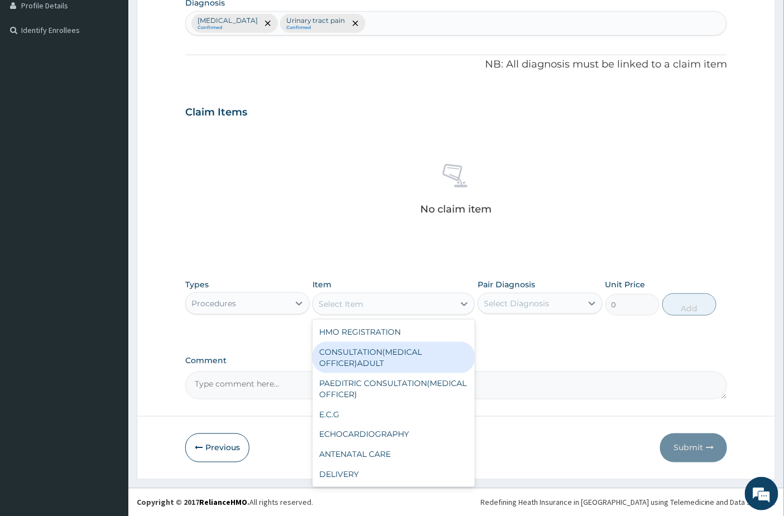
click at [321, 365] on div "CONSULTATION(MEDICAL OFFICER)ADULT" at bounding box center [393, 357] width 162 height 31
type input "2000"
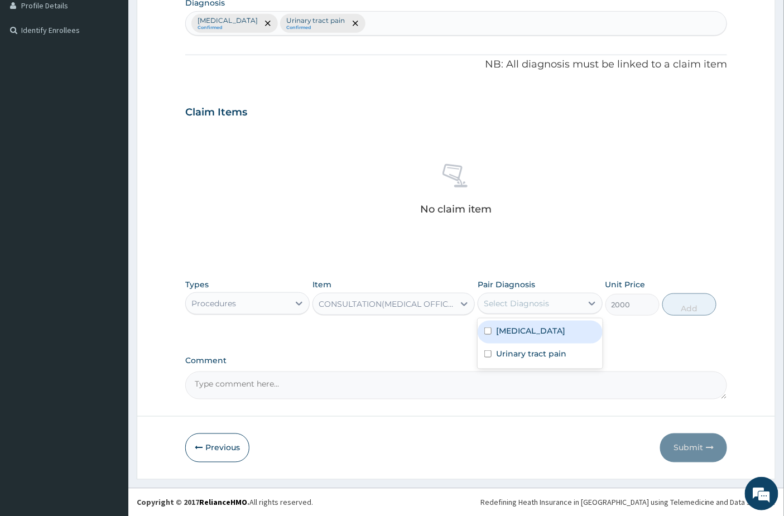
click at [553, 295] on div "Select Diagnosis" at bounding box center [529, 304] width 103 height 18
click at [519, 339] on div "[MEDICAL_DATA]" at bounding box center [540, 332] width 124 height 23
checkbox input "true"
click at [683, 311] on button "Add" at bounding box center [689, 305] width 54 height 22
type input "0"
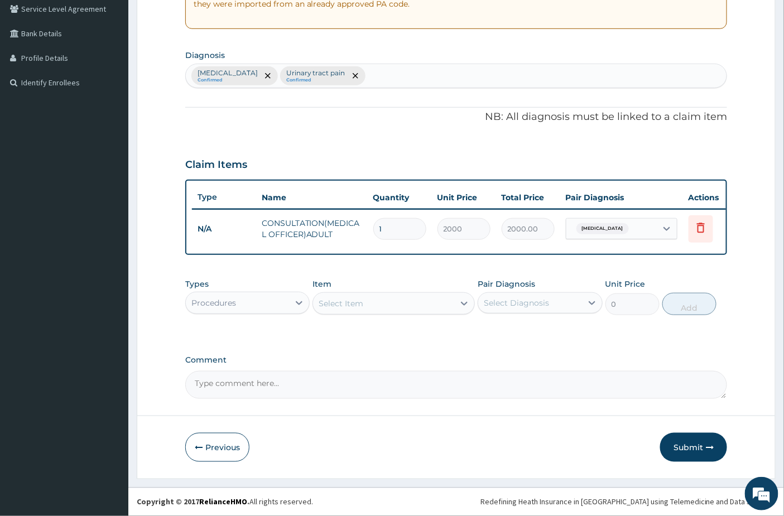
scroll to position [243, 0]
click at [254, 307] on div "Procedures" at bounding box center [237, 303] width 103 height 18
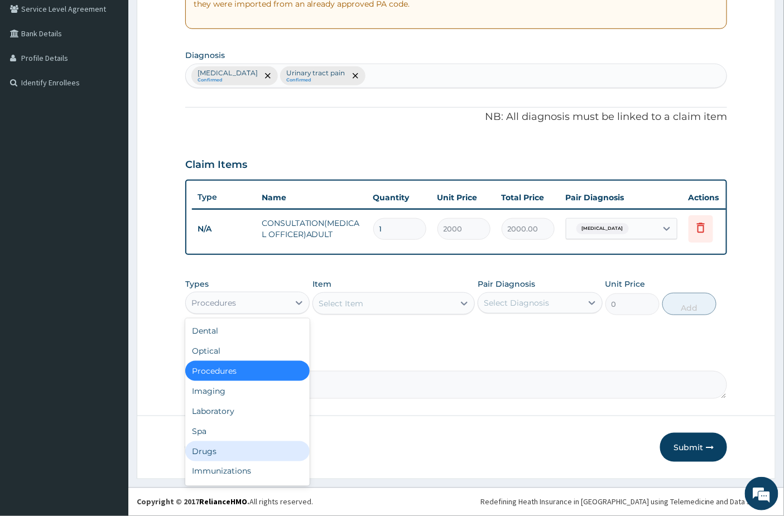
click at [229, 448] on div "Drugs" at bounding box center [247, 451] width 124 height 20
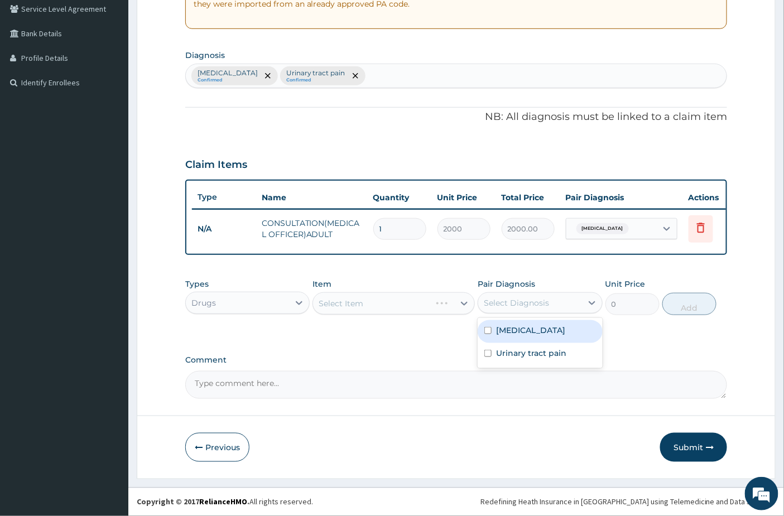
click at [573, 300] on div "Select Diagnosis" at bounding box center [529, 303] width 103 height 18
click at [531, 342] on div "[MEDICAL_DATA]" at bounding box center [540, 331] width 124 height 23
checkbox input "true"
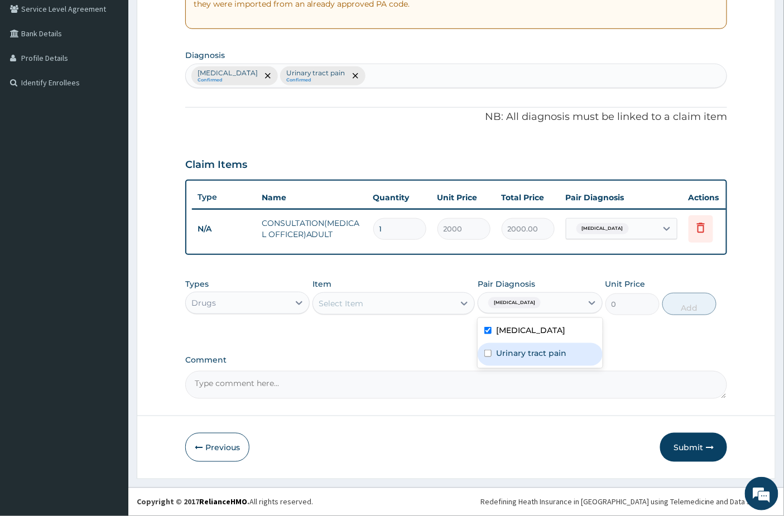
click at [419, 300] on div "Select Item" at bounding box center [383, 304] width 141 height 18
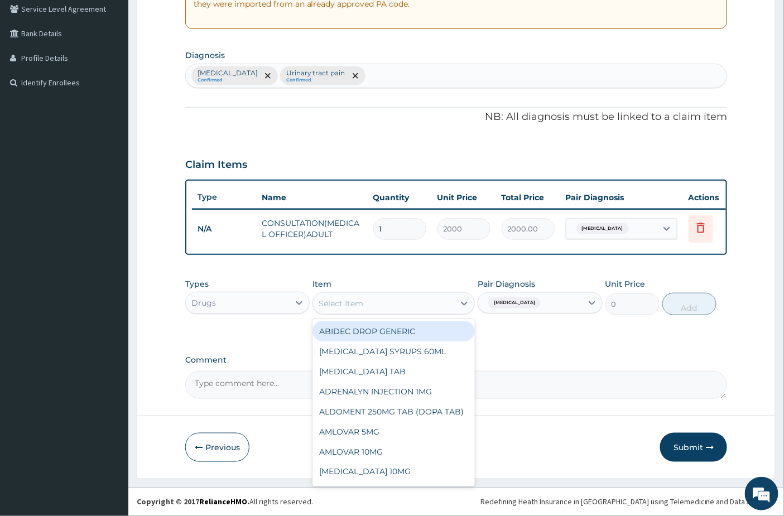
type input "b"
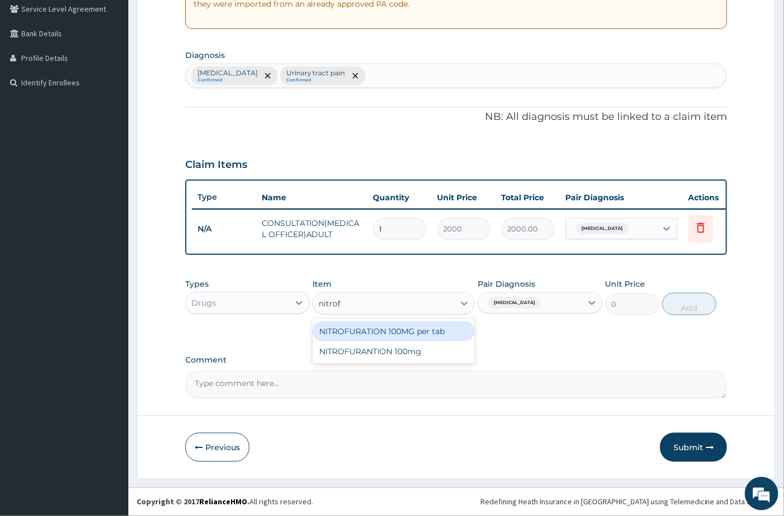
type input "nitrof"
click at [417, 354] on div "NITROFURANTION 100mg" at bounding box center [393, 352] width 162 height 20
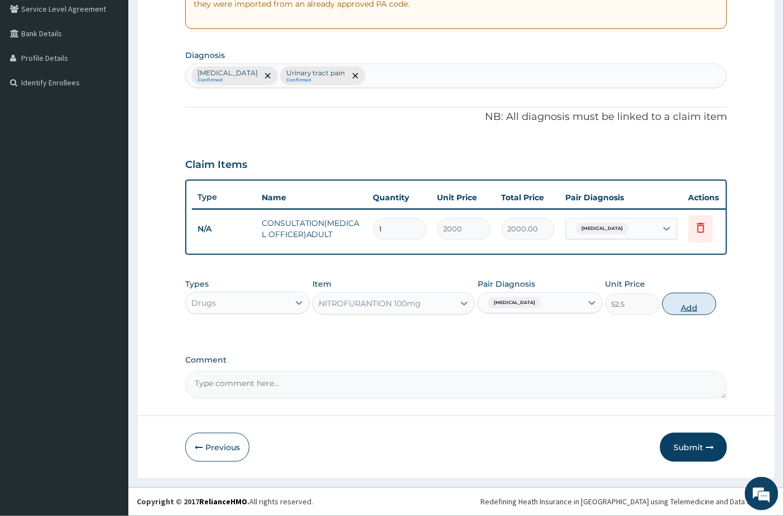
click at [693, 307] on button "Add" at bounding box center [689, 304] width 54 height 22
type input "0"
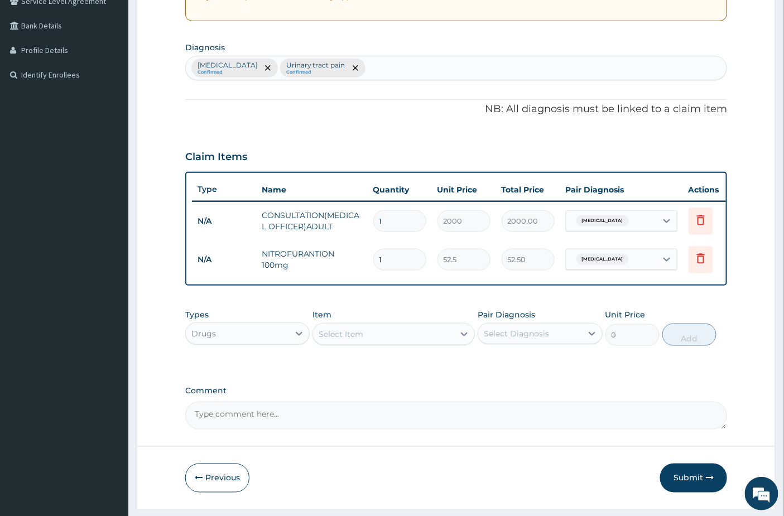
type input "14"
type input "735.00"
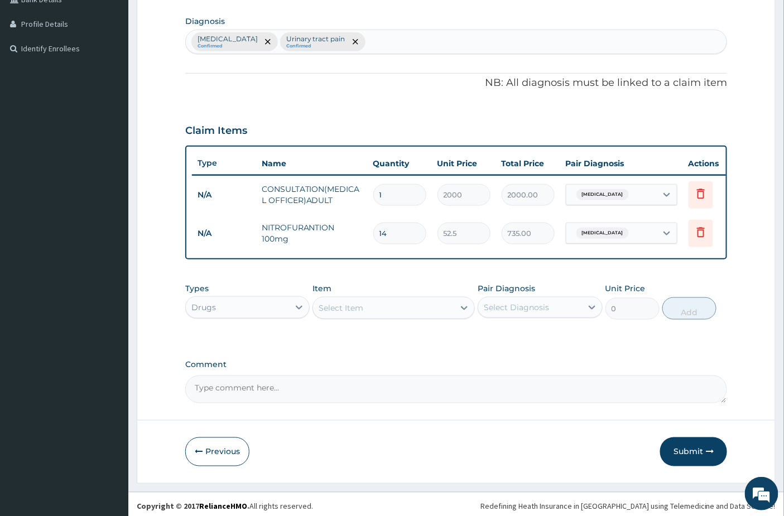
scroll to position [282, 0]
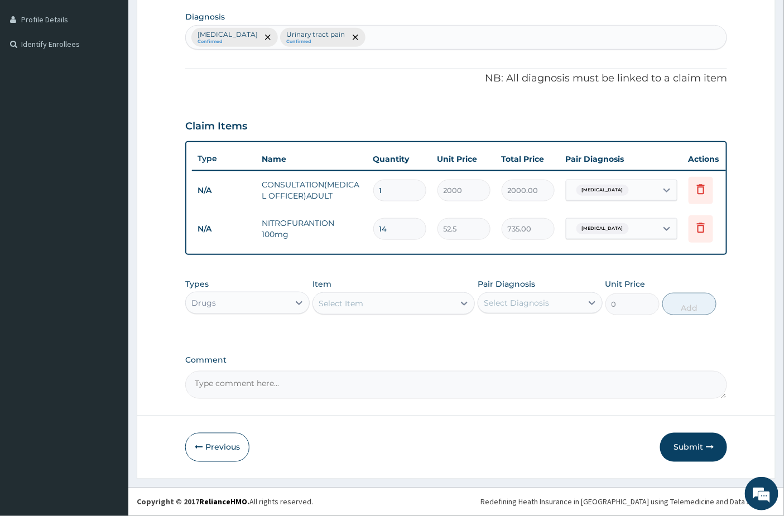
type input "14"
click at [370, 306] on div "Select Item" at bounding box center [383, 304] width 141 height 18
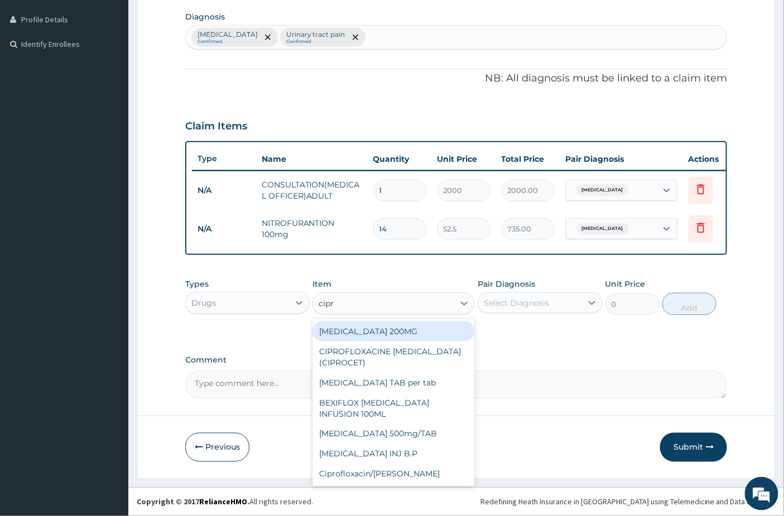
type input "[MEDICAL_DATA]"
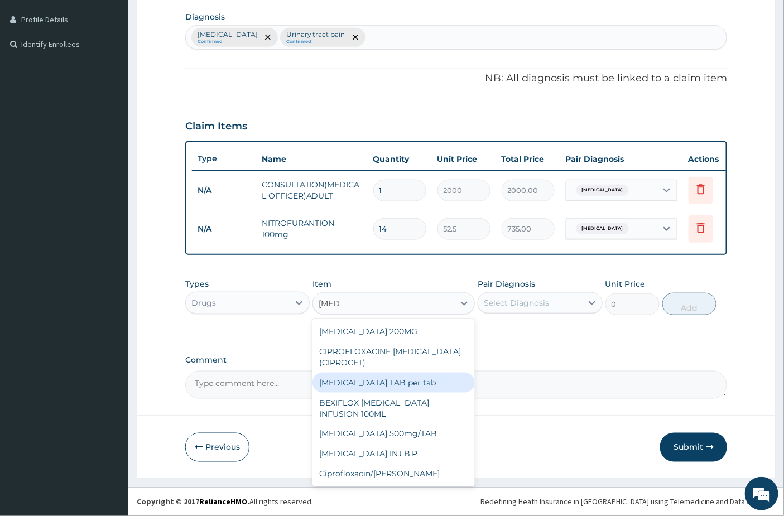
click at [399, 382] on div "[MEDICAL_DATA] TAB per tab" at bounding box center [393, 383] width 162 height 20
type input "120"
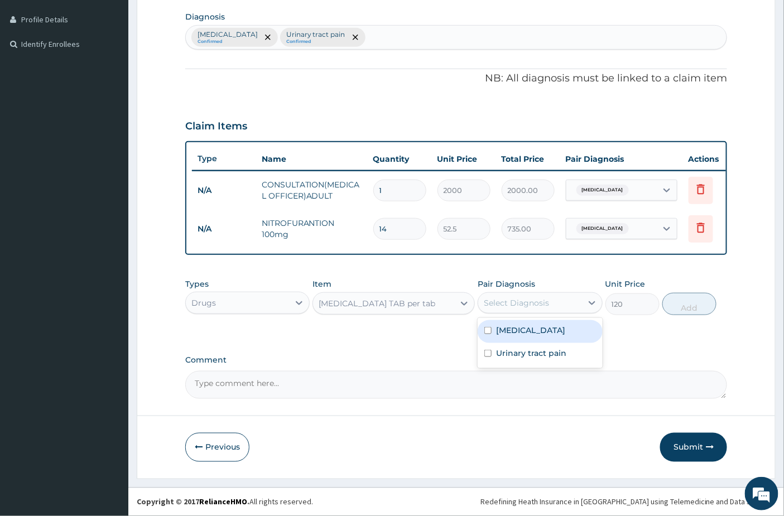
click at [532, 298] on div "Select Diagnosis" at bounding box center [516, 302] width 65 height 11
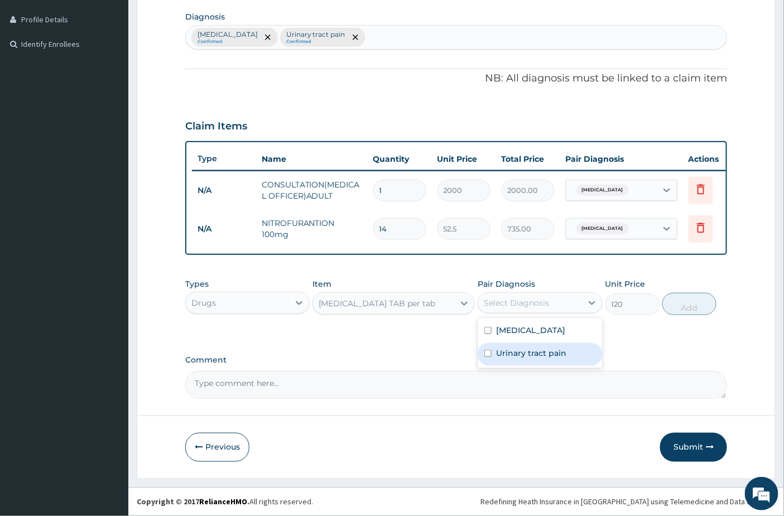
click at [506, 360] on div "Urinary tract pain" at bounding box center [540, 354] width 124 height 23
checkbox input "true"
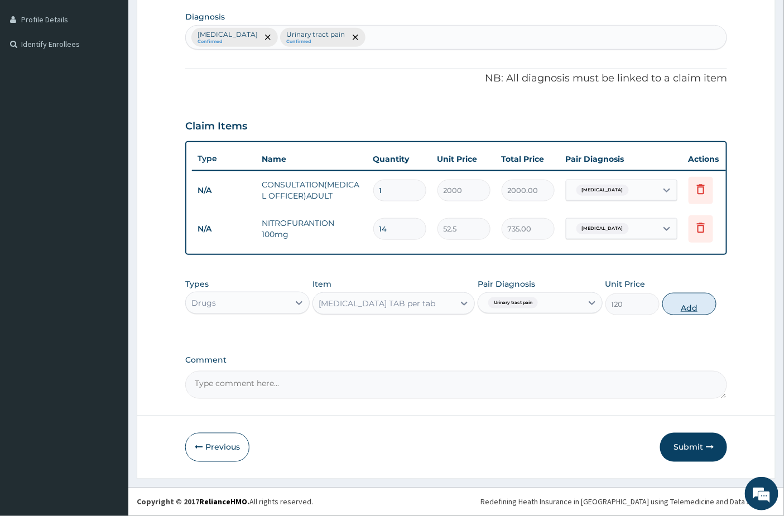
click at [690, 301] on button "Add" at bounding box center [689, 304] width 54 height 22
type input "0"
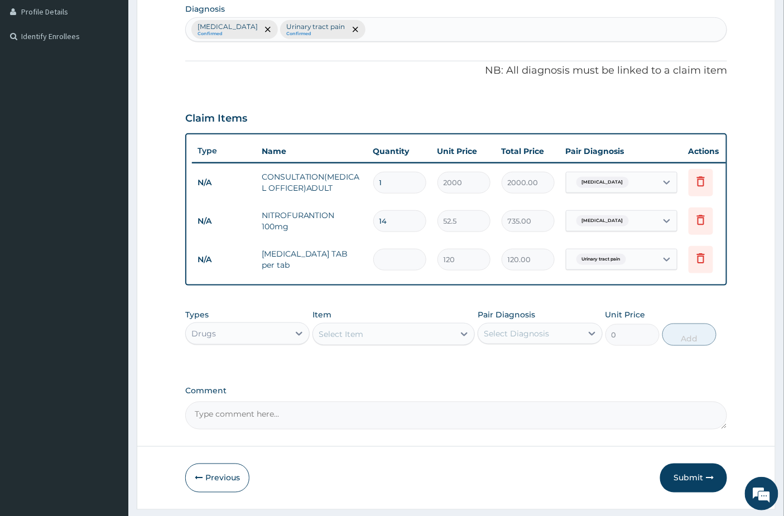
type input "0.00"
type input "7"
type input "840.00"
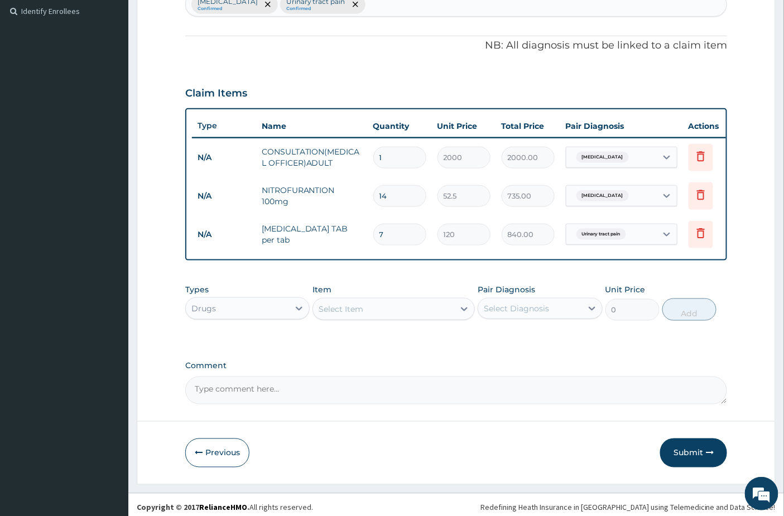
scroll to position [321, 0]
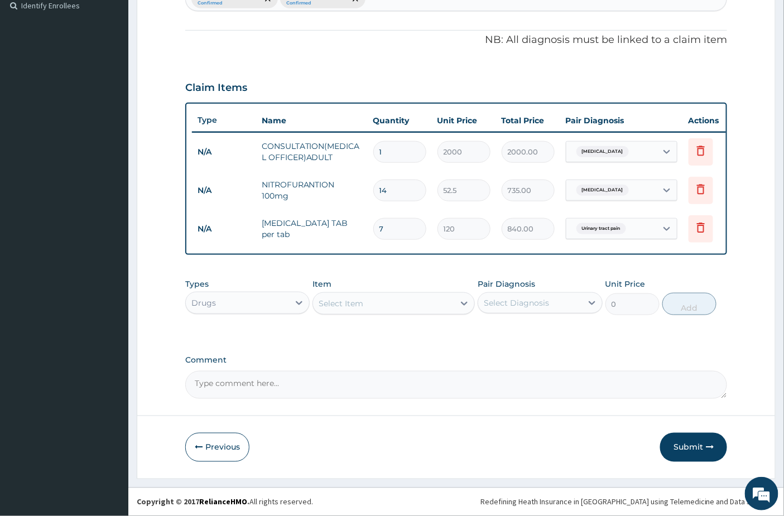
type input "7"
click at [685, 453] on button "Submit" at bounding box center [693, 447] width 67 height 29
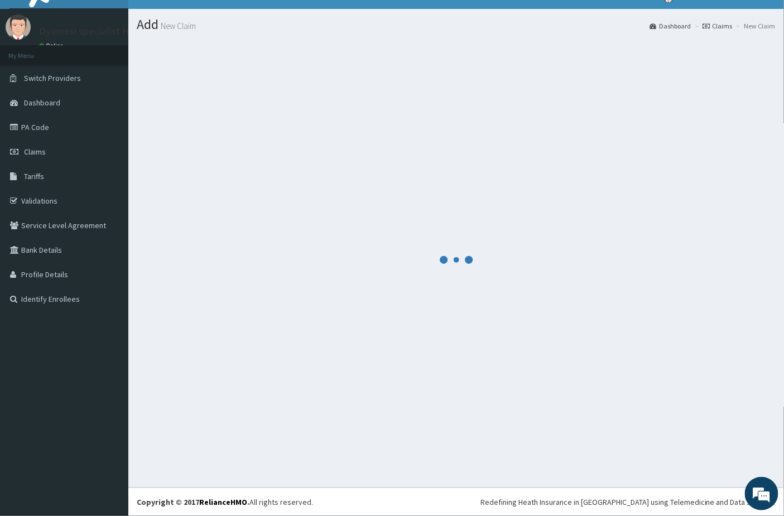
scroll to position [18, 0]
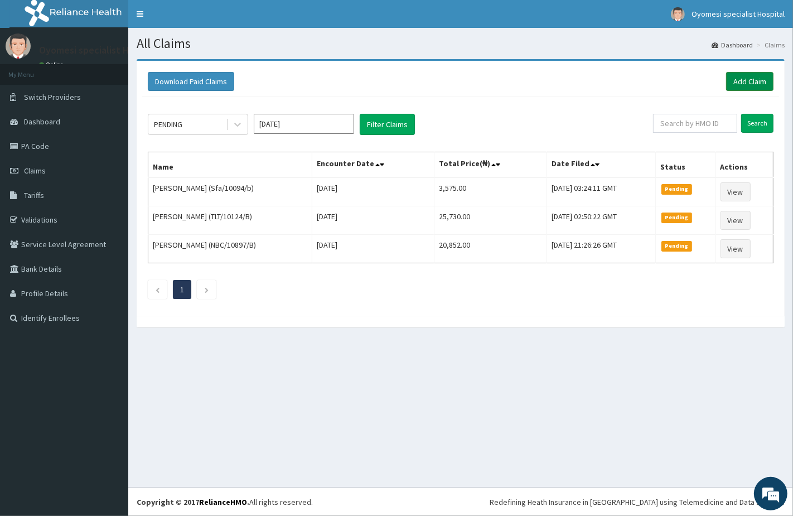
click at [737, 78] on link "Add Claim" at bounding box center [750, 81] width 47 height 19
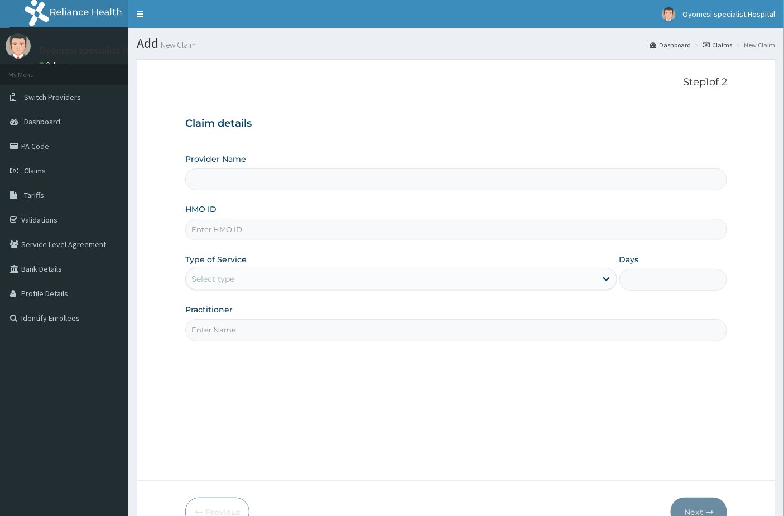
click at [258, 226] on input "HMO ID" at bounding box center [456, 230] width 542 height 22
type input "[GEOGRAPHIC_DATA]"
paste input "Fmp/10295/a"
type input "Fmp/10295/a"
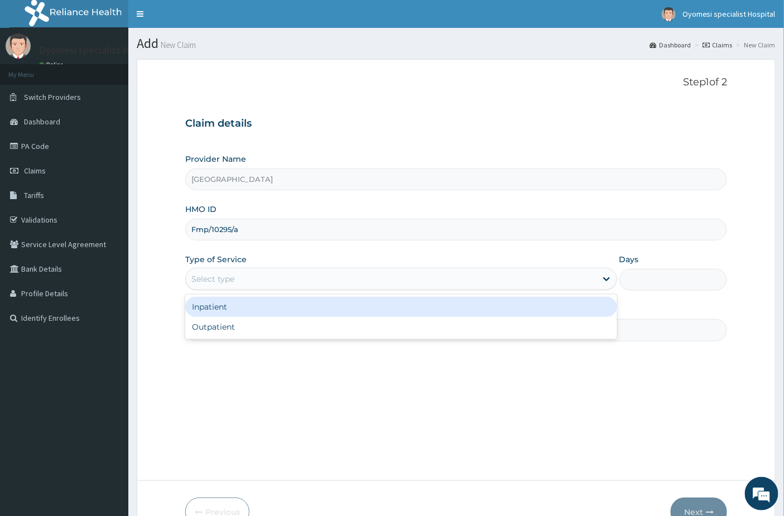
drag, startPoint x: 236, startPoint y: 276, endPoint x: 237, endPoint y: 303, distance: 27.4
click at [236, 278] on div "Select type" at bounding box center [391, 279] width 411 height 18
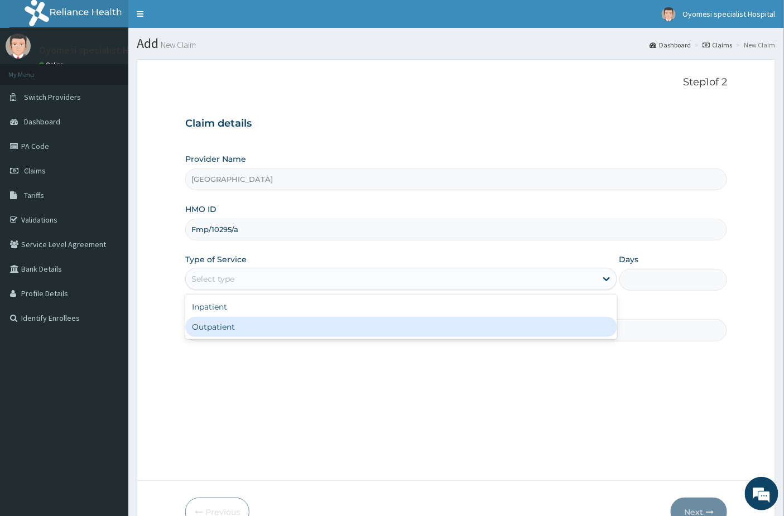
click at [230, 325] on div "Outpatient" at bounding box center [401, 327] width 432 height 20
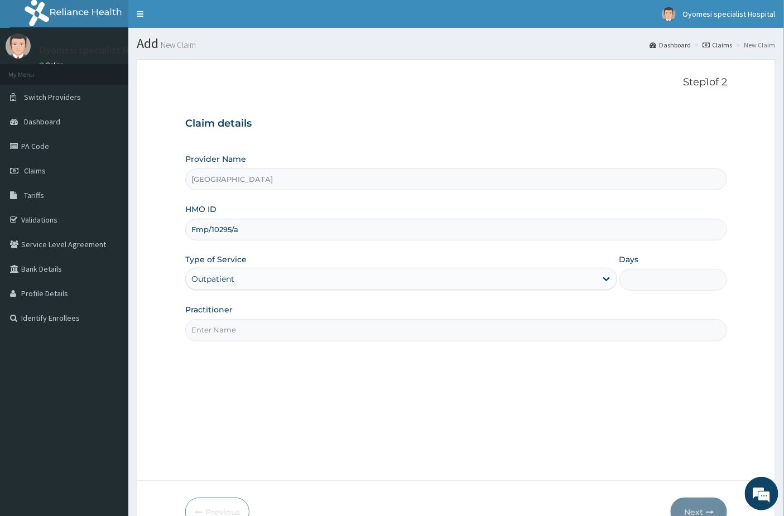
type input "1"
click at [226, 330] on input "Practitioner" at bounding box center [456, 330] width 542 height 22
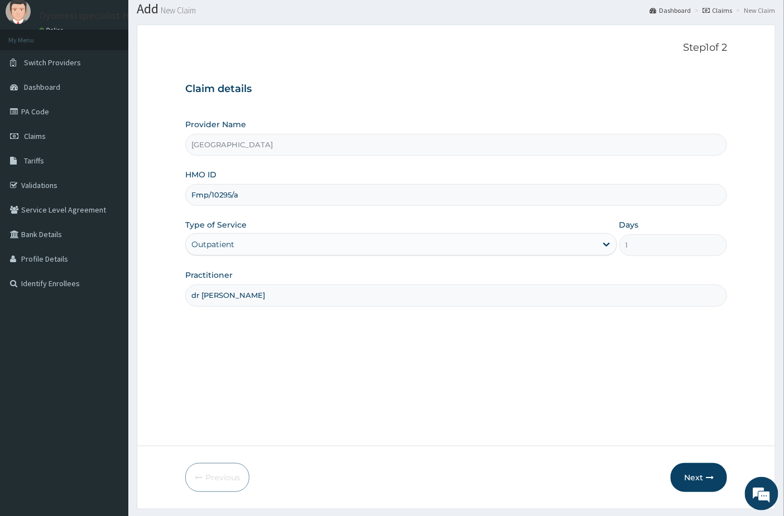
scroll to position [65, 0]
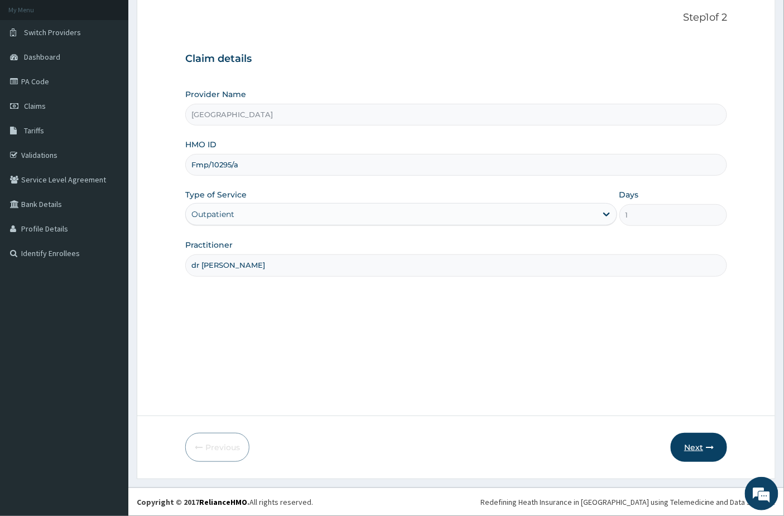
type input "dr [PERSON_NAME]"
click at [701, 445] on button "Next" at bounding box center [699, 447] width 56 height 29
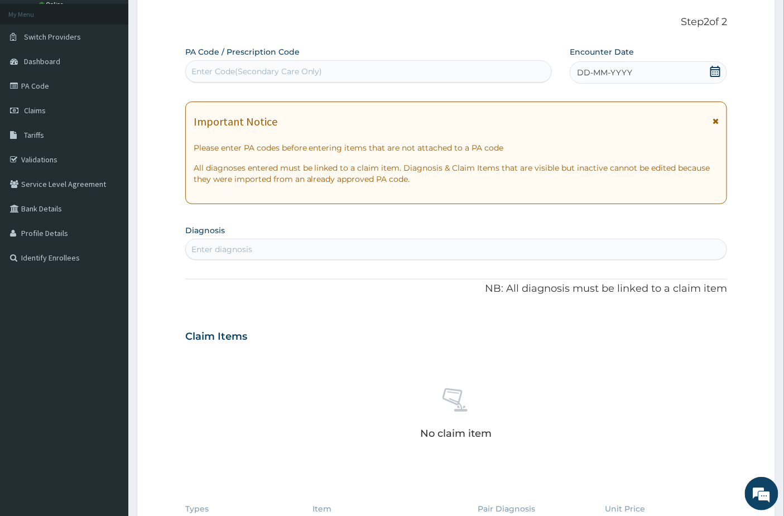
scroll to position [62, 0]
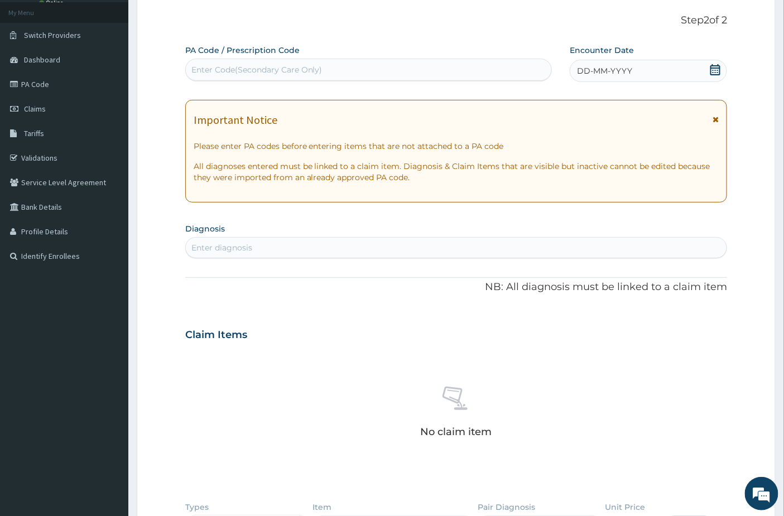
click at [718, 64] on icon at bounding box center [715, 69] width 10 height 11
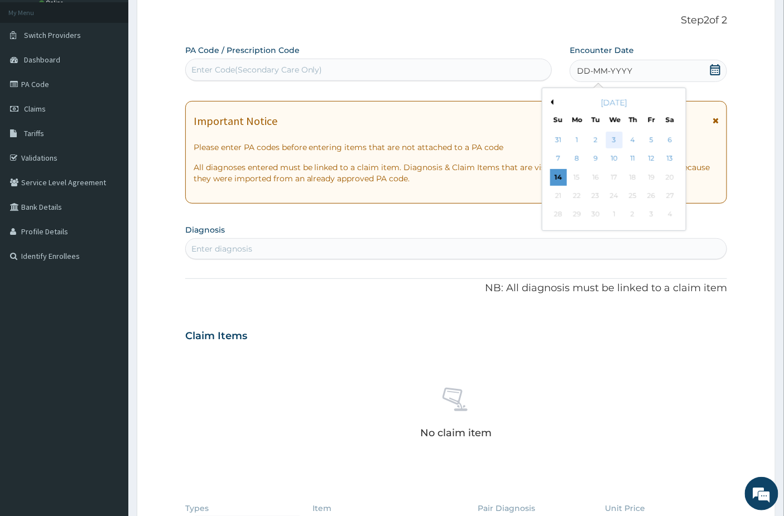
click at [616, 141] on div "3" at bounding box center [614, 140] width 17 height 17
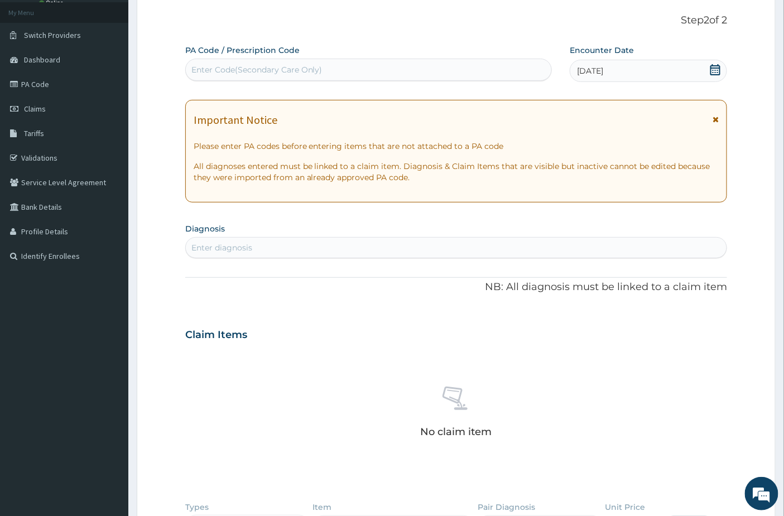
scroll to position [124, 0]
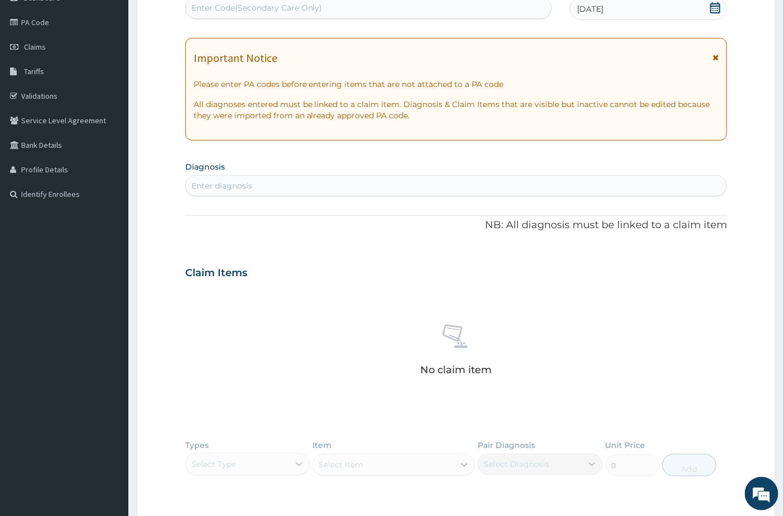
click at [315, 184] on div "Enter diagnosis" at bounding box center [456, 186] width 541 height 18
type input "hypogl"
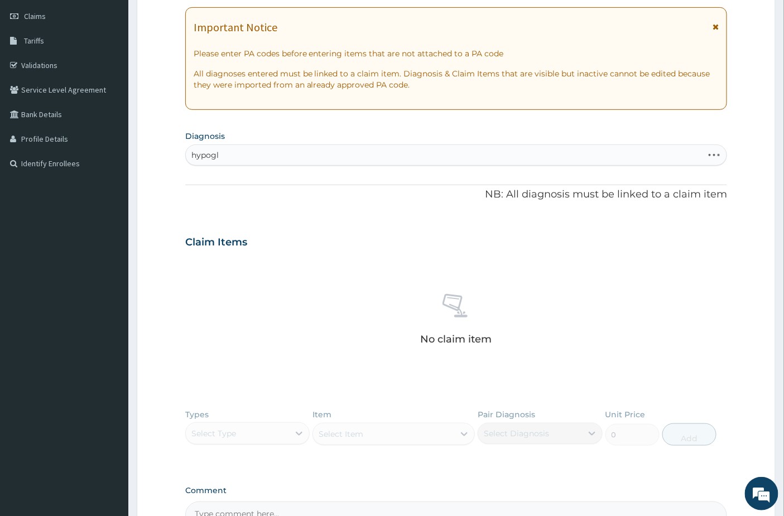
scroll to position [186, 0]
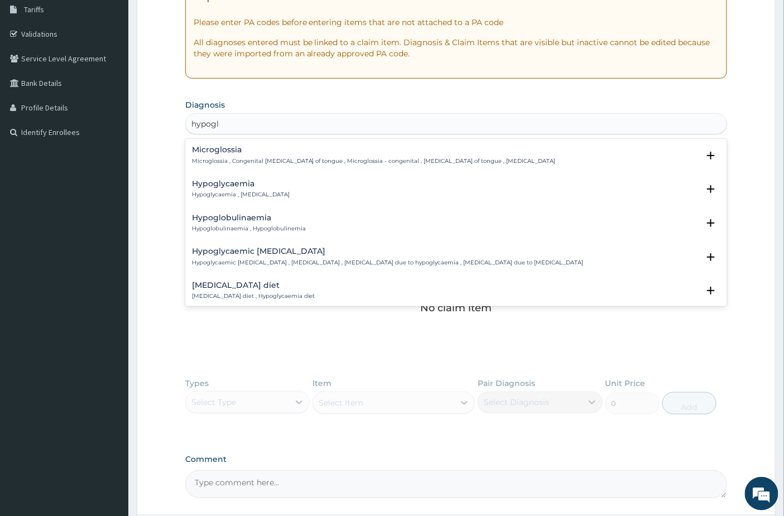
click at [237, 189] on div "Hypoglycaemia Hypoglycaemia , [MEDICAL_DATA]" at bounding box center [241, 190] width 98 height 20
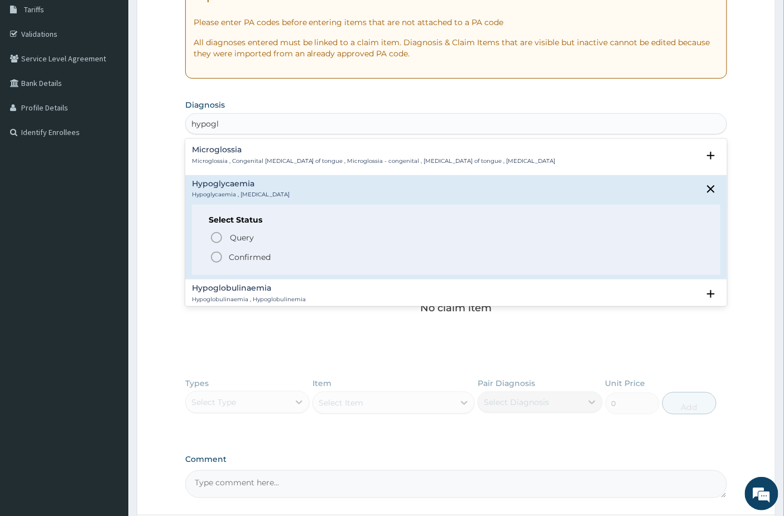
click at [224, 255] on span "Confirmed" at bounding box center [457, 257] width 494 height 13
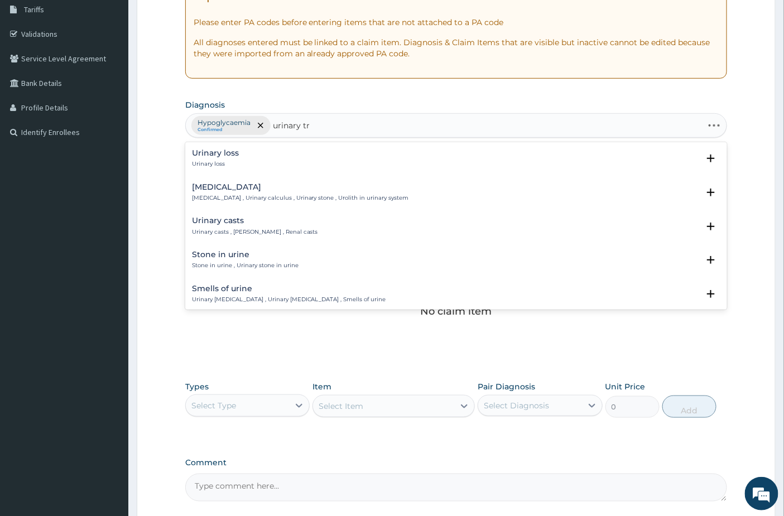
type input "urinary tra"
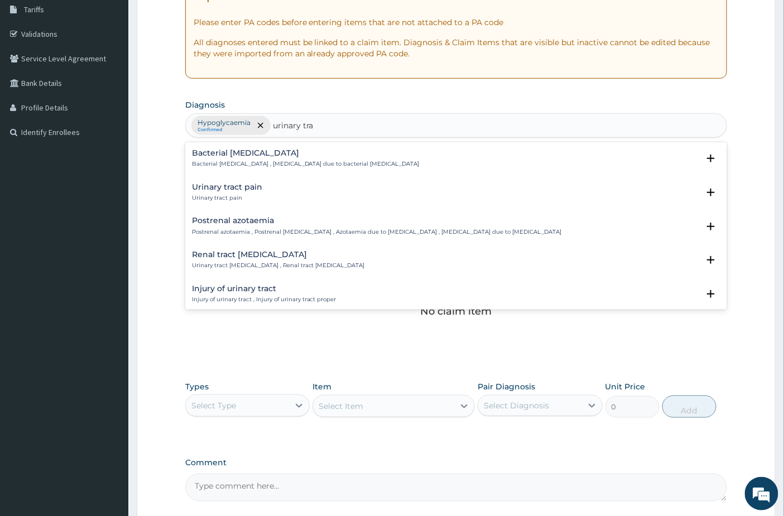
click at [254, 188] on h4 "Urinary tract pain" at bounding box center [227, 187] width 70 height 8
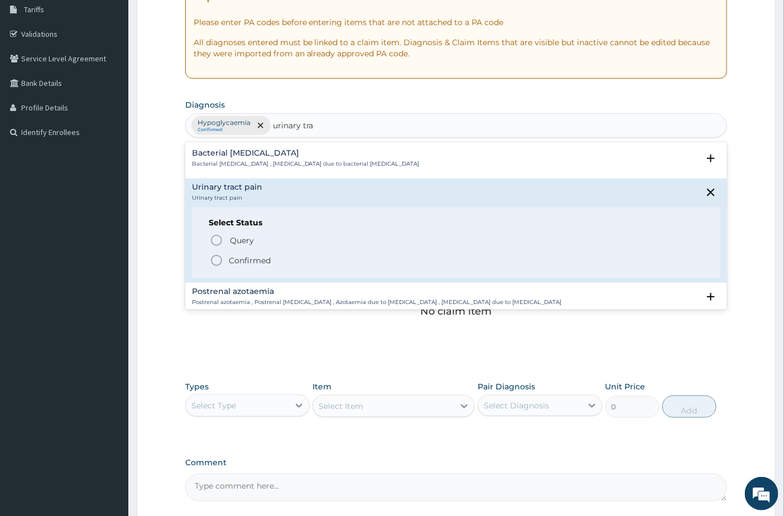
click at [242, 266] on span "Confirmed" at bounding box center [457, 260] width 494 height 13
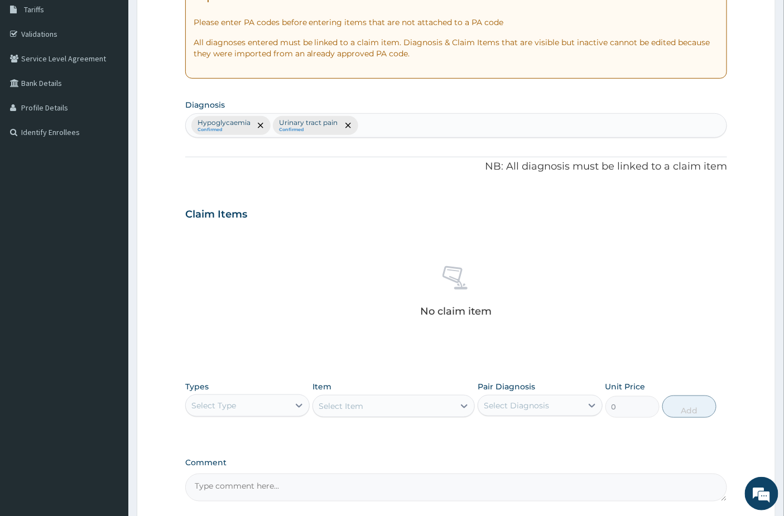
scroll to position [288, 0]
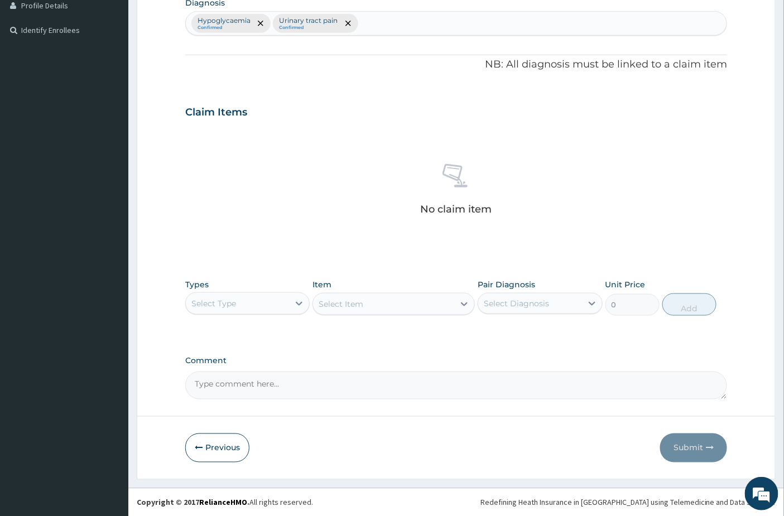
click at [253, 300] on div "Select Type" at bounding box center [237, 304] width 103 height 18
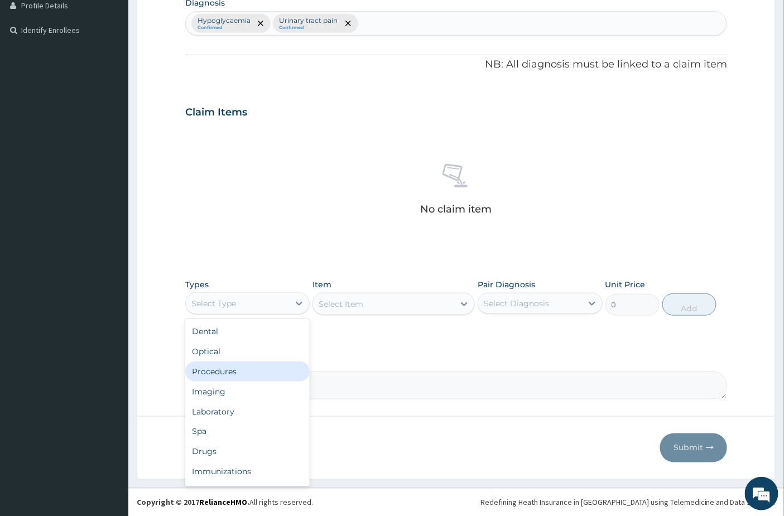
click at [241, 378] on div "Procedures" at bounding box center [247, 372] width 124 height 20
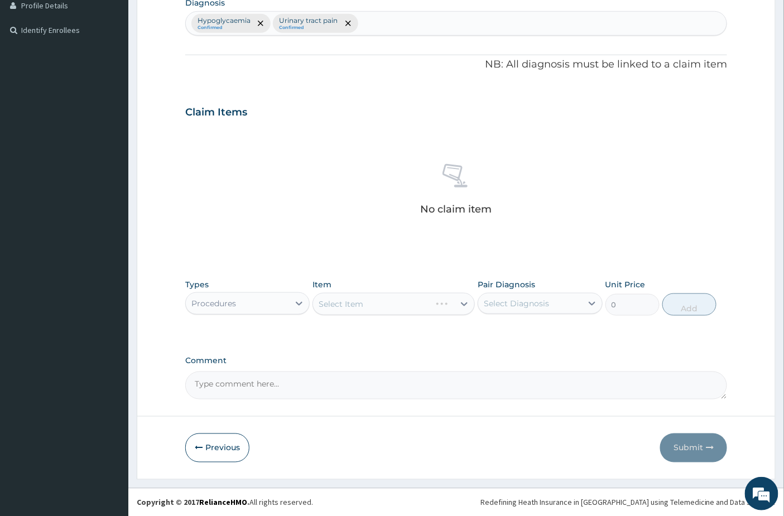
click at [547, 307] on div "Select Diagnosis" at bounding box center [516, 303] width 65 height 11
click at [527, 325] on label "Hypoglycaemia" at bounding box center [527, 330] width 62 height 11
checkbox input "true"
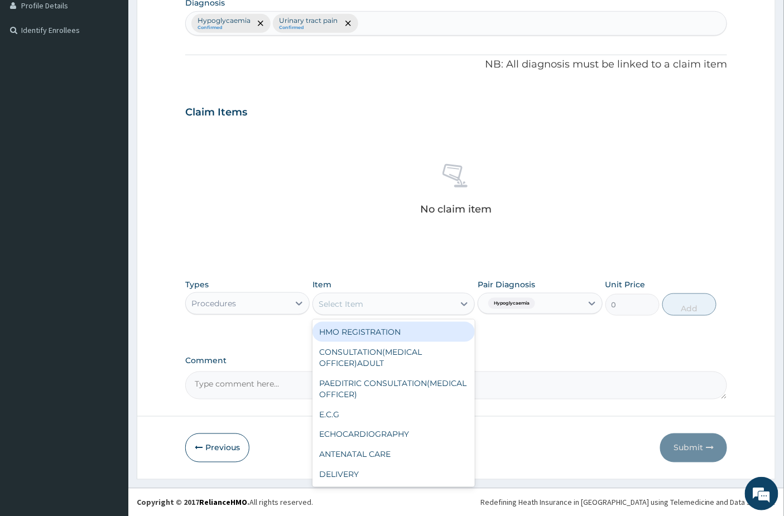
click at [365, 300] on div "Select Item" at bounding box center [383, 304] width 141 height 18
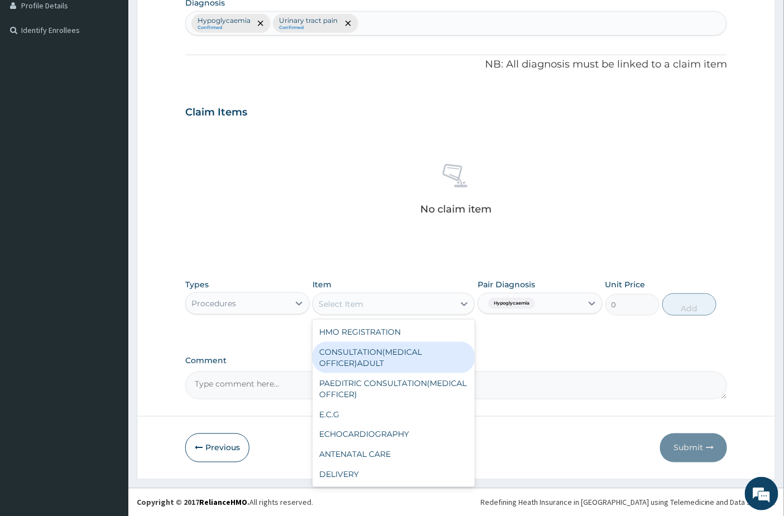
click at [354, 365] on div "CONSULTATION(MEDICAL OFFICER)ADULT" at bounding box center [393, 357] width 162 height 31
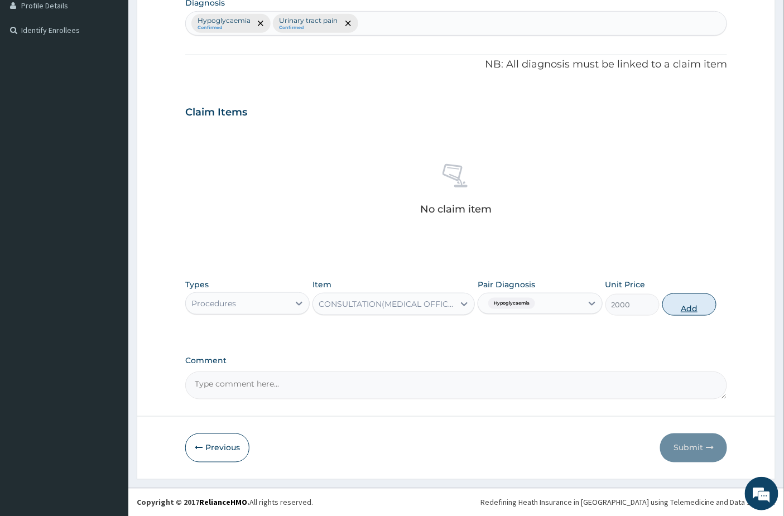
click at [694, 304] on button "Add" at bounding box center [689, 305] width 54 height 22
type input "0"
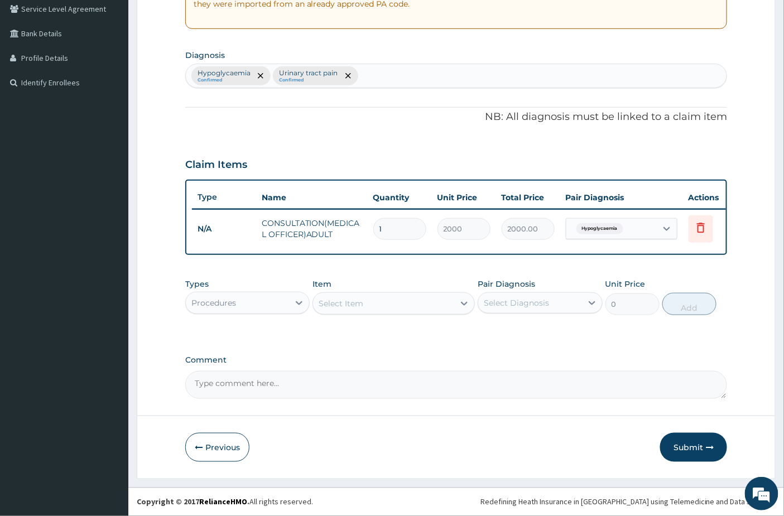
scroll to position [243, 0]
click at [261, 311] on div "Procedures" at bounding box center [247, 303] width 124 height 22
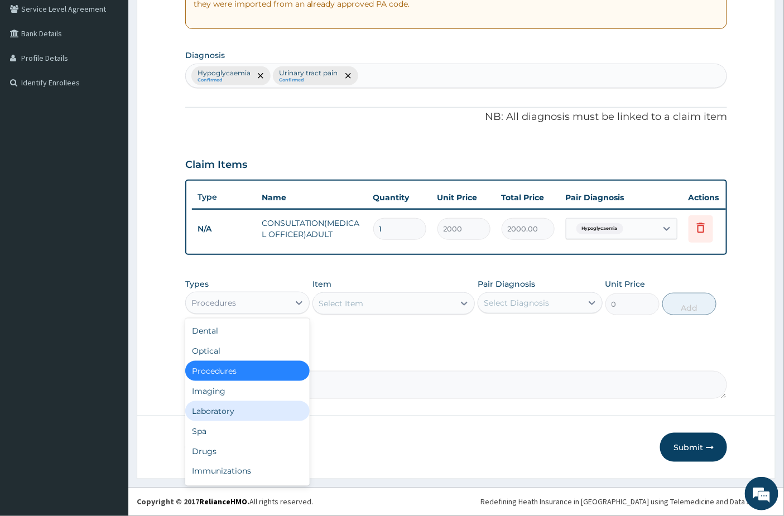
click at [222, 411] on div "Laboratory" at bounding box center [247, 411] width 124 height 20
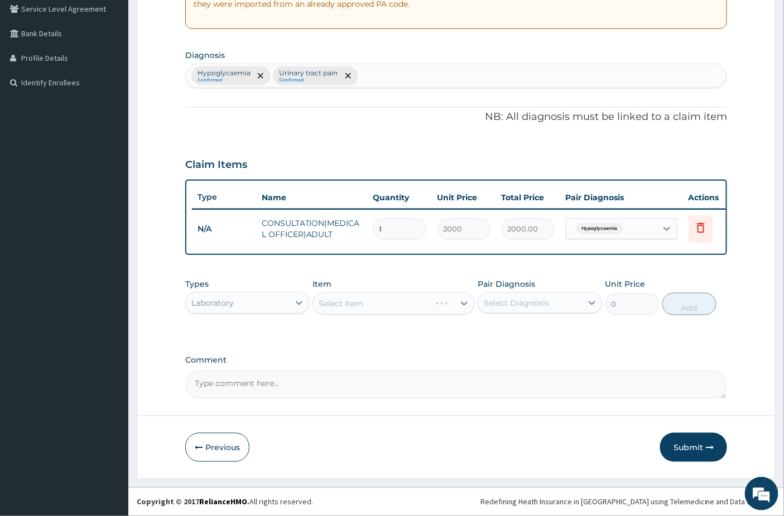
click at [362, 311] on div "Select Item" at bounding box center [393, 303] width 162 height 22
click at [541, 294] on div "Select Diagnosis" at bounding box center [529, 303] width 103 height 18
click at [521, 337] on div "Hypoglycaemia" at bounding box center [540, 331] width 124 height 23
checkbox input "true"
click at [350, 318] on div "Types Laboratory Item Select Item Pair Diagnosis option Hypoglycaemia, selected…" at bounding box center [456, 297] width 542 height 48
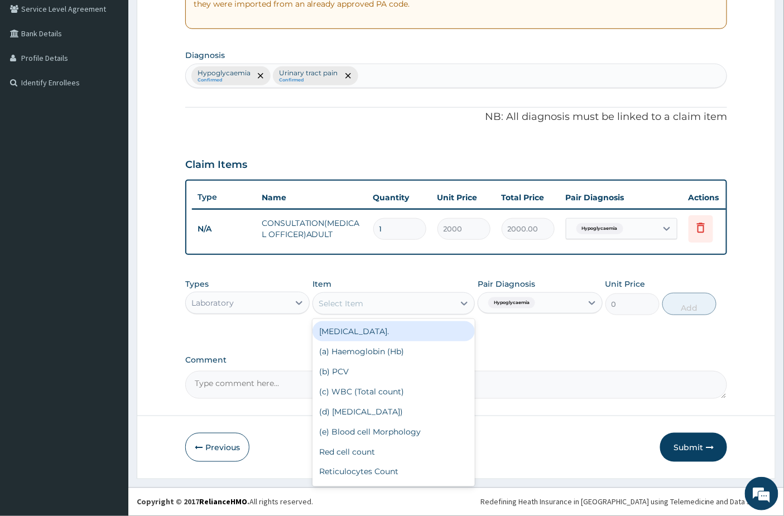
click at [350, 307] on div "Select Item" at bounding box center [341, 303] width 45 height 11
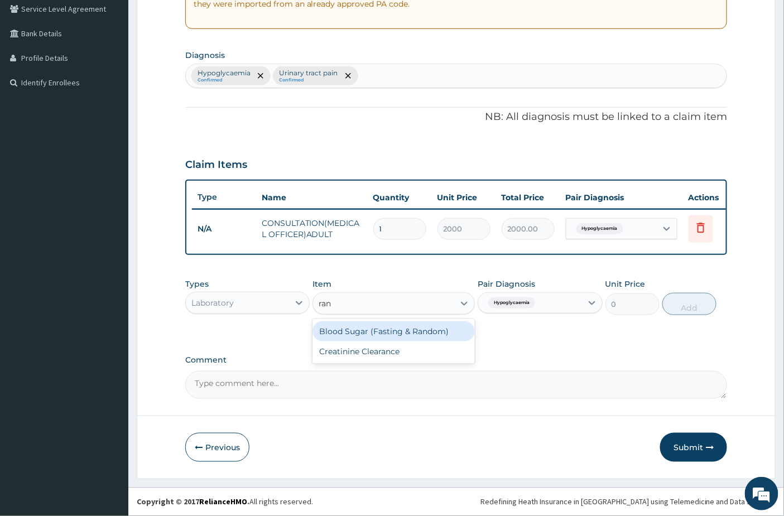
type input "rand"
click at [356, 328] on div "Blood Sugar (Fasting & Random)" at bounding box center [393, 331] width 162 height 20
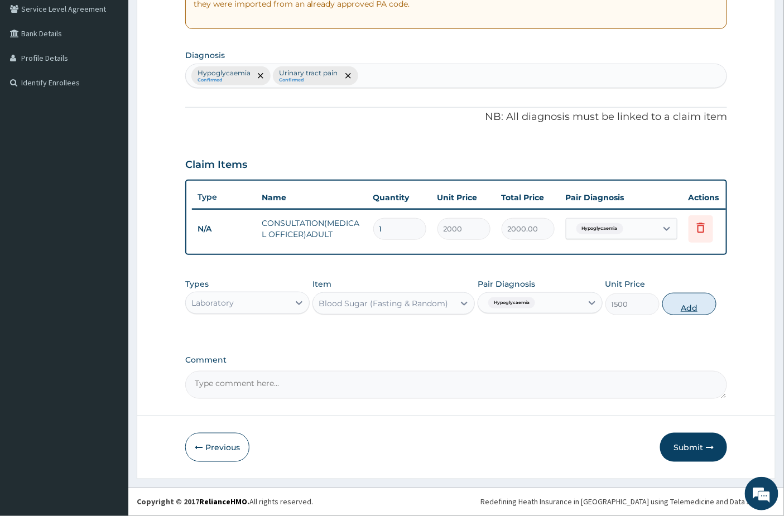
click at [670, 298] on button "Add" at bounding box center [689, 304] width 54 height 22
type input "0"
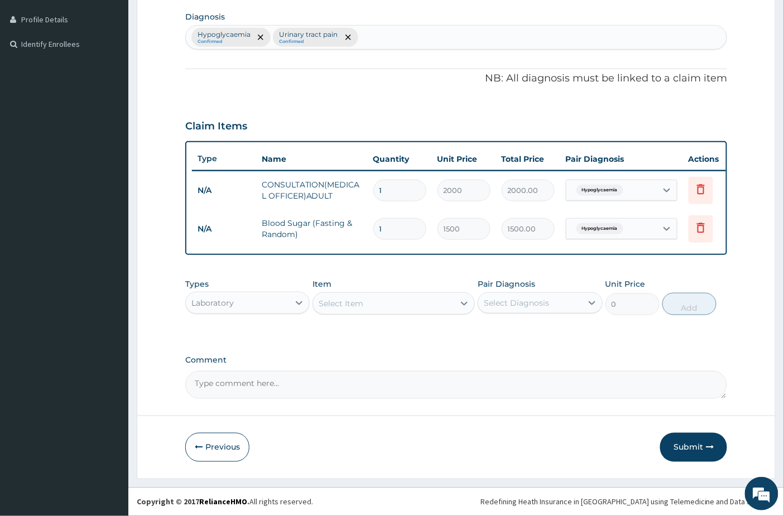
scroll to position [282, 0]
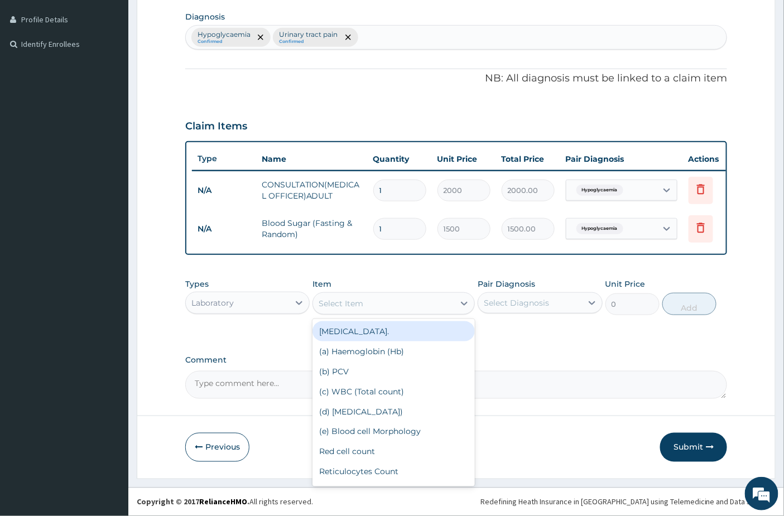
click at [358, 313] on div "Select Item" at bounding box center [393, 303] width 162 height 22
type input "urin"
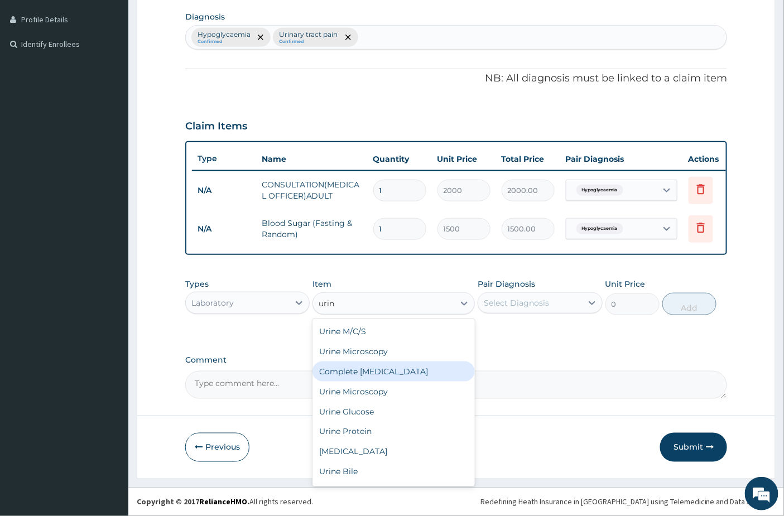
click at [368, 364] on div "Complete [MEDICAL_DATA]" at bounding box center [393, 372] width 162 height 20
type input "2500"
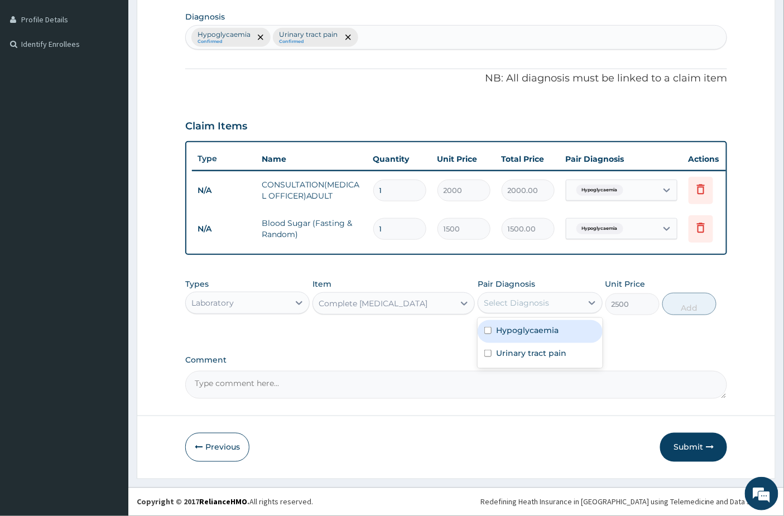
click at [560, 303] on div "Select Diagnosis" at bounding box center [529, 303] width 103 height 18
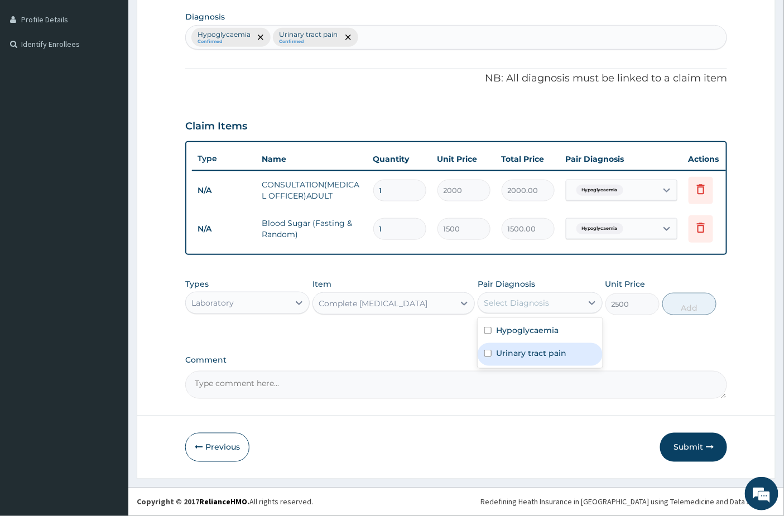
click at [538, 358] on label "Urinary tract pain" at bounding box center [531, 353] width 70 height 11
checkbox input "true"
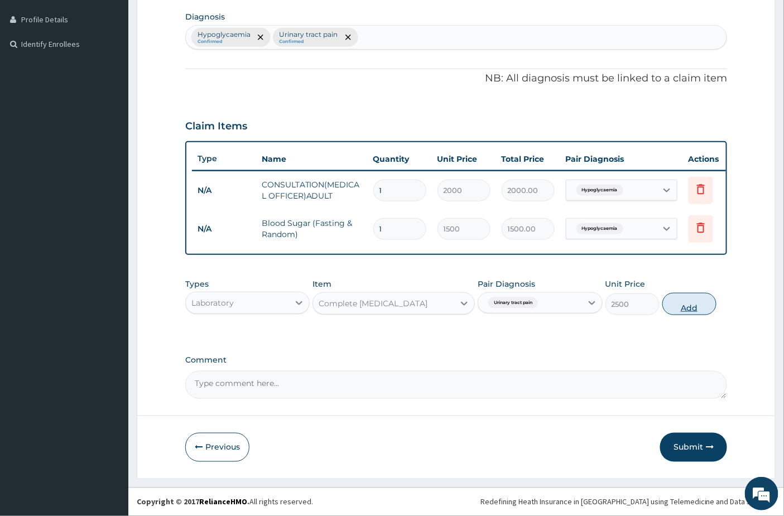
click at [685, 302] on button "Add" at bounding box center [689, 304] width 54 height 22
type input "0"
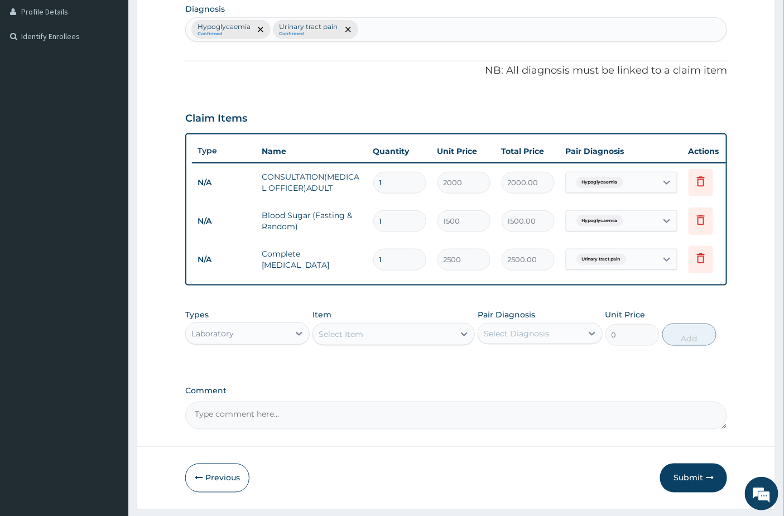
scroll to position [321, 0]
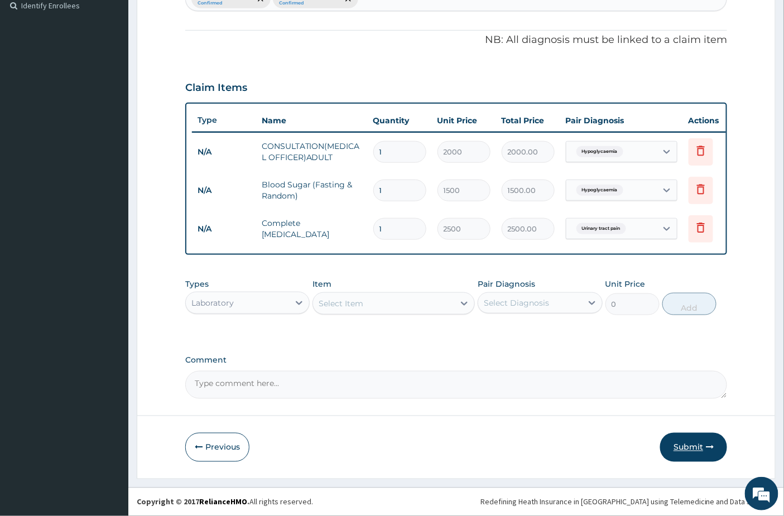
click at [690, 458] on button "Submit" at bounding box center [693, 447] width 67 height 29
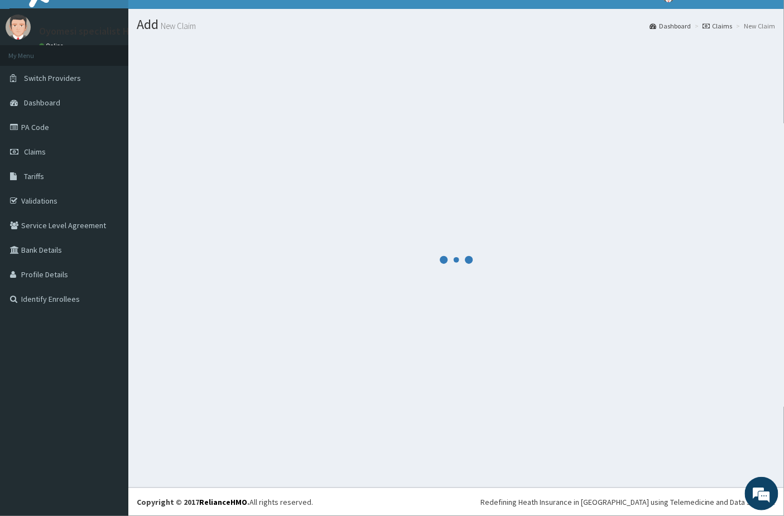
scroll to position [18, 0]
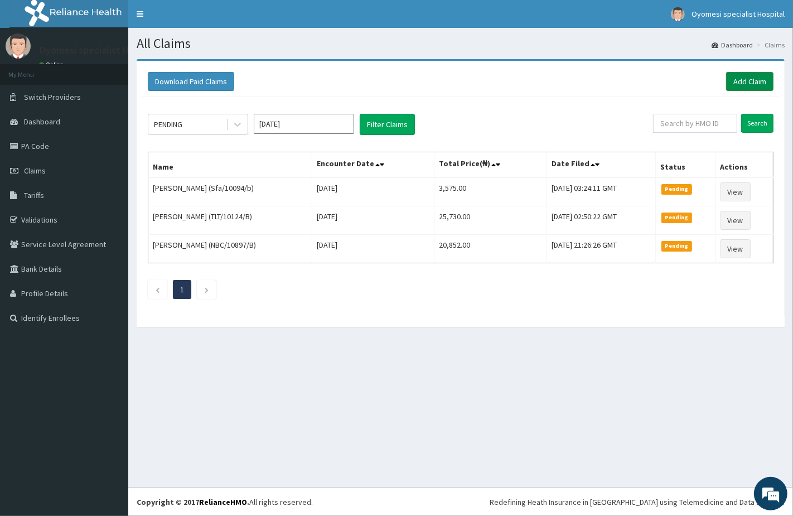
click at [748, 75] on link "Add Claim" at bounding box center [750, 81] width 47 height 19
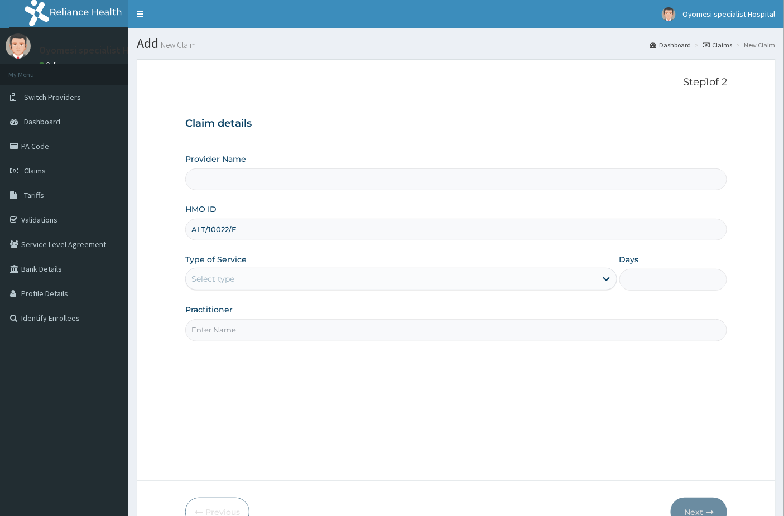
type input "ALT/10022/F"
click at [266, 285] on div "Select type" at bounding box center [391, 279] width 411 height 18
click at [251, 330] on input "Practitioner" at bounding box center [456, 330] width 542 height 22
type input "dr [PERSON_NAME]"
type input "[GEOGRAPHIC_DATA]"
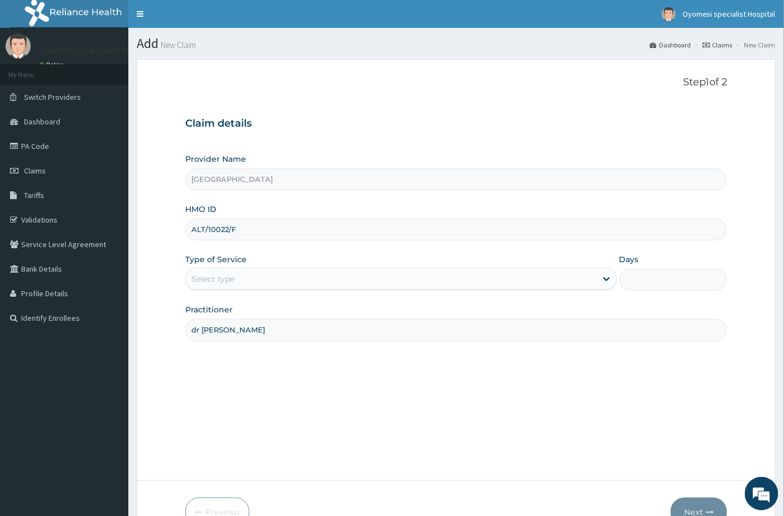
type input "dr [PERSON_NAME]"
click at [275, 279] on div "Select type" at bounding box center [391, 279] width 411 height 18
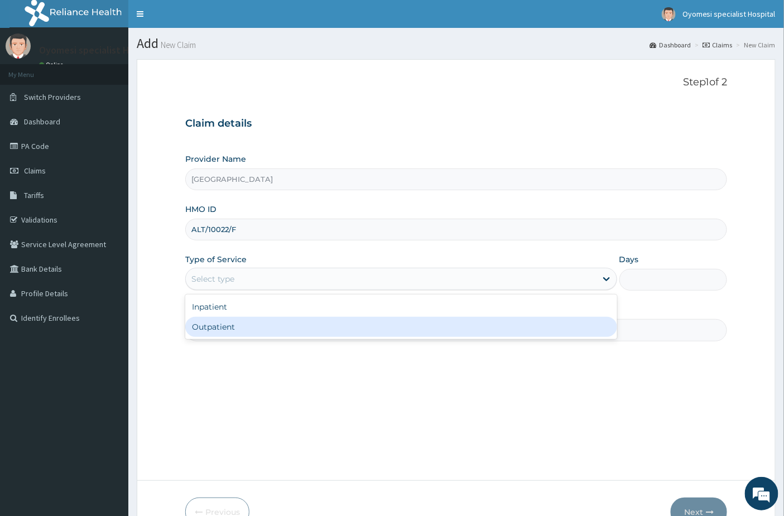
click at [240, 330] on div "Outpatient" at bounding box center [401, 327] width 432 height 20
type input "1"
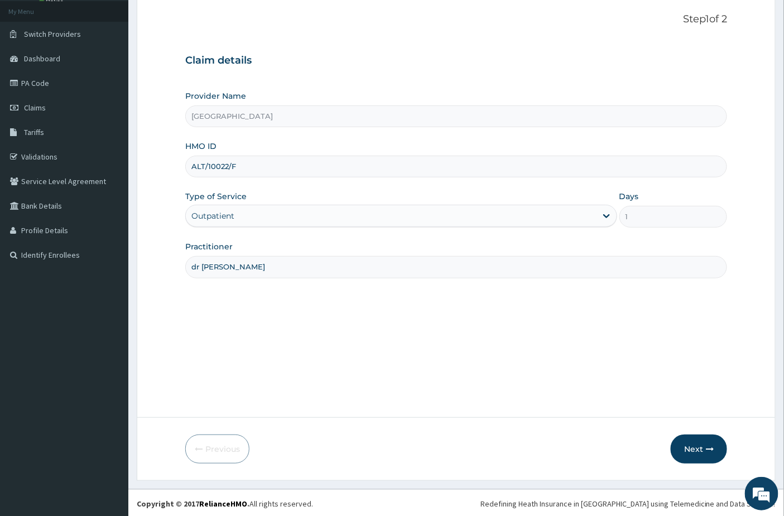
scroll to position [65, 0]
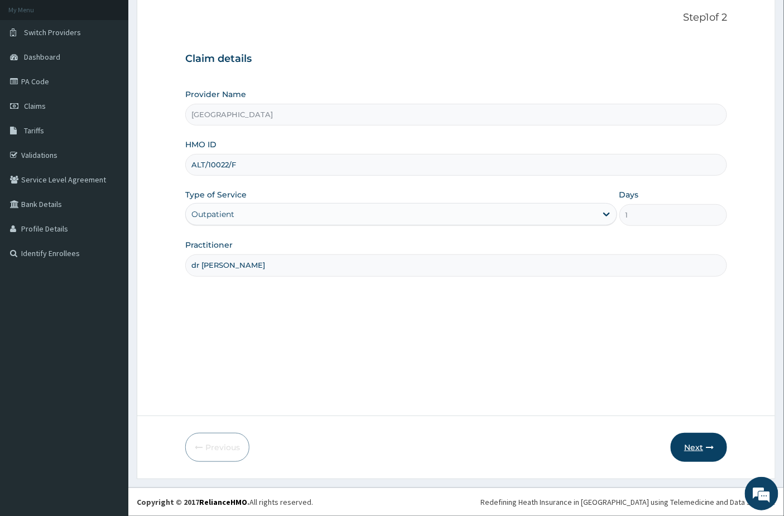
click at [696, 444] on button "Next" at bounding box center [699, 447] width 56 height 29
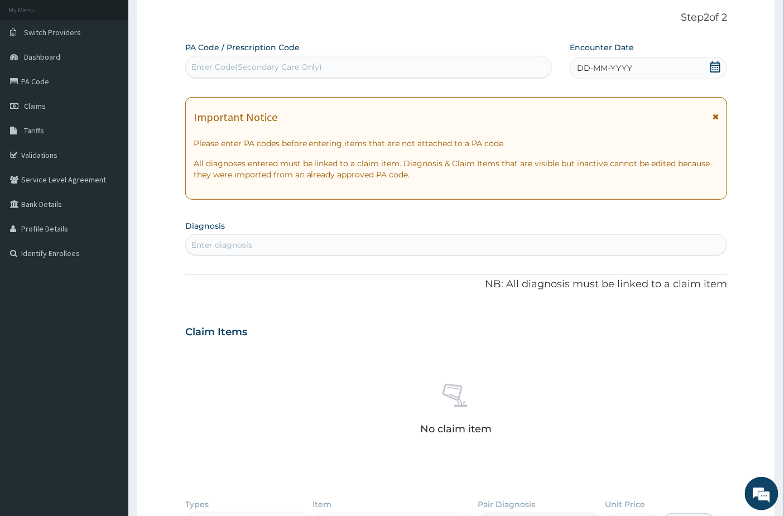
scroll to position [0, 0]
click at [240, 249] on div "Enter diagnosis" at bounding box center [221, 244] width 61 height 11
click at [249, 70] on div "Enter Code(Secondary Care Only)" at bounding box center [256, 66] width 131 height 11
paste input "PA/AD75D1"
type input "PA/AD75D1"
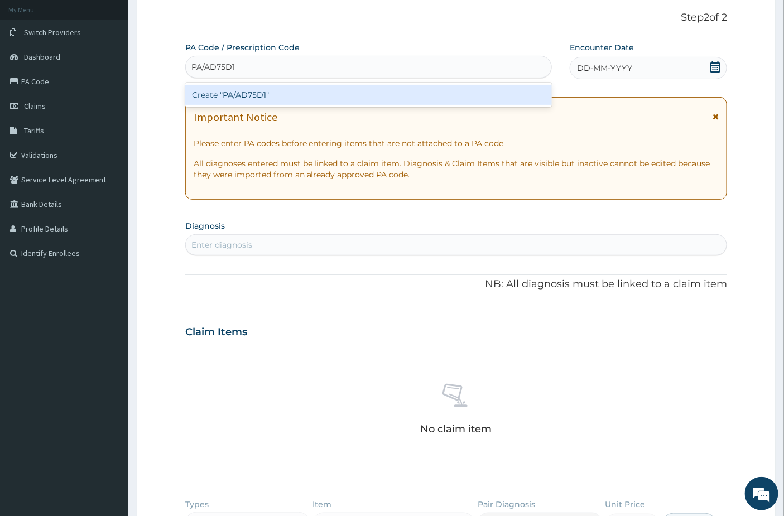
click at [270, 100] on div "Create "PA/AD75D1"" at bounding box center [368, 95] width 367 height 20
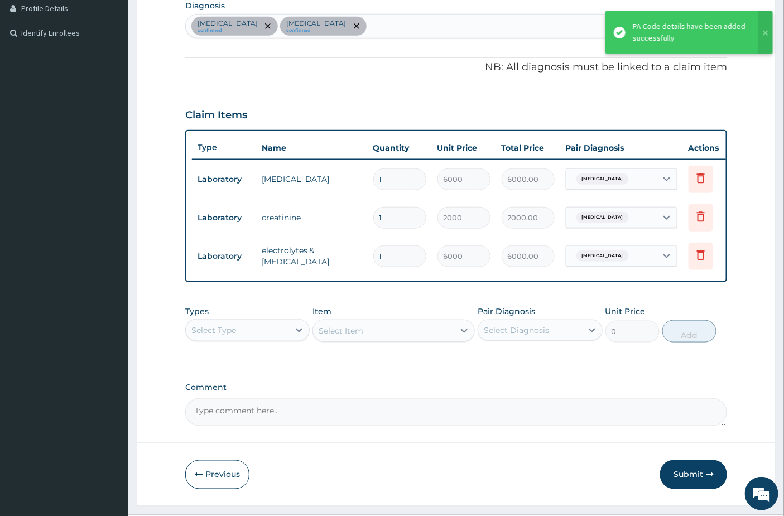
scroll to position [321, 0]
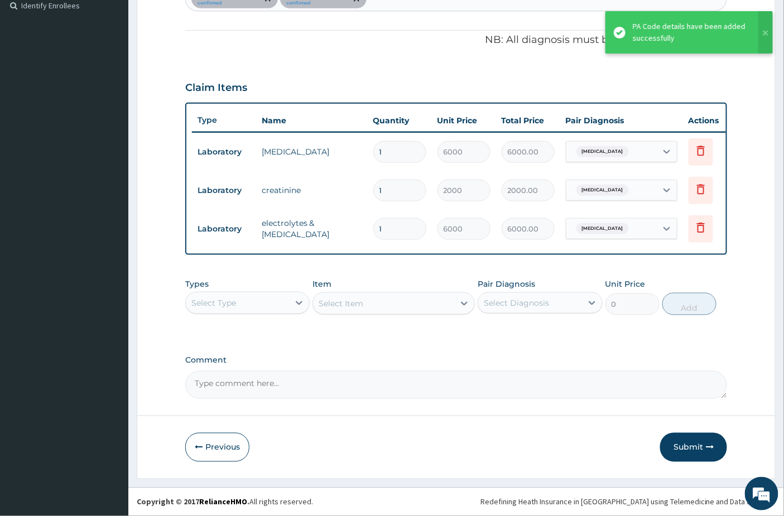
click at [249, 307] on div "Select Type" at bounding box center [237, 303] width 103 height 18
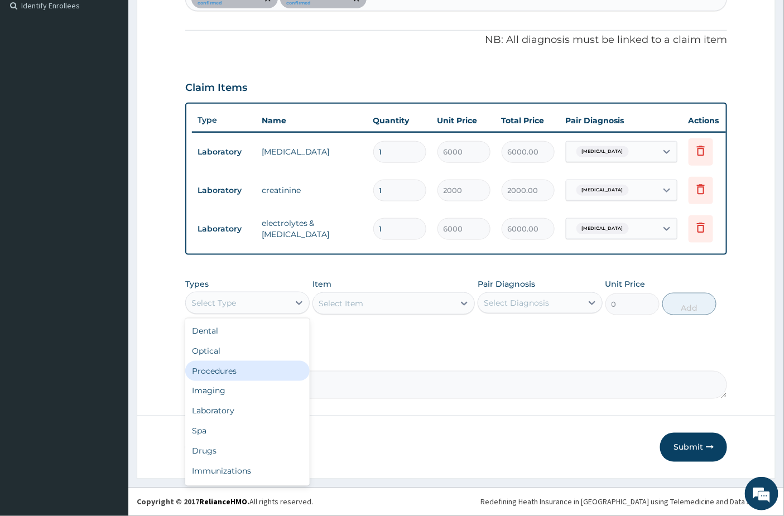
click at [238, 372] on div "Procedures" at bounding box center [247, 371] width 124 height 20
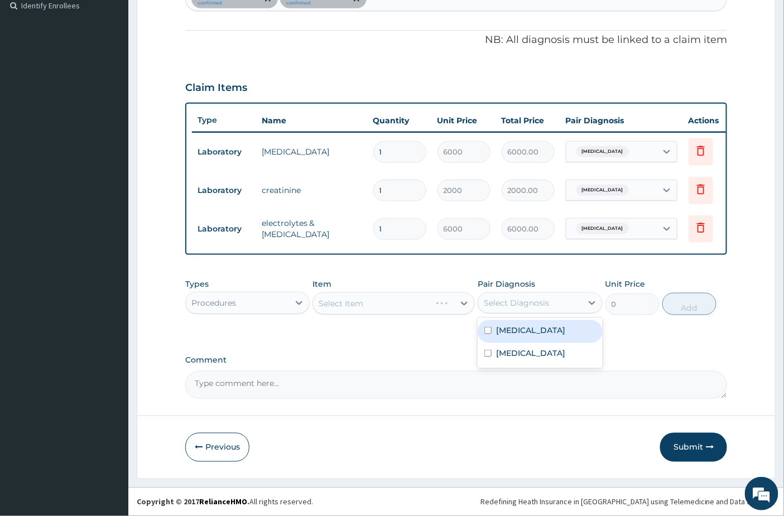
click at [526, 299] on div "Select Diagnosis" at bounding box center [516, 302] width 65 height 11
click at [517, 326] on label "Sepsis" at bounding box center [530, 330] width 69 height 11
checkbox input "true"
click at [363, 290] on div "Item Select Item" at bounding box center [393, 296] width 162 height 37
click at [372, 317] on div "Types Procedures Item Select Item Pair Diagnosis Sepsis Unit Price 0 Add" at bounding box center [456, 297] width 542 height 48
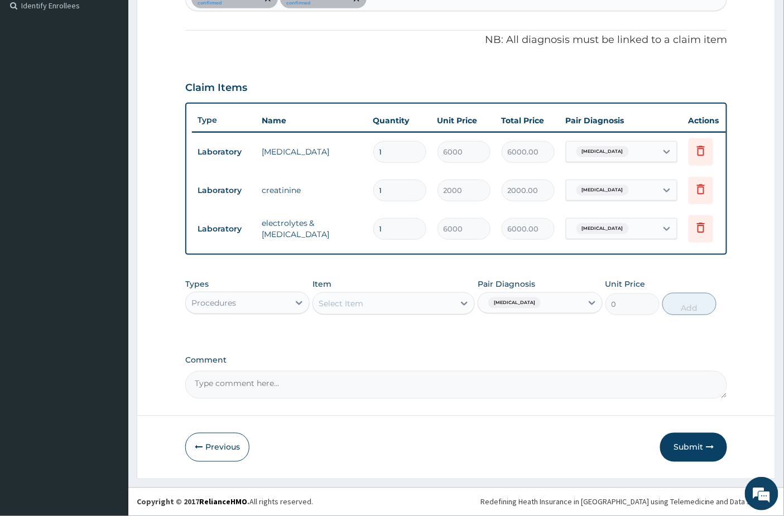
click at [368, 286] on div "Item Select Item" at bounding box center [393, 296] width 162 height 37
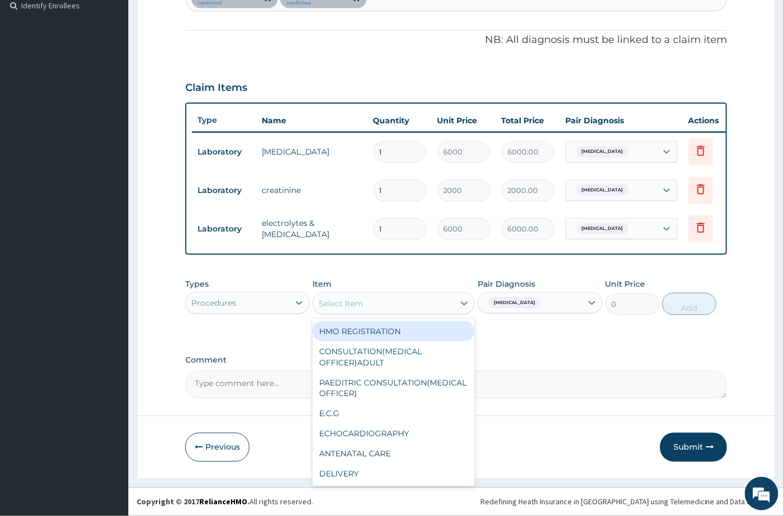
click at [368, 310] on div "Select Item" at bounding box center [383, 304] width 141 height 18
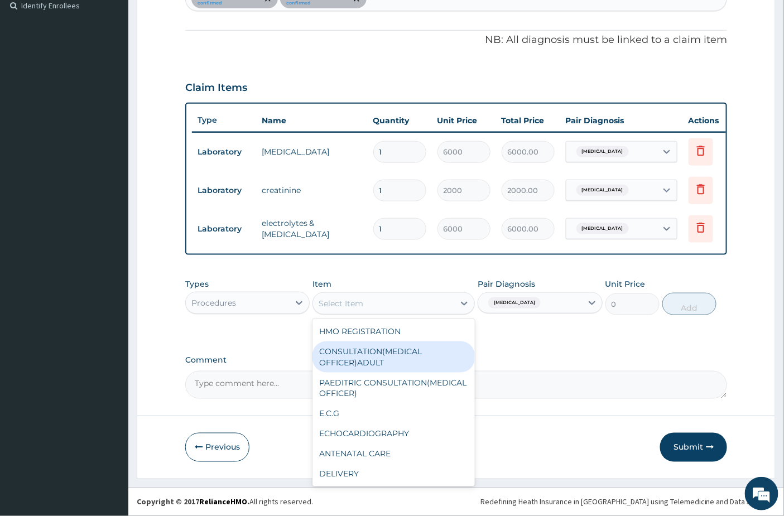
click at [367, 357] on div "CONSULTATION(MEDICAL OFFICER)ADULT" at bounding box center [393, 357] width 162 height 31
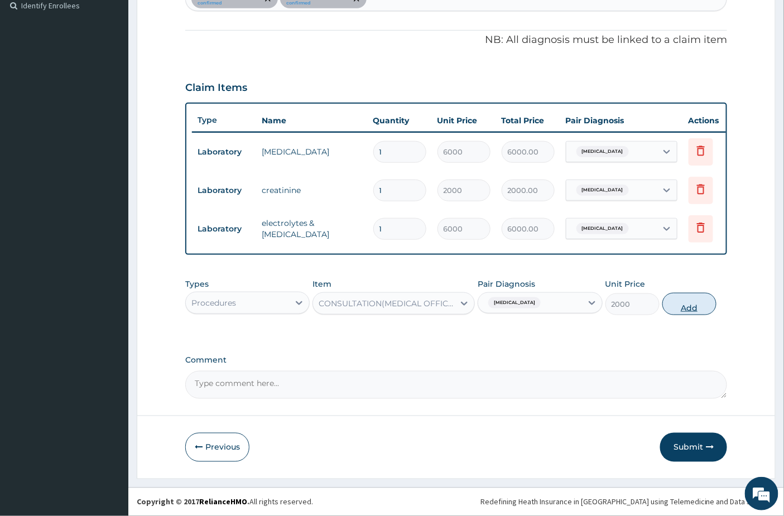
click at [700, 298] on button "Add" at bounding box center [689, 304] width 54 height 22
type input "0"
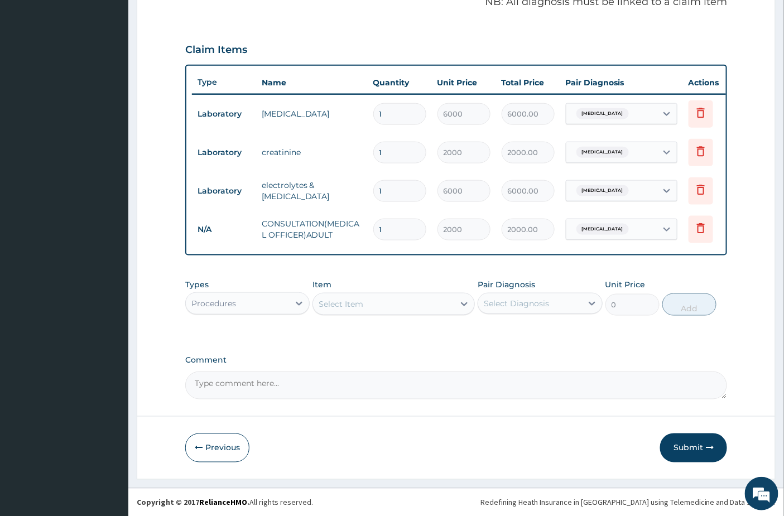
scroll to position [360, 0]
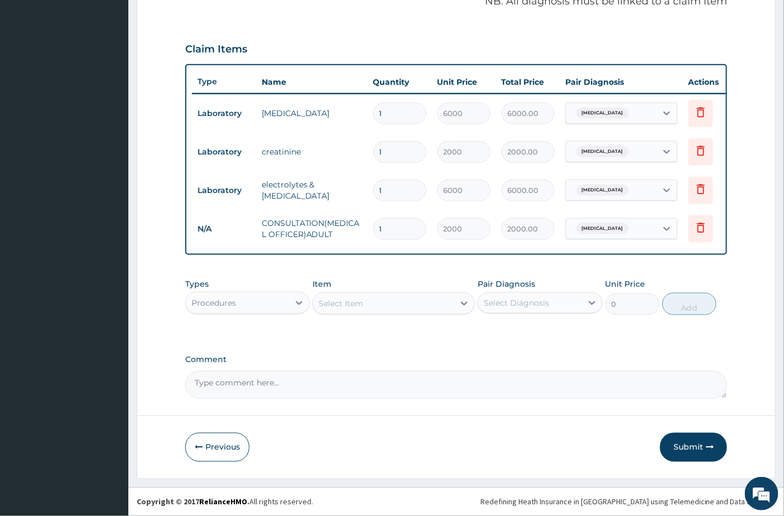
click at [241, 313] on div "Procedures" at bounding box center [247, 303] width 124 height 22
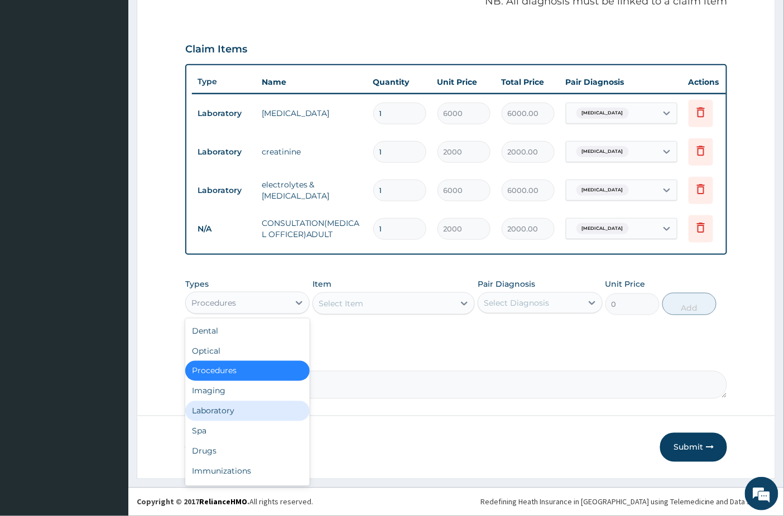
click at [227, 413] on div "Laboratory" at bounding box center [247, 411] width 124 height 20
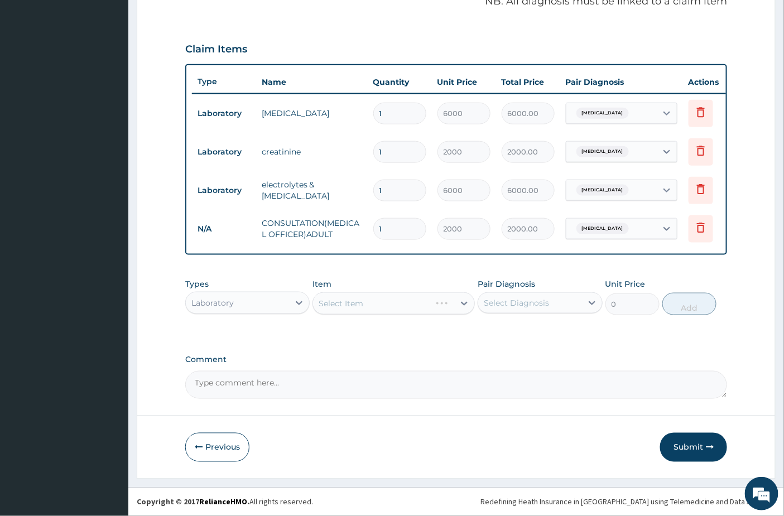
click at [503, 309] on div "Select Diagnosis" at bounding box center [529, 303] width 103 height 18
click at [505, 333] on label "[MEDICAL_DATA]" at bounding box center [530, 330] width 69 height 11
checkbox input "true"
click at [389, 336] on div "Types Laboratory Item Select Item Pair Diagnosis option Sepsis, selected. optio…" at bounding box center [456, 305] width 542 height 65
click at [354, 304] on div "Select Item" at bounding box center [341, 303] width 45 height 11
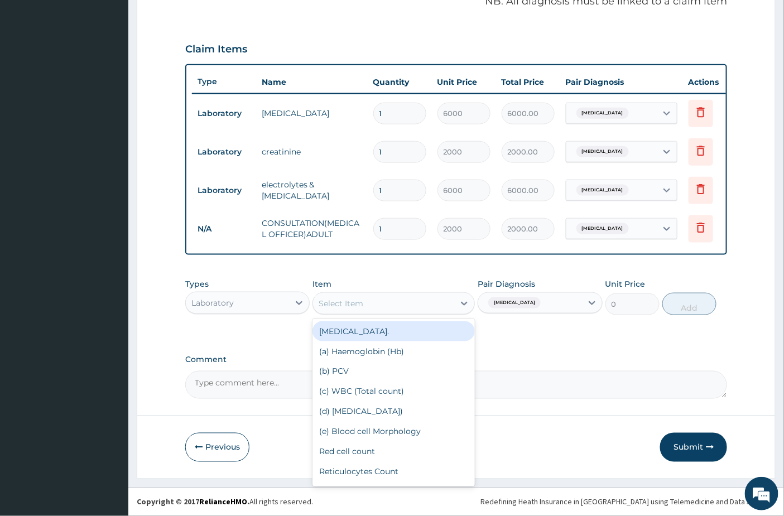
click at [376, 323] on div "[MEDICAL_DATA]." at bounding box center [393, 331] width 162 height 20
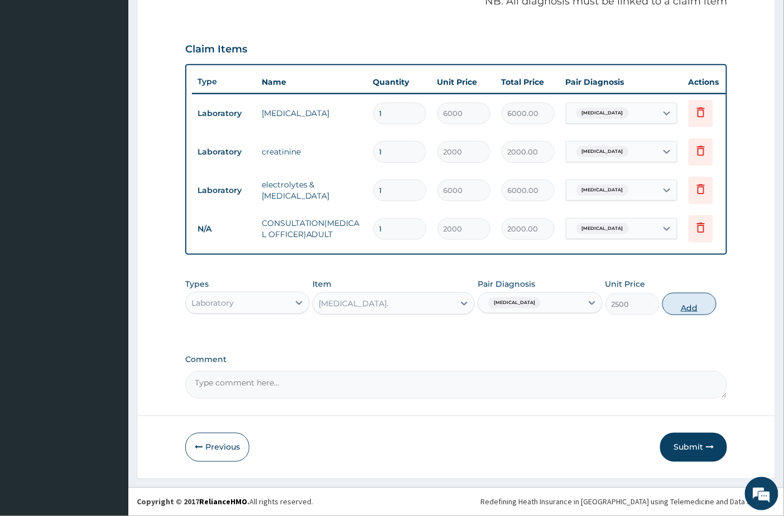
click at [676, 302] on button "Add" at bounding box center [689, 304] width 54 height 22
type input "0"
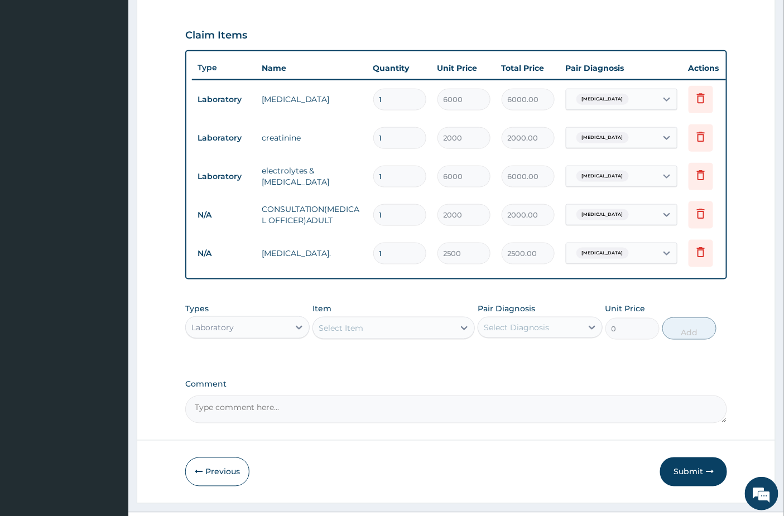
scroll to position [398, 0]
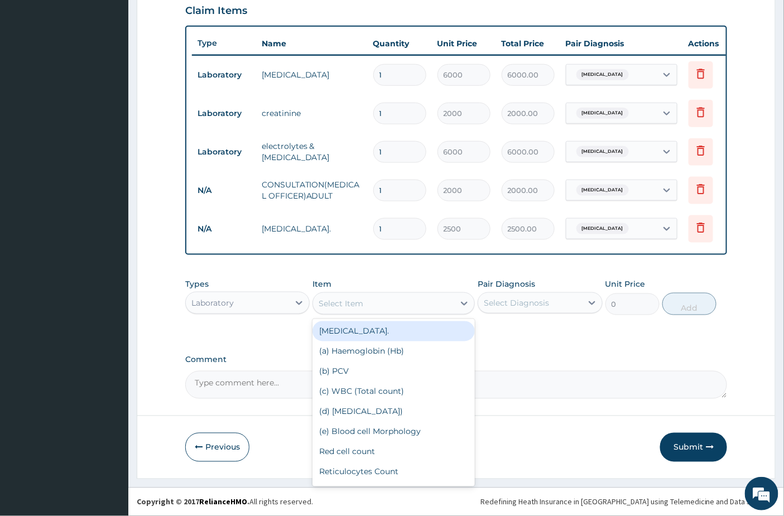
click at [342, 303] on div "Select Item" at bounding box center [341, 303] width 45 height 11
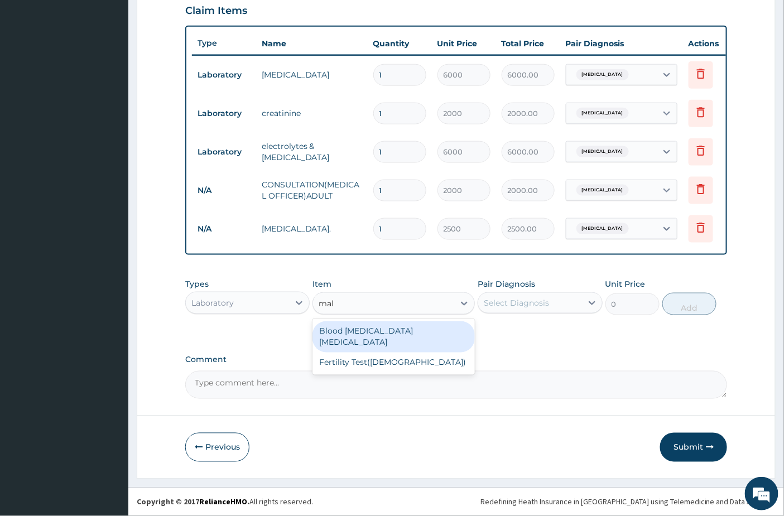
type input "mala"
click at [364, 330] on div "Blood [MEDICAL_DATA] [MEDICAL_DATA]" at bounding box center [393, 336] width 162 height 31
type input "1000"
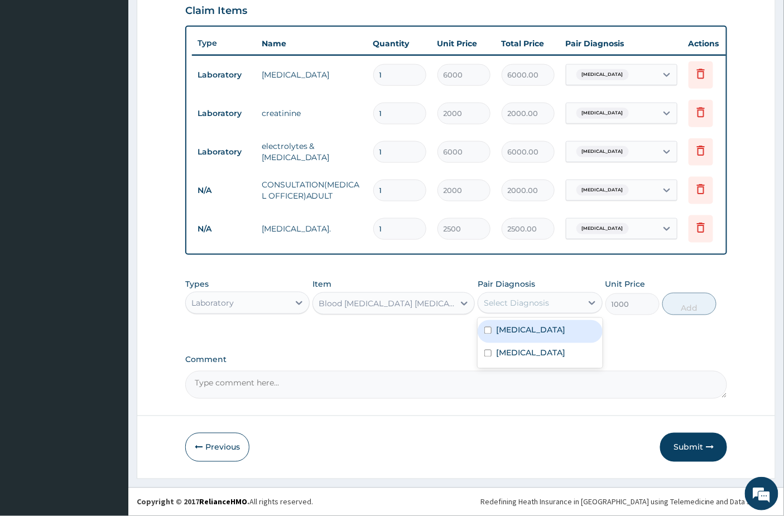
click at [545, 305] on div "Select Diagnosis" at bounding box center [516, 302] width 65 height 11
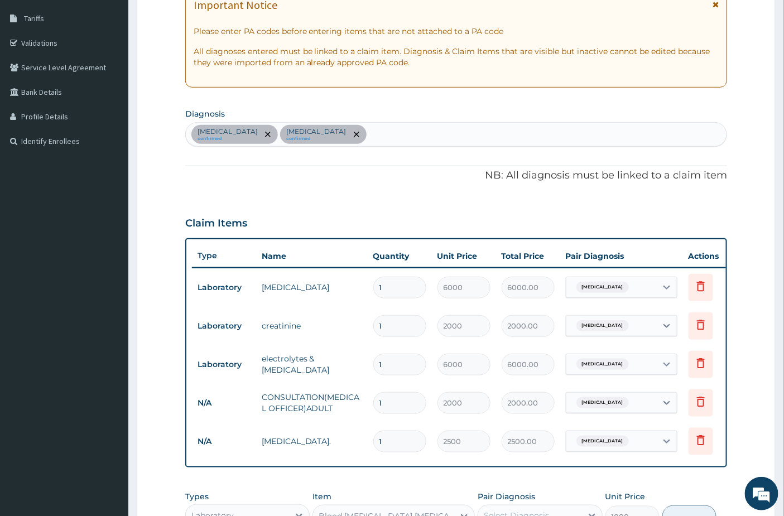
scroll to position [151, 0]
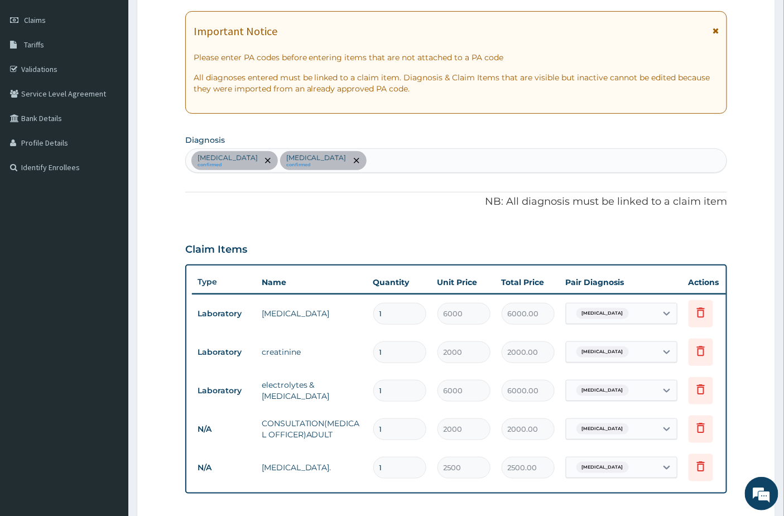
click at [377, 165] on div "Sepsis confirmed Pyelonephritis confirmed" at bounding box center [456, 160] width 541 height 23
type input "malar"
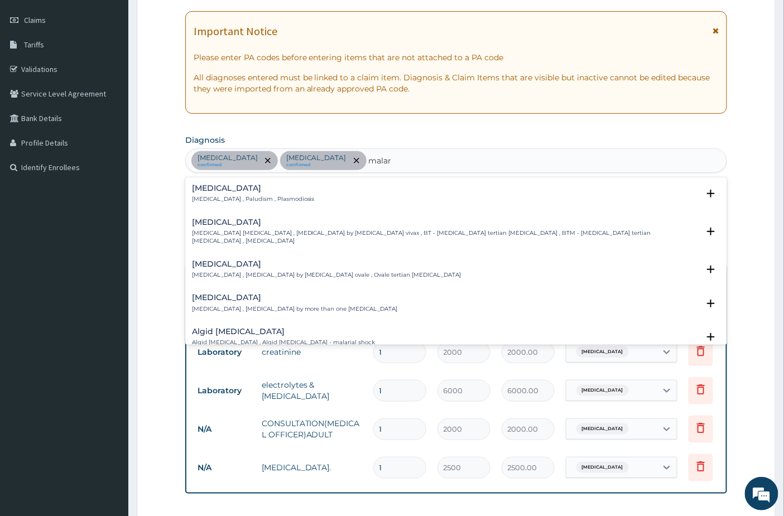
click at [249, 207] on div "Malaria Malaria , Paludism , Plasmodiosis Select Status Query Query covers susp…" at bounding box center [456, 196] width 529 height 25
click at [254, 192] on h4 "Malaria" at bounding box center [253, 188] width 123 height 8
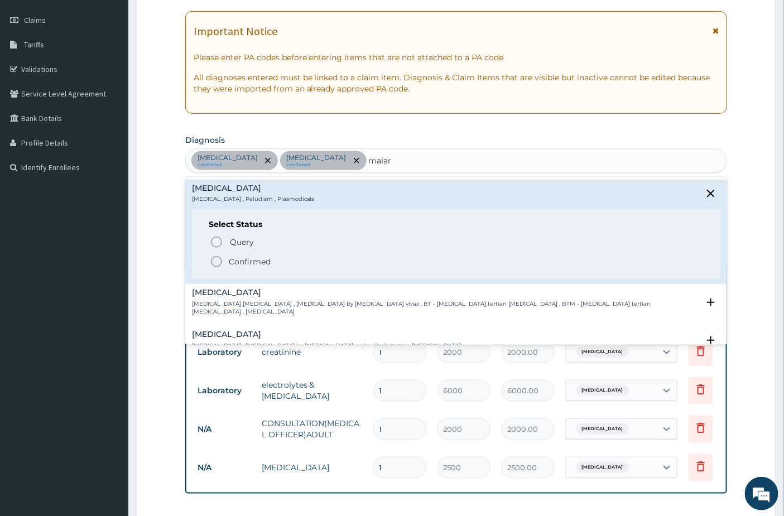
click at [239, 259] on p "Confirmed" at bounding box center [250, 261] width 42 height 11
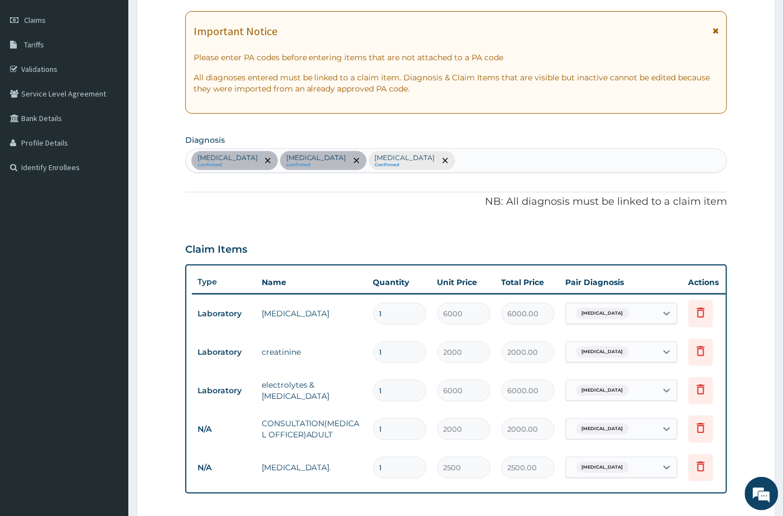
type input "v"
type input "iron def"
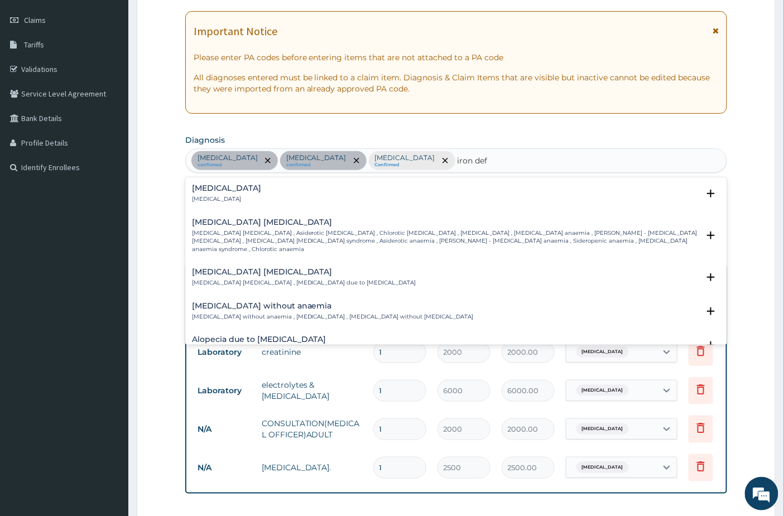
click at [264, 225] on h4 "Iron deficiency anemia" at bounding box center [445, 222] width 507 height 8
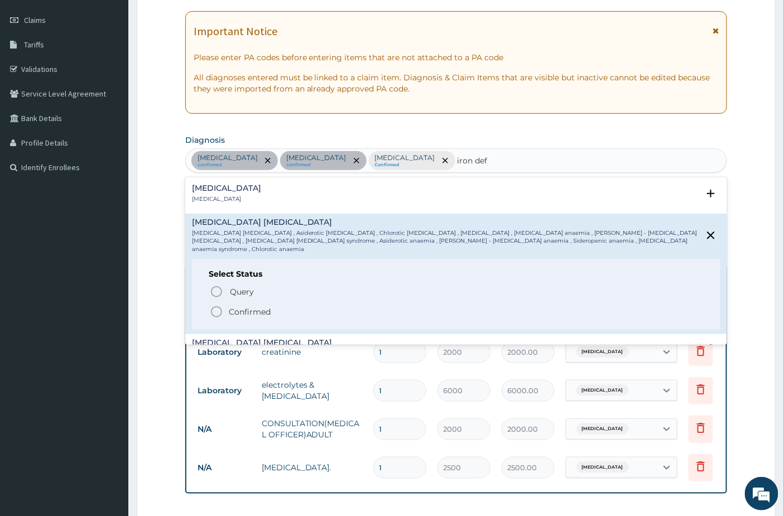
click at [224, 305] on span "Confirmed" at bounding box center [457, 311] width 494 height 13
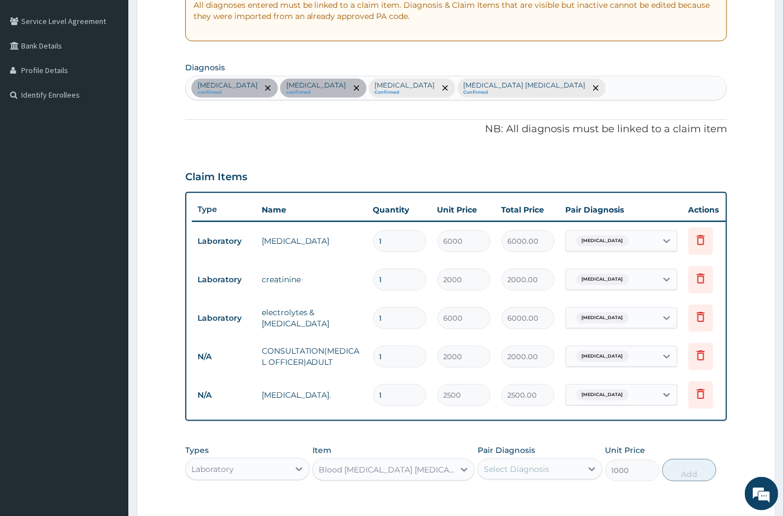
scroll to position [398, 0]
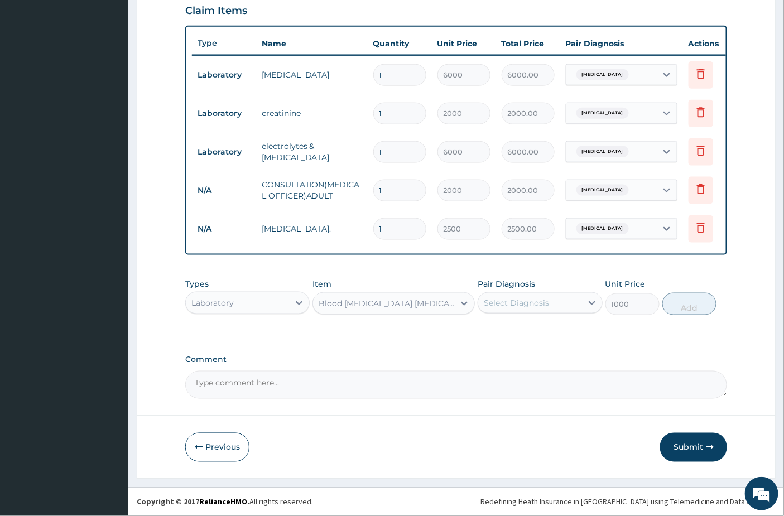
click at [343, 304] on div "Blood [MEDICAL_DATA] [MEDICAL_DATA]" at bounding box center [387, 303] width 137 height 11
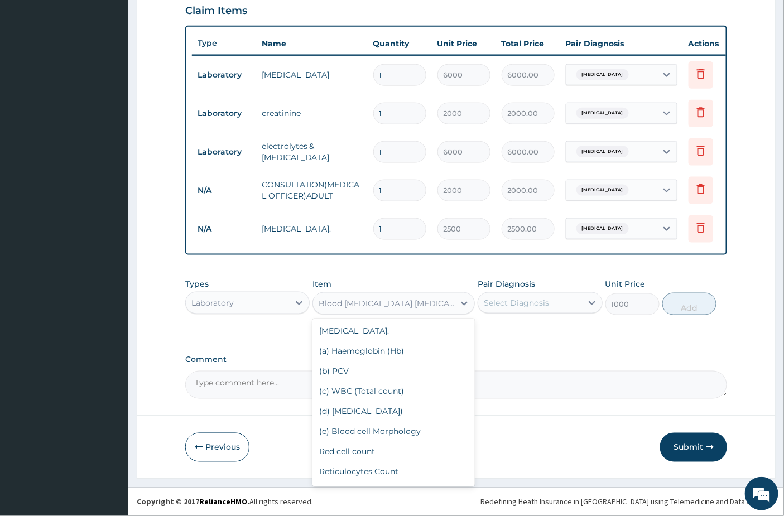
scroll to position [605, 0]
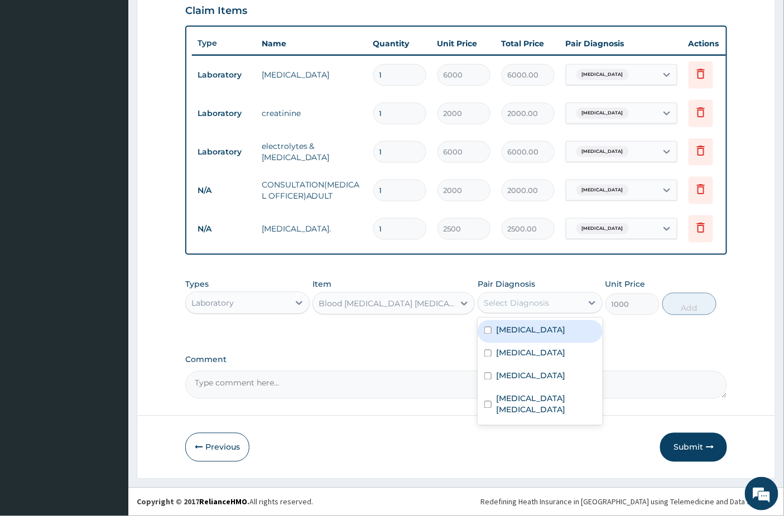
click at [525, 305] on div "Select Diagnosis" at bounding box center [516, 302] width 65 height 11
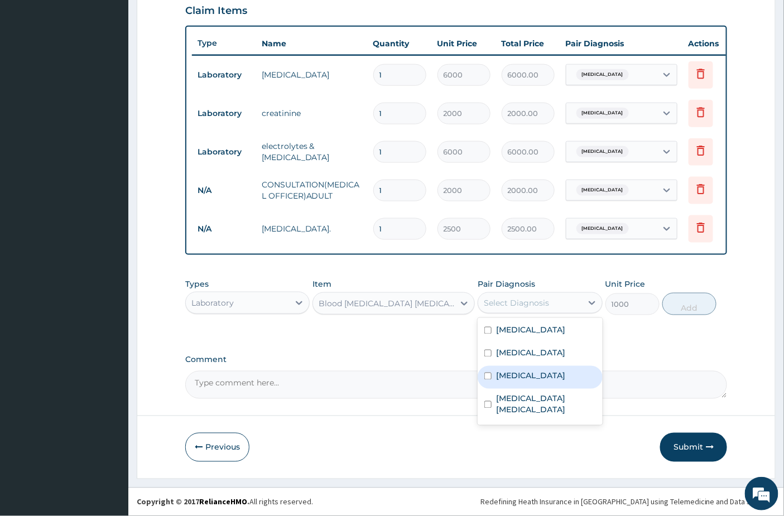
click at [521, 372] on label "Malaria" at bounding box center [530, 376] width 69 height 11
checkbox input "true"
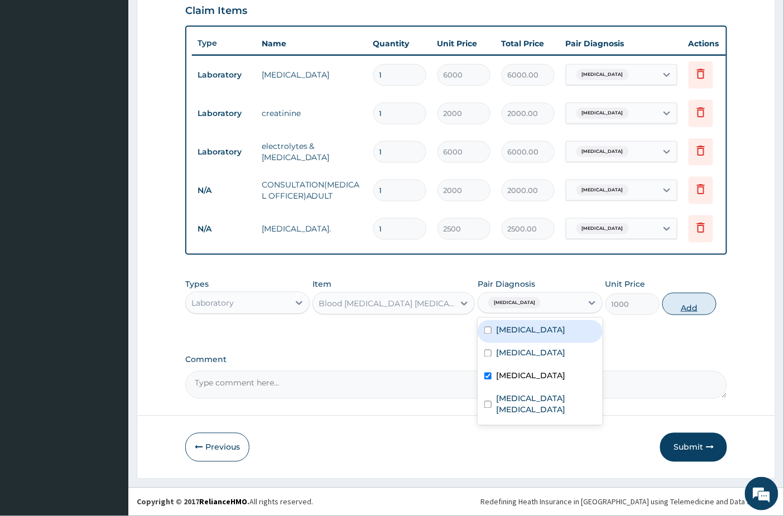
click at [678, 299] on button "Add" at bounding box center [689, 304] width 54 height 22
type input "0"
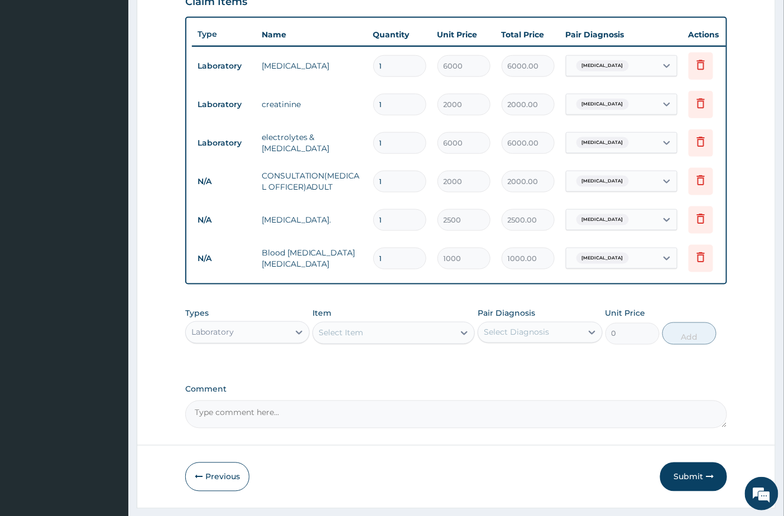
type input "0"
type input "0.00"
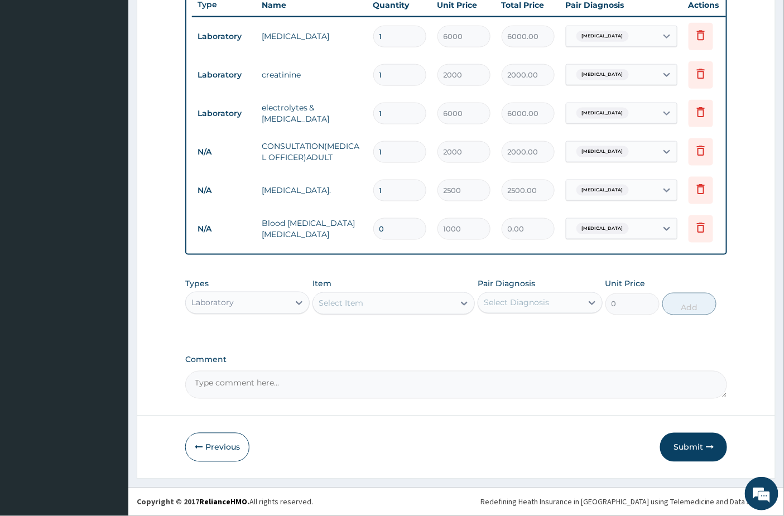
scroll to position [437, 0]
type input "0"
click at [259, 292] on div "Laboratory" at bounding box center [247, 303] width 124 height 22
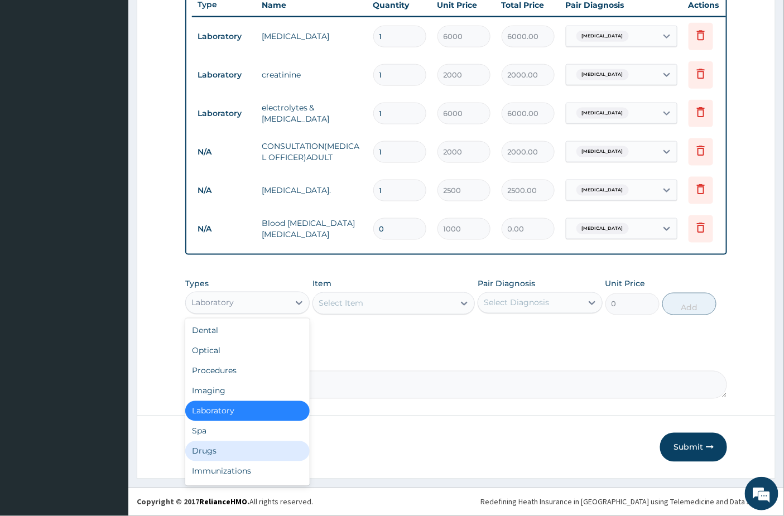
click at [222, 447] on div "Drugs" at bounding box center [247, 451] width 124 height 20
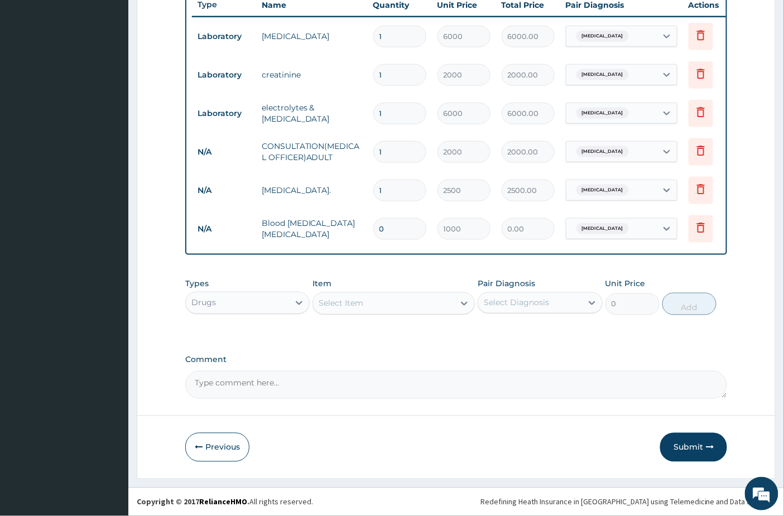
click at [395, 305] on div "Select Item" at bounding box center [383, 304] width 141 height 18
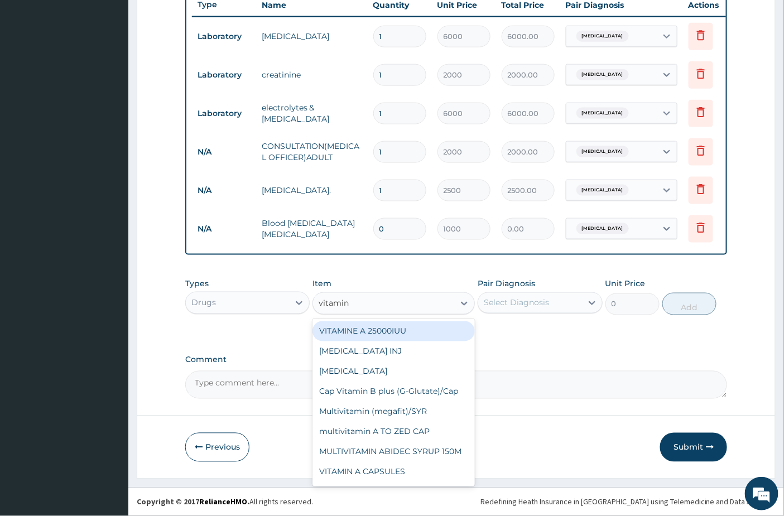
type input "vitamin c"
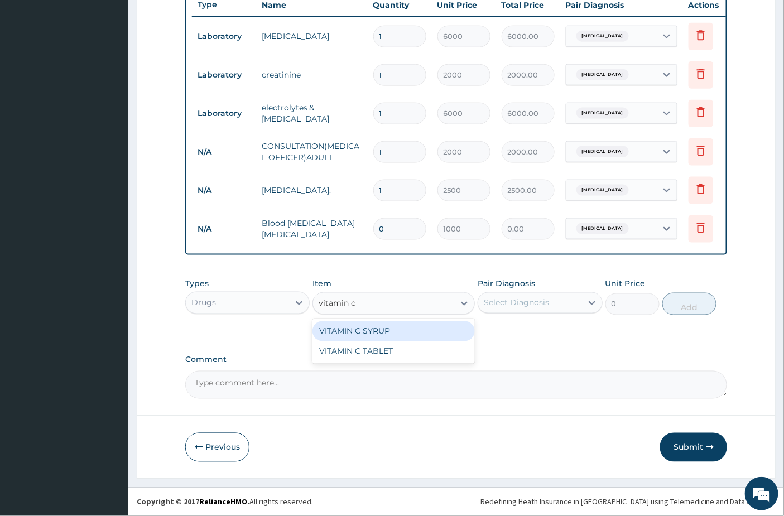
click at [371, 333] on div "VITAMIN C SYRUP" at bounding box center [393, 331] width 162 height 20
type input "385"
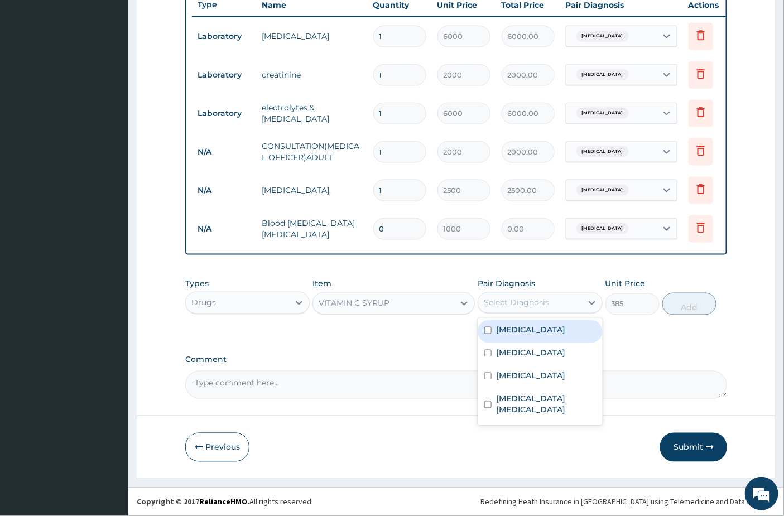
click at [574, 307] on div "Select Diagnosis" at bounding box center [529, 303] width 103 height 18
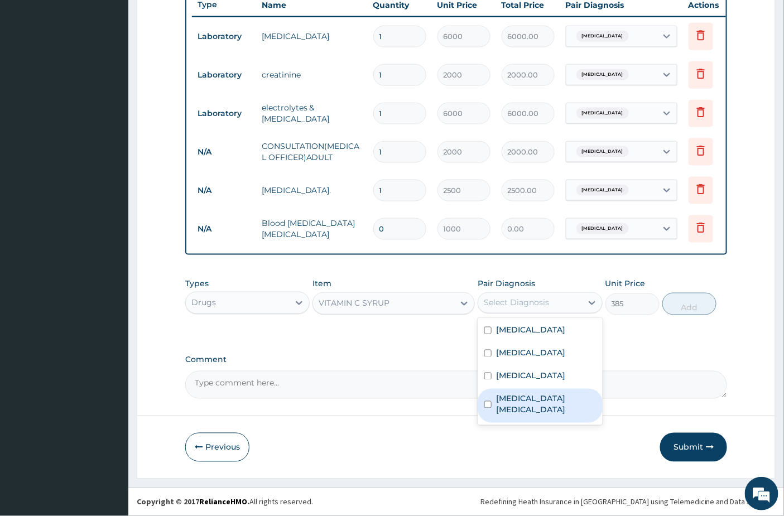
click at [532, 392] on div "Iron deficiency anemia" at bounding box center [540, 406] width 124 height 34
checkbox input "true"
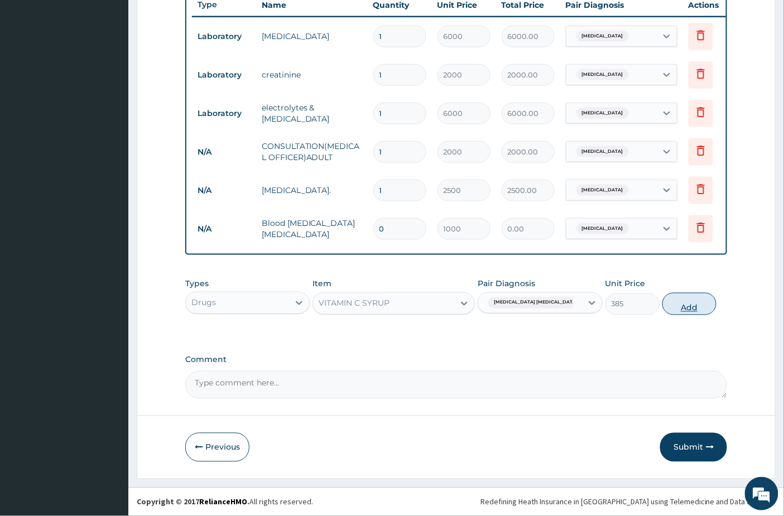
click at [681, 302] on button "Add" at bounding box center [689, 304] width 54 height 22
type input "0"
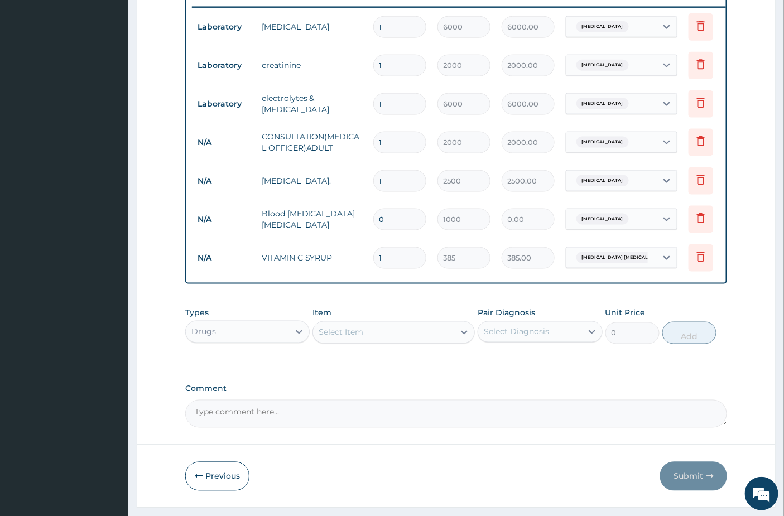
click at [358, 338] on div "Select Item" at bounding box center [341, 332] width 45 height 11
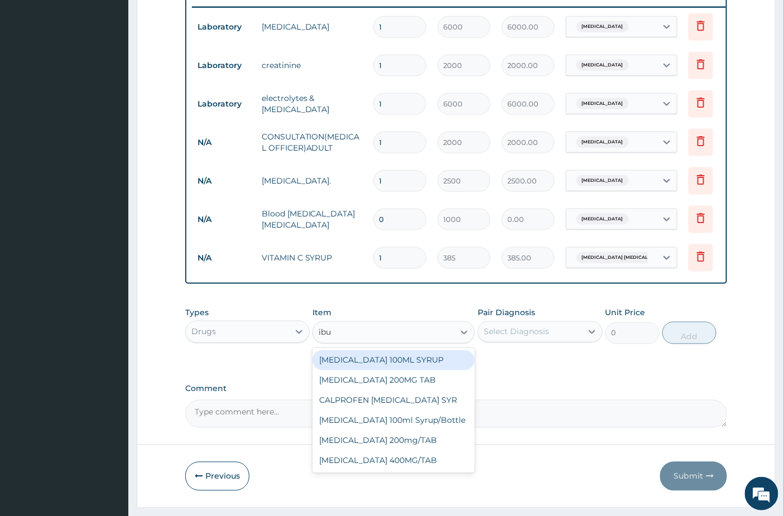
type input "ibup"
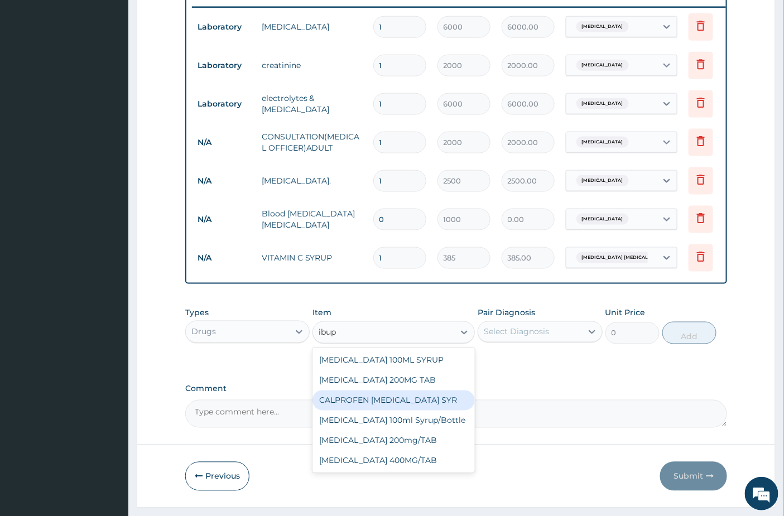
drag, startPoint x: 357, startPoint y: 416, endPoint x: 561, endPoint y: 354, distance: 213.0
click at [358, 411] on div "CALPROFEN IBUPROFEN SYR" at bounding box center [393, 401] width 162 height 20
type input "1155"
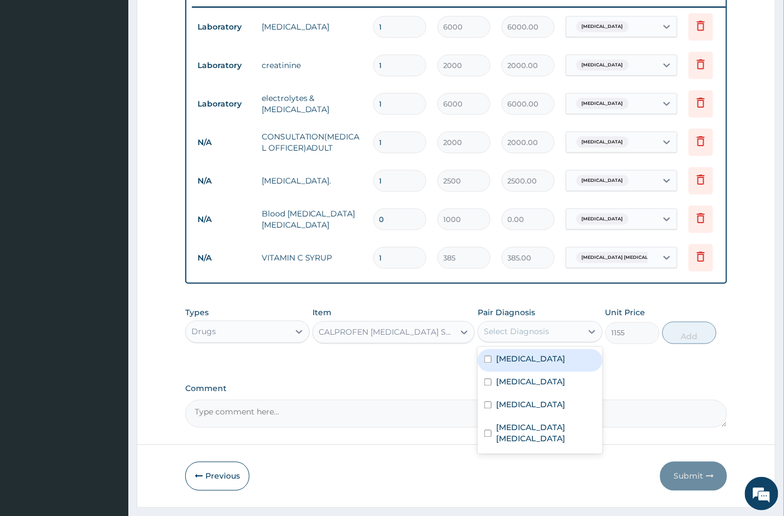
click at [579, 338] on div "Select Diagnosis" at bounding box center [529, 332] width 103 height 18
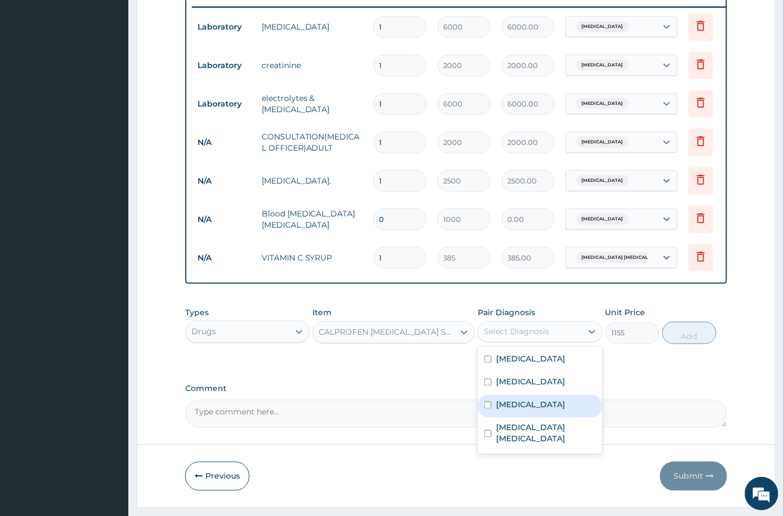
click at [528, 418] on div "Malaria" at bounding box center [540, 406] width 124 height 23
checkbox input "true"
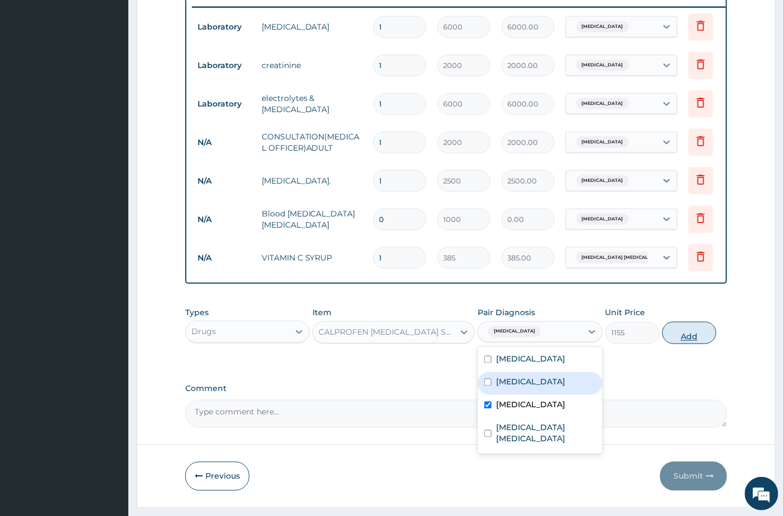
click at [685, 342] on button "Add" at bounding box center [689, 333] width 54 height 22
type input "0"
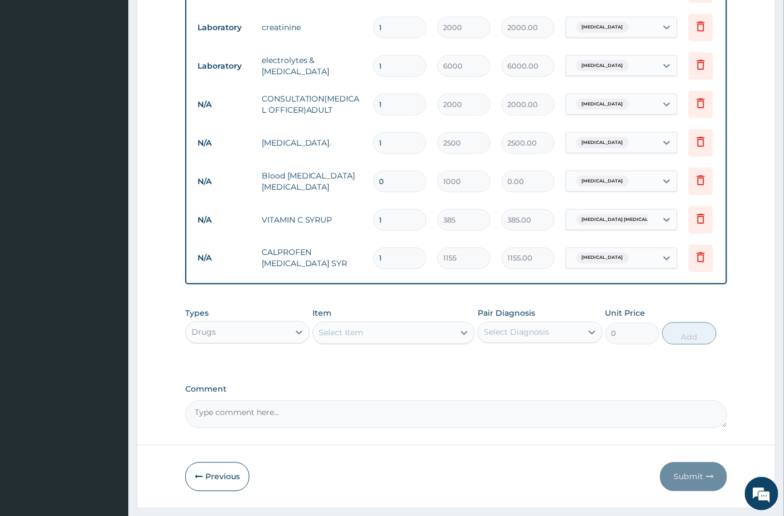
scroll to position [515, 0]
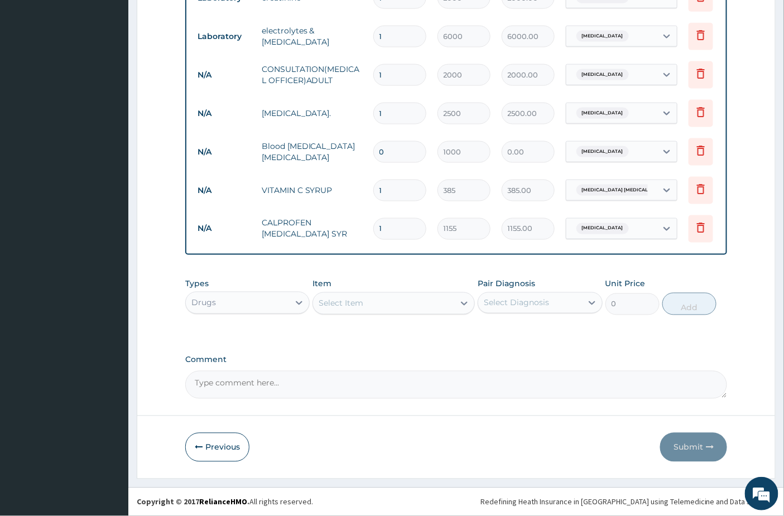
click at [388, 304] on div "Select Item" at bounding box center [383, 304] width 141 height 18
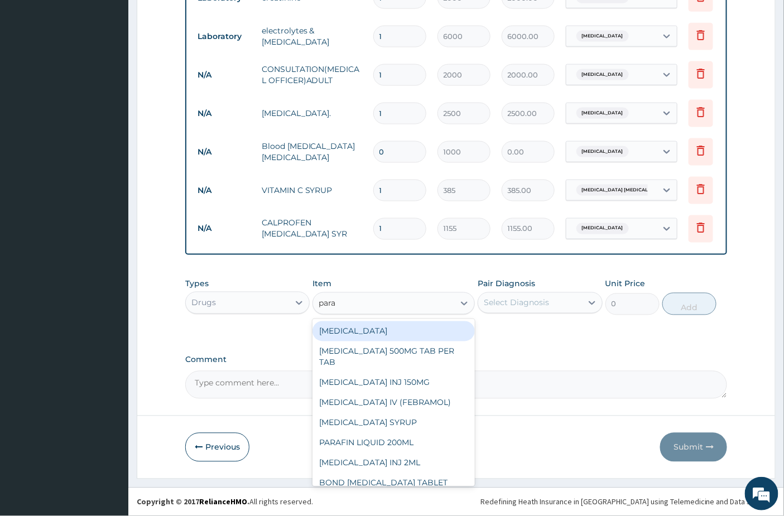
type input "parac"
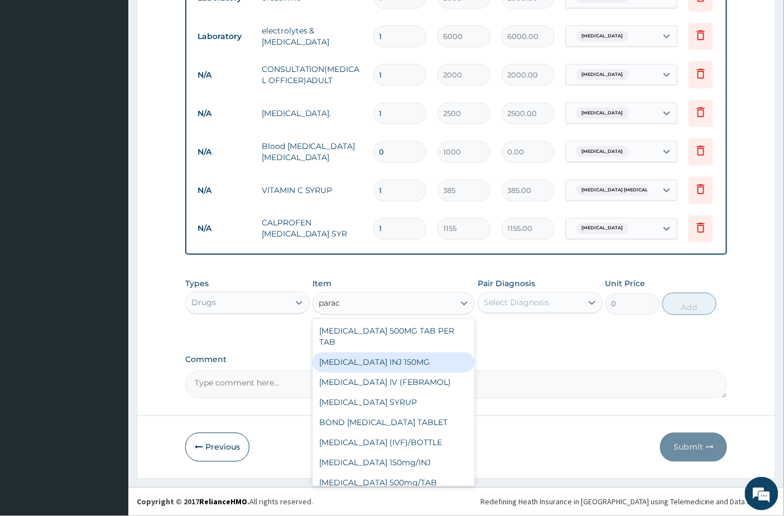
click at [398, 368] on div "PARACETAMOL INJ 150MG" at bounding box center [393, 363] width 162 height 20
type input "200"
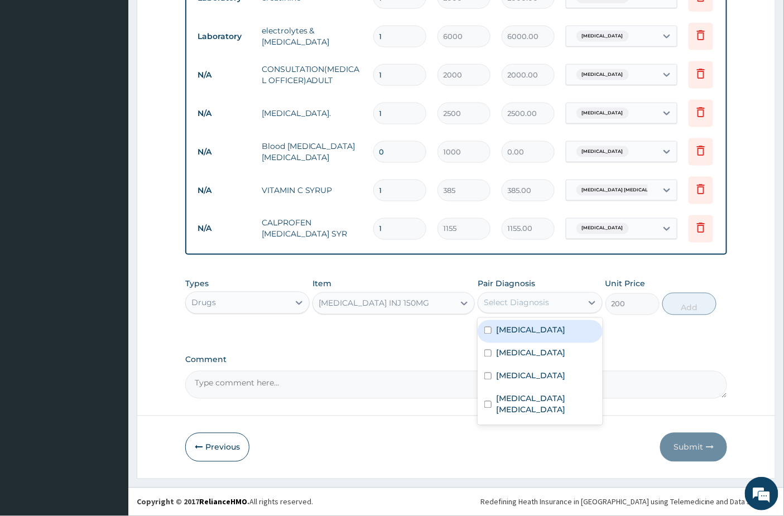
click at [532, 296] on div "Select Diagnosis" at bounding box center [529, 303] width 103 height 18
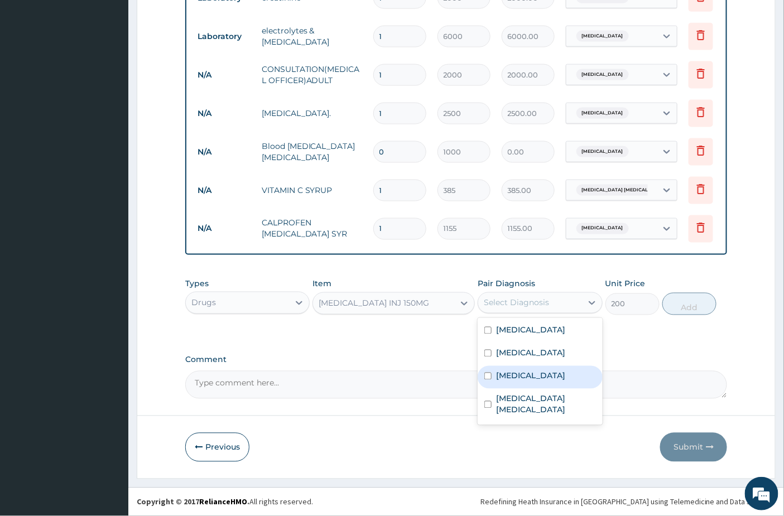
click at [529, 376] on div "Malaria" at bounding box center [540, 377] width 124 height 23
checkbox input "true"
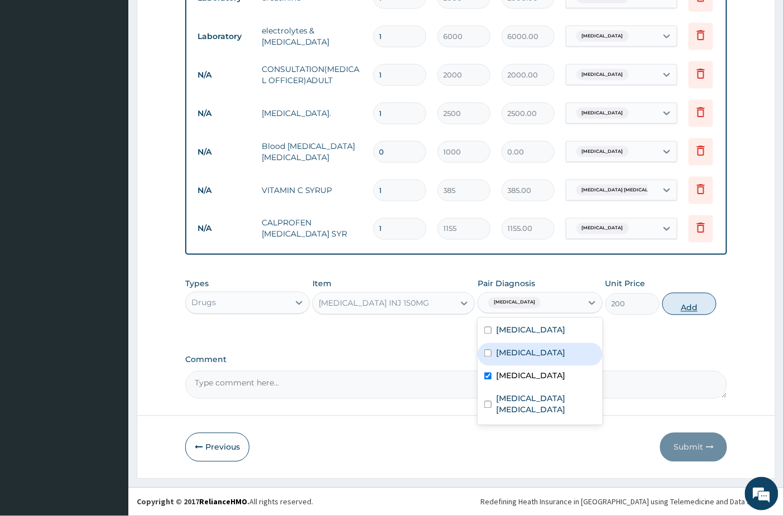
click at [680, 306] on button "Add" at bounding box center [689, 304] width 54 height 22
type input "0"
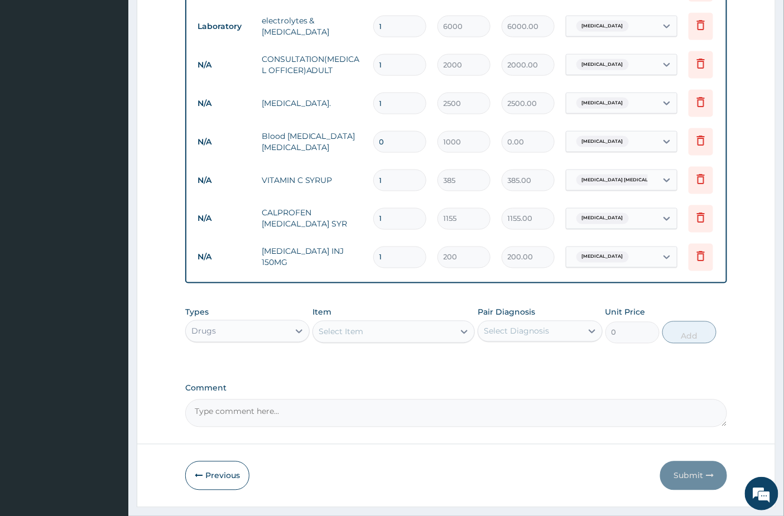
click at [325, 338] on div "Select Item" at bounding box center [341, 331] width 45 height 11
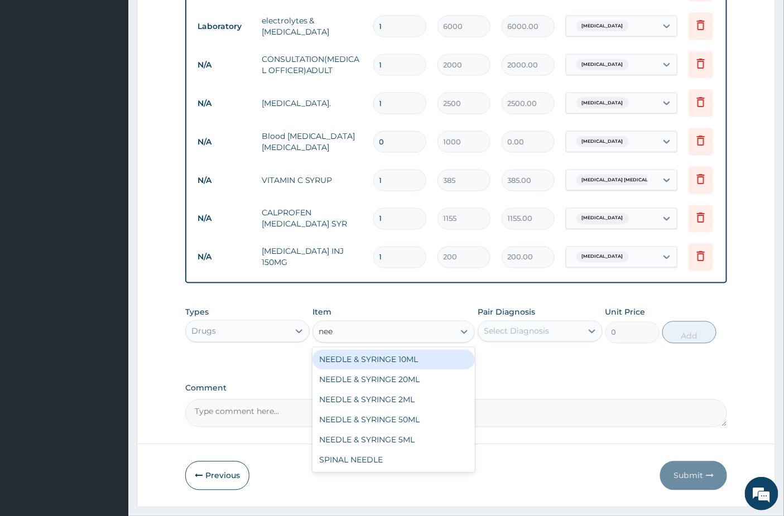
type input "need"
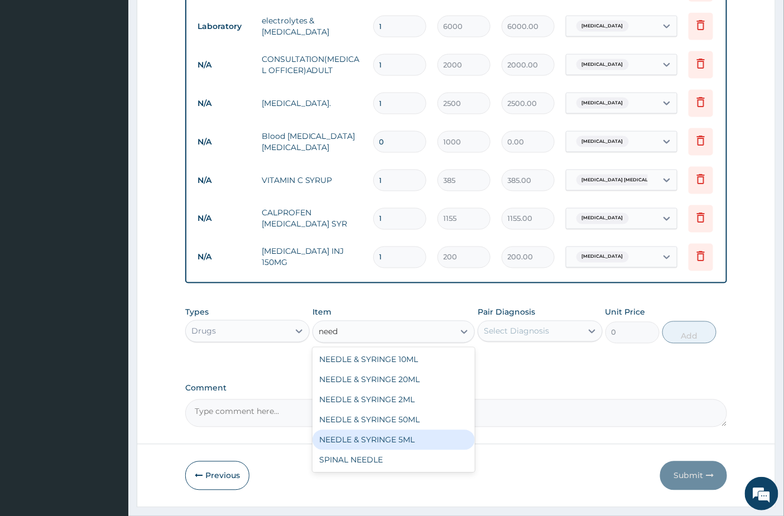
click at [388, 446] on div "NEEDLE & SYRINGE 5ML" at bounding box center [393, 440] width 162 height 20
type input "100"
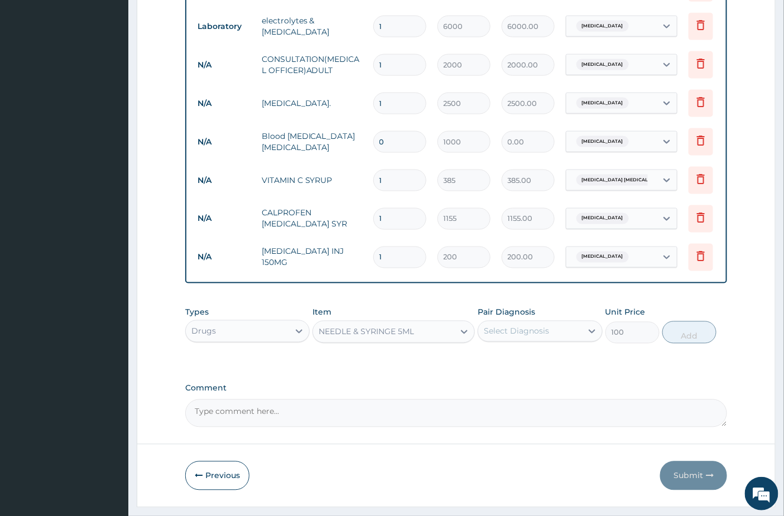
click at [526, 337] on div "Select Diagnosis" at bounding box center [516, 331] width 65 height 11
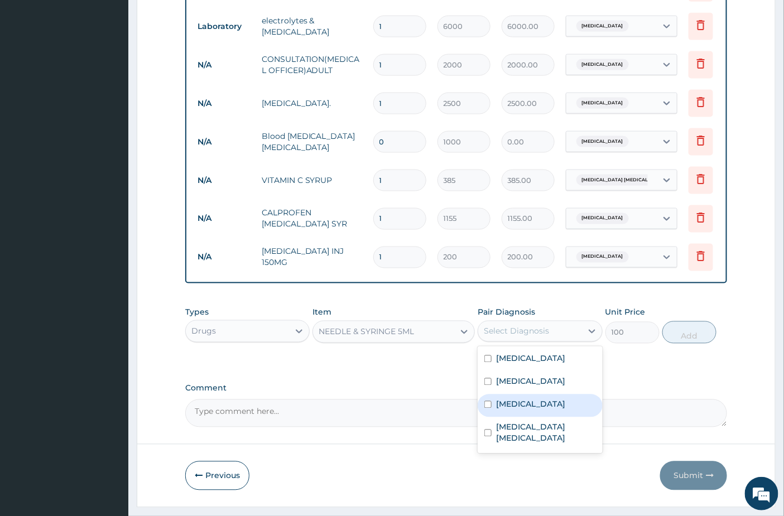
click at [526, 412] on div "Malaria" at bounding box center [540, 406] width 124 height 23
checkbox input "true"
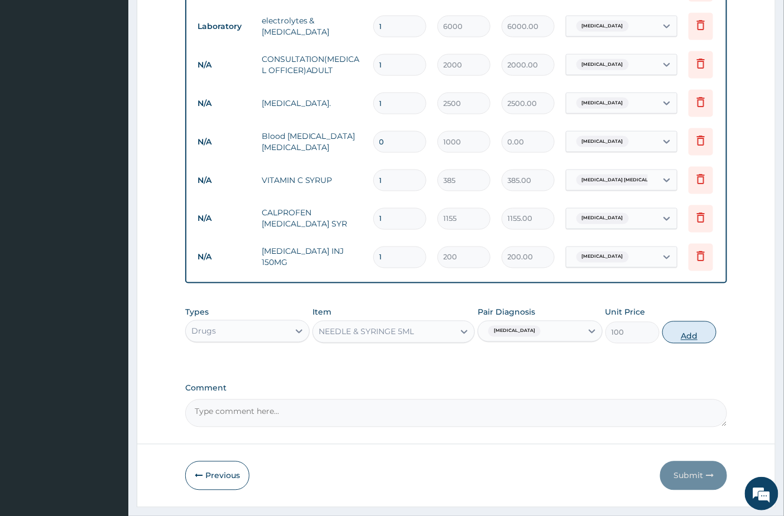
click at [706, 340] on button "Add" at bounding box center [689, 332] width 54 height 22
type input "0"
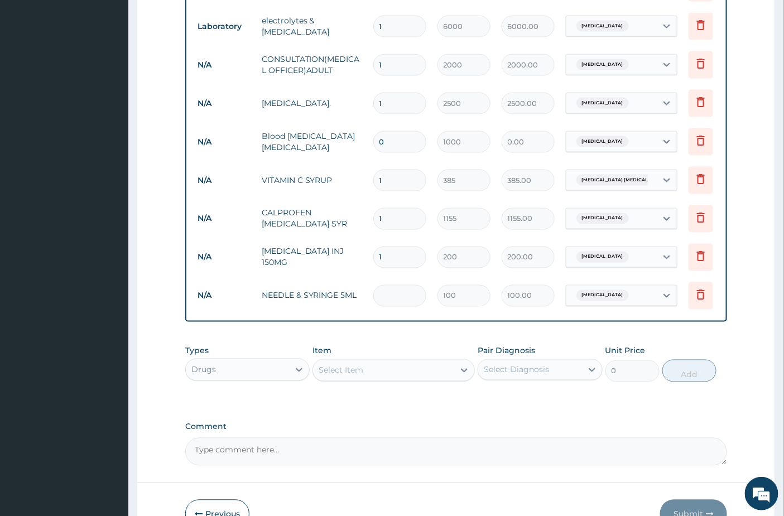
type input "0.00"
type input "4"
type input "400.00"
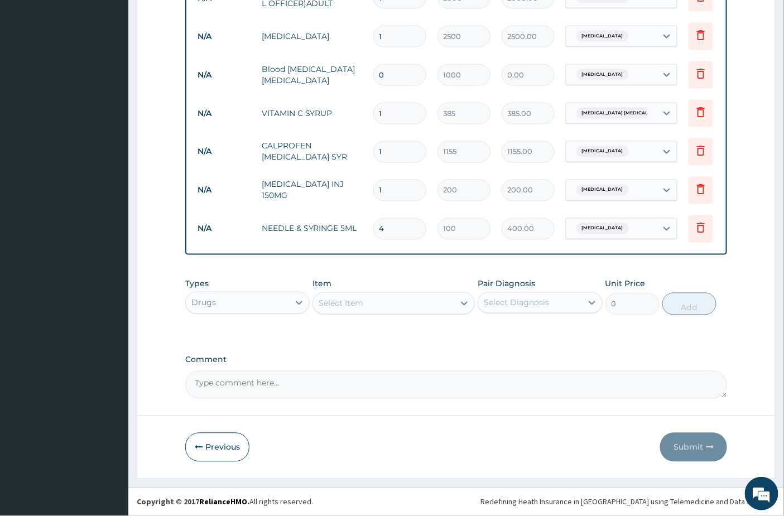
type input "4"
click at [430, 308] on div "Select Item" at bounding box center [383, 304] width 141 height 18
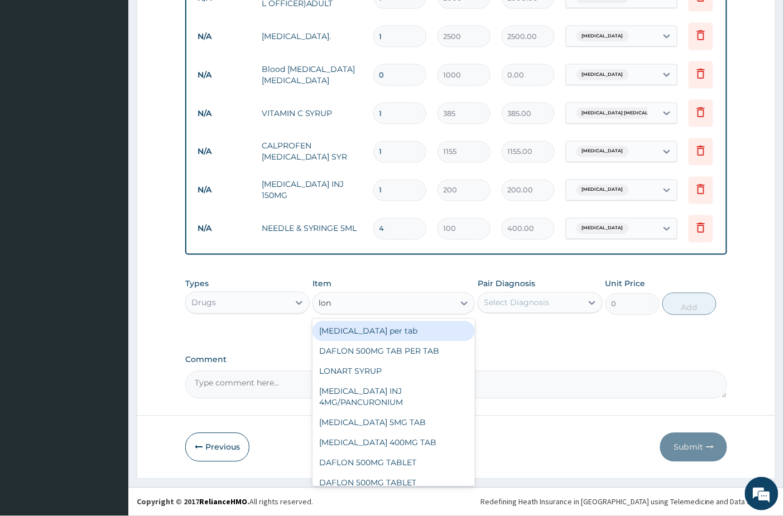
type input "lona"
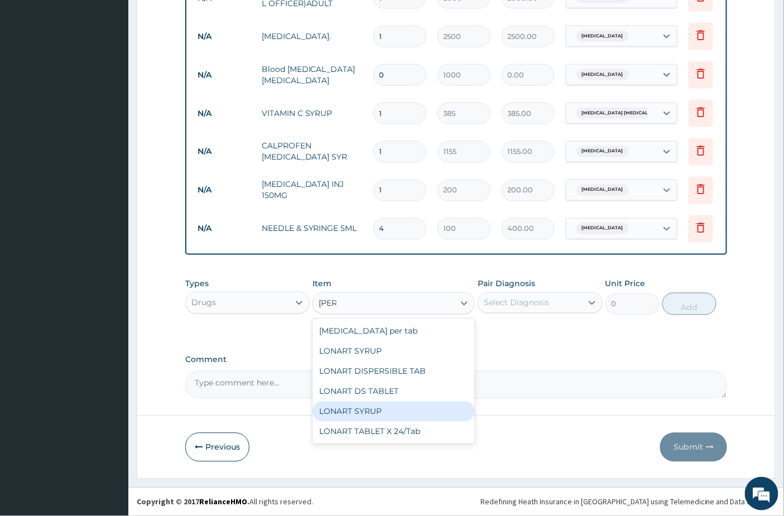
click at [353, 410] on div "LONART SYRUP" at bounding box center [393, 412] width 162 height 20
type input "1650"
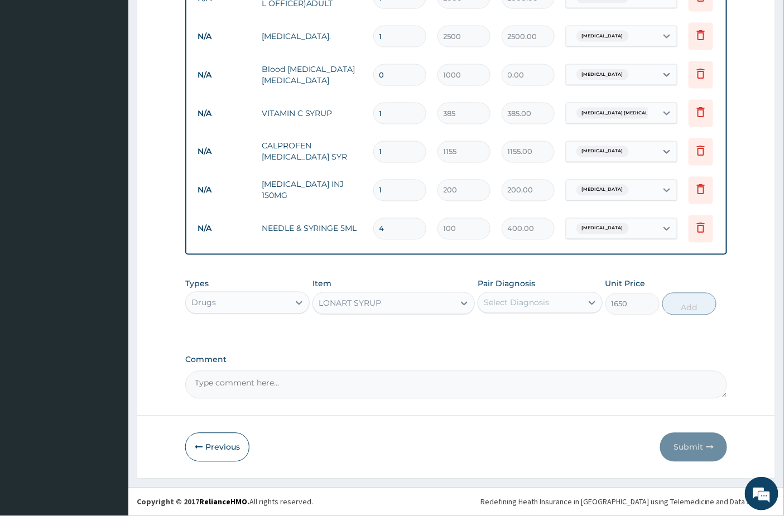
click at [541, 301] on div "Select Diagnosis" at bounding box center [516, 302] width 65 height 11
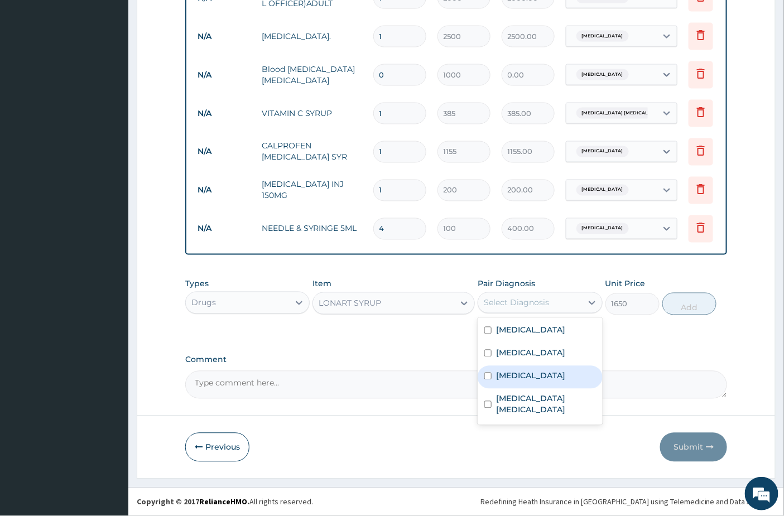
click at [521, 381] on label "Malaria" at bounding box center [530, 376] width 69 height 11
checkbox input "true"
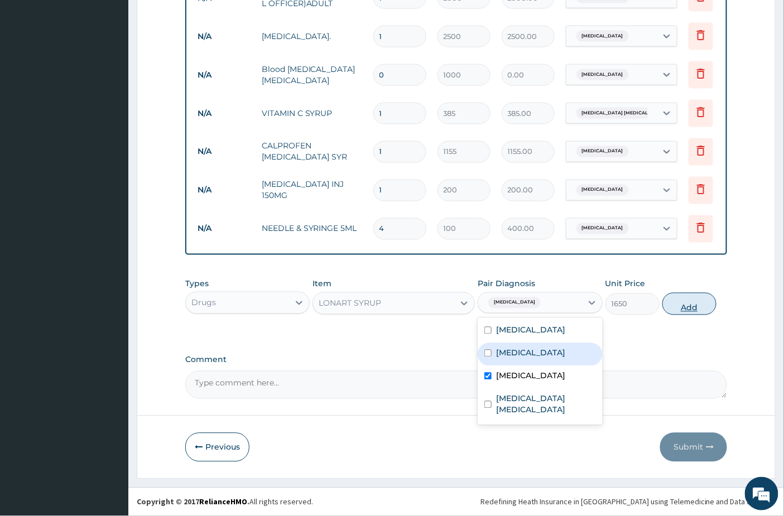
click at [700, 306] on button "Add" at bounding box center [689, 304] width 54 height 22
type input "0"
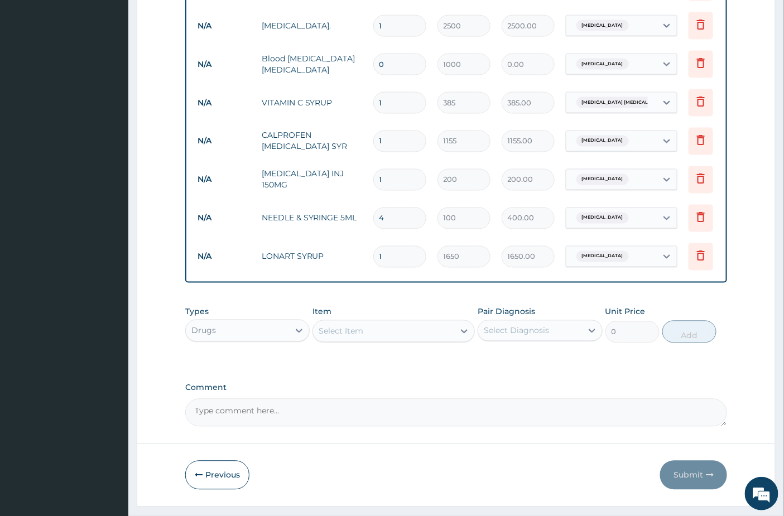
scroll to position [632, 0]
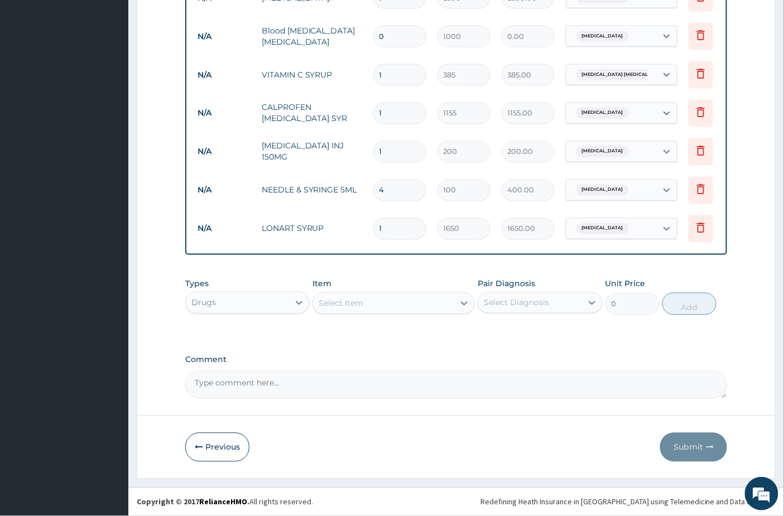
click at [335, 300] on div "Select Item" at bounding box center [341, 303] width 45 height 11
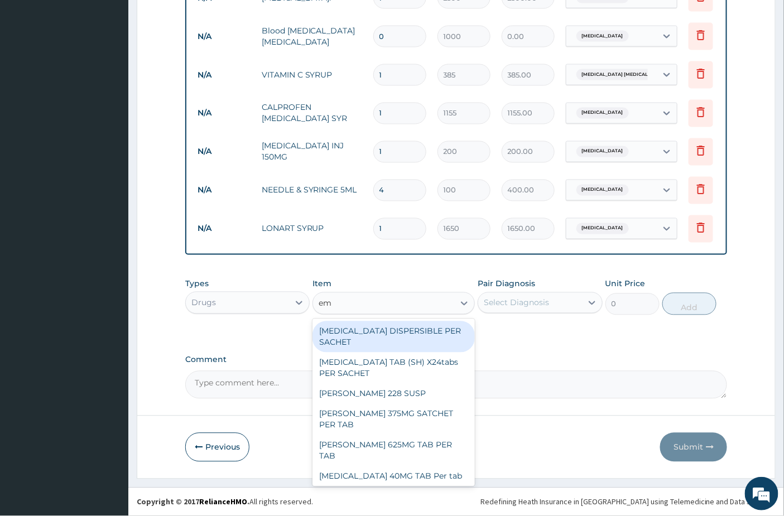
type input "ema"
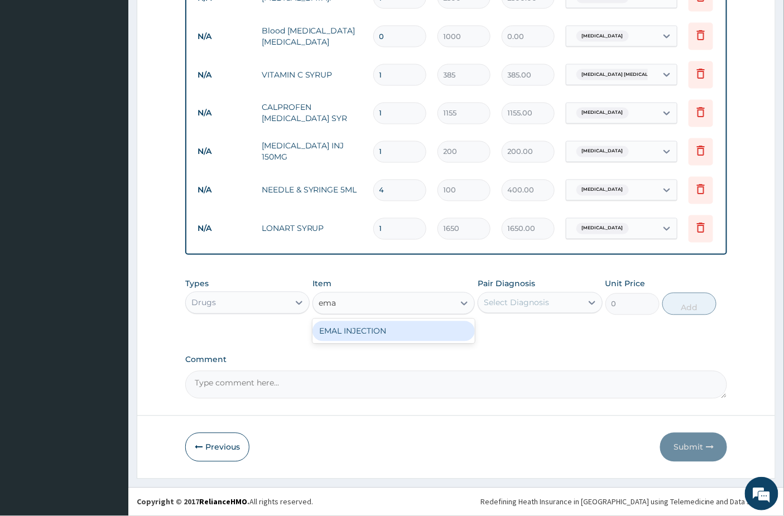
click at [347, 335] on div "EMAL INJECTION" at bounding box center [393, 331] width 162 height 20
type input "1100"
click at [538, 307] on div "Select Diagnosis" at bounding box center [516, 302] width 65 height 11
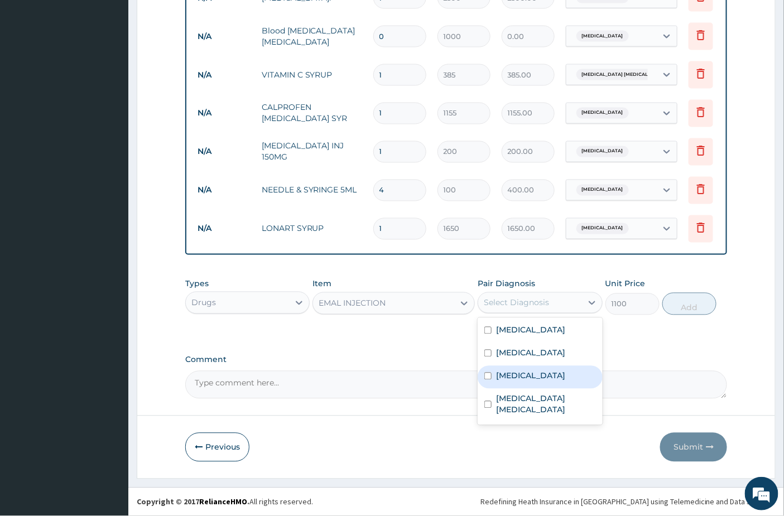
click at [510, 382] on div "Malaria" at bounding box center [540, 377] width 124 height 23
checkbox input "true"
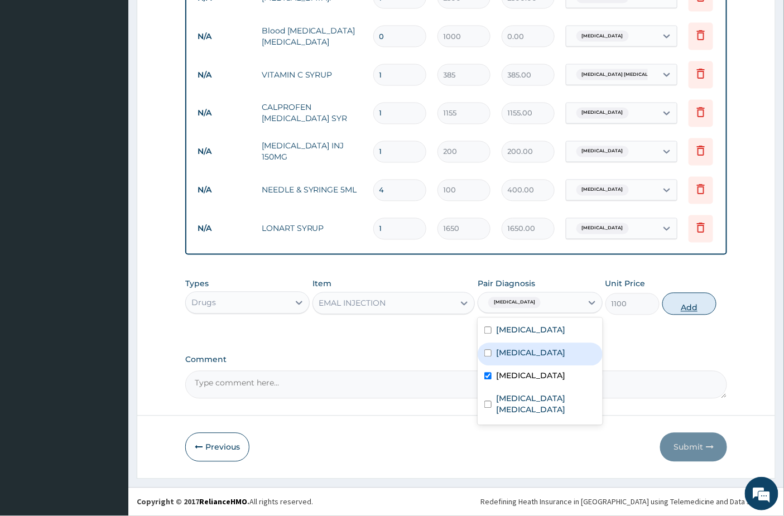
click at [691, 305] on button "Add" at bounding box center [689, 304] width 54 height 22
type input "0"
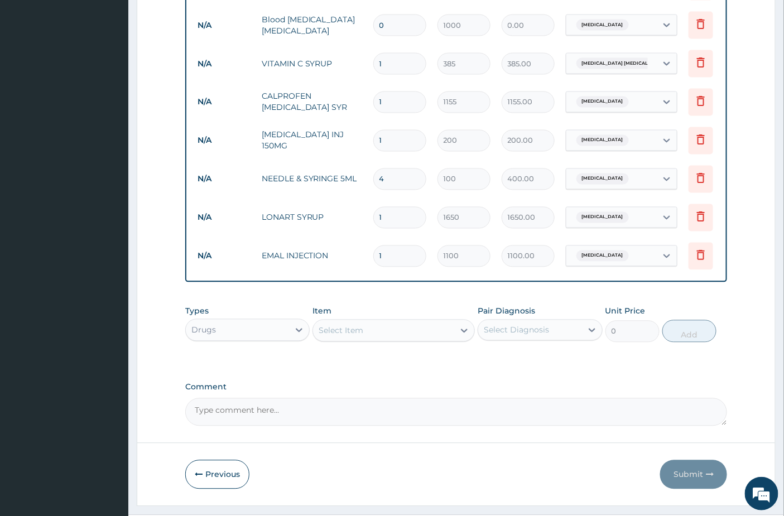
type input "0"
type input "0.00"
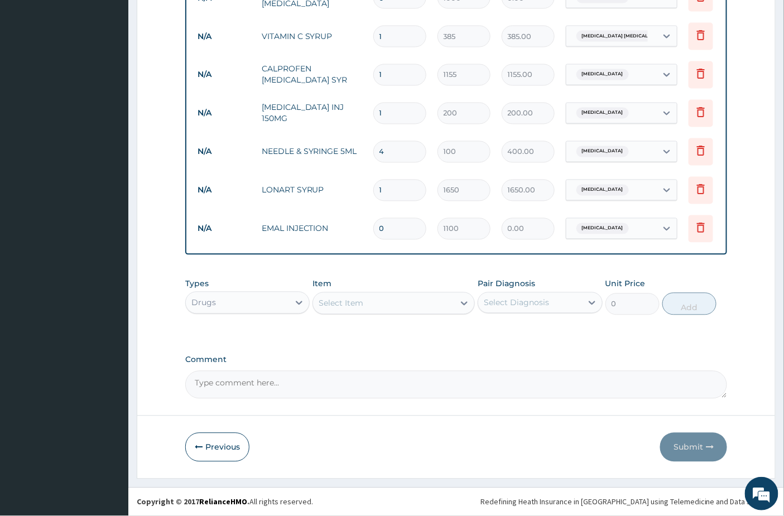
type input "0"
click at [375, 313] on div "Select Item" at bounding box center [393, 303] width 162 height 22
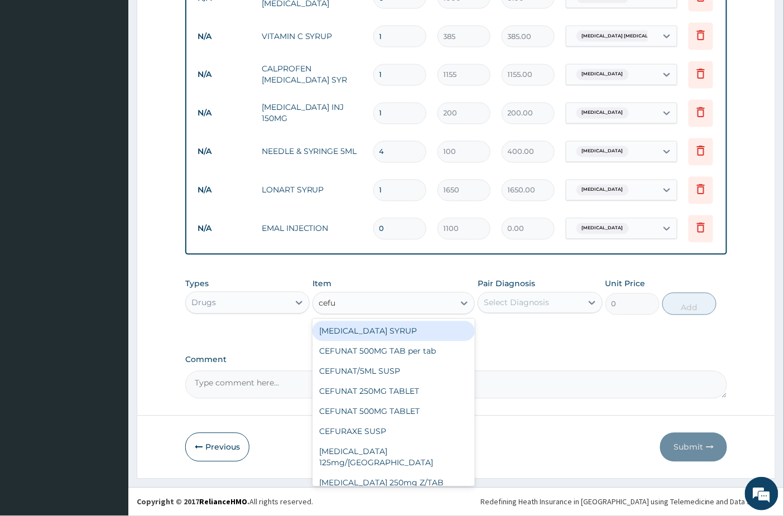
type input "cefur"
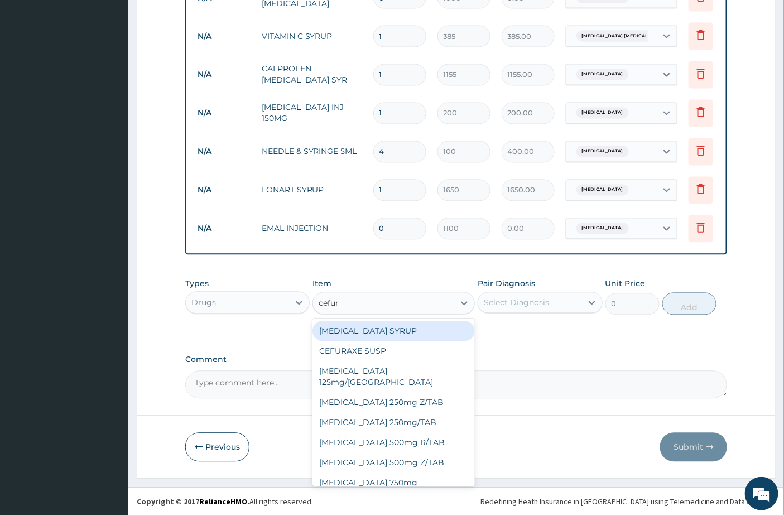
click at [382, 326] on div "[MEDICAL_DATA] SYRUP" at bounding box center [393, 331] width 162 height 20
type input "2500"
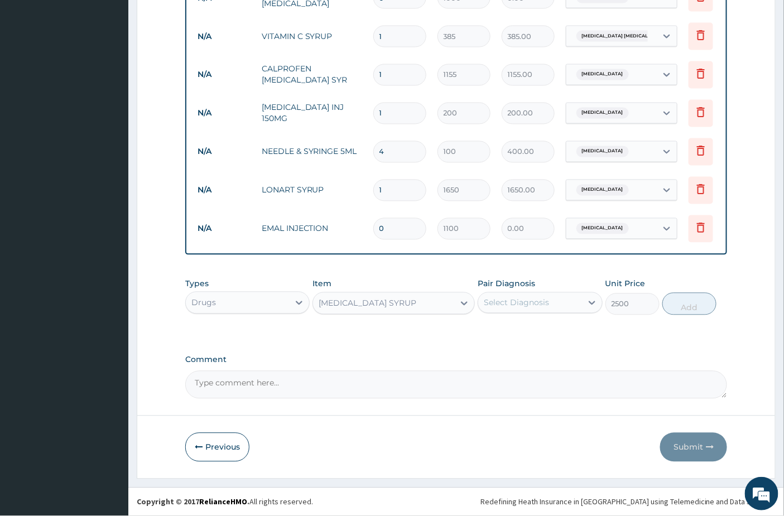
click at [519, 309] on div "Select Diagnosis" at bounding box center [529, 303] width 103 height 18
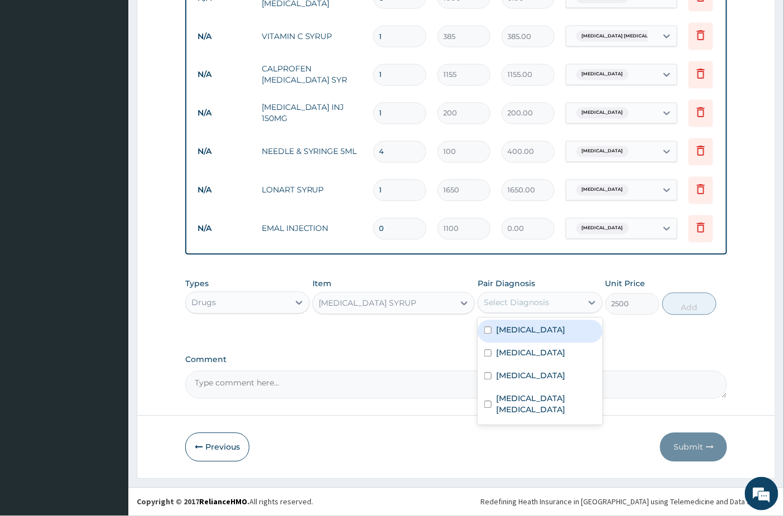
click at [523, 329] on div "Sepsis" at bounding box center [540, 331] width 124 height 23
checkbox input "true"
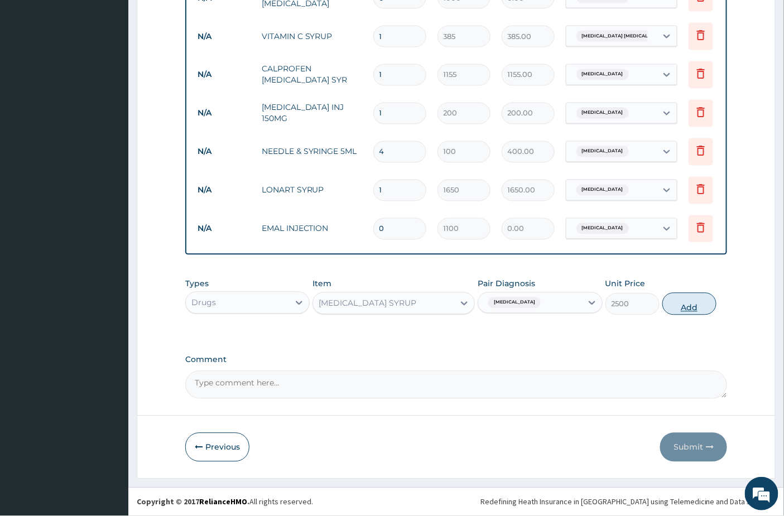
click at [681, 305] on button "Add" at bounding box center [689, 304] width 54 height 22
type input "0"
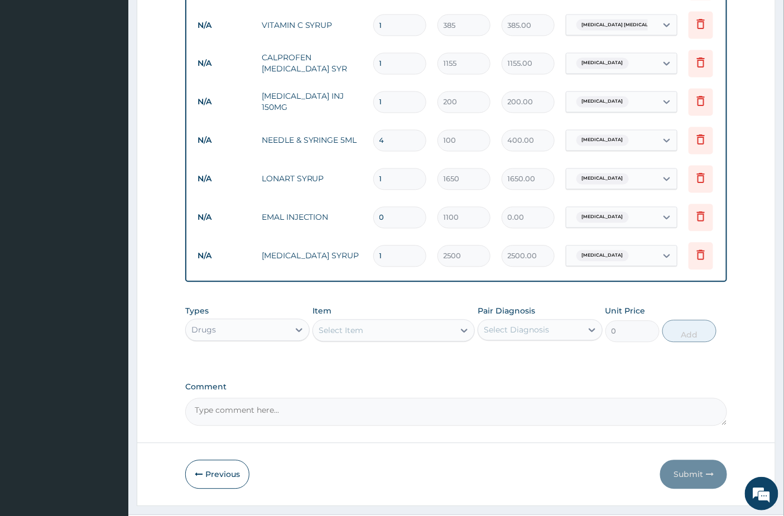
click at [365, 339] on div "Select Item" at bounding box center [383, 331] width 141 height 18
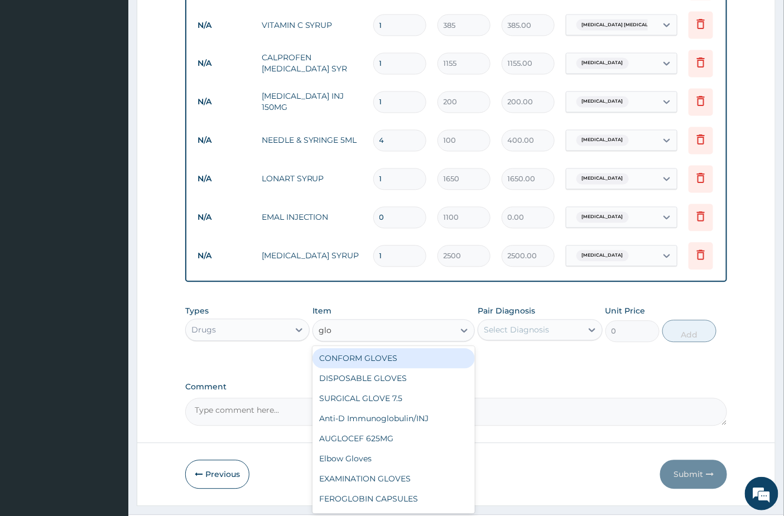
type input "glov"
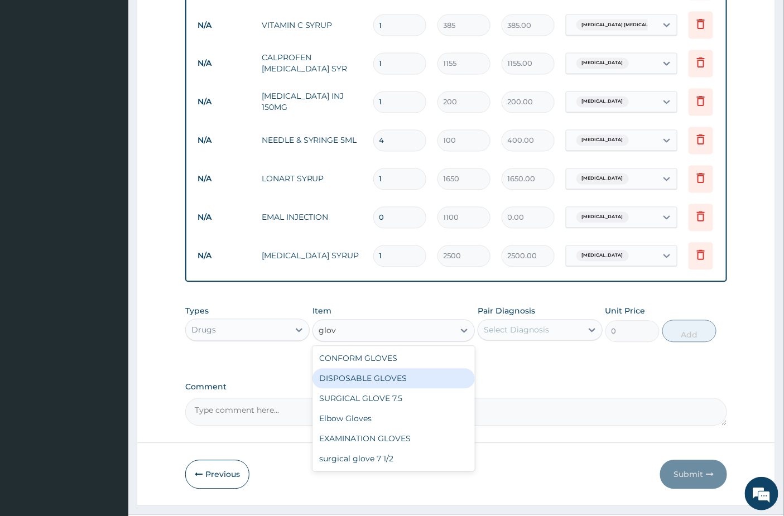
click at [353, 385] on div "DISPOSABLE GLOVES" at bounding box center [393, 379] width 162 height 20
type input "100"
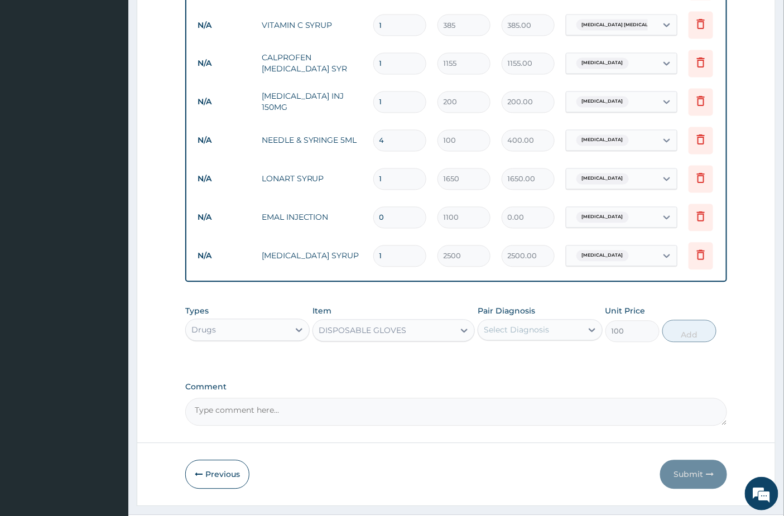
click at [531, 317] on label "Pair Diagnosis" at bounding box center [506, 311] width 57 height 11
drag, startPoint x: 531, startPoint y: 338, endPoint x: 531, endPoint y: 355, distance: 16.7
click at [531, 336] on div "Select Diagnosis" at bounding box center [516, 330] width 65 height 11
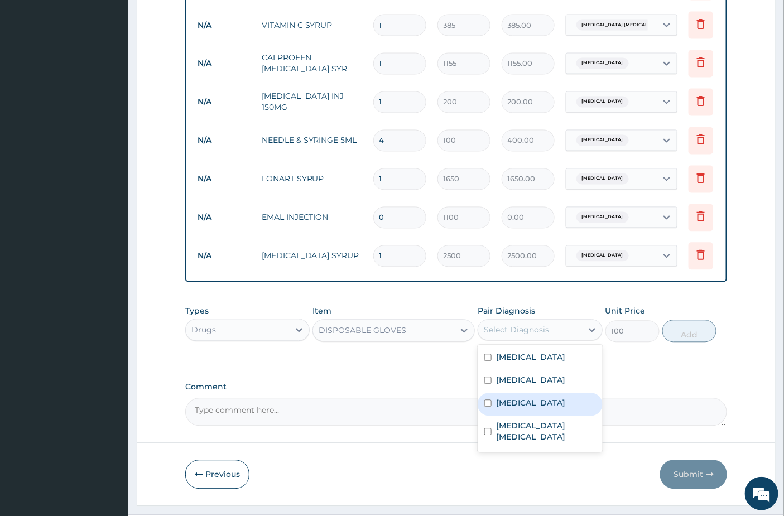
click at [499, 409] on label "Malaria" at bounding box center [530, 403] width 69 height 11
checkbox input "true"
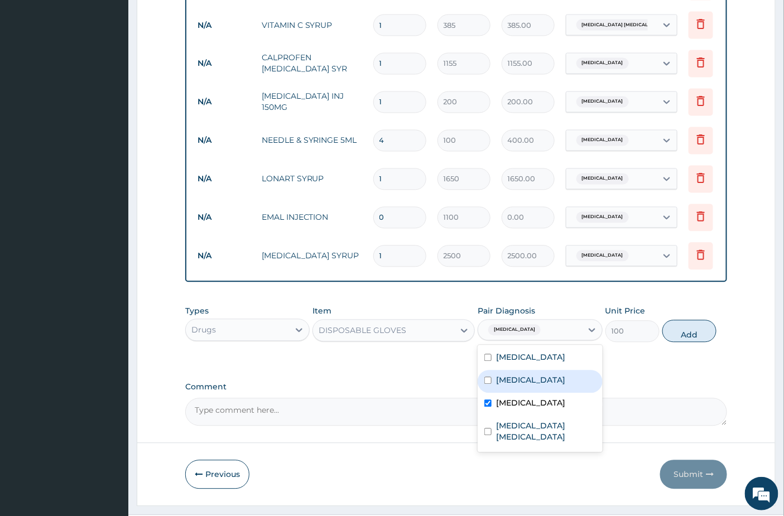
drag, startPoint x: 705, startPoint y: 342, endPoint x: 621, endPoint y: 335, distance: 84.6
click at [704, 342] on button "Add" at bounding box center [689, 331] width 54 height 22
type input "0"
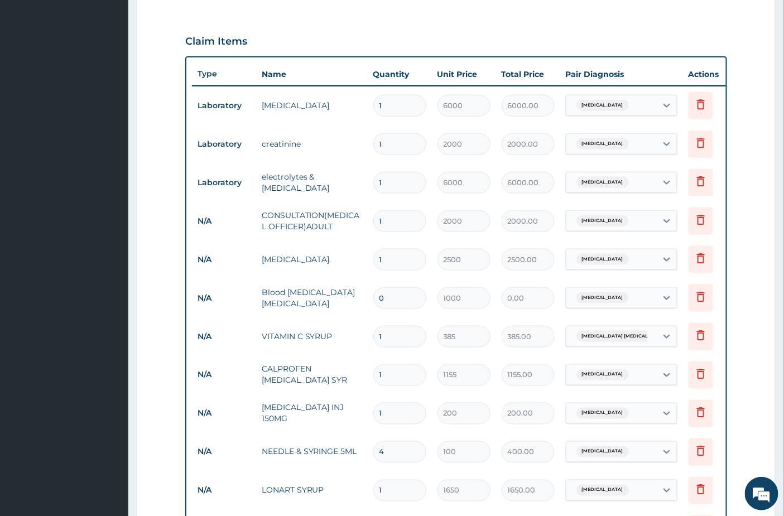
scroll to position [376, 0]
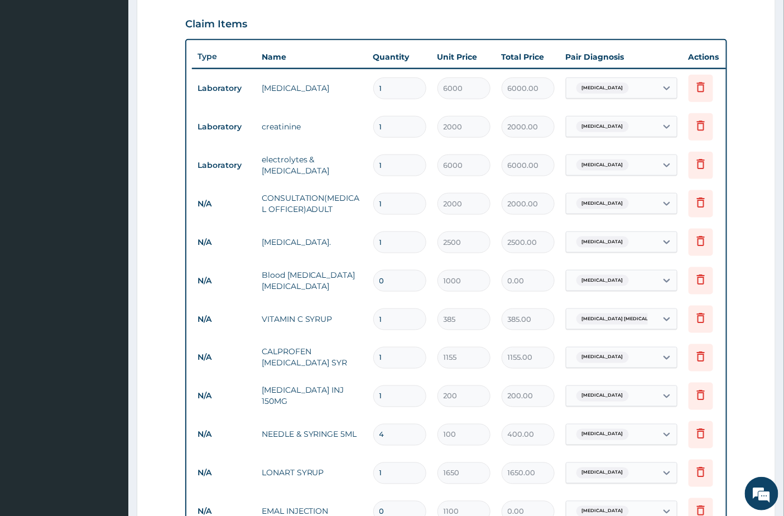
click at [383, 277] on input "0" at bounding box center [399, 281] width 53 height 22
type input "1"
type input "1000.00"
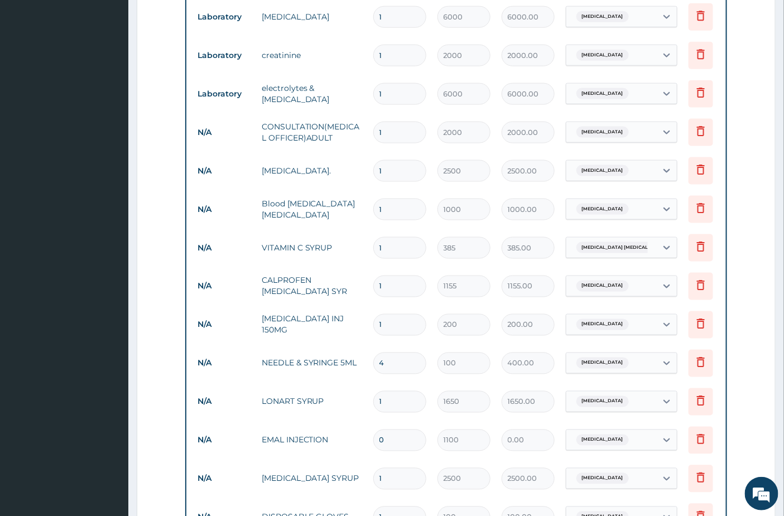
scroll to position [624, 0]
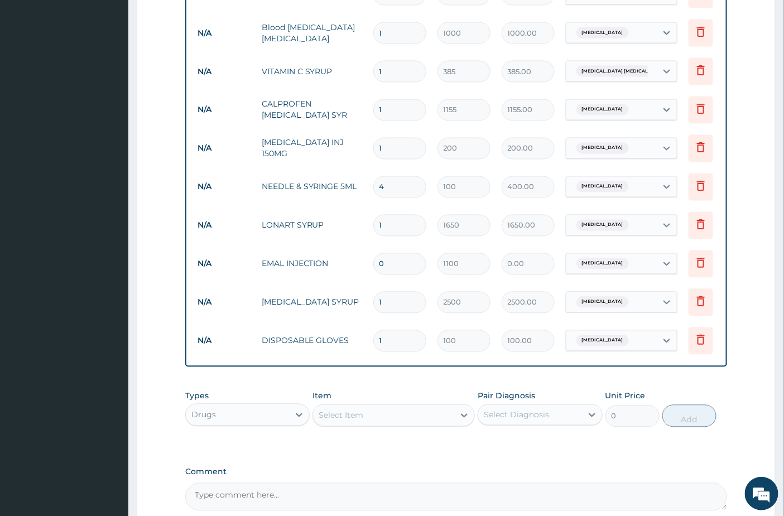
type input "1"
click at [383, 270] on input "0" at bounding box center [399, 264] width 53 height 22
type input "1"
type input "1100.00"
type input "0"
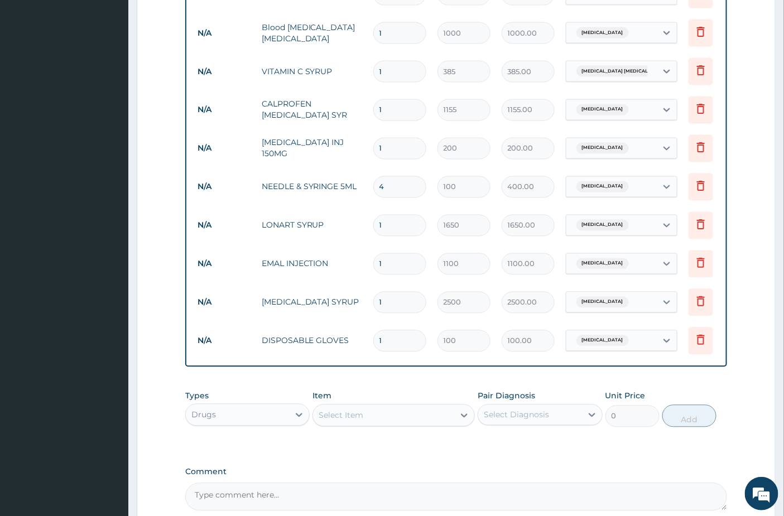
type input "0.00"
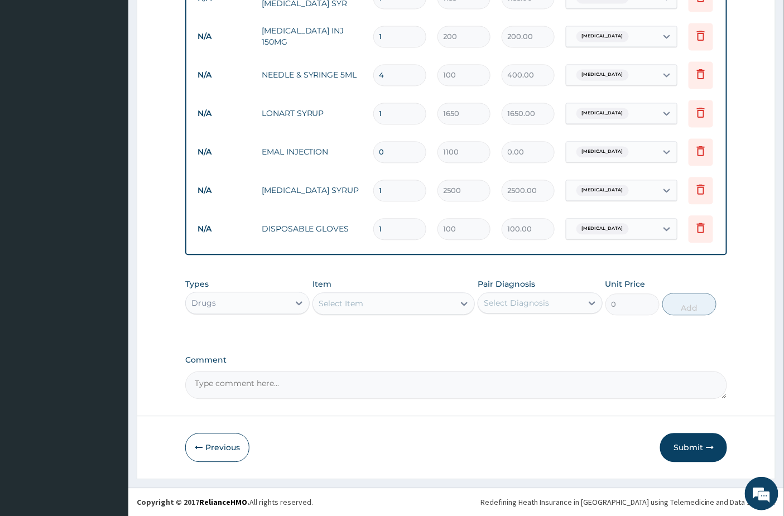
scroll to position [748, 0]
click at [685, 451] on button "Submit" at bounding box center [693, 447] width 67 height 29
click at [395, 150] on input "0" at bounding box center [399, 152] width 53 height 22
type input "01"
type input "1100.00"
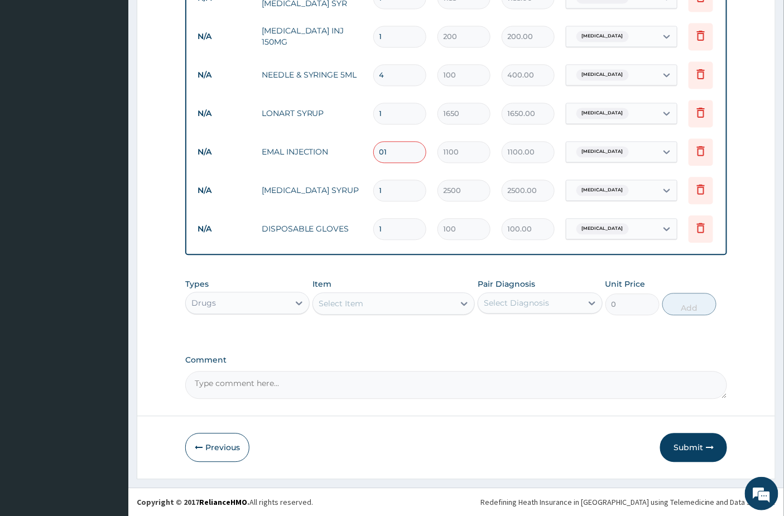
type input "0"
type input "0.00"
type input "1"
type input "1100.00"
type input "2"
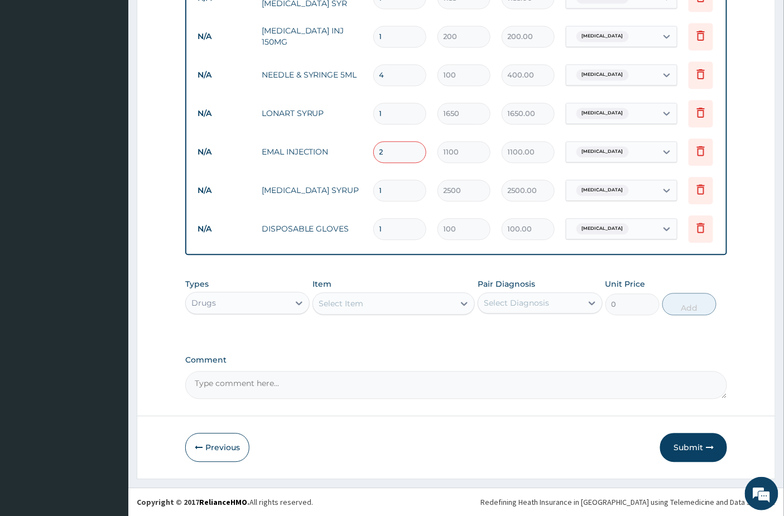
type input "2200.00"
type input "2"
click at [685, 448] on button "Submit" at bounding box center [693, 447] width 67 height 29
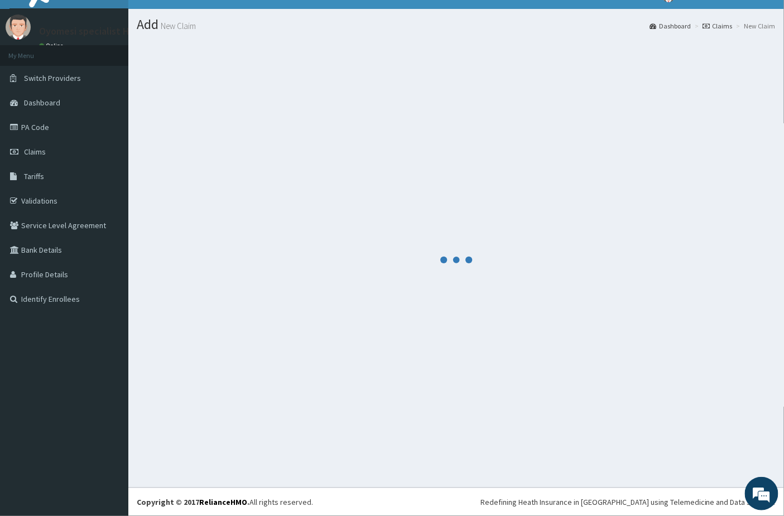
scroll to position [18, 0]
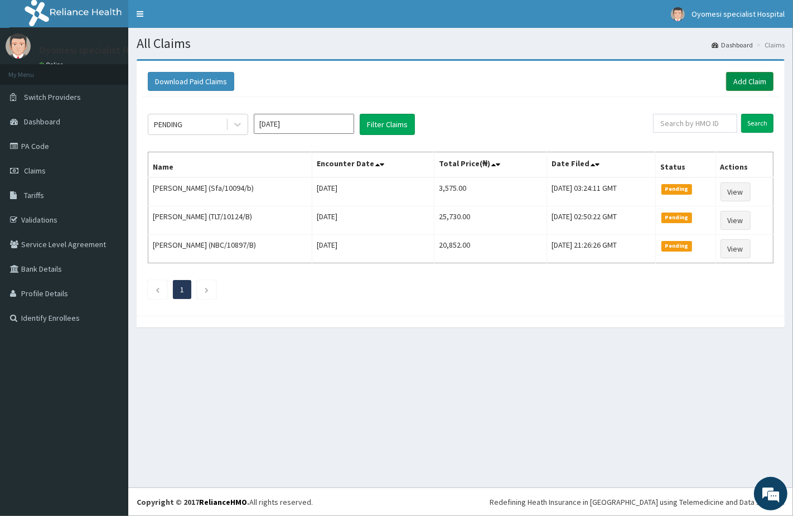
click at [728, 81] on link "Add Claim" at bounding box center [750, 81] width 47 height 19
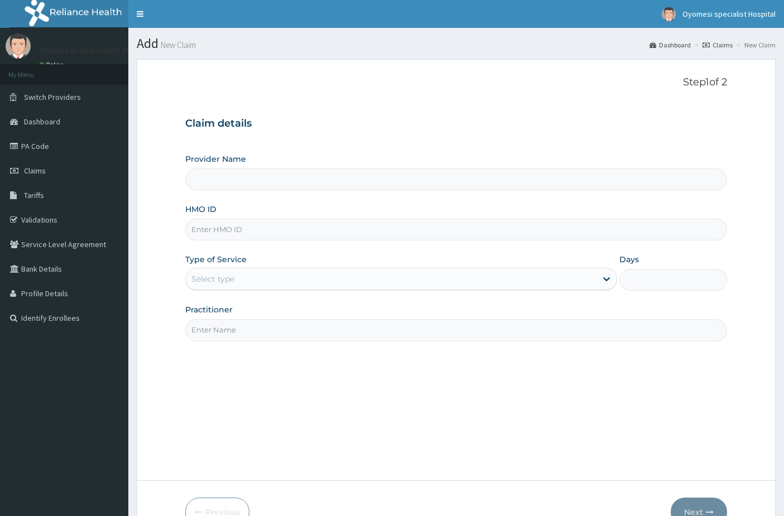
click at [304, 235] on input "HMO ID" at bounding box center [456, 230] width 542 height 22
paste input "Ppg/10203/b"
type input "Ppg/10203/b"
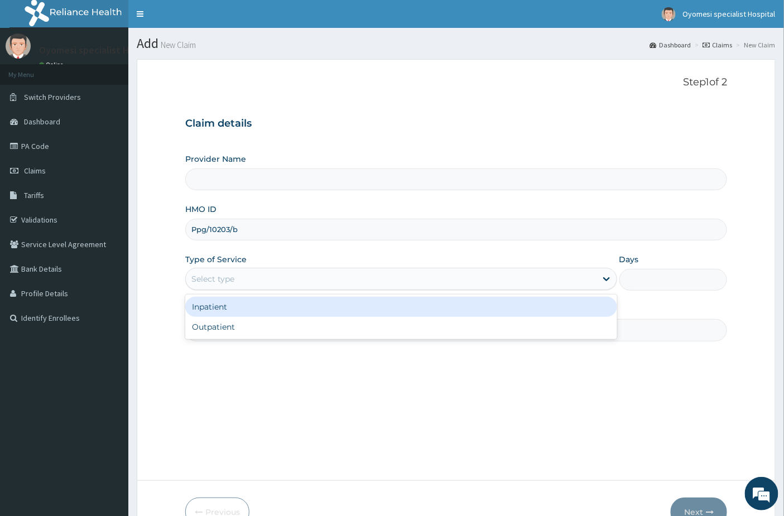
click at [257, 285] on div "Select type" at bounding box center [391, 279] width 411 height 18
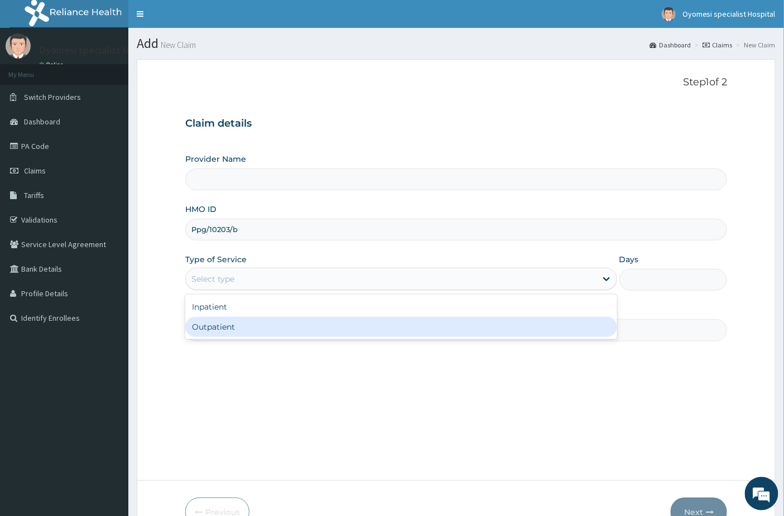
type input "[GEOGRAPHIC_DATA]"
click at [272, 336] on div "Outpatient" at bounding box center [401, 327] width 432 height 20
type input "1"
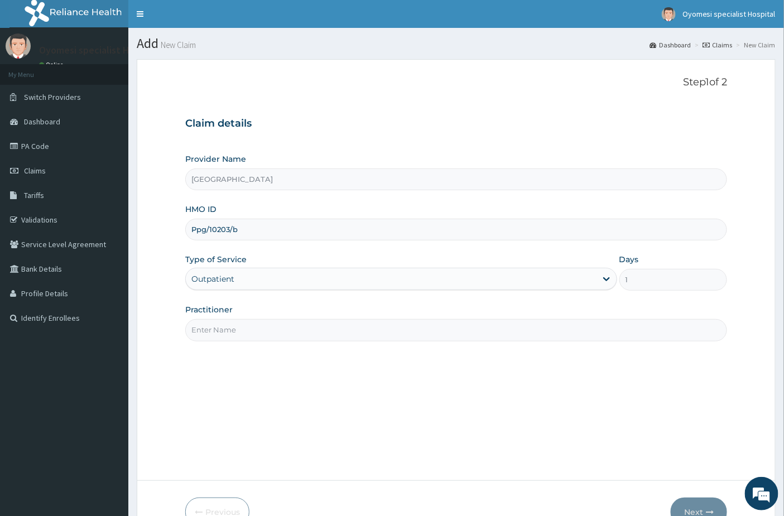
click at [255, 338] on input "Practitioner" at bounding box center [456, 330] width 542 height 22
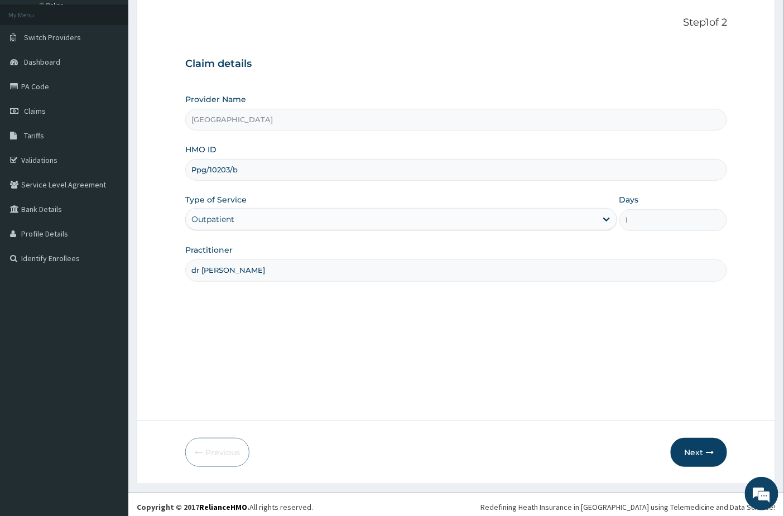
scroll to position [65, 0]
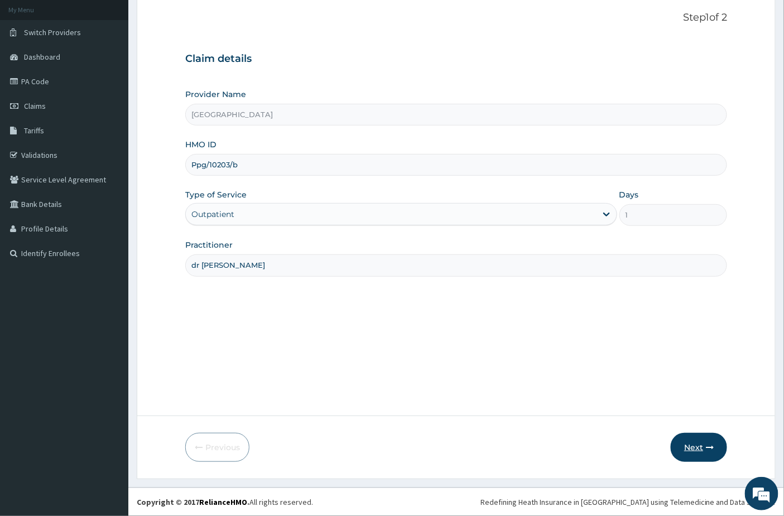
type input "dr [PERSON_NAME]"
click at [705, 446] on button "Next" at bounding box center [699, 447] width 56 height 29
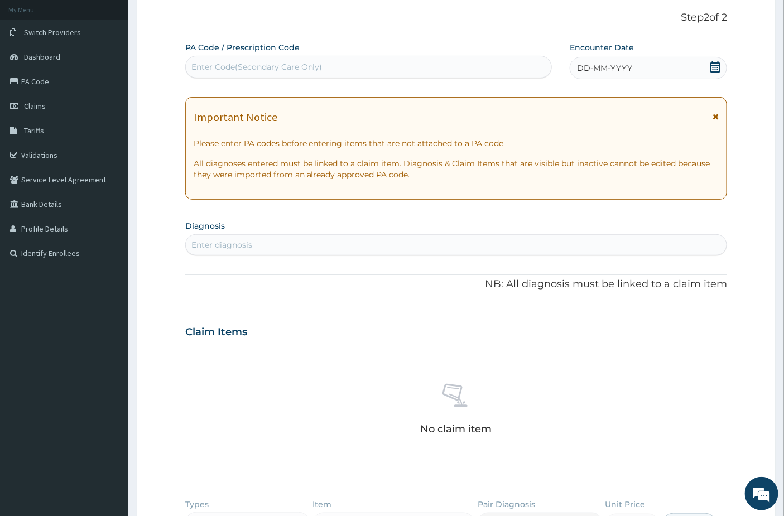
scroll to position [0, 0]
click at [715, 61] on icon at bounding box center [715, 66] width 11 height 11
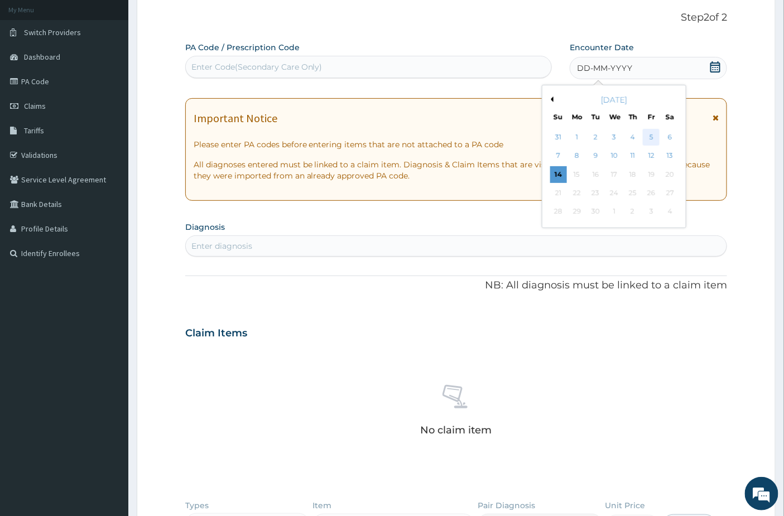
click at [652, 129] on div "5" at bounding box center [651, 137] width 17 height 17
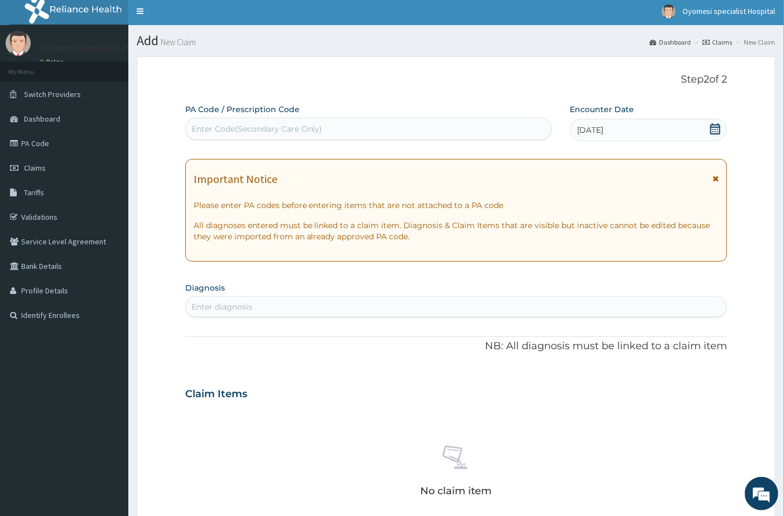
scroll to position [127, 0]
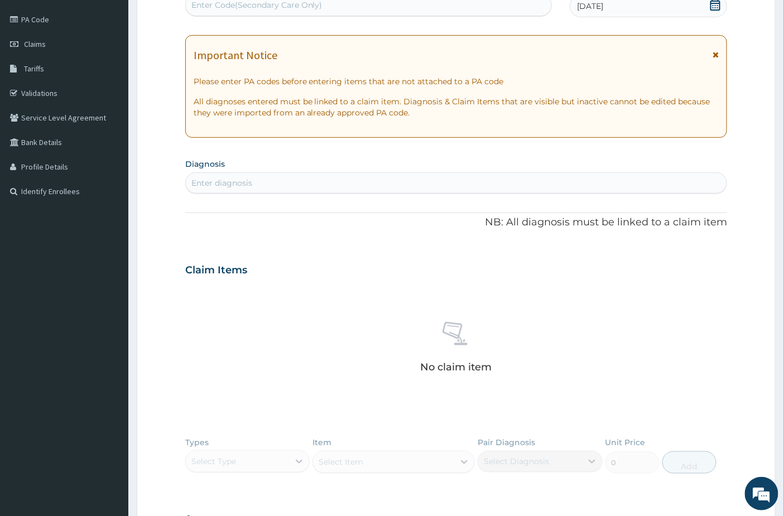
click at [258, 184] on div "Enter diagnosis" at bounding box center [456, 183] width 541 height 18
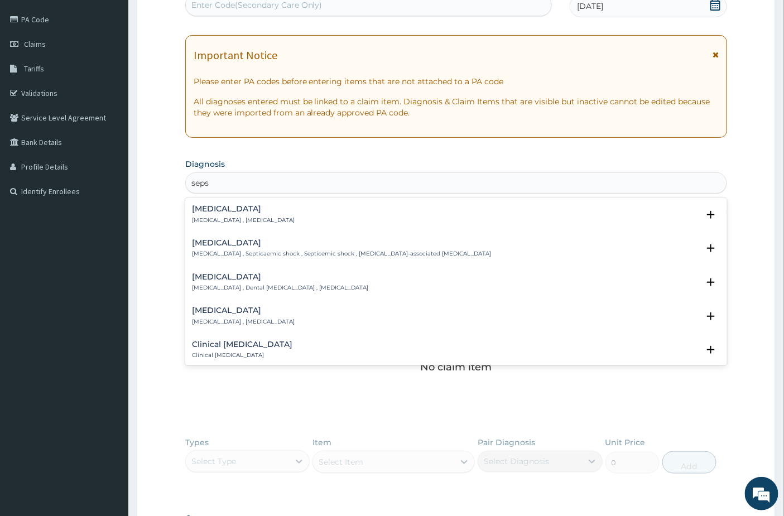
type input "sepsi"
click at [219, 220] on p "[MEDICAL_DATA] , [MEDICAL_DATA]" at bounding box center [243, 221] width 103 height 8
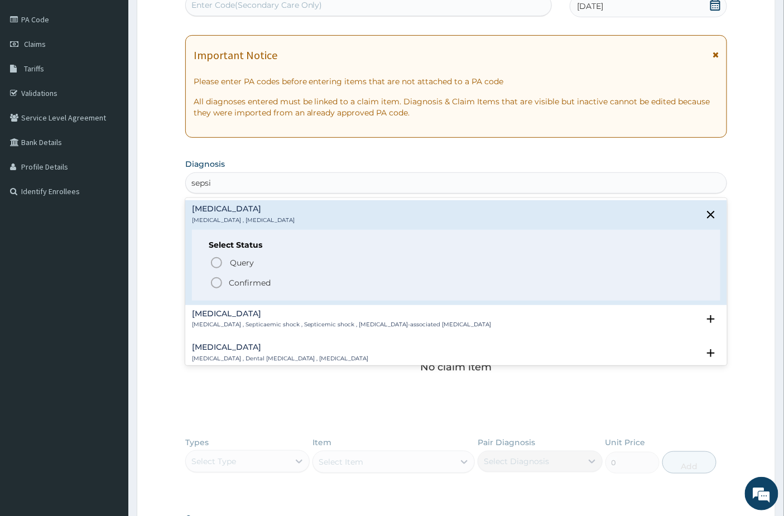
click at [229, 282] on p "Confirmed" at bounding box center [250, 282] width 42 height 11
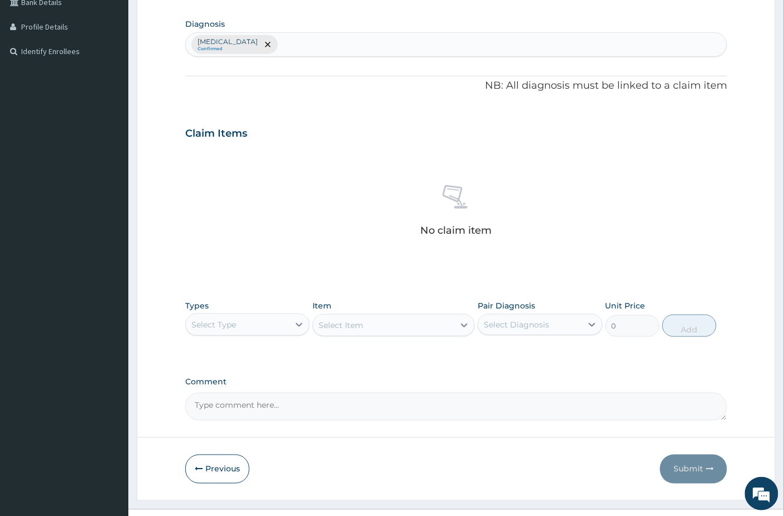
scroll to position [288, 0]
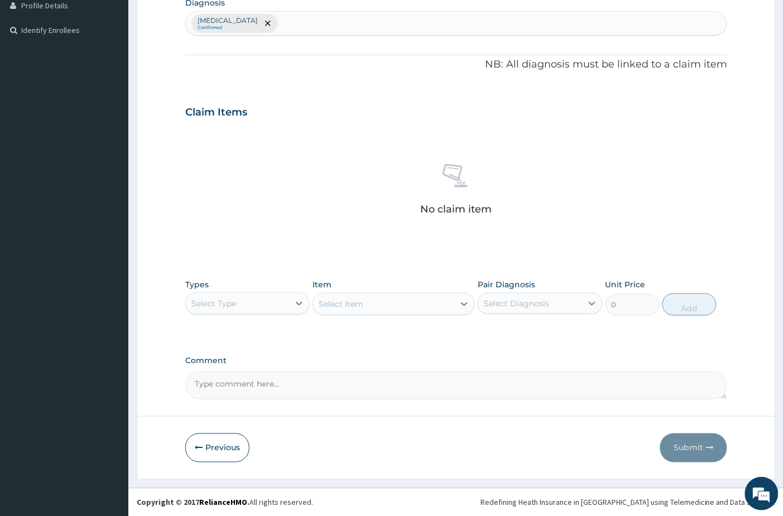
click at [222, 310] on div "Select Type" at bounding box center [237, 304] width 103 height 18
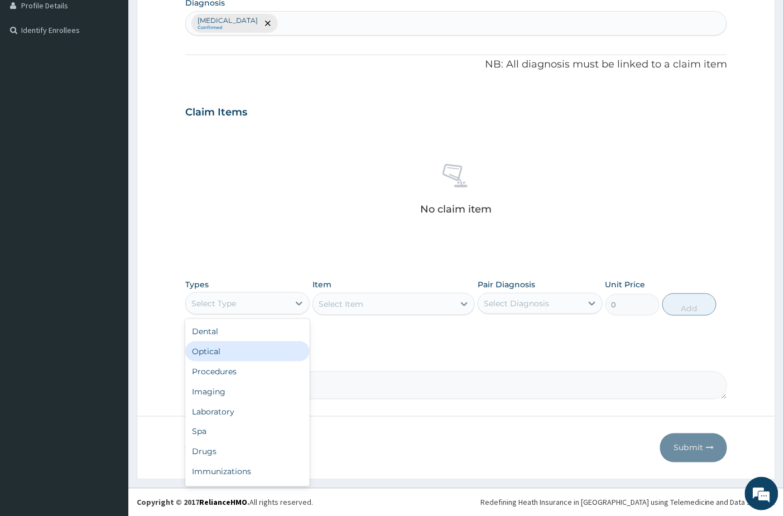
click at [238, 359] on div "Optical" at bounding box center [247, 352] width 124 height 20
click at [248, 303] on div "Optical" at bounding box center [237, 304] width 103 height 18
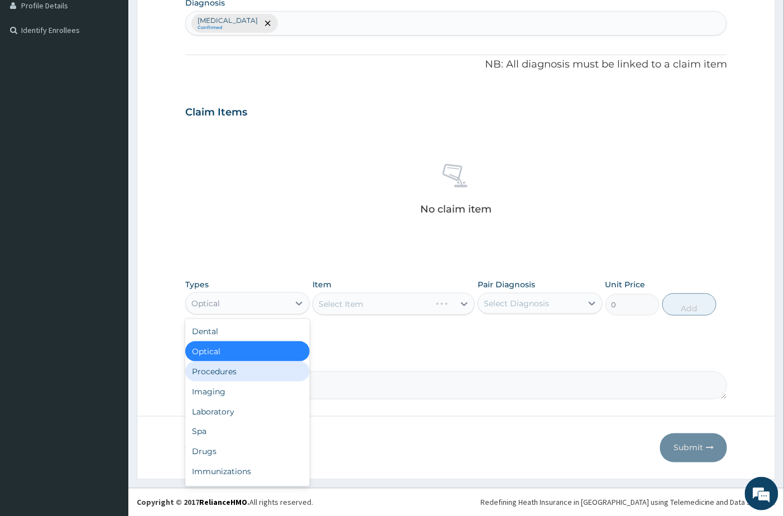
click at [230, 376] on div "Procedures" at bounding box center [247, 372] width 124 height 20
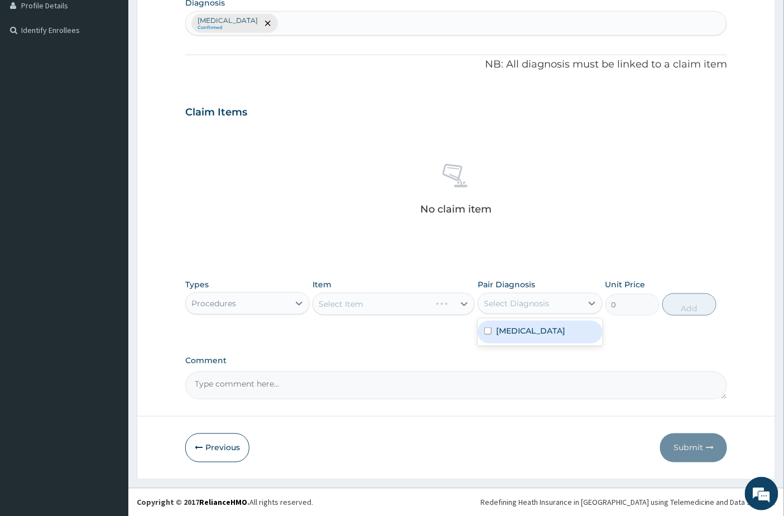
drag, startPoint x: 493, startPoint y: 295, endPoint x: 487, endPoint y: 336, distance: 41.7
click at [493, 298] on div "Select Diagnosis" at bounding box center [529, 304] width 103 height 18
click at [491, 336] on div "[MEDICAL_DATA]" at bounding box center [540, 332] width 124 height 23
checkbox input "true"
click at [352, 309] on div "Select Item" at bounding box center [341, 304] width 45 height 11
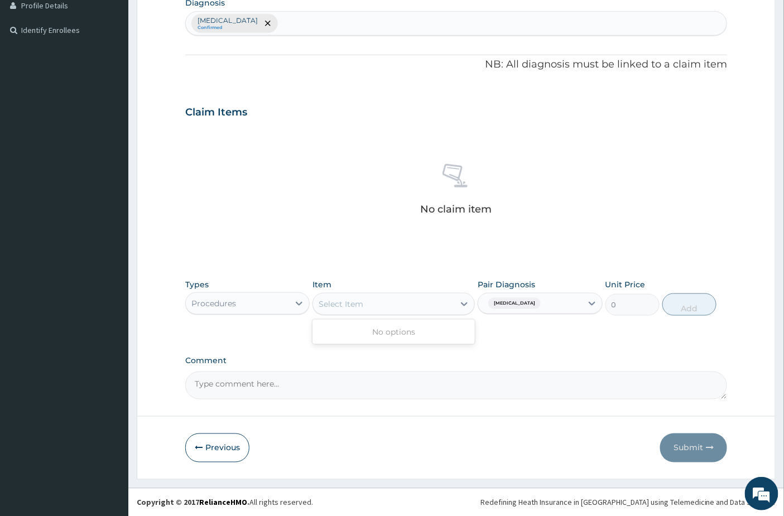
click at [361, 302] on div "Select Item" at bounding box center [341, 304] width 45 height 11
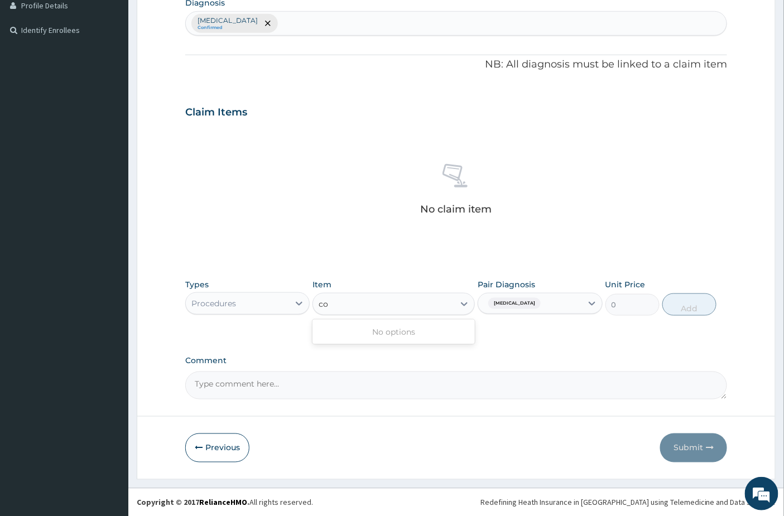
type input "co"
click at [260, 297] on div "Procedures" at bounding box center [237, 304] width 103 height 18
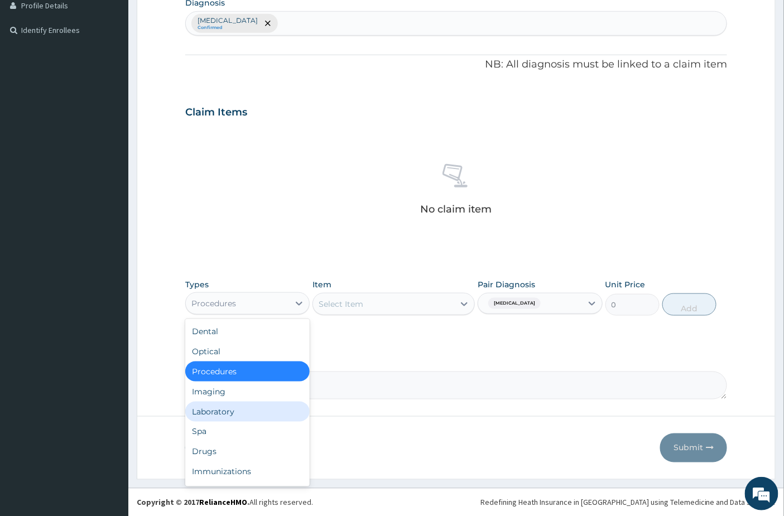
click at [237, 403] on div "Laboratory" at bounding box center [247, 412] width 124 height 20
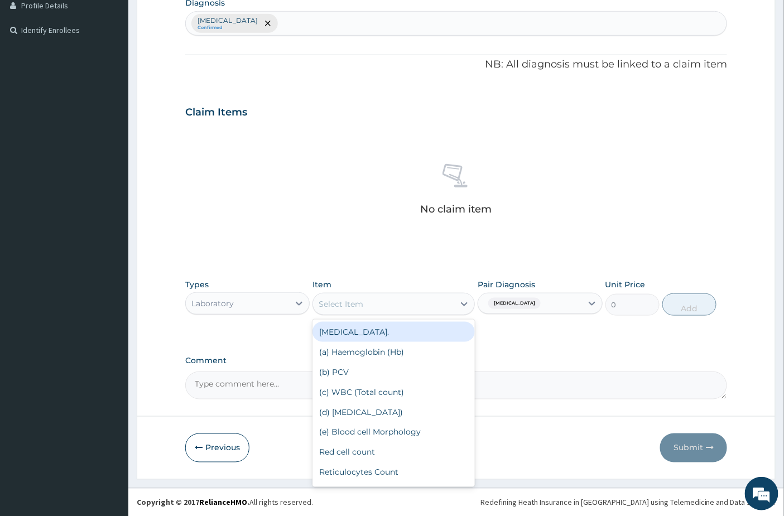
click at [426, 300] on div "Select Item" at bounding box center [383, 304] width 141 height 18
click at [399, 340] on div "[MEDICAL_DATA]." at bounding box center [393, 332] width 162 height 20
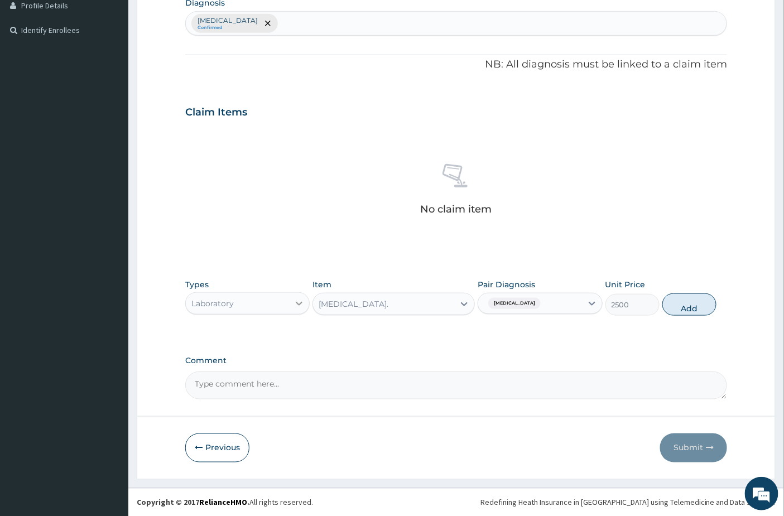
click at [294, 300] on icon at bounding box center [299, 303] width 11 height 11
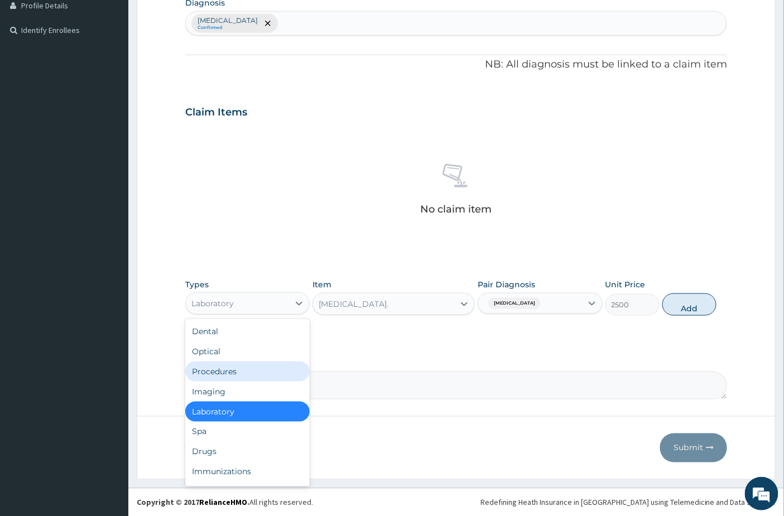
click at [241, 371] on div "Procedures" at bounding box center [247, 372] width 124 height 20
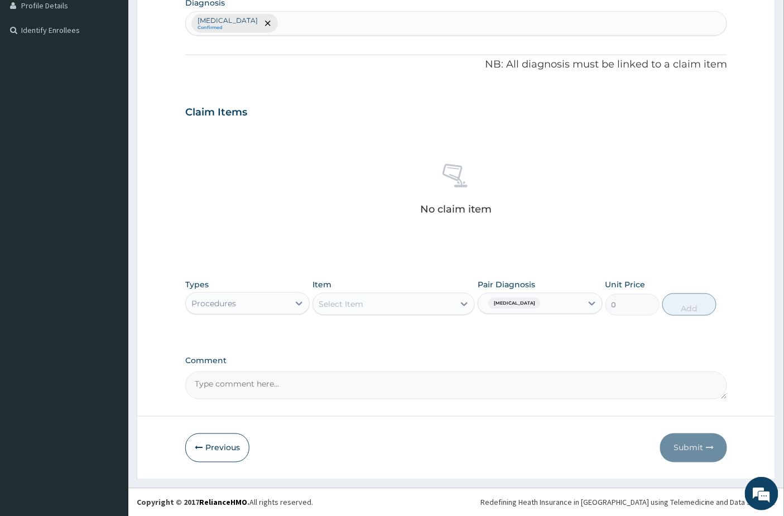
click at [421, 303] on div "Select Item" at bounding box center [383, 304] width 141 height 18
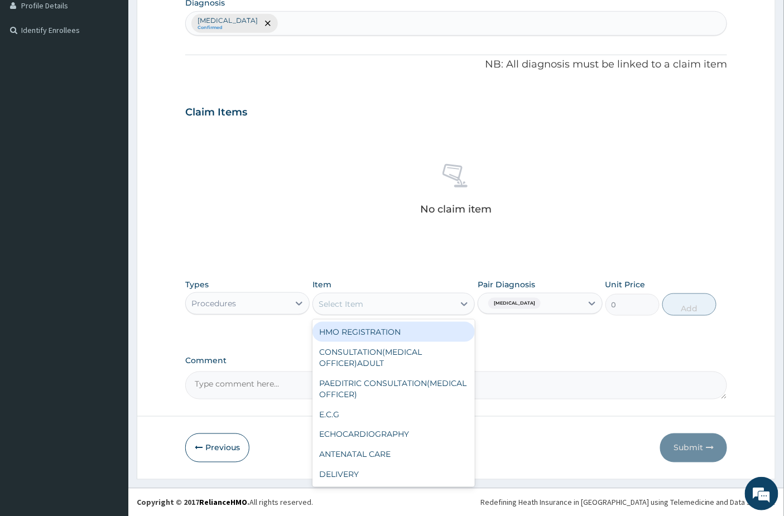
click at [395, 331] on div "HMO REGISTRATION" at bounding box center [393, 332] width 162 height 20
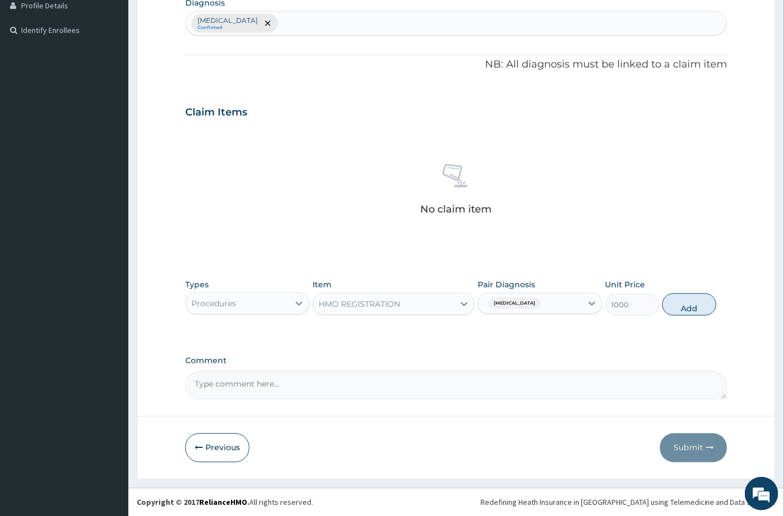
click at [690, 316] on div "Types Procedures Item option HMO REGISTRATION, selected. Select is focused ,typ…" at bounding box center [456, 297] width 542 height 48
click at [674, 307] on button "Add" at bounding box center [689, 305] width 54 height 22
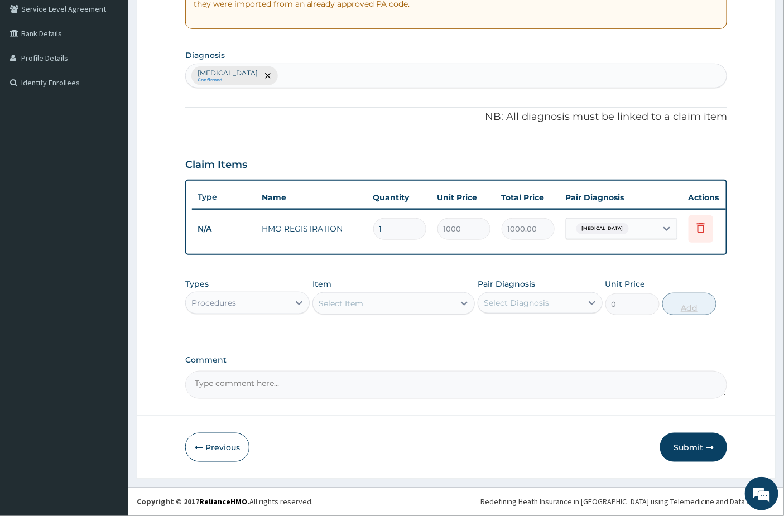
scroll to position [243, 0]
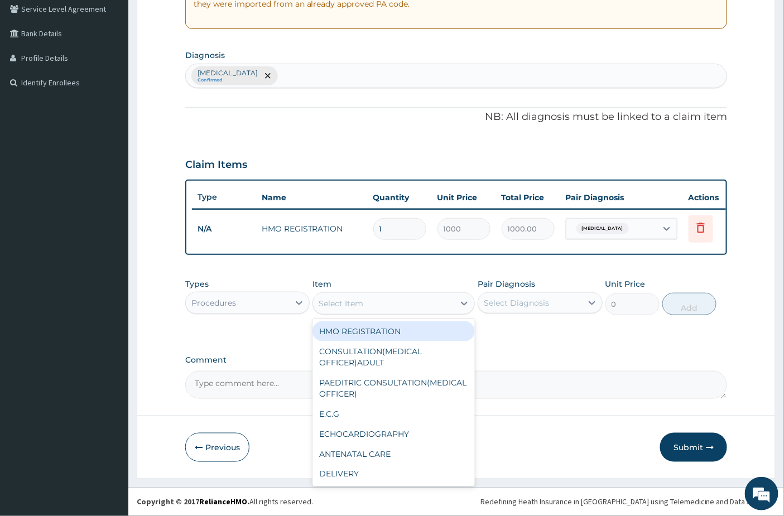
click at [347, 301] on div "Select Item" at bounding box center [341, 303] width 45 height 11
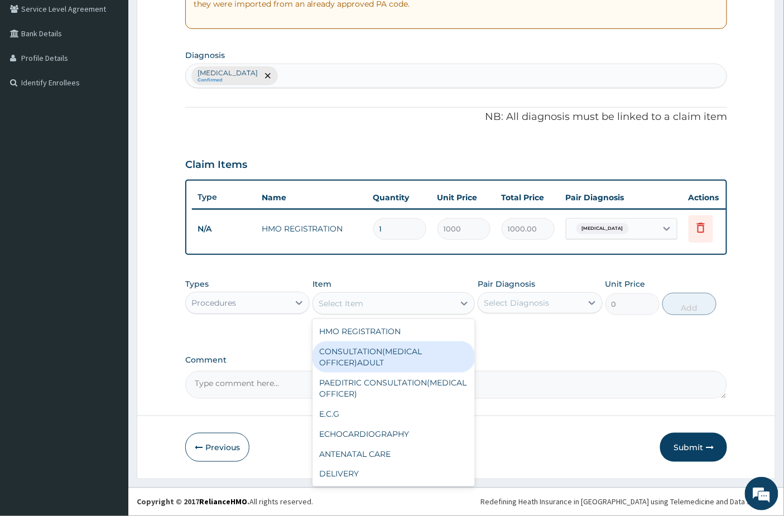
click at [347, 350] on div "CONSULTATION(MEDICAL OFFICER)ADULT" at bounding box center [393, 357] width 162 height 31
type input "2000"
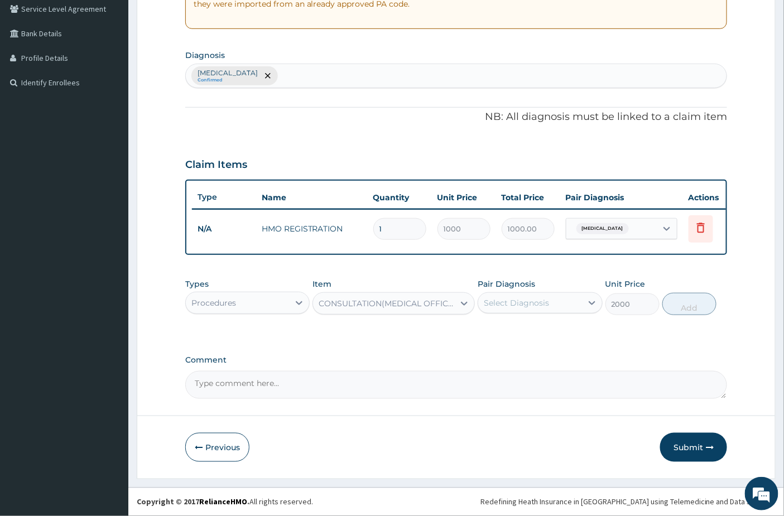
drag, startPoint x: 506, startPoint y: 289, endPoint x: 507, endPoint y: 301, distance: 12.3
click at [506, 290] on div "Pair Diagnosis Select Diagnosis" at bounding box center [540, 296] width 124 height 37
drag, startPoint x: 509, startPoint y: 306, endPoint x: 511, endPoint y: 312, distance: 6.8
click at [509, 309] on div "Select Diagnosis" at bounding box center [529, 303] width 103 height 18
click at [514, 334] on label "[MEDICAL_DATA]" at bounding box center [530, 330] width 69 height 11
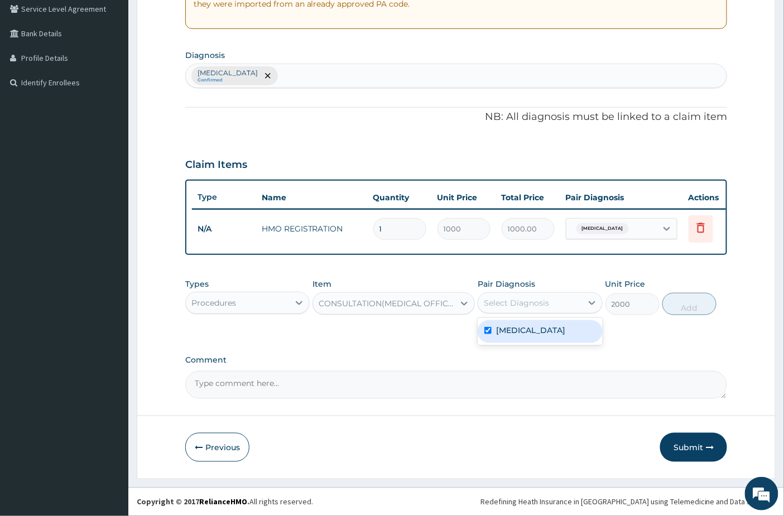
checkbox input "true"
click at [677, 315] on div "Types Procedures Item CONSULTATION(MEDICAL OFFICER)ADULT Pair Diagnosis option …" at bounding box center [456, 297] width 542 height 48
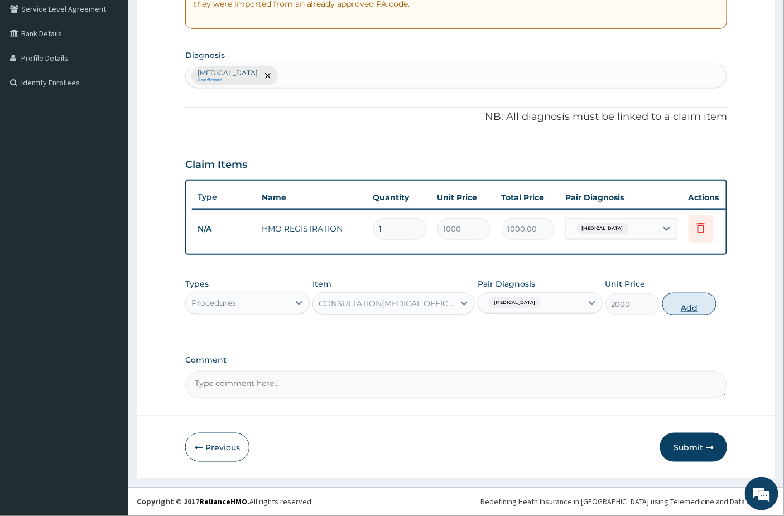
click at [690, 303] on button "Add" at bounding box center [689, 304] width 54 height 22
type input "0"
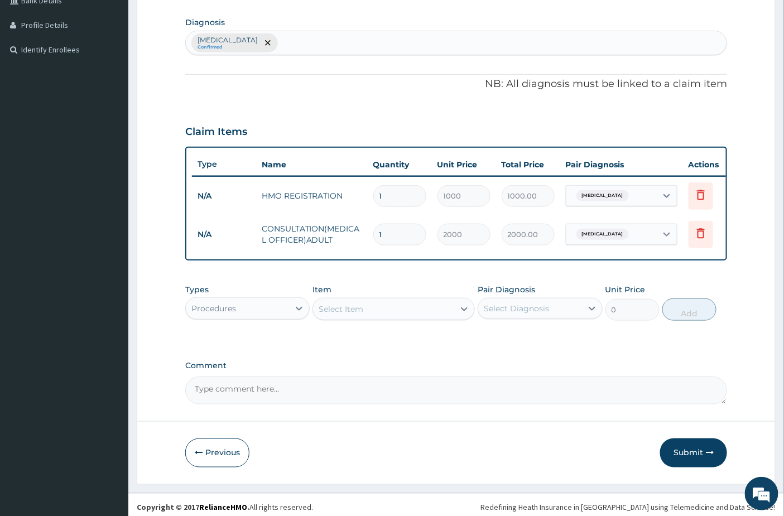
scroll to position [282, 0]
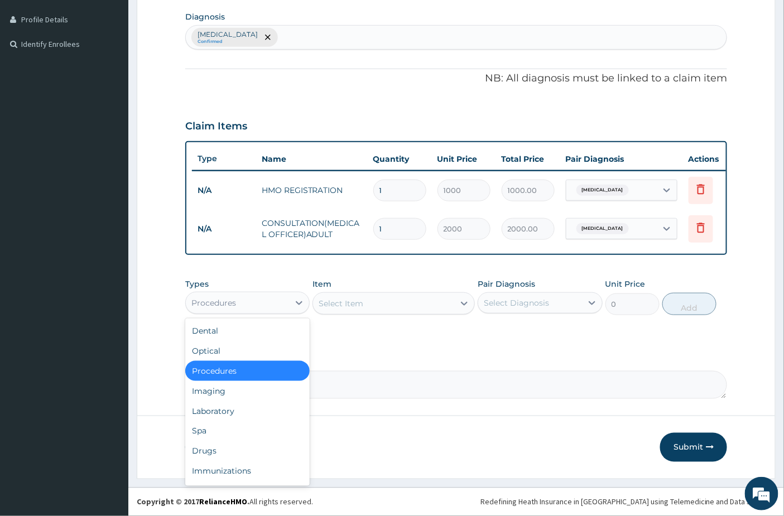
click at [277, 297] on div "Procedures" at bounding box center [237, 303] width 103 height 18
click at [220, 415] on div "Laboratory" at bounding box center [247, 411] width 124 height 20
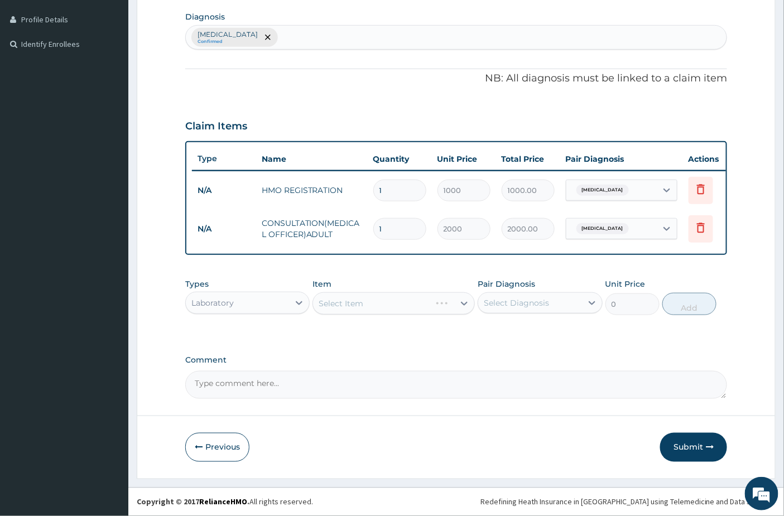
click at [509, 309] on div "Select Diagnosis" at bounding box center [529, 303] width 103 height 18
click at [510, 325] on label "[MEDICAL_DATA]" at bounding box center [530, 330] width 69 height 11
checkbox input "true"
click at [326, 344] on div "PA Code / Prescription Code Enter Code(Secondary Care Only) Encounter Date [DAT…" at bounding box center [456, 116] width 542 height 566
click at [389, 304] on div "Select Item" at bounding box center [383, 304] width 141 height 18
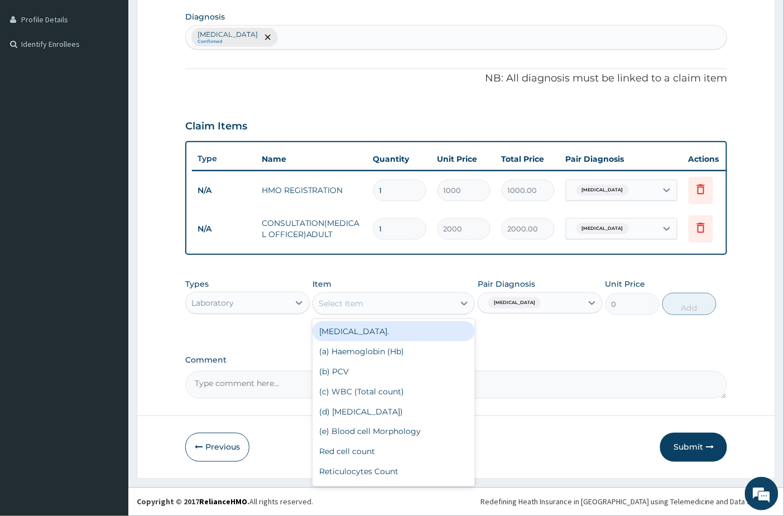
click at [391, 325] on div "[MEDICAL_DATA]." at bounding box center [393, 331] width 162 height 20
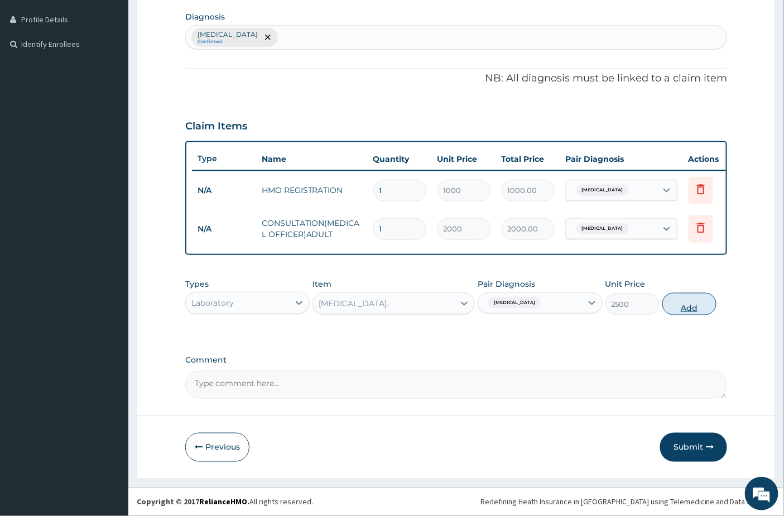
click at [687, 301] on button "Add" at bounding box center [689, 304] width 54 height 22
type input "0"
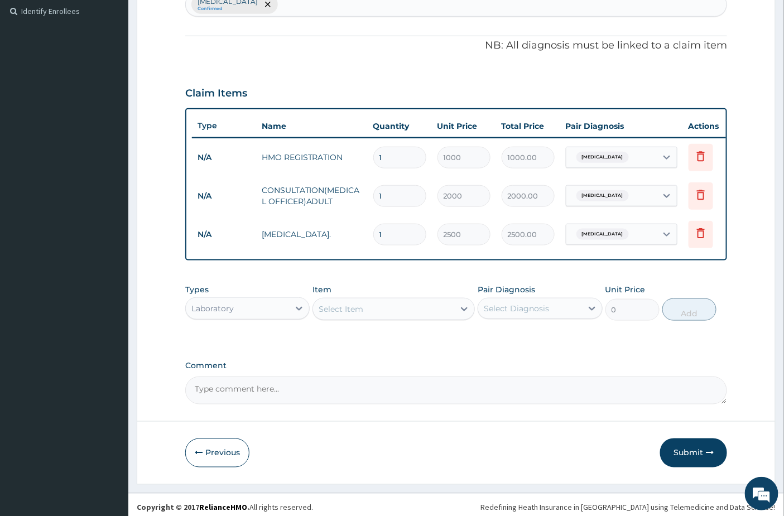
scroll to position [321, 0]
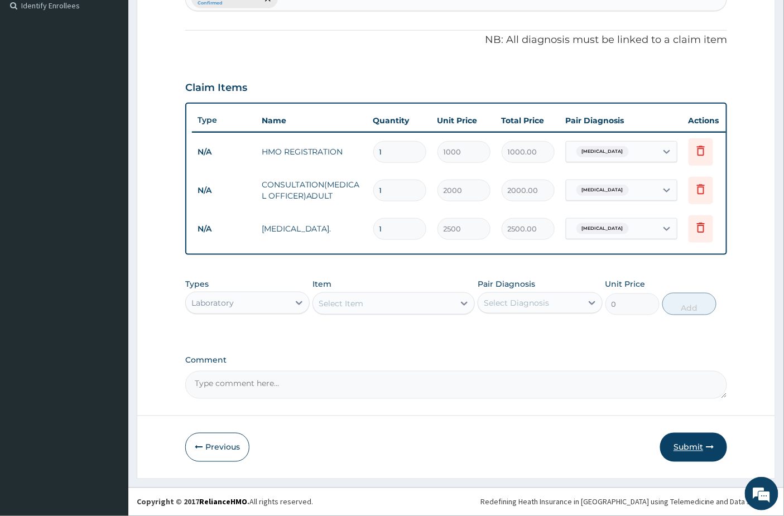
click at [701, 446] on button "Submit" at bounding box center [693, 447] width 67 height 29
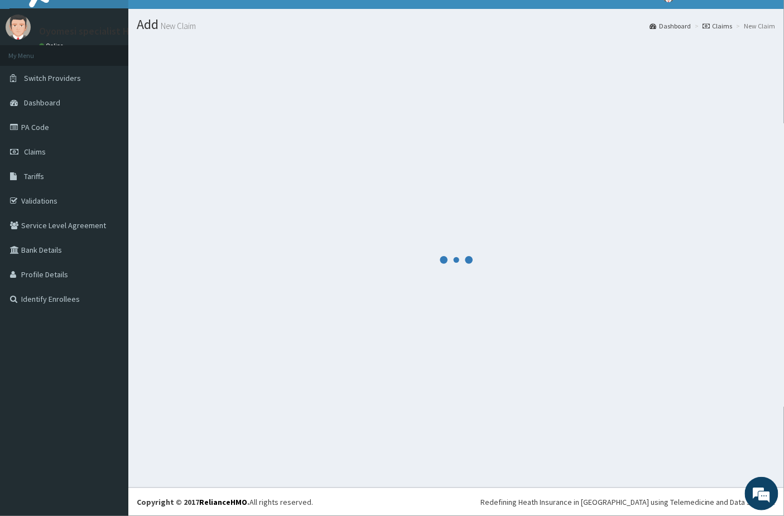
scroll to position [18, 0]
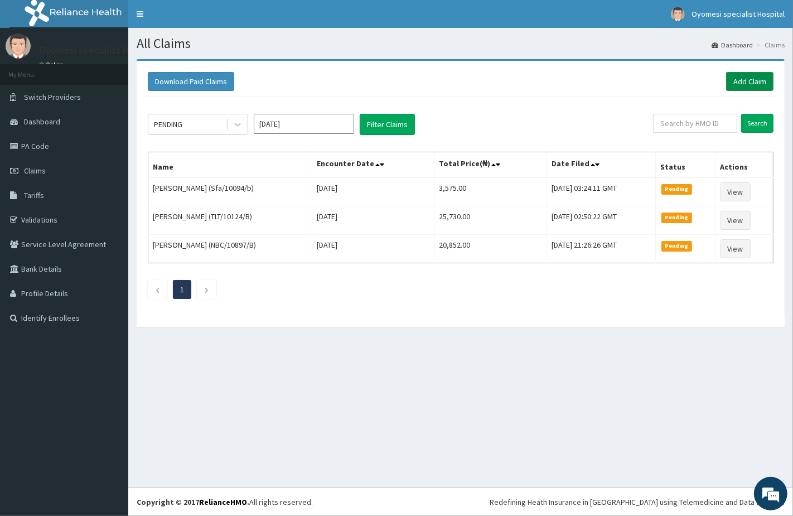
click at [740, 85] on link "Add Claim" at bounding box center [750, 81] width 47 height 19
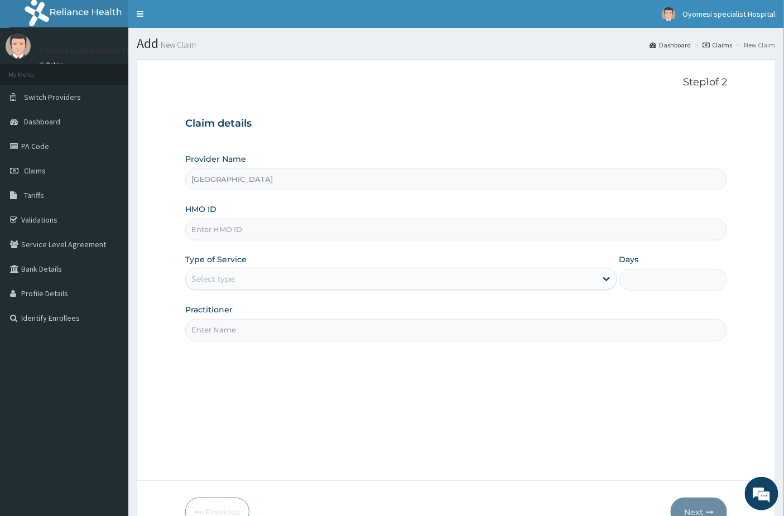
click at [241, 230] on input "HMO ID" at bounding box center [456, 230] width 542 height 22
paste input "Ppg/10203/c"
type input "Ppg/10203/c"
click at [264, 281] on div "Select type" at bounding box center [391, 279] width 411 height 18
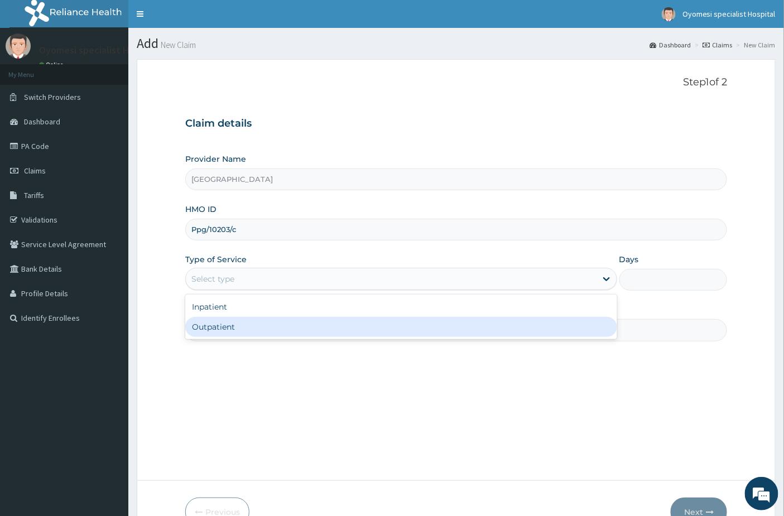
click at [273, 328] on div "Outpatient" at bounding box center [401, 327] width 432 height 20
type input "1"
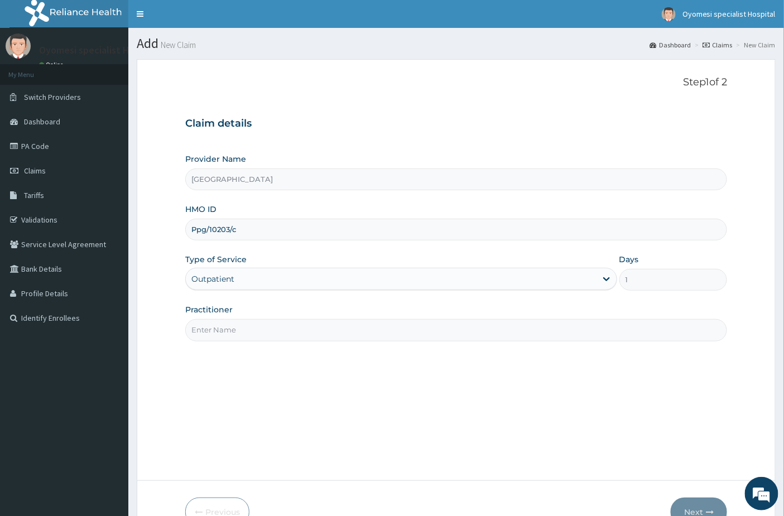
click at [266, 336] on input "Practitioner" at bounding box center [456, 330] width 542 height 22
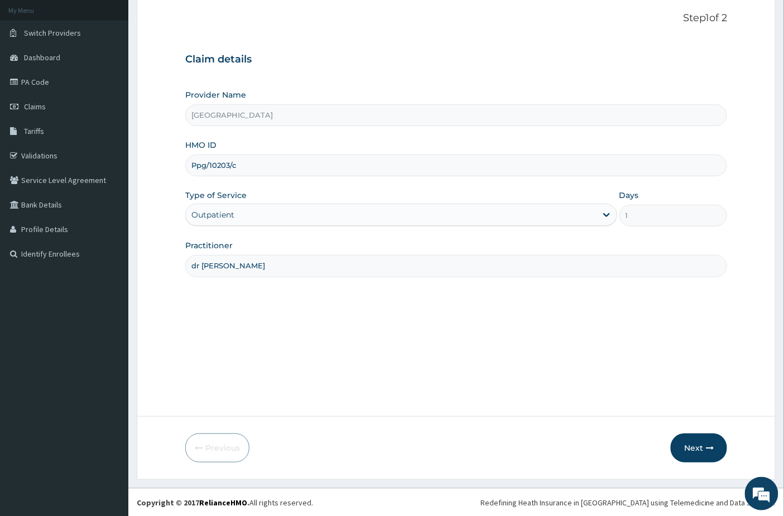
scroll to position [65, 0]
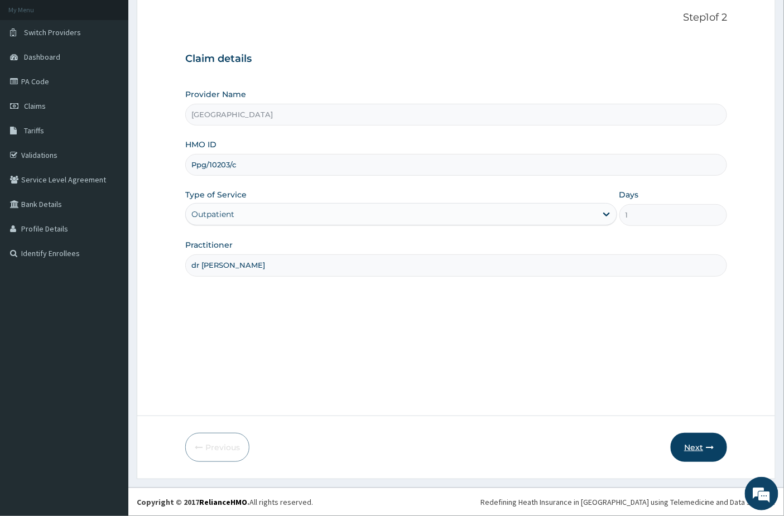
type input "dr [PERSON_NAME]"
click at [691, 445] on button "Next" at bounding box center [699, 447] width 56 height 29
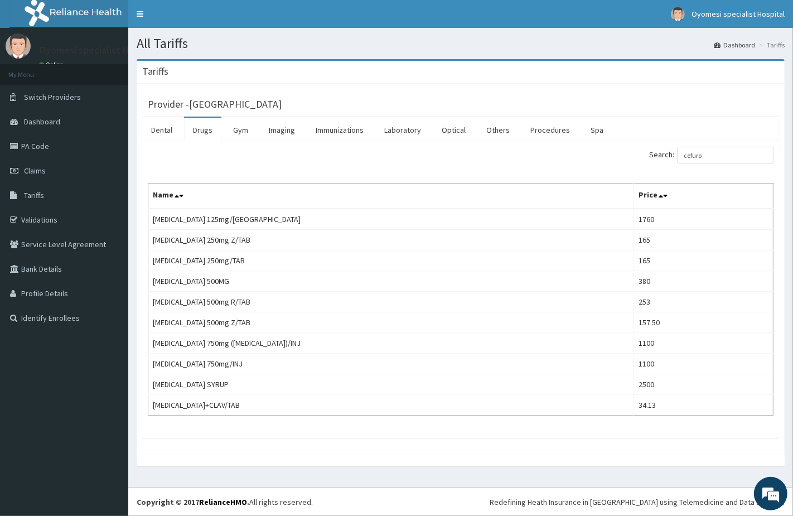
click at [711, 156] on input "cefuro" at bounding box center [726, 155] width 96 height 17
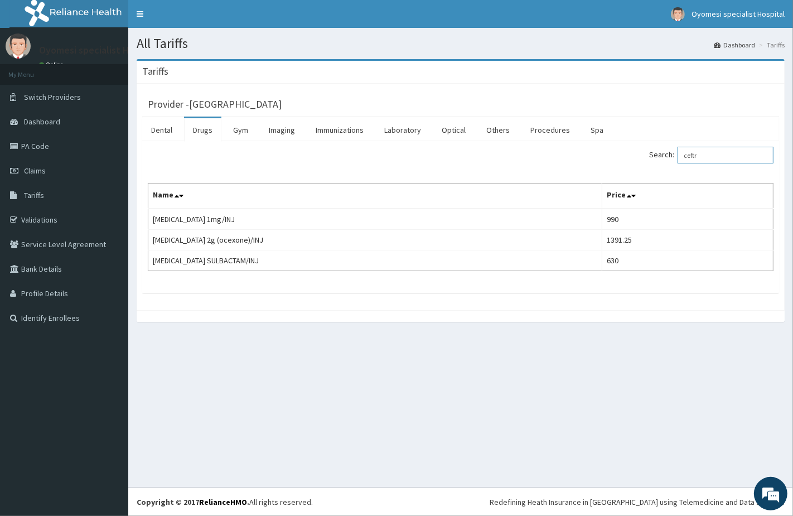
click at [711, 152] on input "ceftr" at bounding box center [726, 155] width 96 height 17
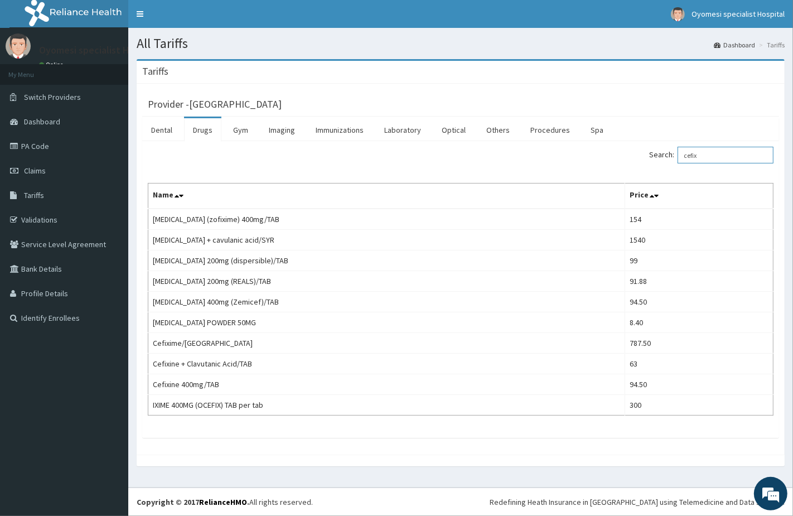
type input "cefix"
